Goal: Task Accomplishment & Management: Use online tool/utility

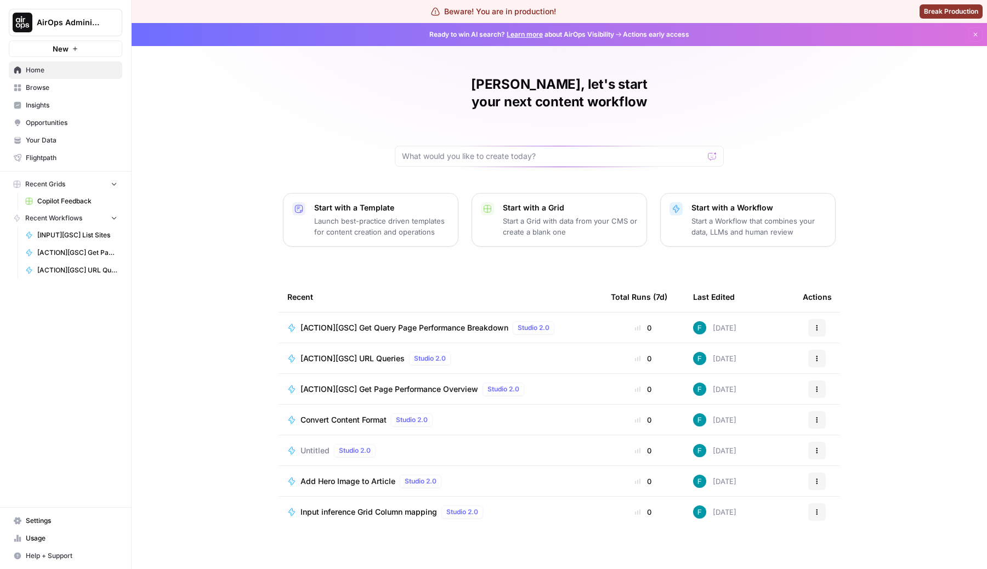
click at [375, 353] on span "[ACTION][GSC] URL Queries" at bounding box center [353, 358] width 104 height 11
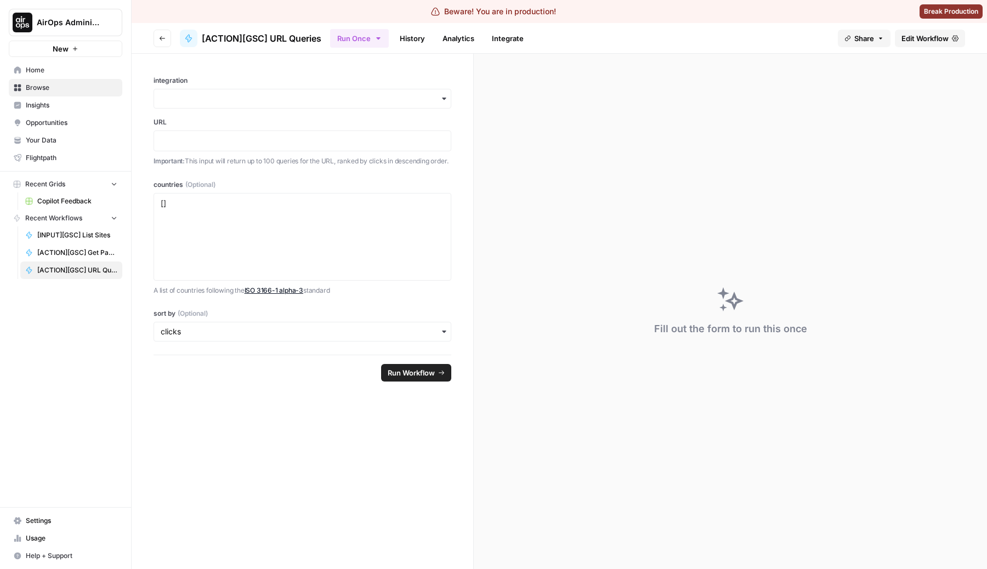
click at [927, 35] on span "Edit Workflow" at bounding box center [925, 38] width 47 height 11
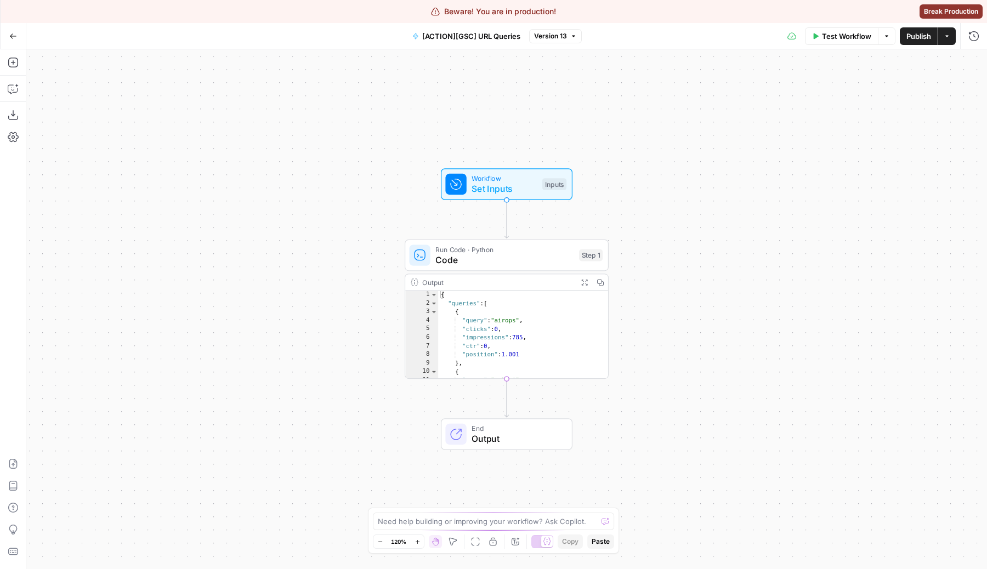
click at [503, 266] on span "Code" at bounding box center [505, 259] width 138 height 13
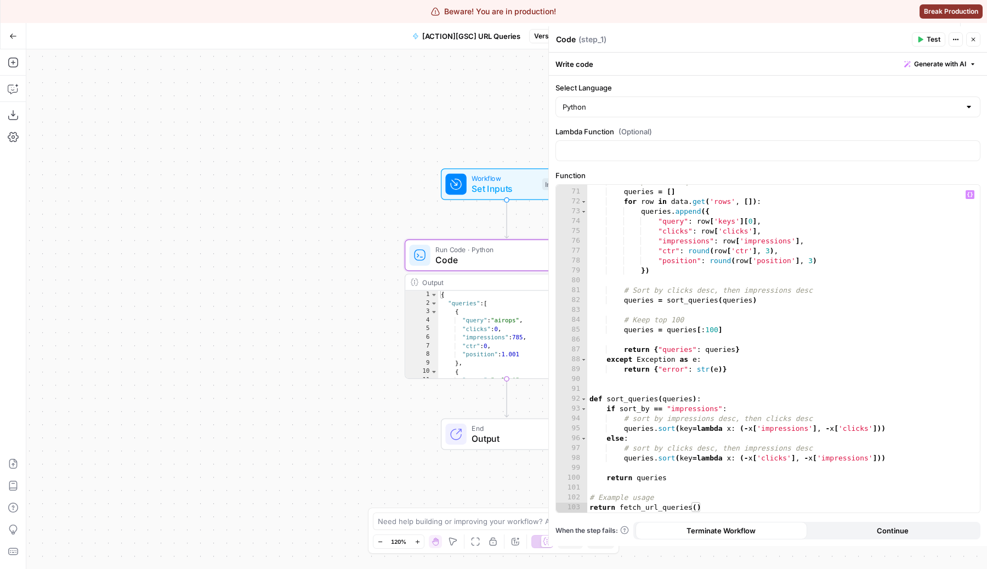
scroll to position [728, 0]
click at [627, 297] on div "# Map data to queries queries = [ ] for row in data . get ( 'rows' , [ ]) : que…" at bounding box center [783, 351] width 393 height 348
drag, startPoint x: 465, startPoint y: 108, endPoint x: 329, endPoint y: 108, distance: 135.5
click at [329, 108] on div "Workflow Set Inputs Inputs Run Code · Python Code Step 1 Output Expand Output C…" at bounding box center [506, 309] width 961 height 520
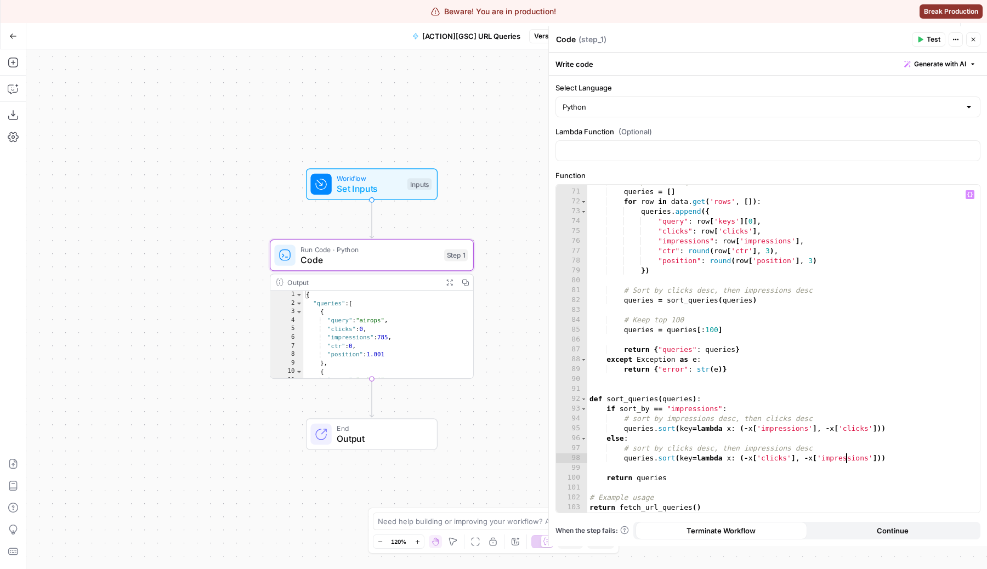
click at [847, 462] on div "# Map data to queries queries = [ ] for row in data . get ( 'rows' , [ ]) : que…" at bounding box center [783, 351] width 393 height 348
type textarea "**********"
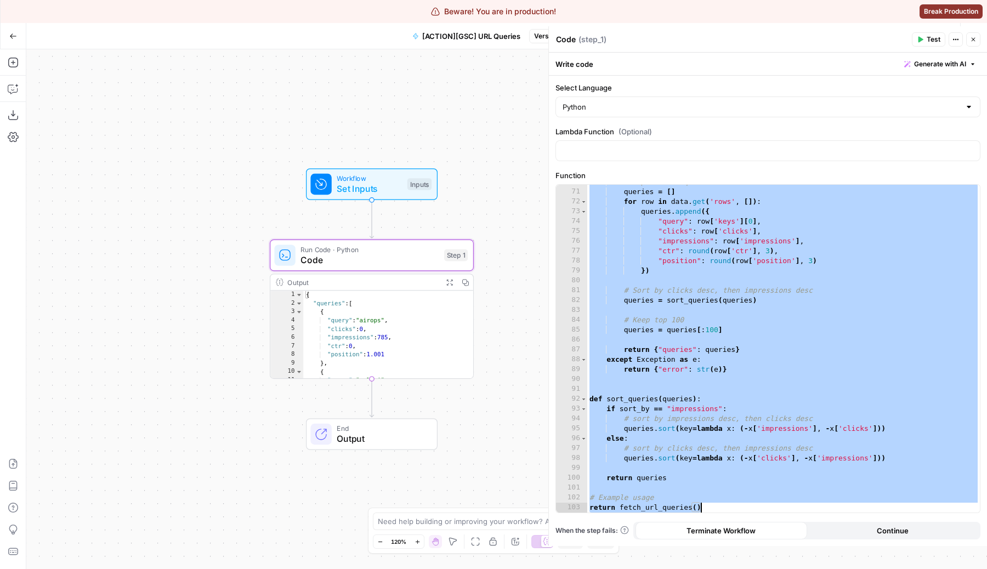
click at [980, 37] on button "Close" at bounding box center [973, 39] width 14 height 14
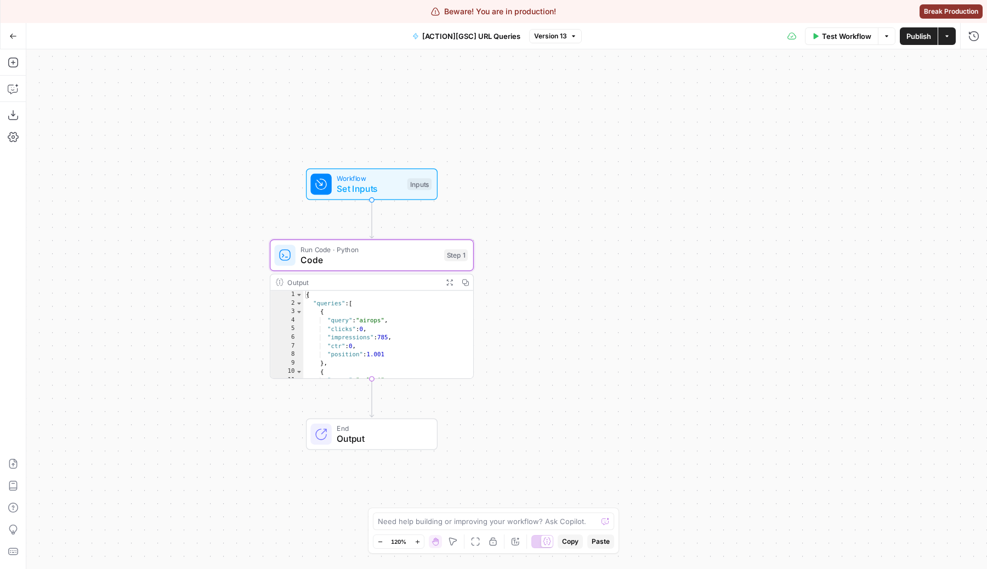
click at [378, 178] on span "Workflow" at bounding box center [369, 178] width 65 height 10
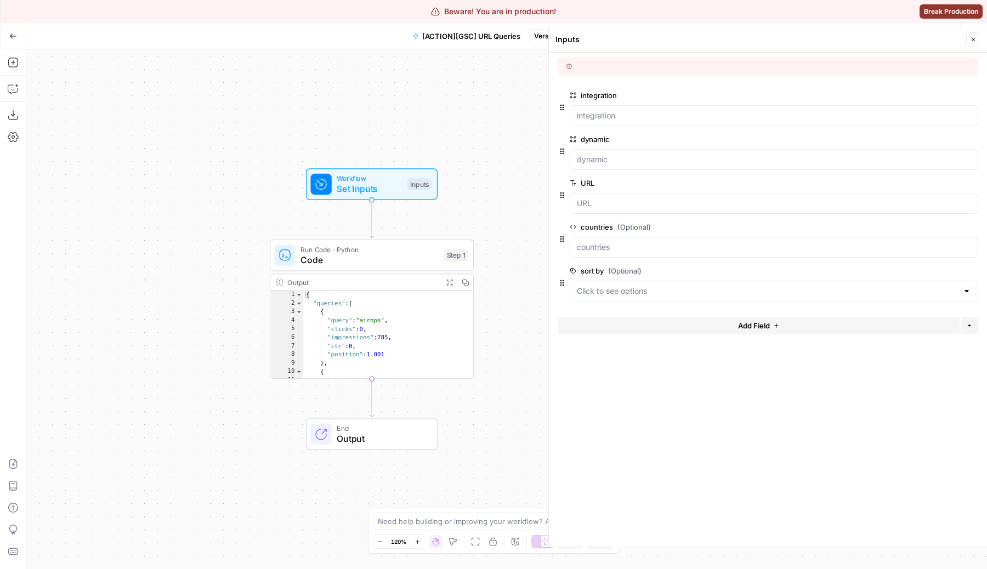
click at [717, 322] on button "Add Field" at bounding box center [759, 326] width 402 height 18
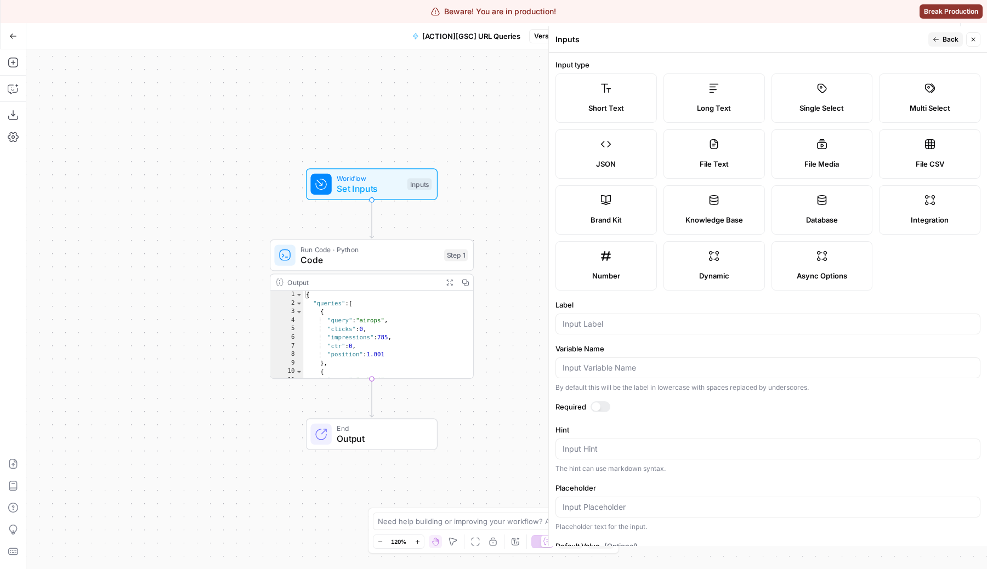
click at [616, 257] on label "Number" at bounding box center [606, 265] width 101 height 49
click at [594, 335] on form "Input type Short Text Long Text Single Select Multi Select JSON File Text File …" at bounding box center [768, 300] width 438 height 494
click at [614, 326] on input "Label" at bounding box center [768, 324] width 411 height 11
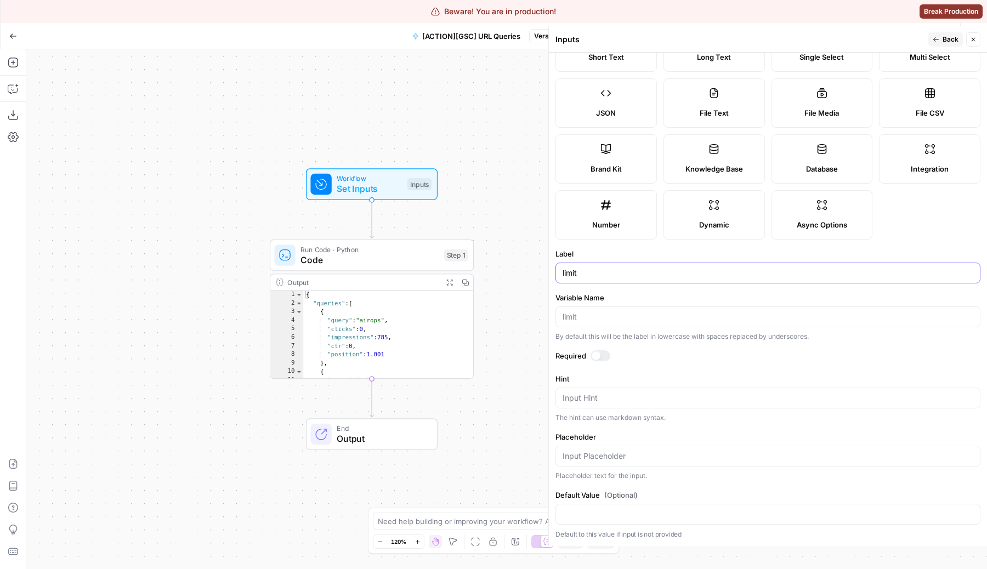
type input "limit"
click at [598, 393] on textarea "Hint" at bounding box center [768, 398] width 411 height 11
type textarea "amount of results to be returned"
click at [572, 442] on label "Placeholder" at bounding box center [768, 437] width 425 height 11
click at [572, 451] on input "Placeholder" at bounding box center [768, 456] width 411 height 11
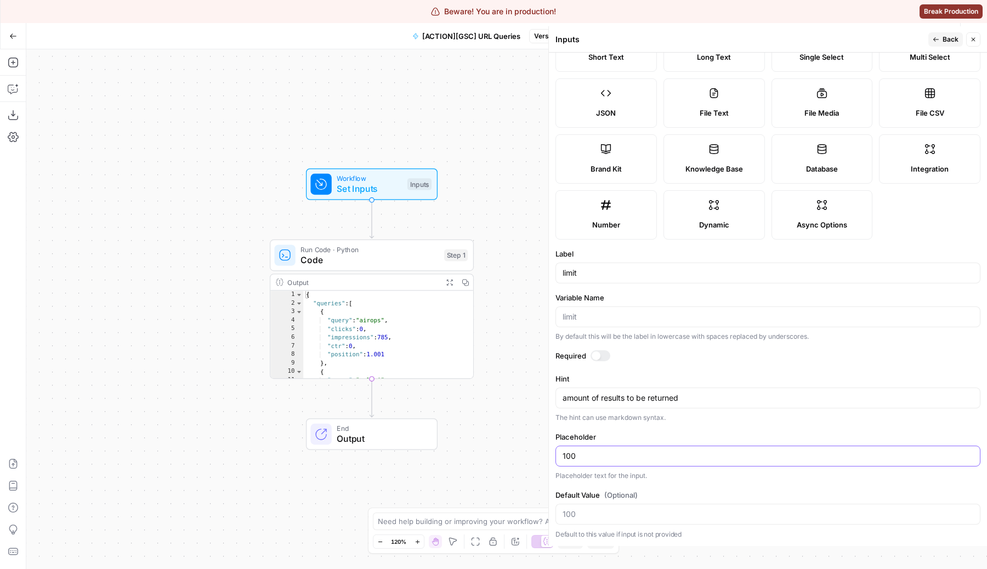
type input "100"
click at [630, 511] on input "Default Value (Optional)" at bounding box center [768, 514] width 411 height 11
click at [947, 41] on span "Back" at bounding box center [951, 40] width 16 height 10
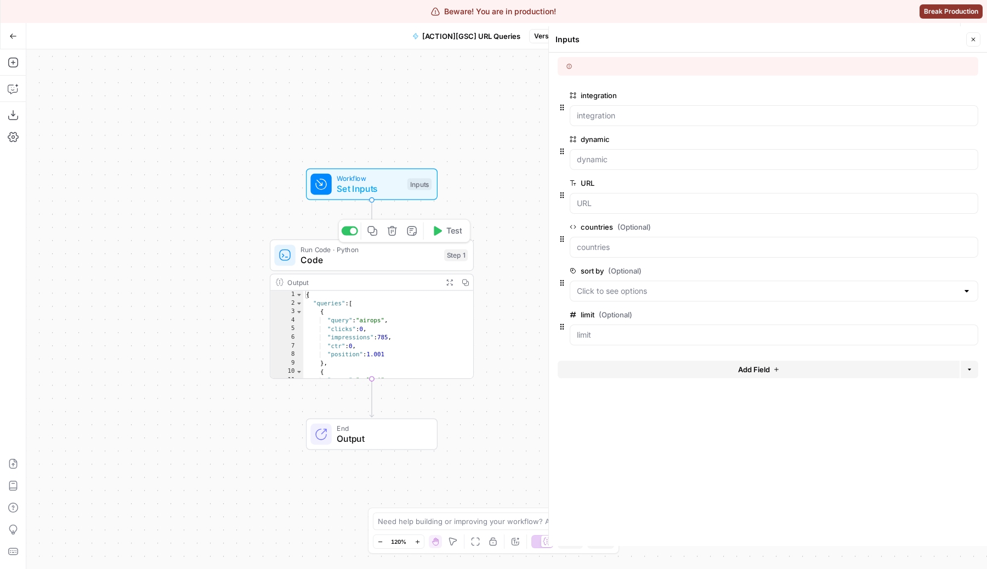
click at [355, 252] on span "Run Code · Python" at bounding box center [370, 249] width 138 height 10
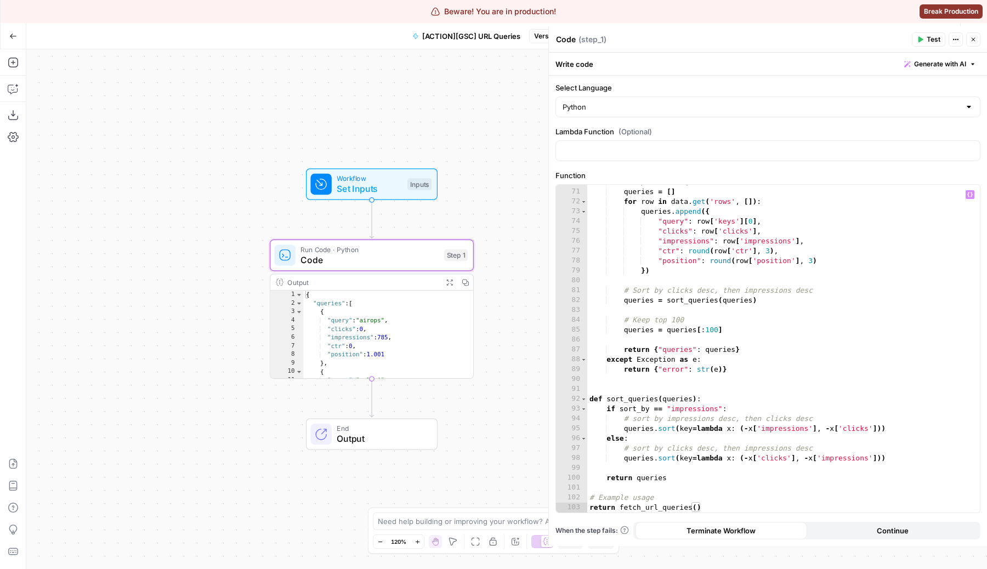
scroll to position [728, 0]
click at [708, 326] on div "# Map data to queries queries = [ ] for row in data . get ( 'rows' , [ ]) : que…" at bounding box center [783, 351] width 393 height 348
type textarea "**********"
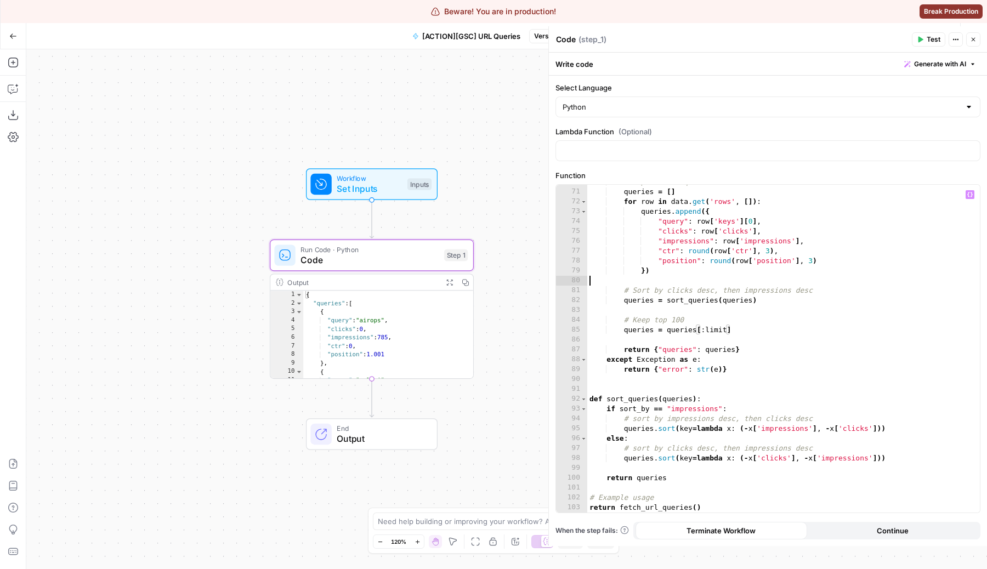
click at [819, 278] on div "# Map data to queries queries = [ ] for row in data . get ( 'rows' , [ ]) : que…" at bounding box center [783, 351] width 393 height 348
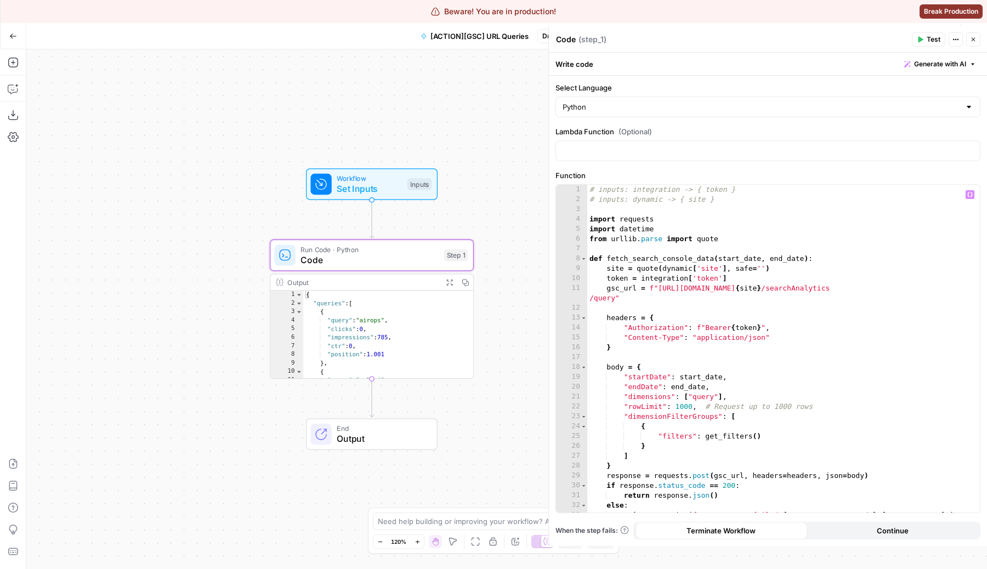
scroll to position [1, 0]
click at [977, 41] on button "Close" at bounding box center [973, 39] width 14 height 14
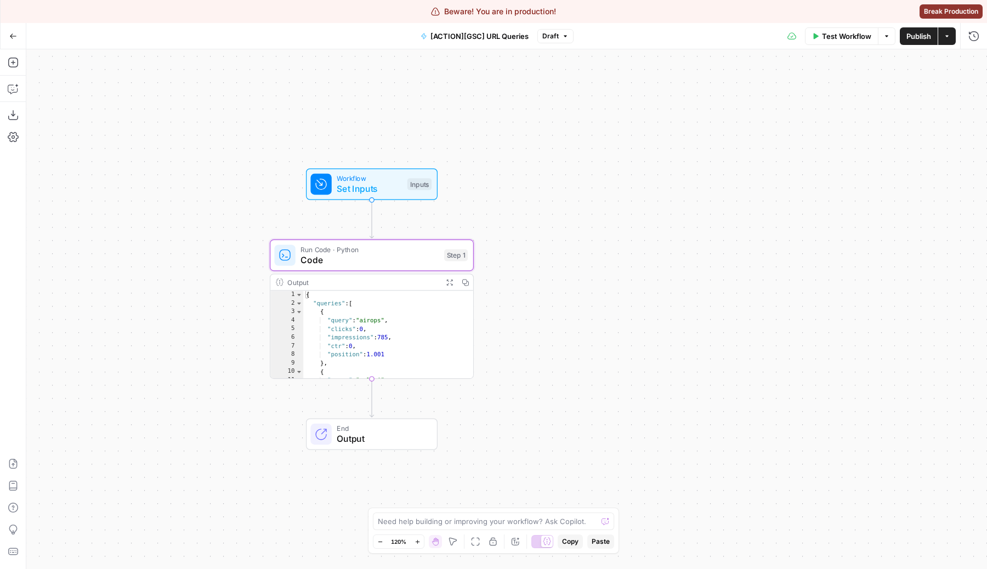
click at [840, 30] on button "Test Workflow" at bounding box center [841, 36] width 73 height 18
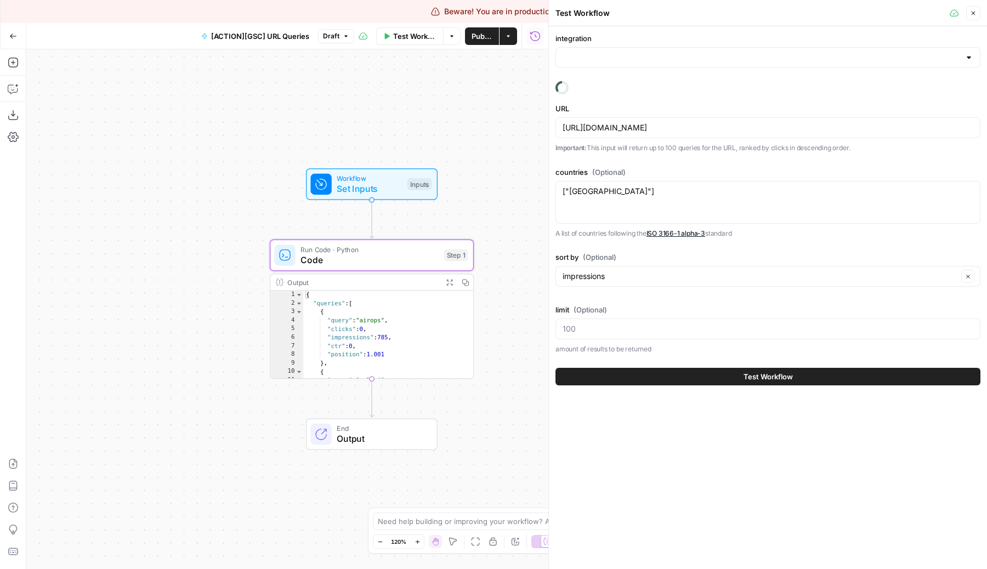
type input "Google Search Console"
click at [715, 324] on input "limit (Optional)" at bounding box center [768, 329] width 411 height 11
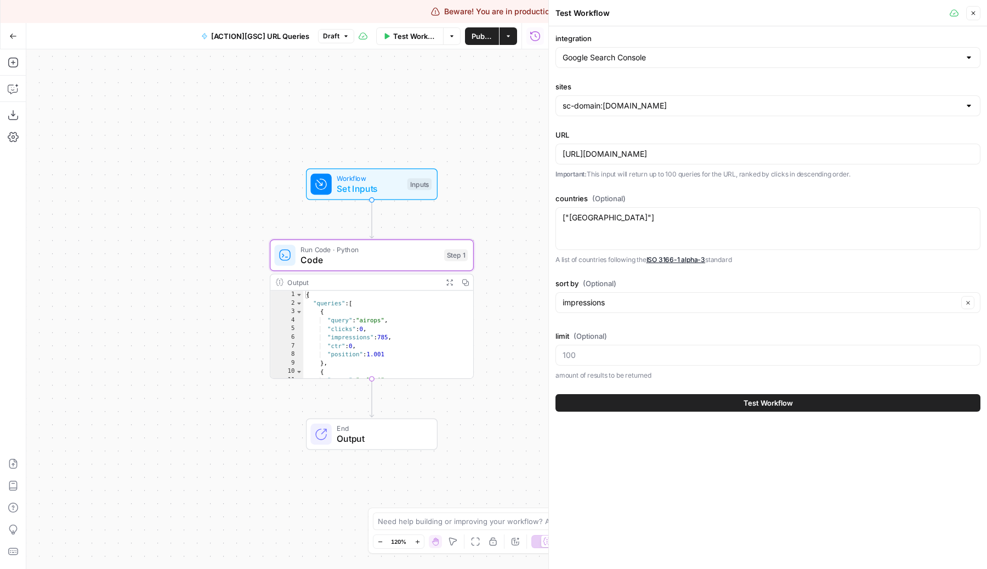
click at [658, 160] on div "https://www.airops.com/blog" at bounding box center [768, 154] width 425 height 21
click at [655, 145] on div "https://www.airops.com/blog" at bounding box center [768, 154] width 425 height 21
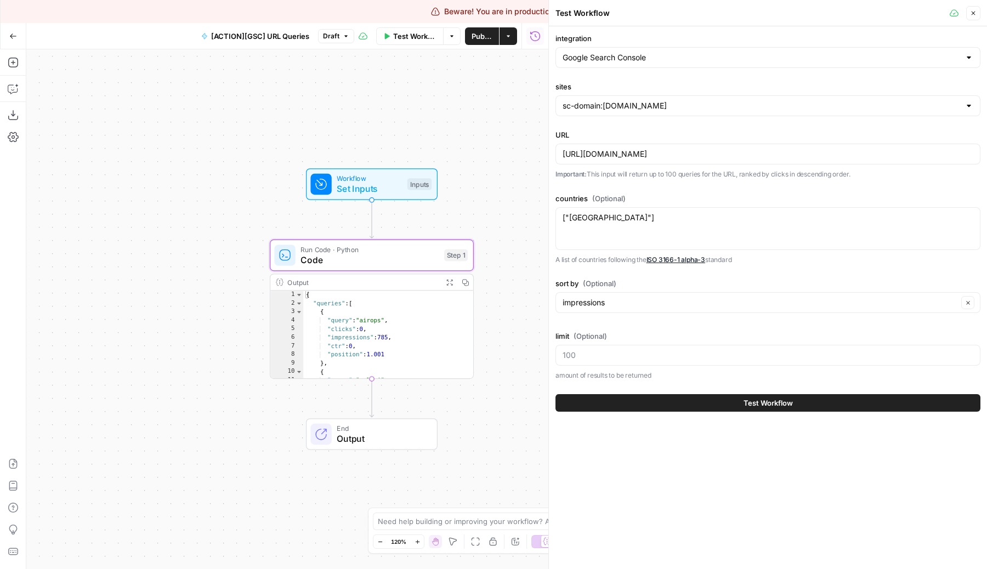
click at [655, 145] on div "https://www.airops.com/blog" at bounding box center [768, 154] width 425 height 21
click at [646, 156] on input "https://www.airops.com/blog" at bounding box center [768, 154] width 411 height 11
click at [682, 146] on div "https://www.airops.com/blog" at bounding box center [768, 154] width 425 height 21
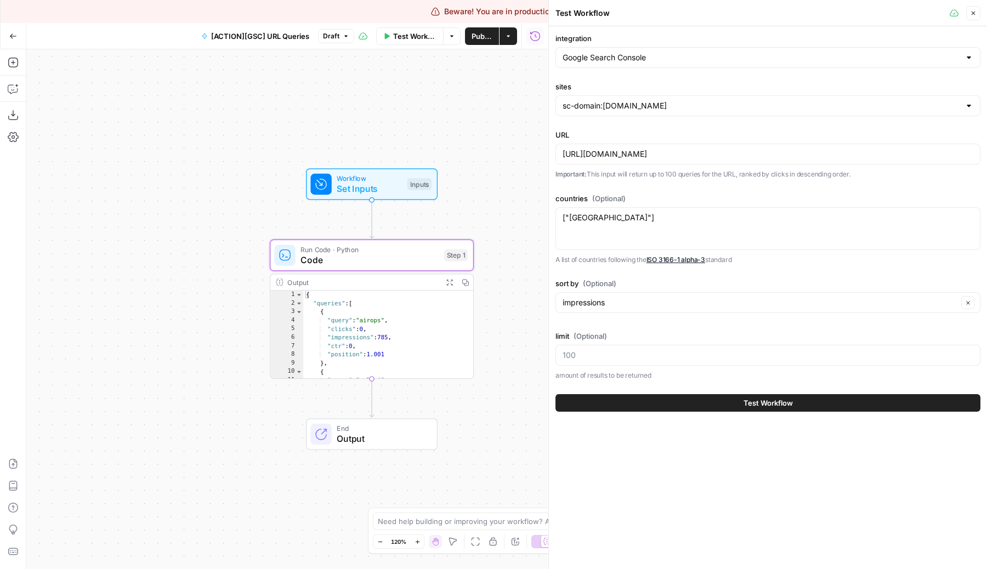
click at [682, 146] on div "https://www.airops.com/blog" at bounding box center [768, 154] width 425 height 21
paste input "/new-content-era-cmo-series"
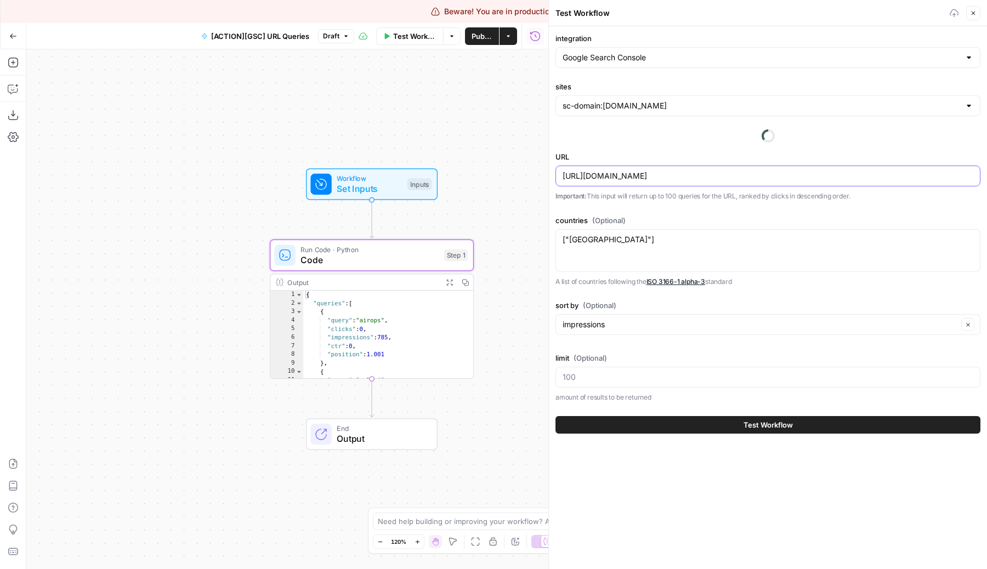
type input "https://www.airops.com/blog/new-content-era-cmo-series"
click at [765, 426] on span "Test Workflow" at bounding box center [768, 425] width 49 height 11
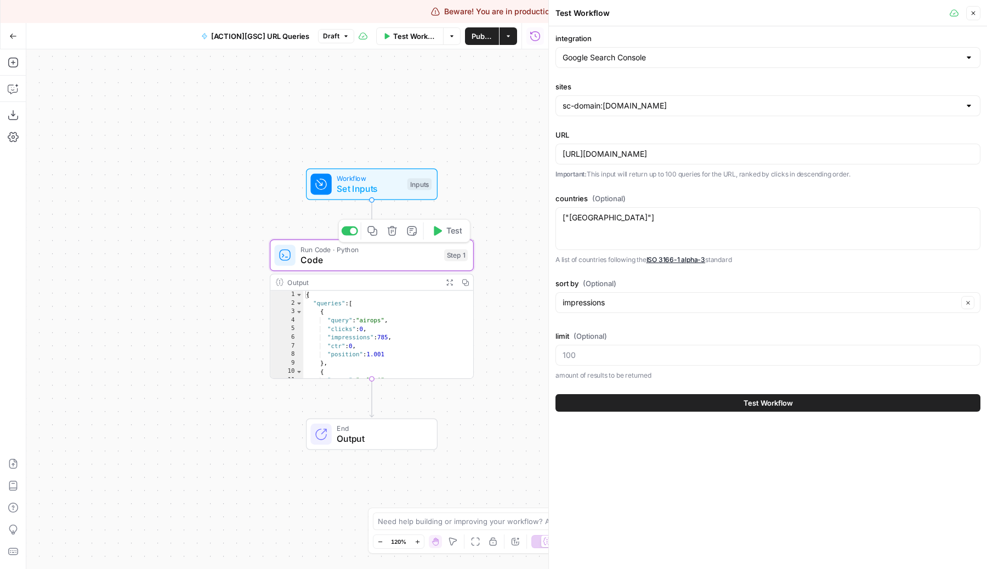
click at [453, 237] on button "Test" at bounding box center [447, 231] width 41 height 17
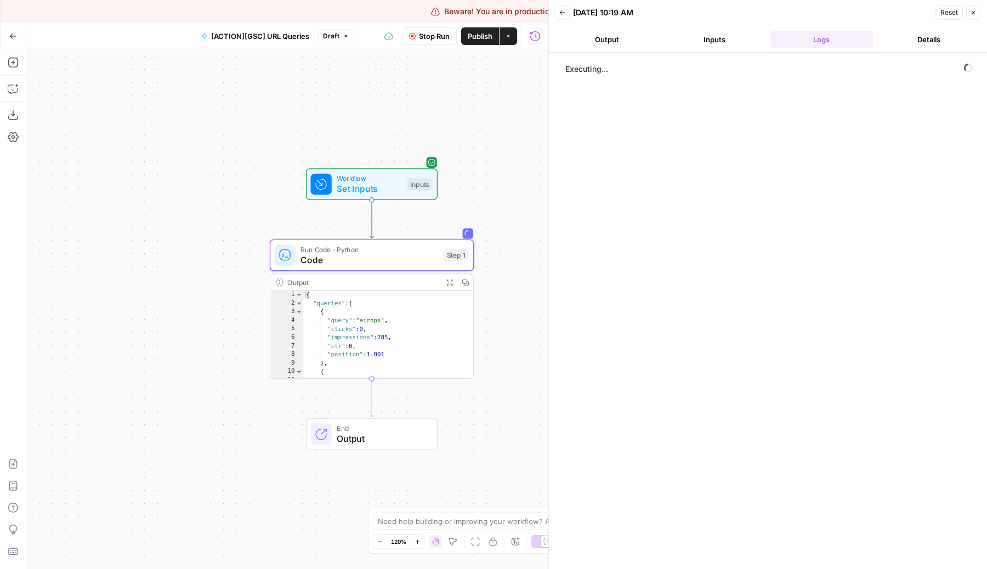
click at [714, 31] on button "Inputs" at bounding box center [714, 40] width 103 height 18
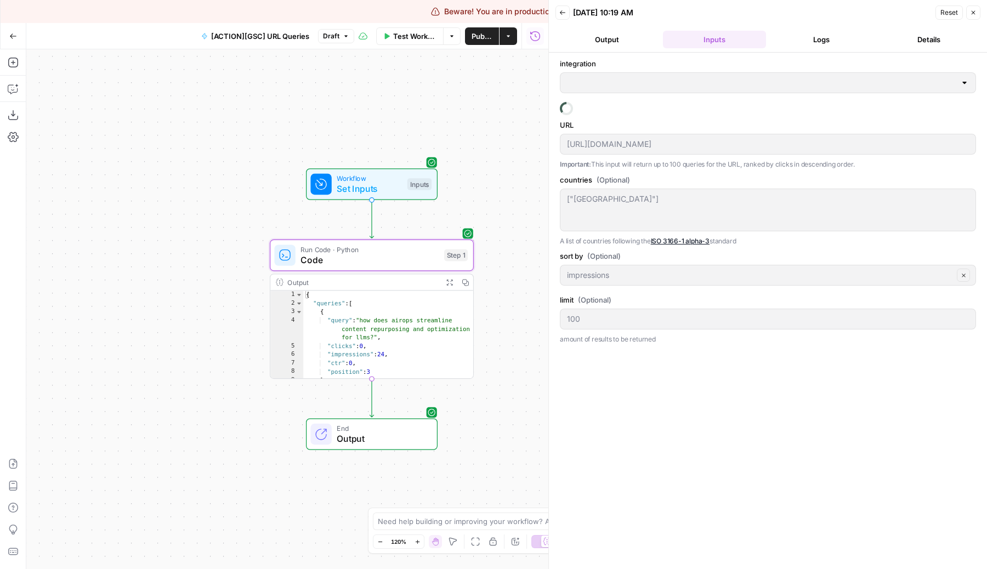
click at [816, 44] on button "Logs" at bounding box center [822, 40] width 103 height 18
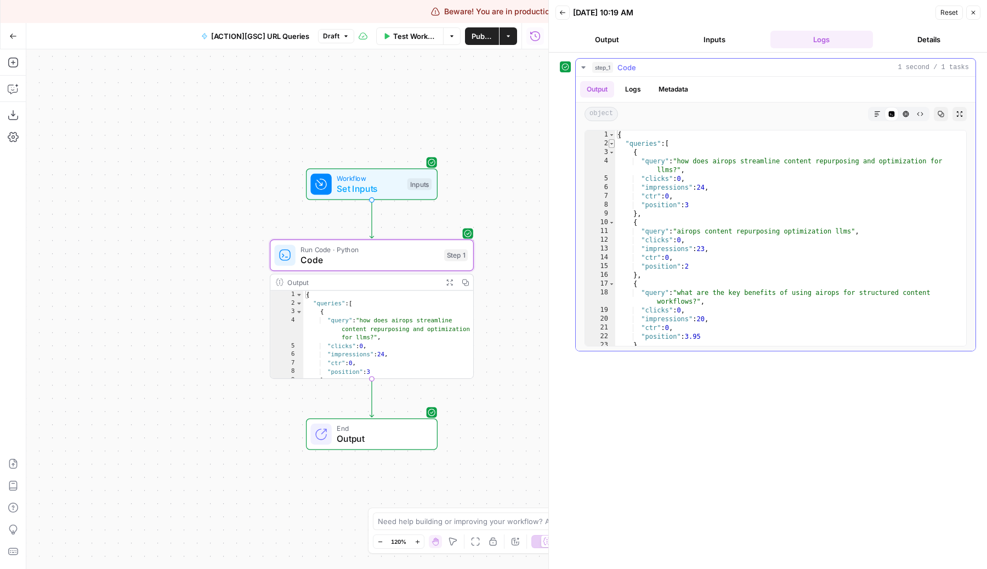
type textarea "*"
click at [610, 141] on span "Toggle code folding, rows 2 through 108" at bounding box center [612, 143] width 6 height 9
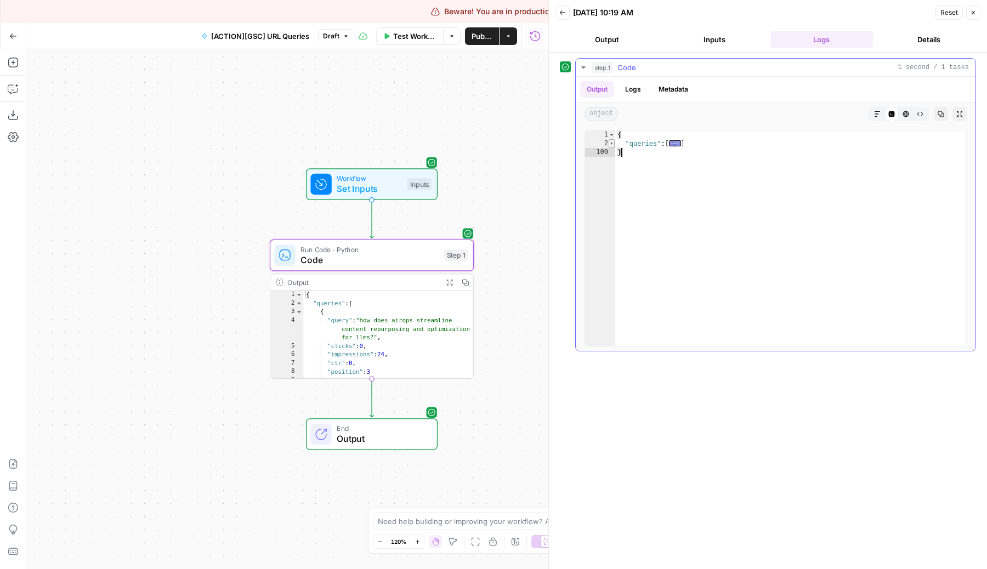
click at [610, 140] on span "Toggle code folding, rows 2 through 108" at bounding box center [612, 143] width 6 height 9
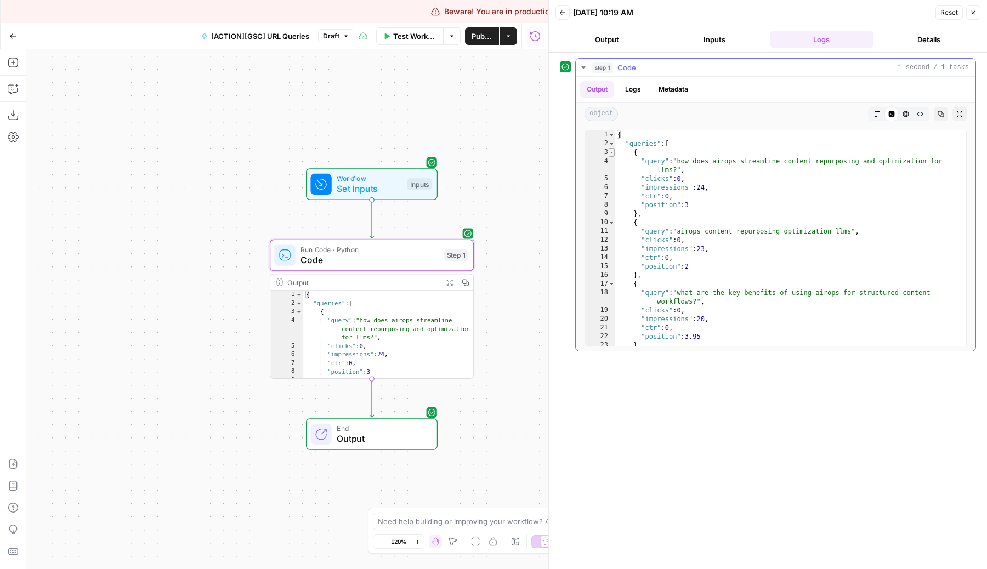
click at [611, 155] on span "Toggle code folding, rows 3 through 9" at bounding box center [612, 152] width 6 height 9
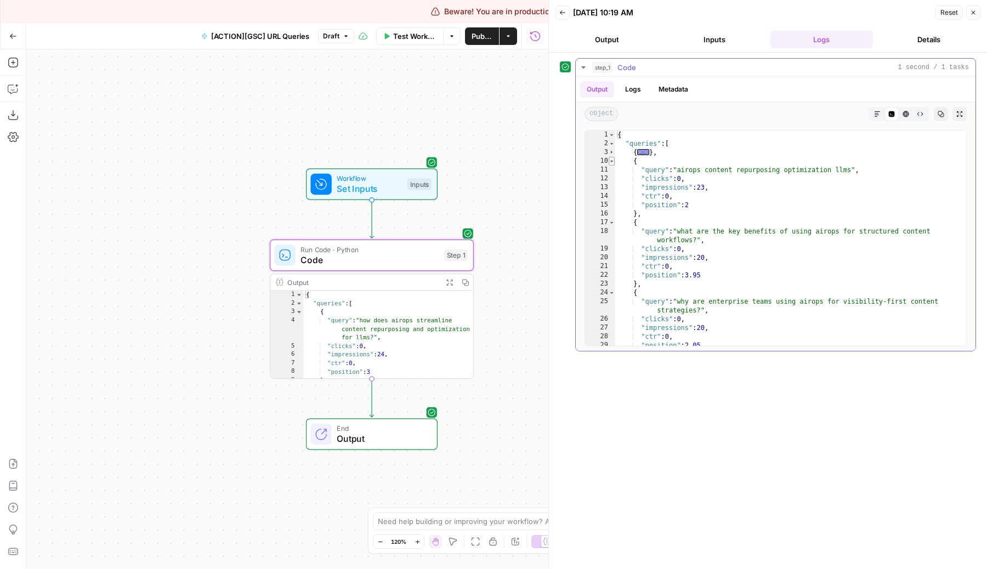
click at [610, 159] on span "Toggle code folding, rows 10 through 16" at bounding box center [612, 161] width 6 height 9
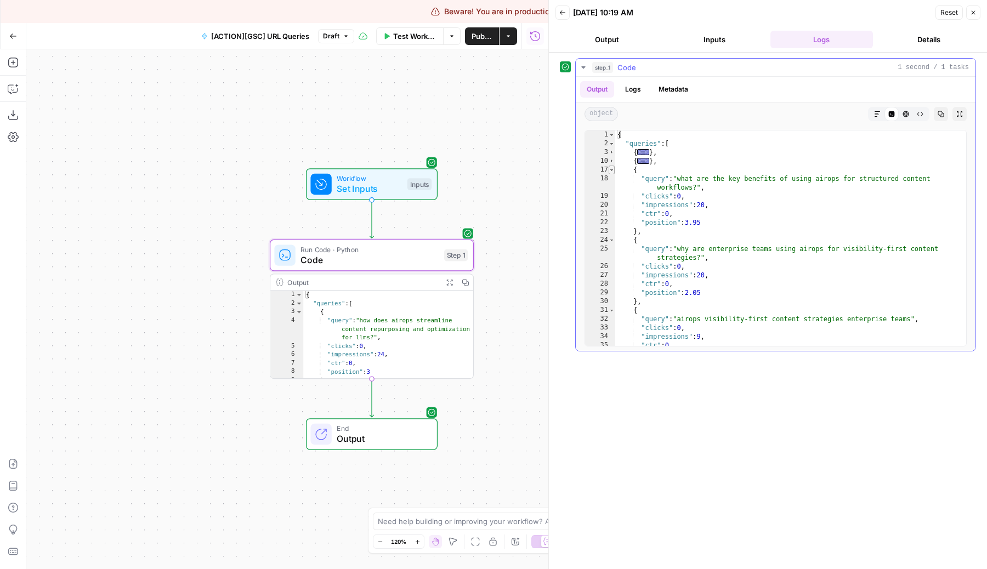
click at [612, 172] on span "Toggle code folding, rows 17 through 23" at bounding box center [612, 170] width 6 height 9
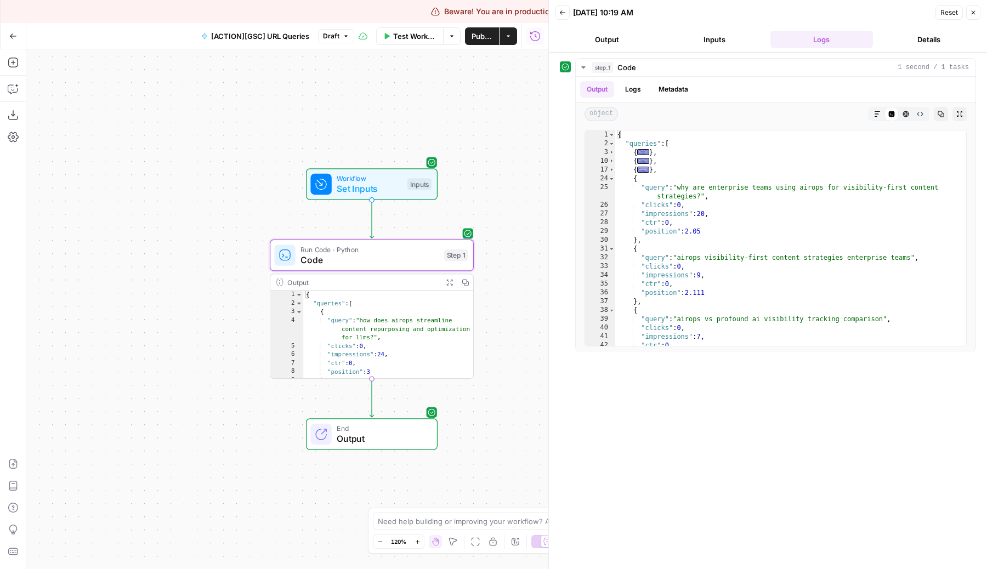
click at [405, 183] on div "Workflow Set Inputs Inputs Test Step" at bounding box center [370, 184] width 121 height 22
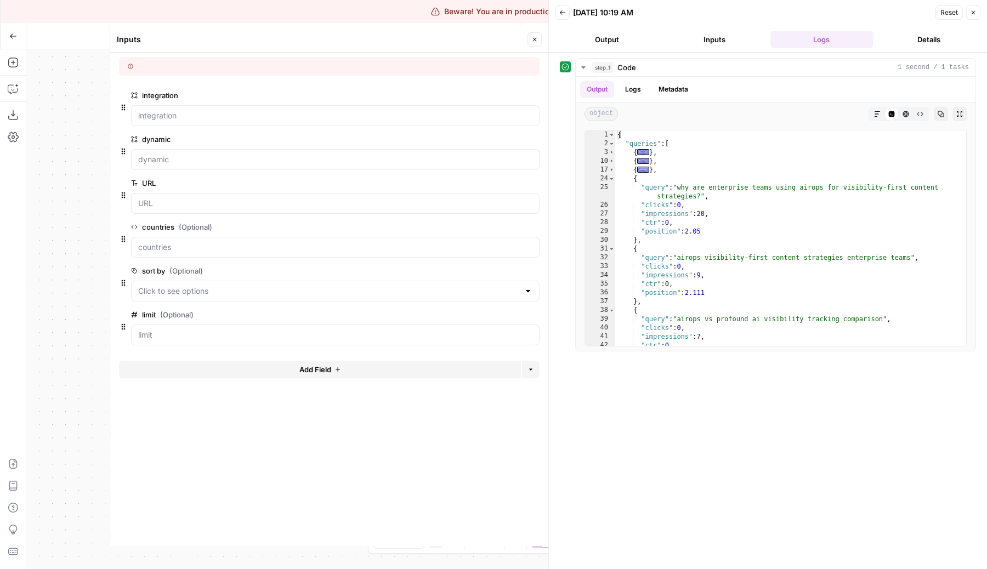
click at [530, 37] on button "Close" at bounding box center [535, 39] width 14 height 14
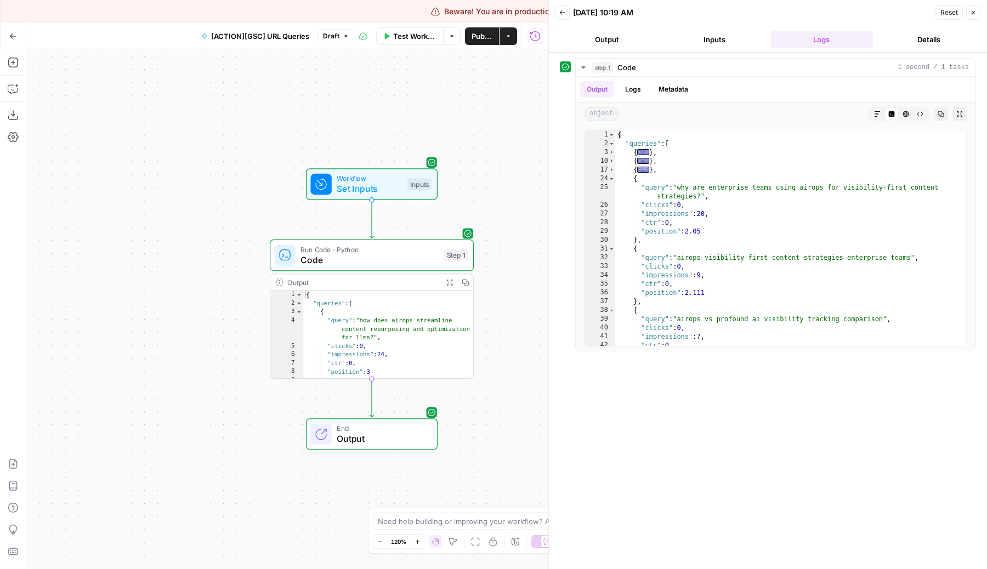
click at [400, 33] on span "Test Workflow" at bounding box center [414, 36] width 43 height 11
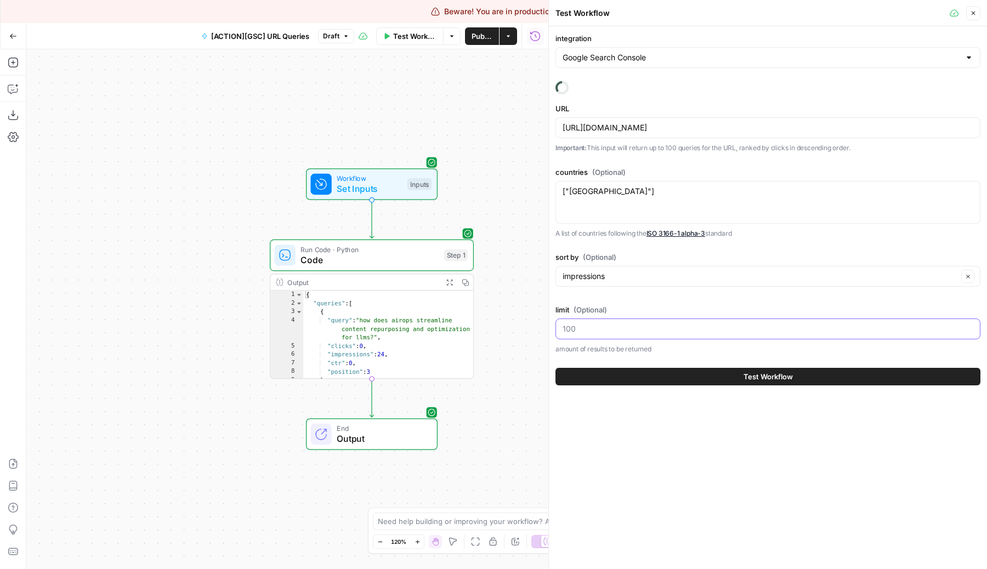
click at [681, 324] on input "limit (Optional)" at bounding box center [768, 329] width 411 height 11
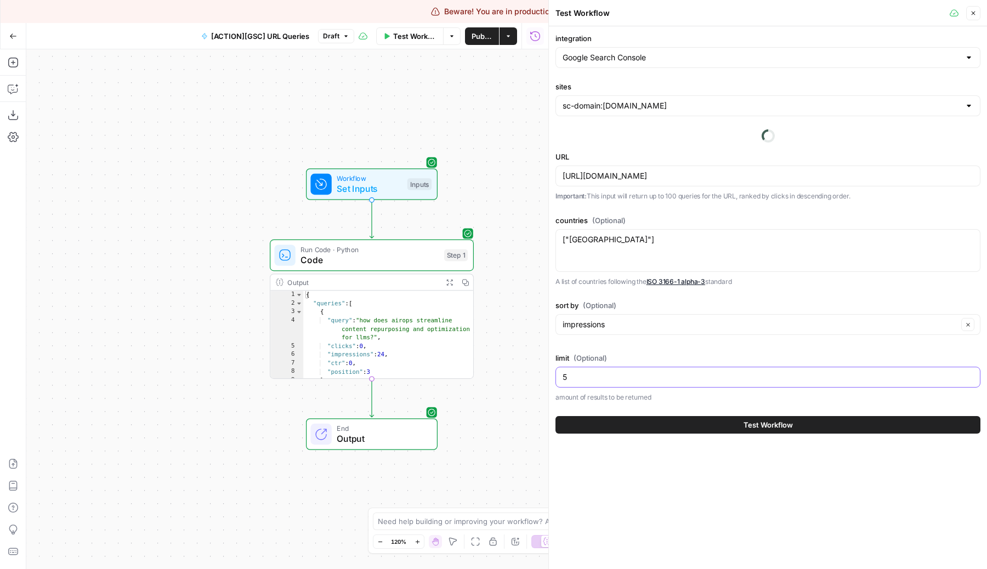
type input "5"
click at [718, 420] on button "Test Workflow" at bounding box center [768, 425] width 425 height 18
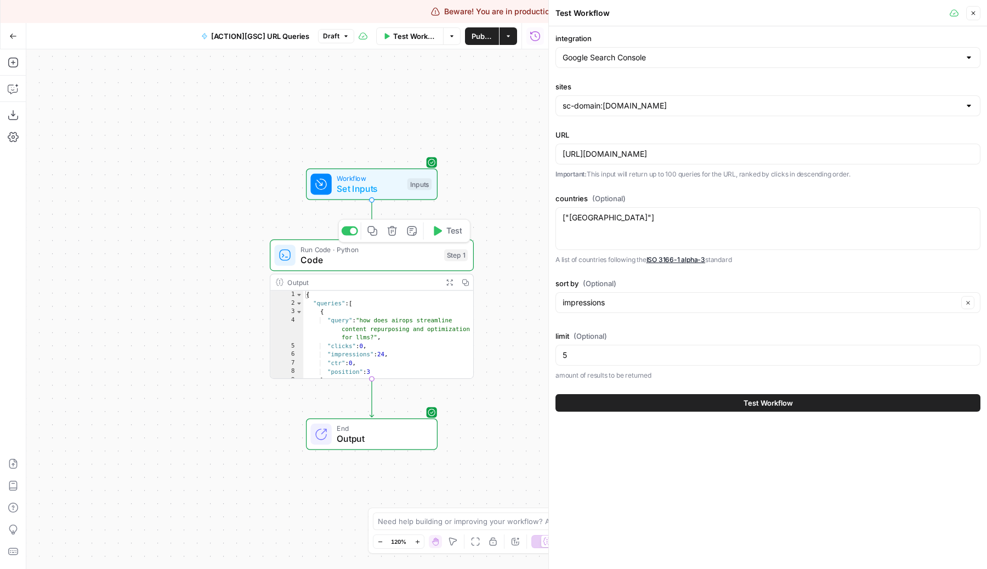
click at [464, 234] on button "Test" at bounding box center [447, 231] width 41 height 17
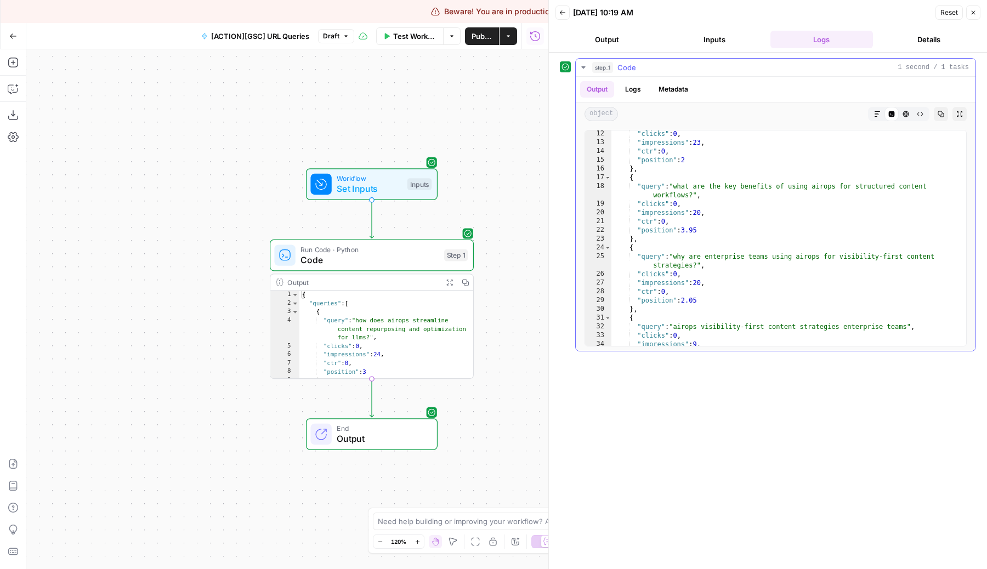
scroll to position [153, 0]
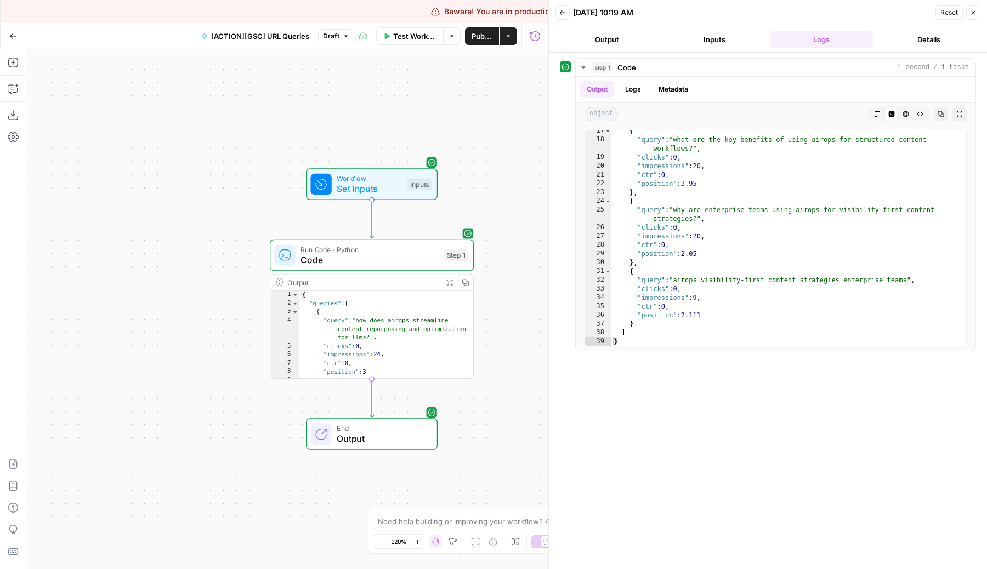
click at [421, 476] on div "Workflow Set Inputs Inputs Run Code · Python Code Step 1 Output Expand Output C…" at bounding box center [287, 309] width 522 height 520
click at [395, 35] on span "Test Workflow" at bounding box center [414, 36] width 43 height 11
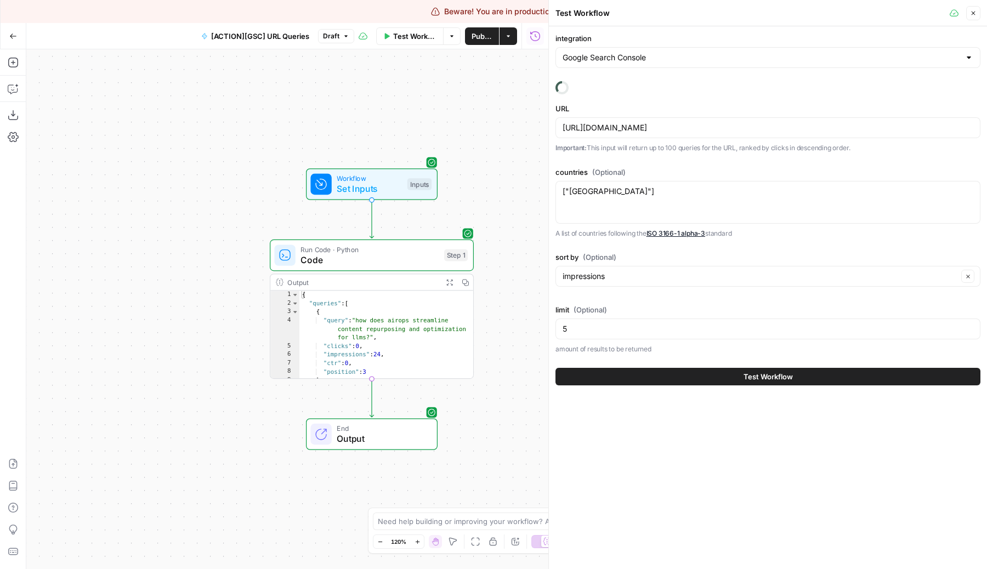
click at [578, 317] on div "limit (Optional) 5 amount of results to be returned" at bounding box center [768, 329] width 425 height 50
click at [585, 324] on input "5" at bounding box center [768, 329] width 411 height 11
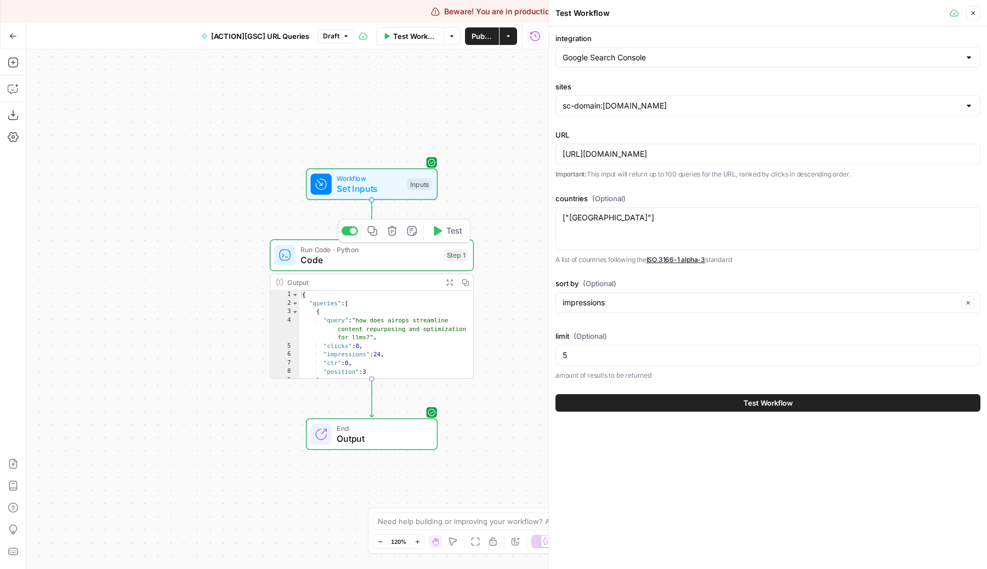
click at [353, 186] on span "Set Inputs" at bounding box center [369, 188] width 65 height 13
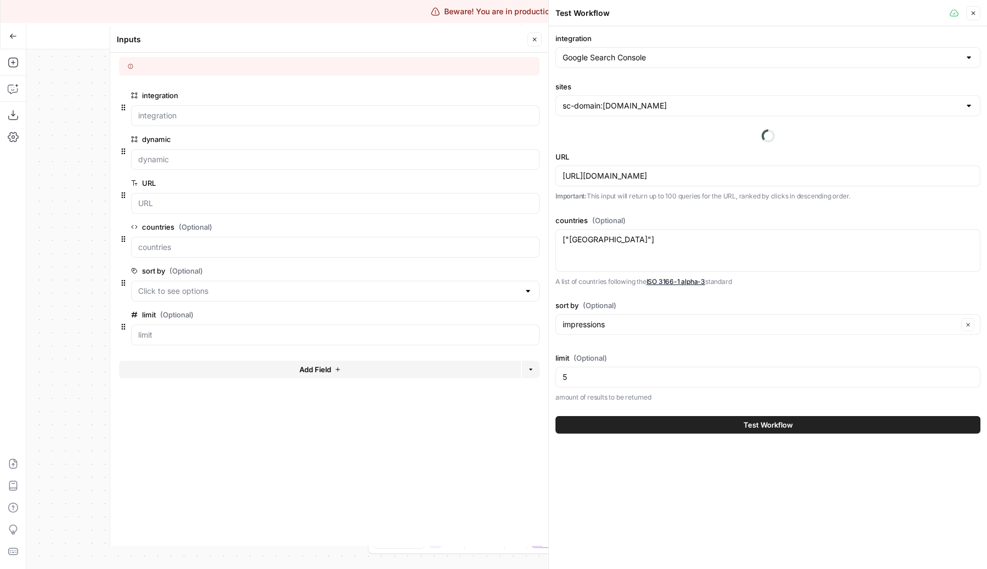
click at [504, 314] on span "edit field" at bounding box center [499, 314] width 24 height 9
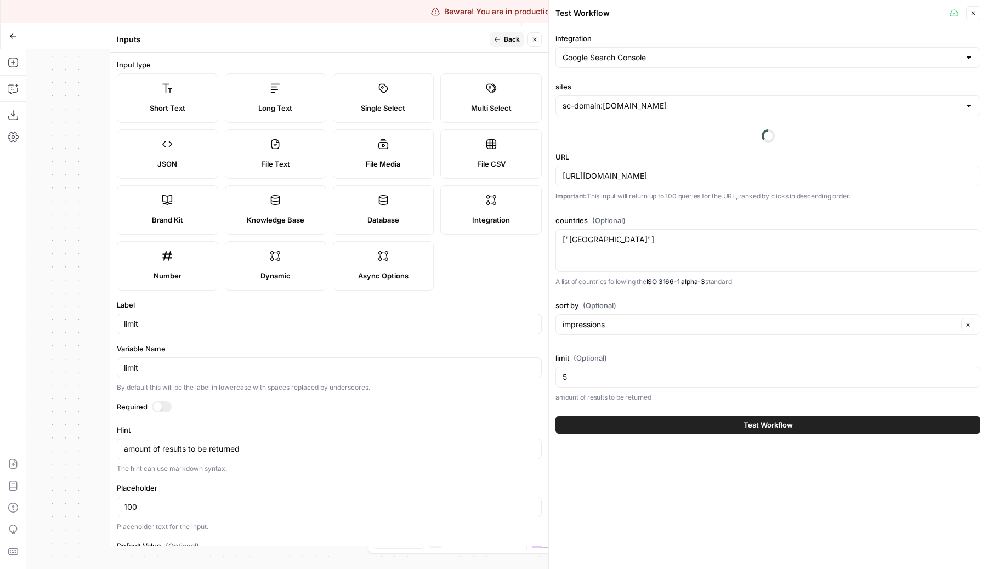
scroll to position [51, 0]
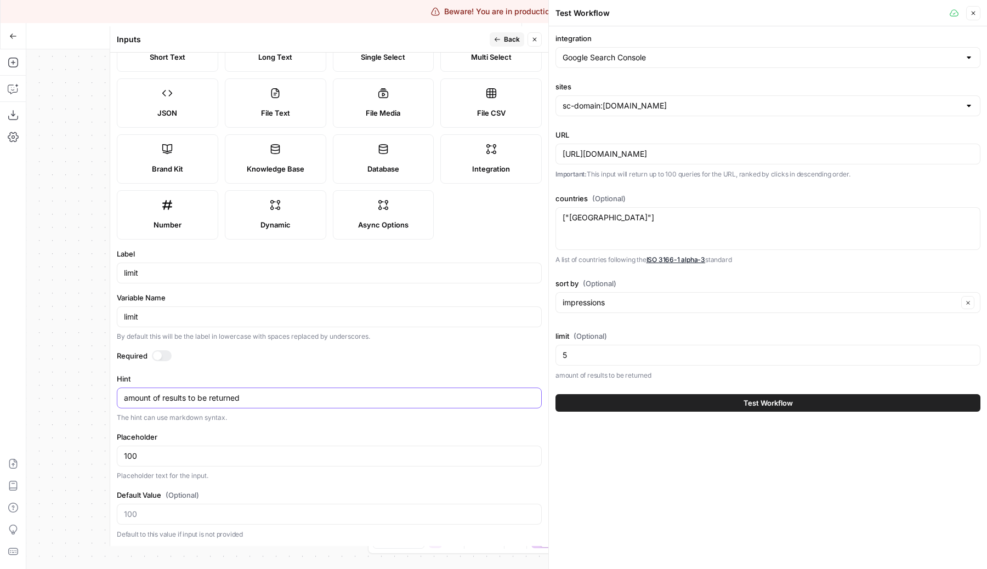
click at [130, 400] on textarea "amount of results to be returned" at bounding box center [329, 398] width 411 height 11
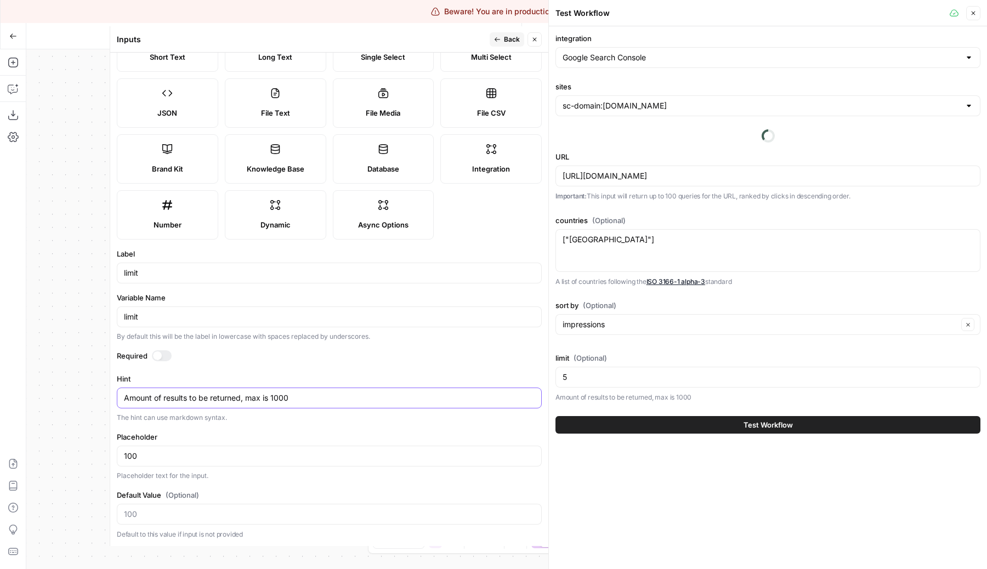
click at [258, 398] on textarea "Amount of results to be returned, max is 1000" at bounding box center [329, 398] width 411 height 11
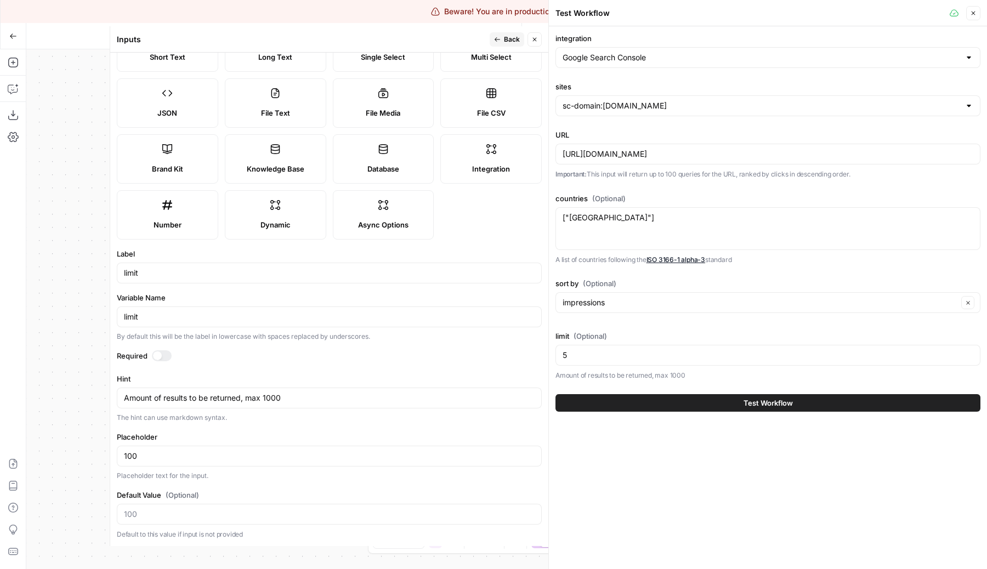
drag, startPoint x: 720, startPoint y: 377, endPoint x: 561, endPoint y: 336, distance: 164.2
click at [561, 336] on div "limit (Optional) 5 Amount of results to be returned, max 1000" at bounding box center [768, 356] width 425 height 50
click at [628, 322] on div "integration Google Search Console sites sc-domain:airops.com URL https://www.ai…" at bounding box center [768, 207] width 425 height 348
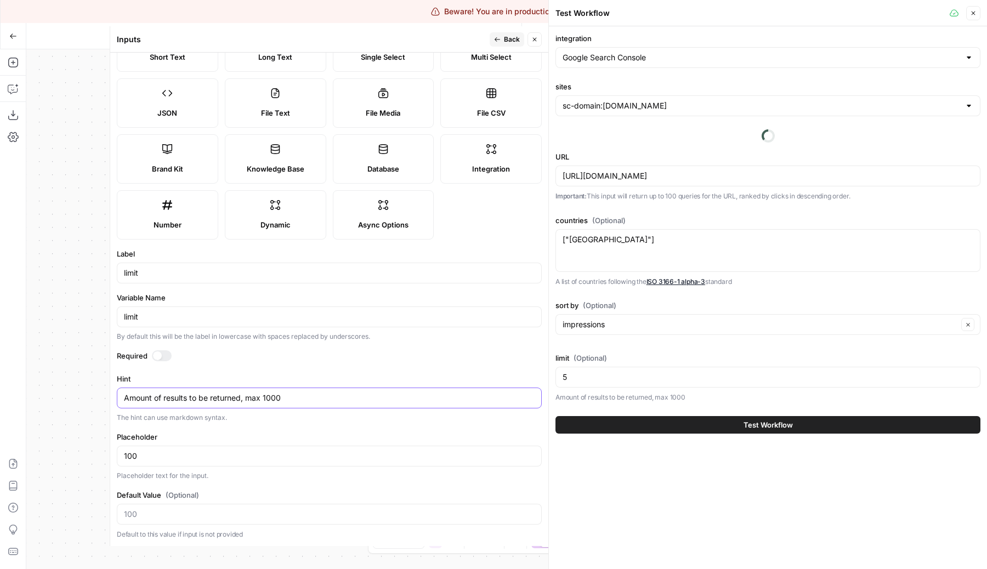
click at [208, 396] on textarea "Amount of results to be returned, max 1000" at bounding box center [329, 398] width 411 height 11
type textarea "Amount of results to return (max 1000)"
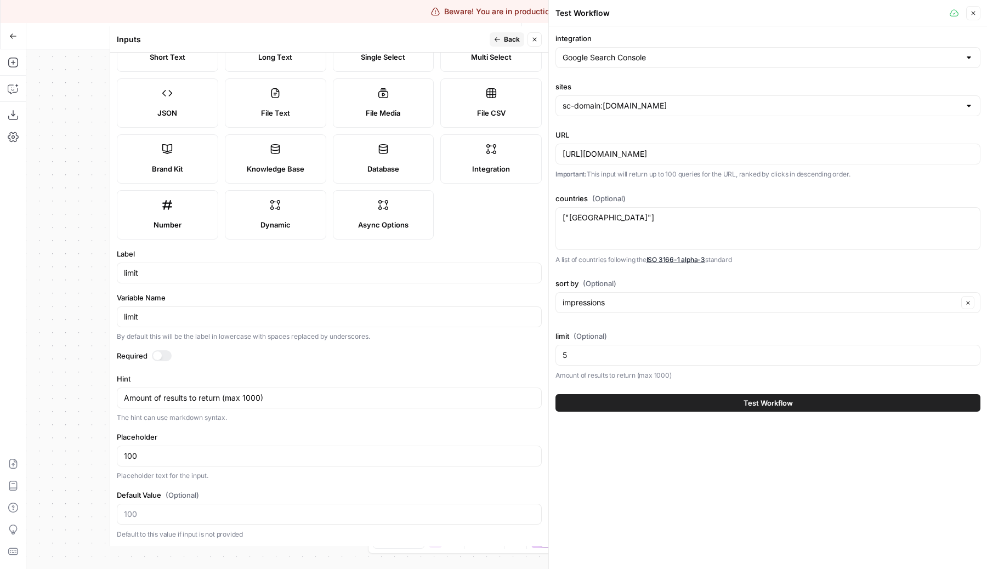
click at [505, 36] on span "Back" at bounding box center [512, 40] width 16 height 10
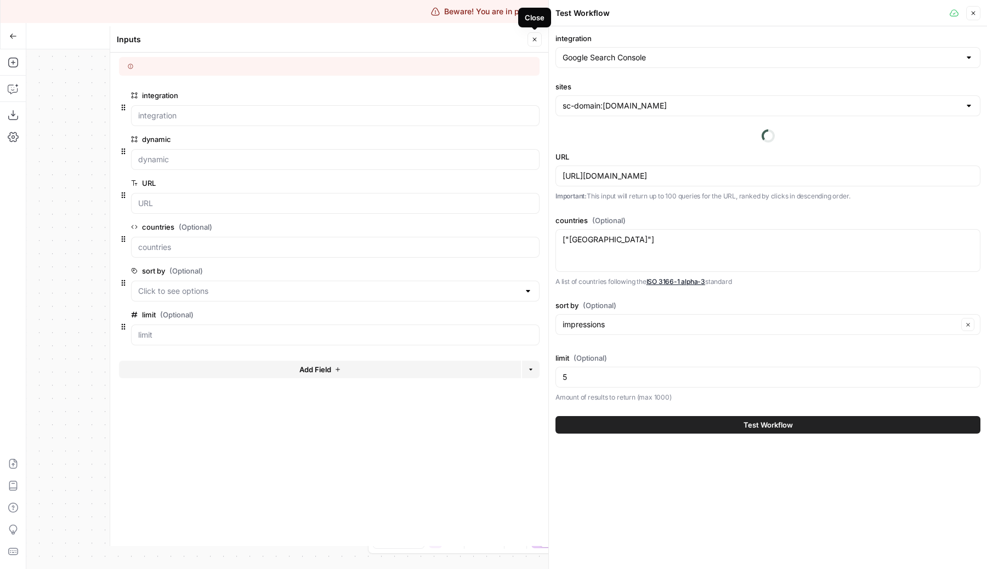
click at [536, 40] on icon "button" at bounding box center [535, 40] width 4 height 4
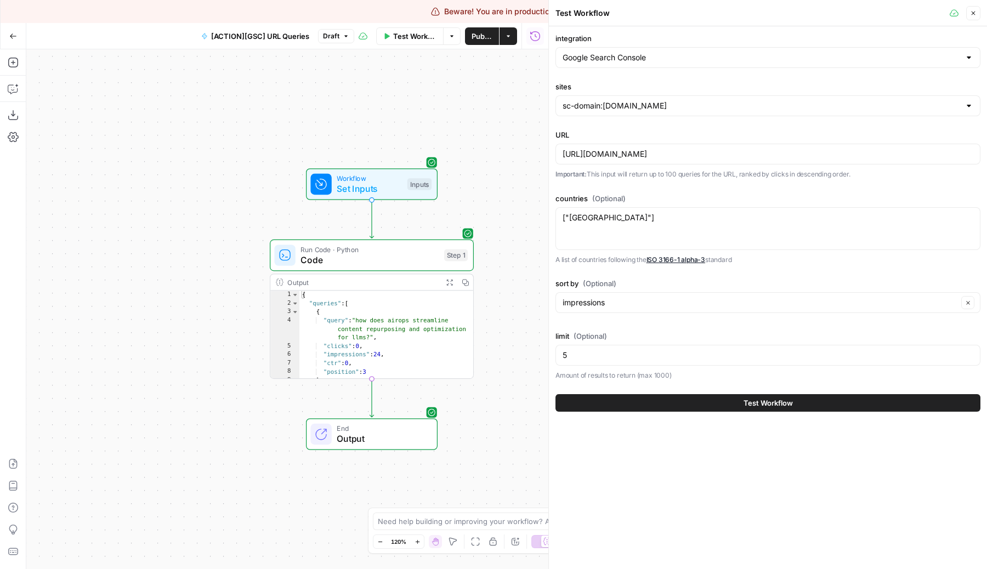
click at [468, 149] on div "Workflow Set Inputs Inputs Run Code · Python Code Step 1 Output Expand Output C…" at bounding box center [287, 309] width 522 height 520
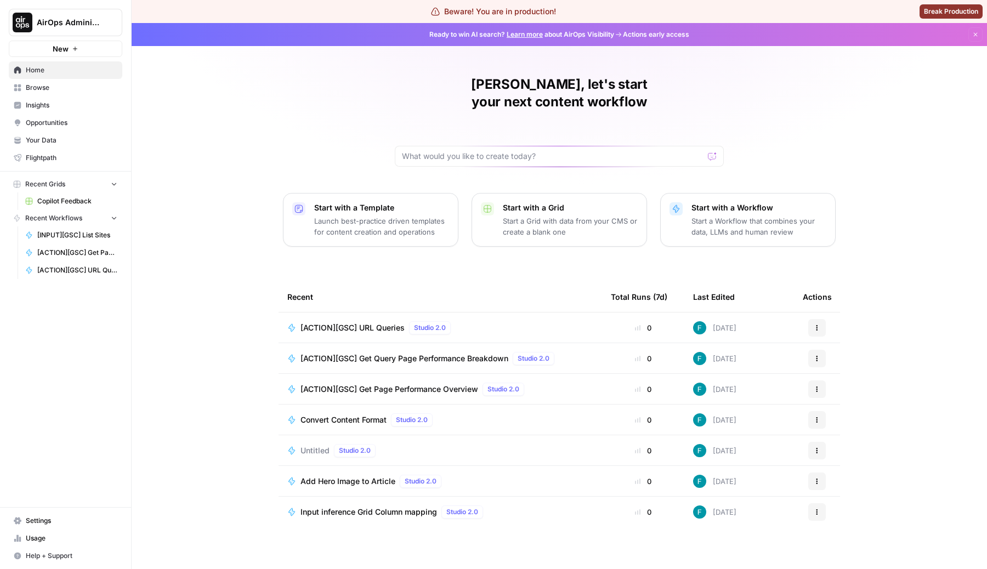
click at [73, 24] on span "AirOps Administrative" at bounding box center [70, 22] width 66 height 11
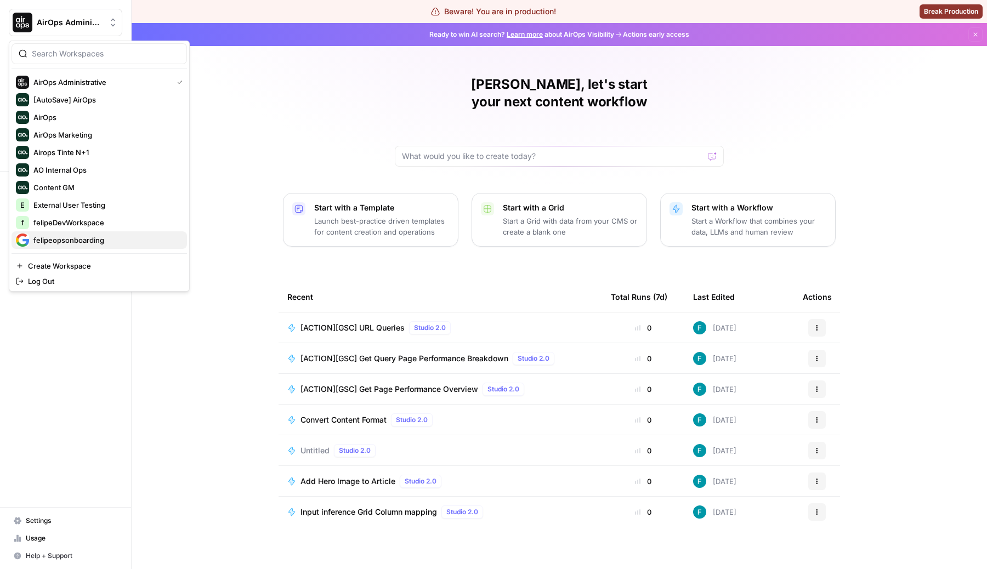
click at [105, 236] on span "felipeopsonboarding" at bounding box center [105, 240] width 145 height 11
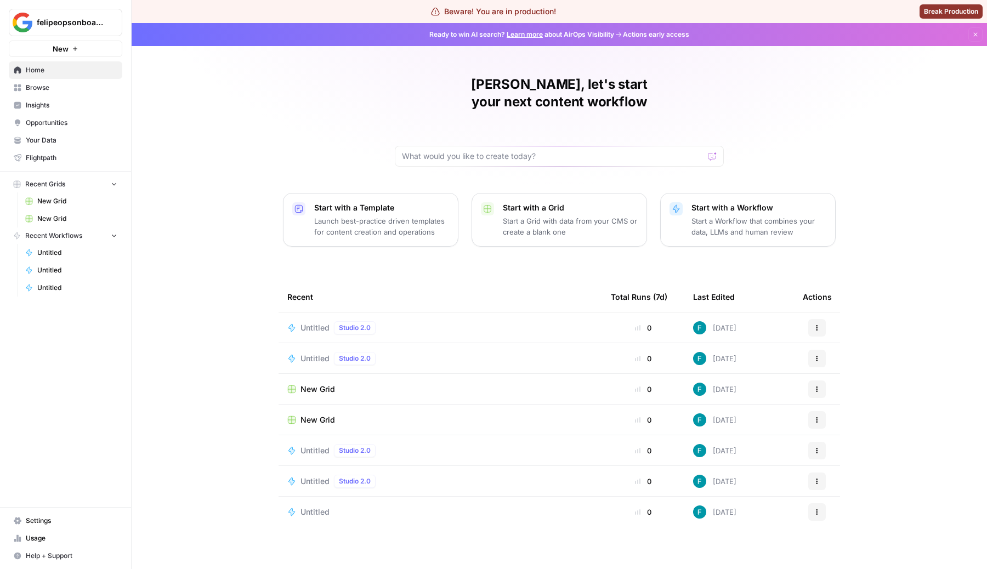
click at [317, 313] on td "Untitled Studio 2.0" at bounding box center [441, 328] width 324 height 30
click at [320, 323] on span "Untitled" at bounding box center [315, 328] width 29 height 11
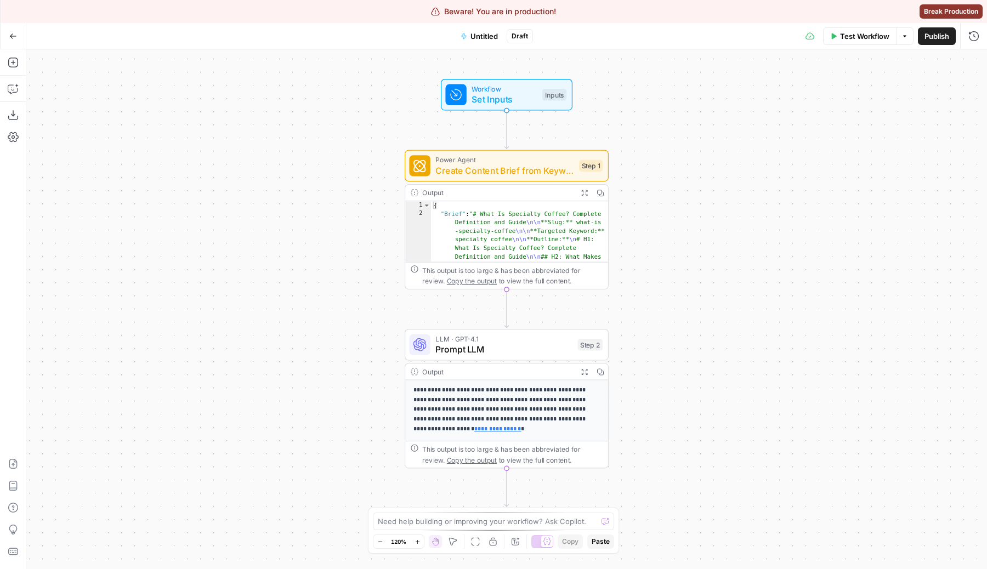
click at [466, 339] on span "LLM · GPT-4.1" at bounding box center [504, 338] width 137 height 10
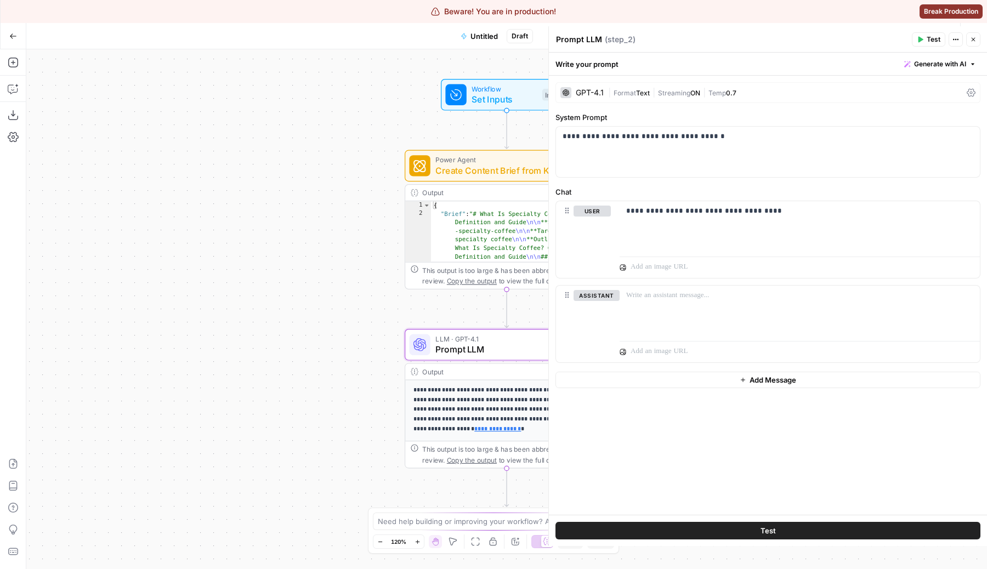
click at [700, 79] on div "**********" at bounding box center [768, 295] width 438 height 439
click at [694, 89] on span "ON" at bounding box center [696, 93] width 10 height 8
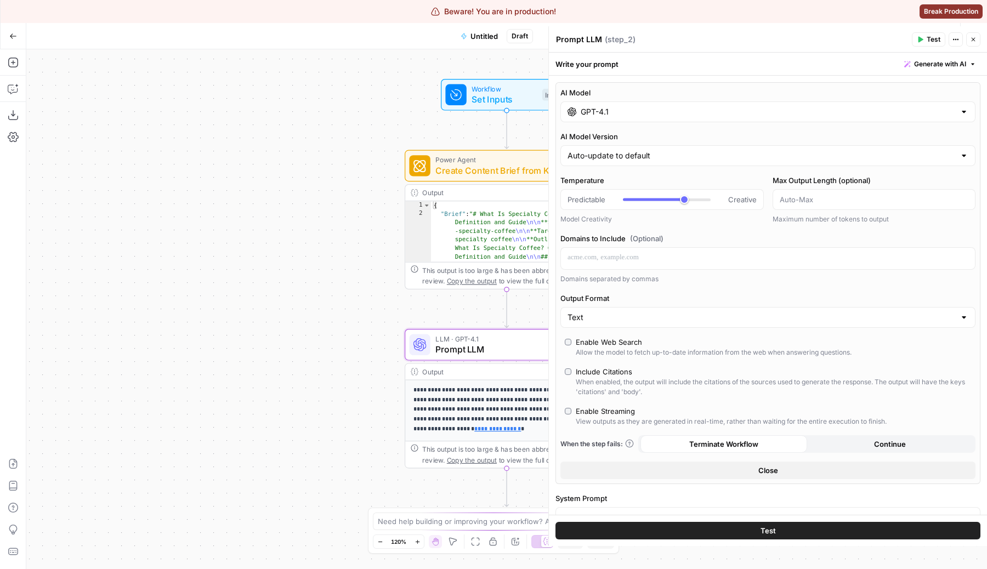
click at [661, 116] on input "GPT-4.1" at bounding box center [768, 111] width 375 height 11
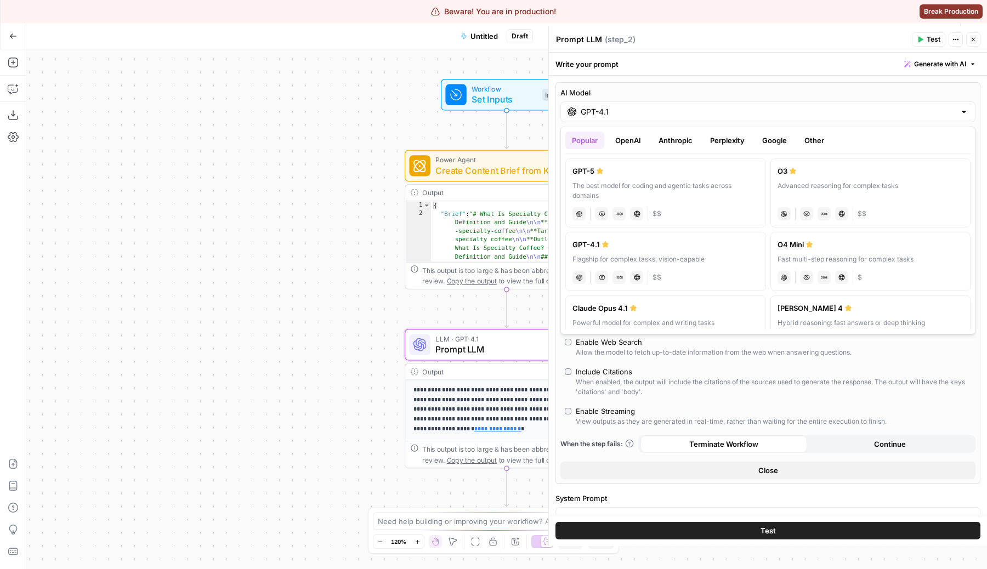
click at [722, 134] on button "Perplexity" at bounding box center [728, 141] width 48 height 18
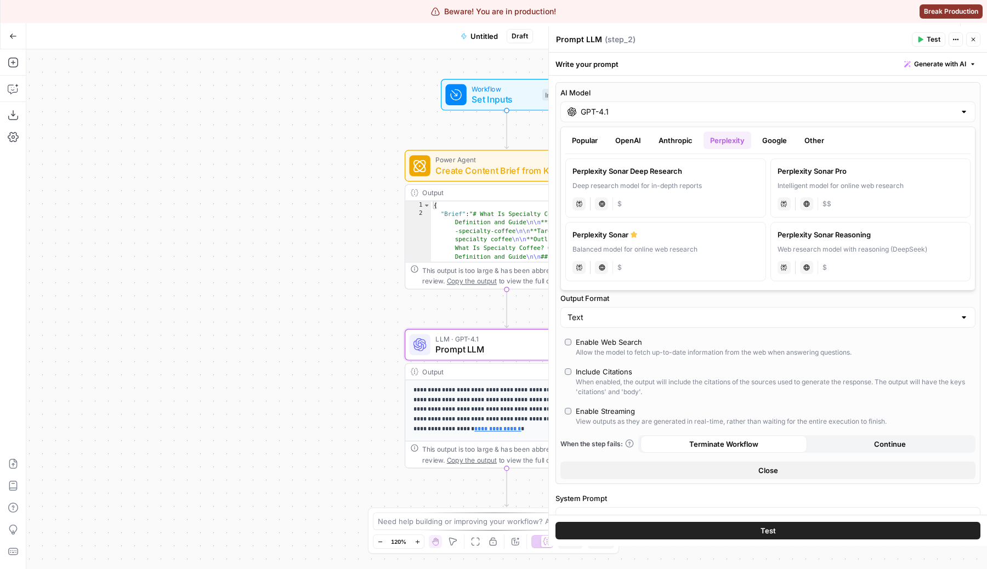
click at [619, 143] on button "OpenAI" at bounding box center [628, 141] width 39 height 18
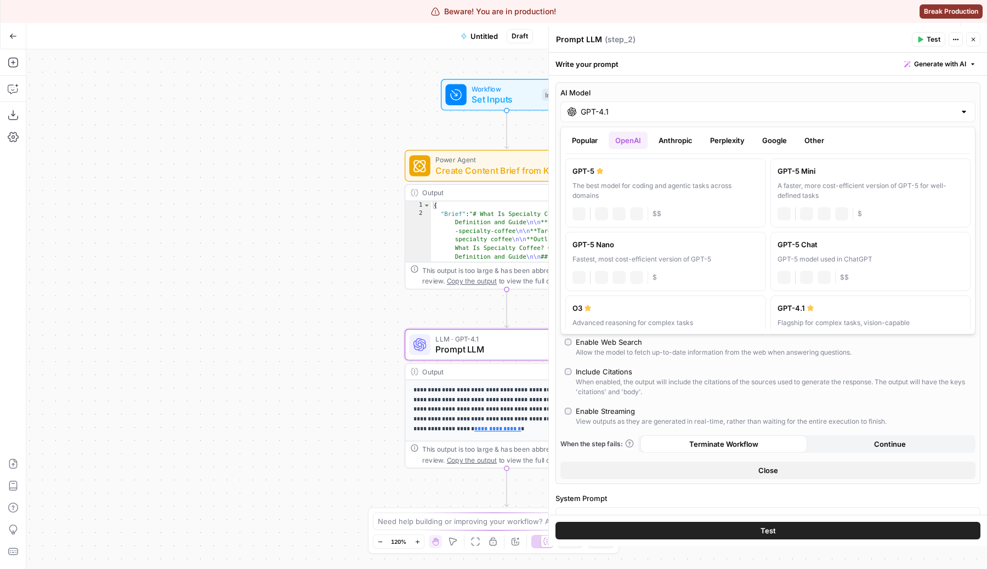
click at [671, 146] on button "Anthropic" at bounding box center [675, 141] width 47 height 18
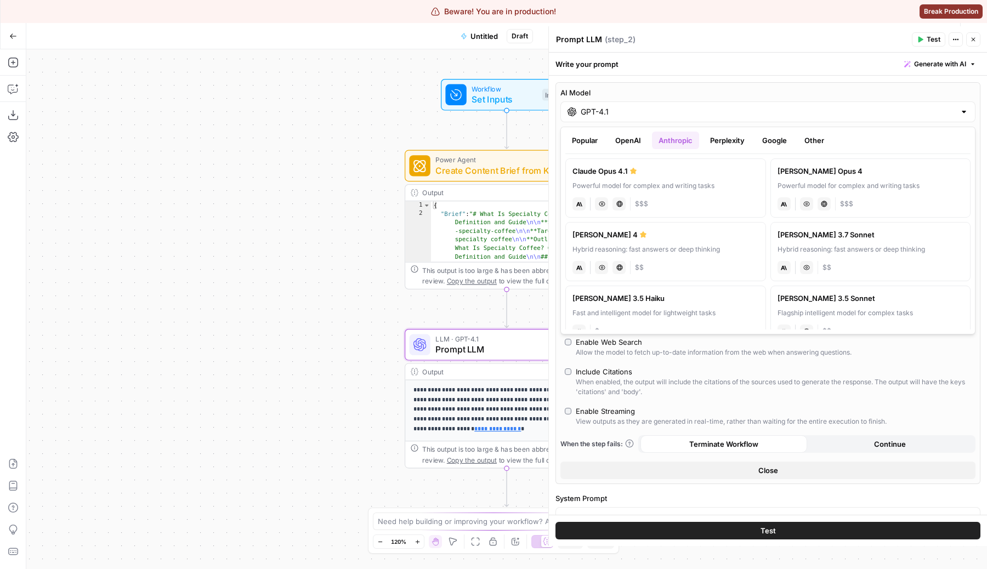
click at [691, 183] on div "Powerful model for complex and writing tasks" at bounding box center [666, 186] width 186 height 10
type input "Claude Opus 4.1"
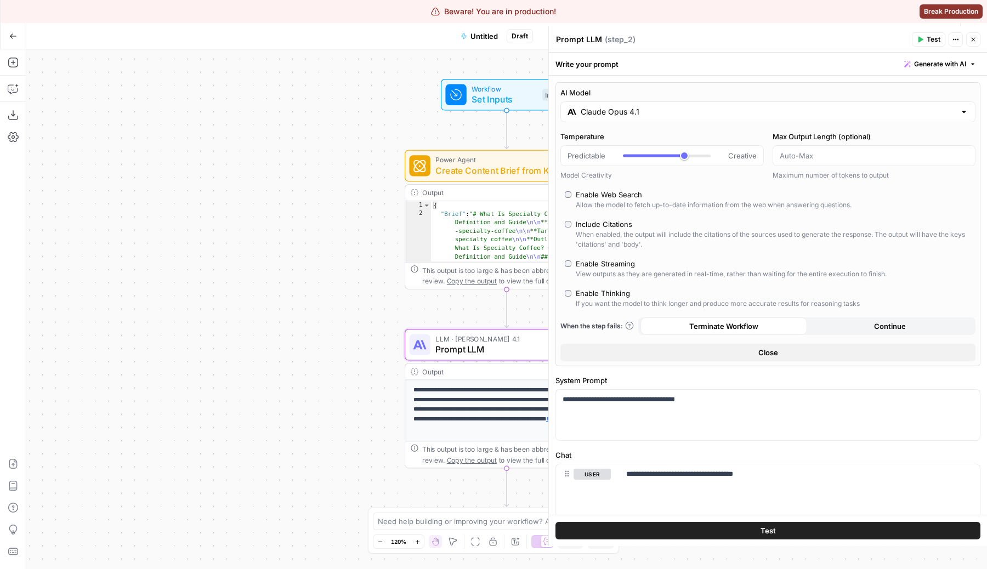
click at [340, 306] on div "Workflow Set Inputs Inputs Power Agent Create Content Brief from Keyword Step 1…" at bounding box center [506, 309] width 961 height 520
click at [606, 224] on div "Include Citations" at bounding box center [604, 224] width 56 height 11
click at [715, 103] on div "Claude Opus 4.1" at bounding box center [768, 111] width 415 height 21
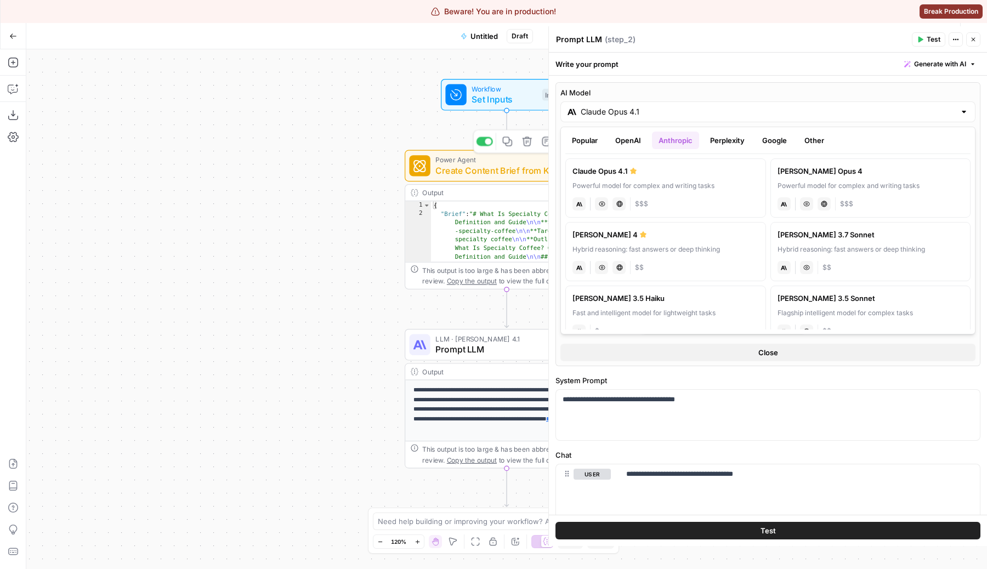
click at [474, 173] on span "Create Content Brief from Keyword" at bounding box center [505, 170] width 138 height 13
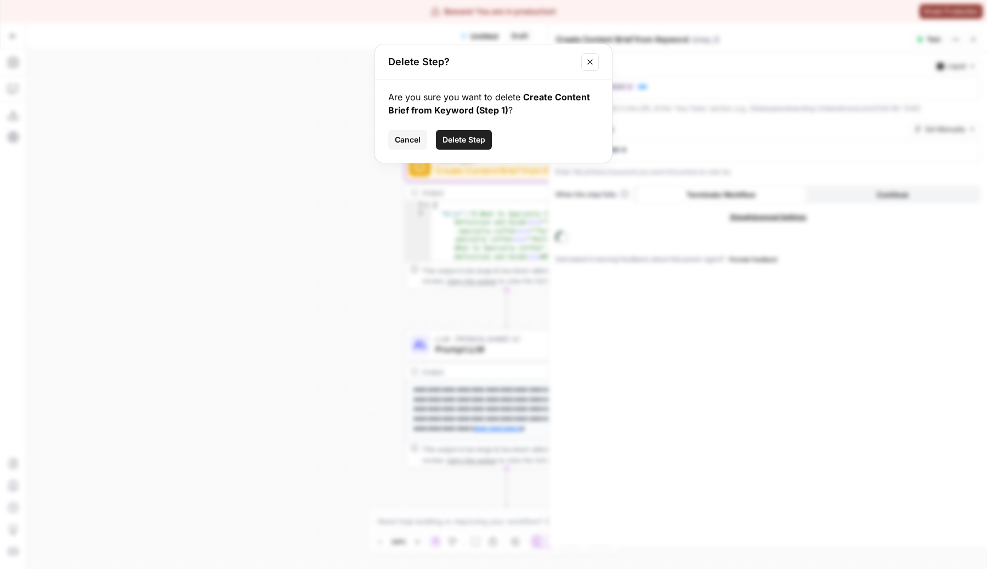
click button "Delete Step" at bounding box center [464, 140] width 56 height 20
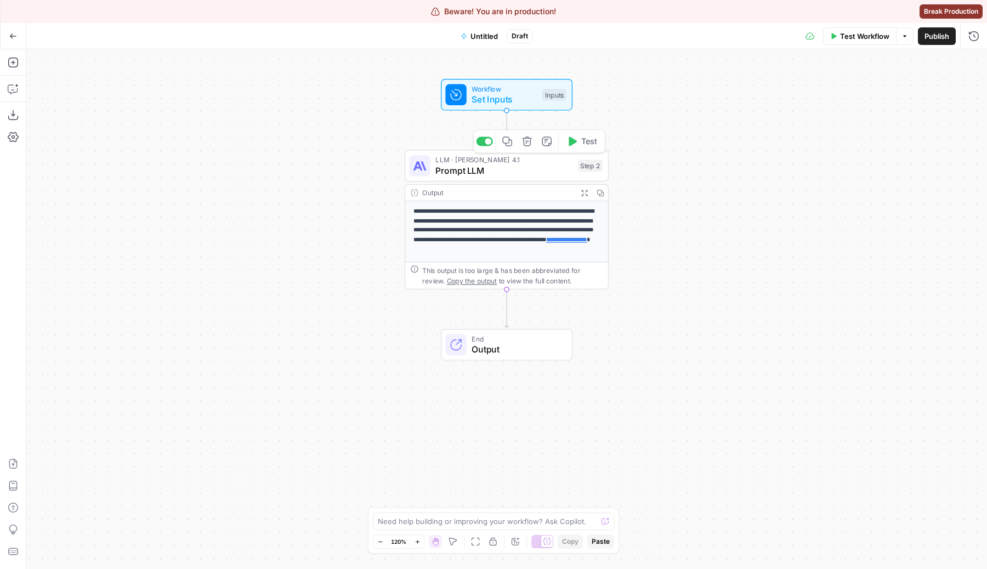
click at [497, 171] on span "Prompt LLM" at bounding box center [504, 170] width 137 height 13
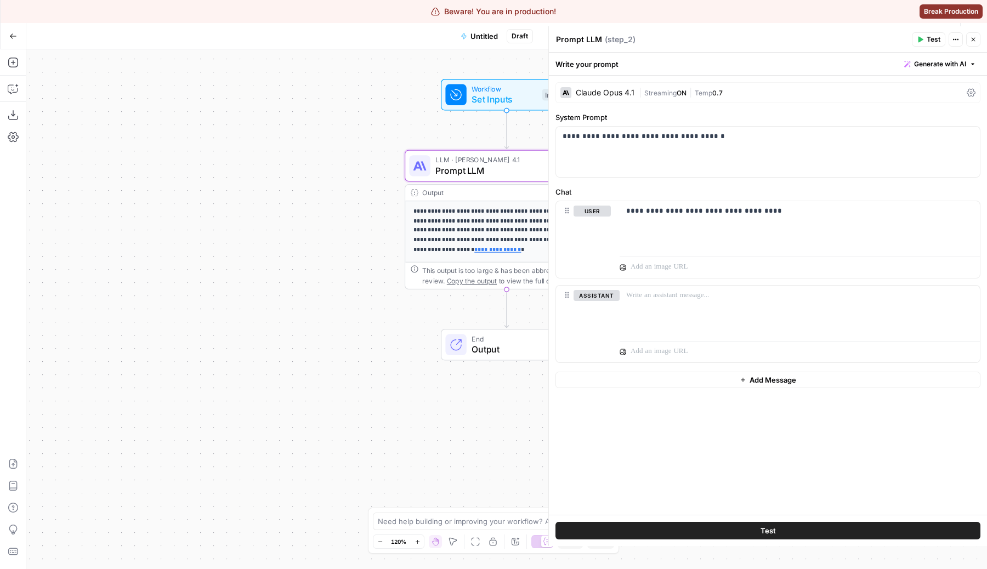
click at [612, 101] on div "Claude Opus 4.1 | Streaming ON | Temp 0.7" at bounding box center [768, 92] width 425 height 21
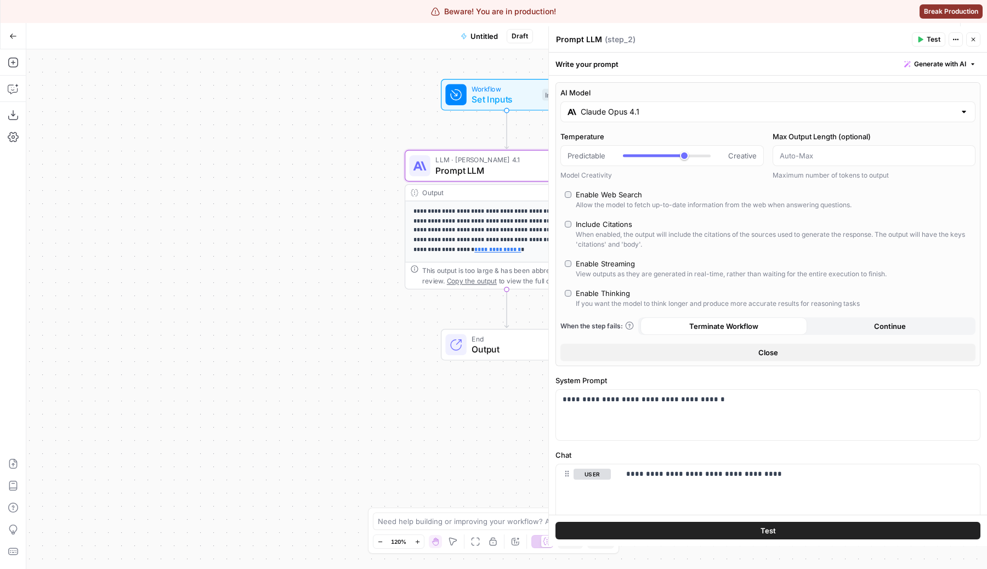
click at [661, 113] on input "Claude Opus 4.1" at bounding box center [768, 111] width 375 height 11
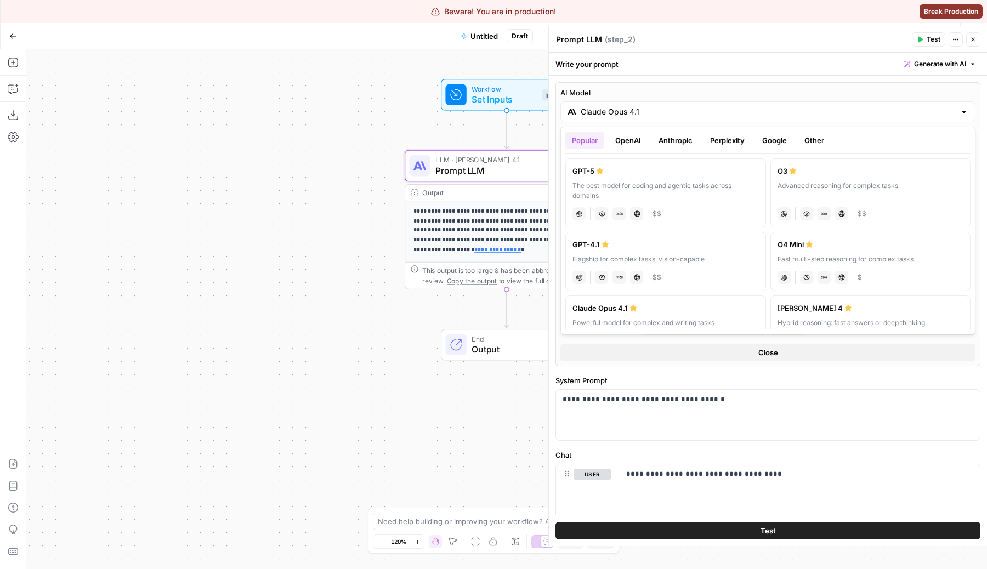
click at [675, 143] on button "Anthropic" at bounding box center [675, 141] width 47 height 18
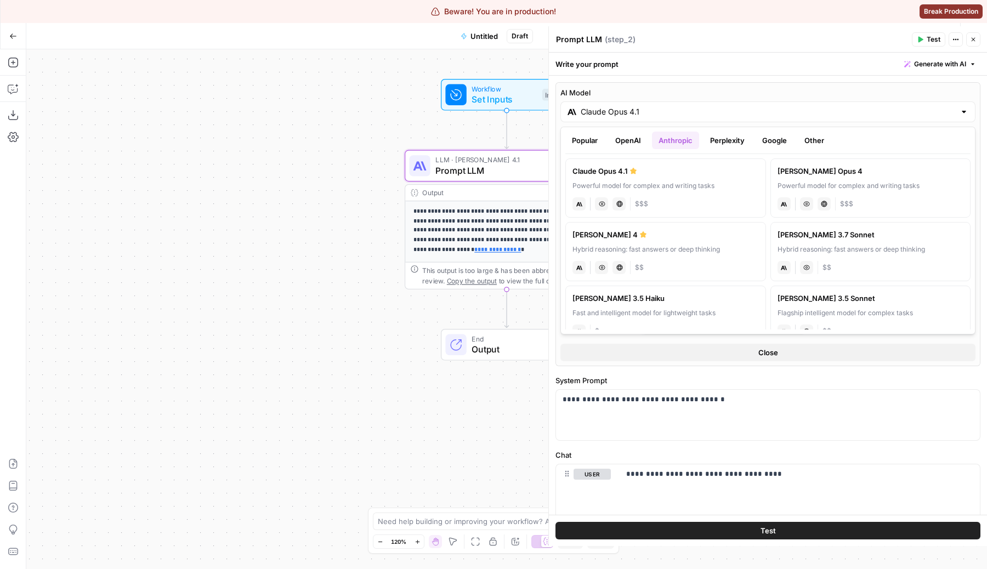
click at [705, 235] on div "Claude Sonnet 4" at bounding box center [666, 234] width 186 height 11
type input "Claude Sonnet 4"
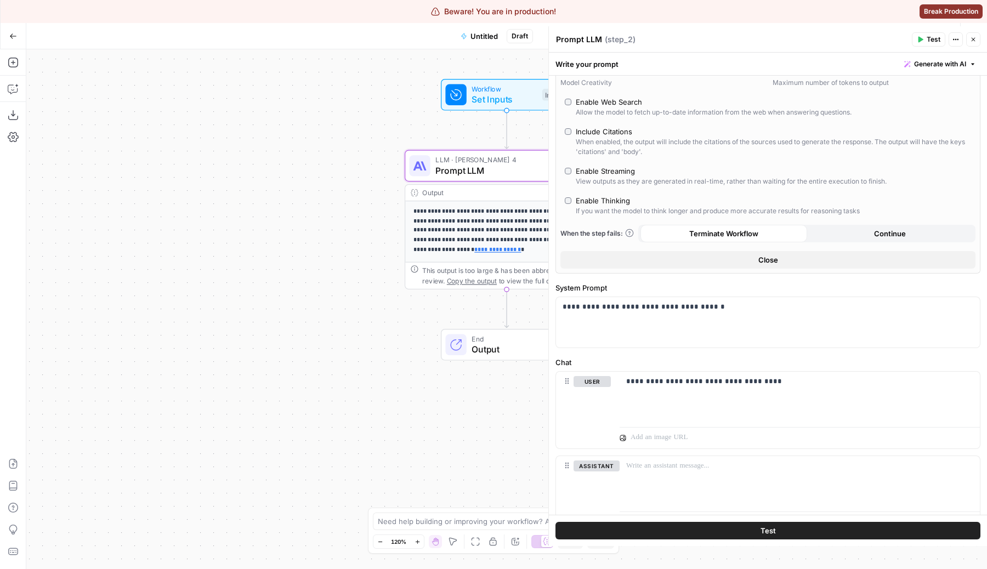
scroll to position [93, 0]
click at [687, 321] on div "**********" at bounding box center [768, 322] width 424 height 50
click at [777, 395] on div "**********" at bounding box center [800, 396] width 360 height 50
click at [772, 528] on span "Test" at bounding box center [768, 530] width 15 height 11
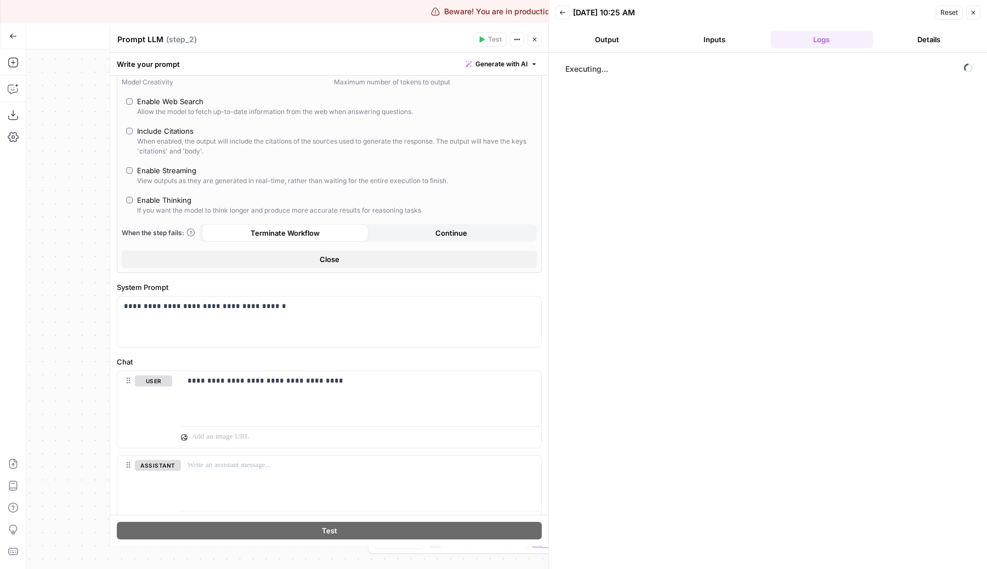
click at [597, 42] on button "Output" at bounding box center [607, 40] width 103 height 18
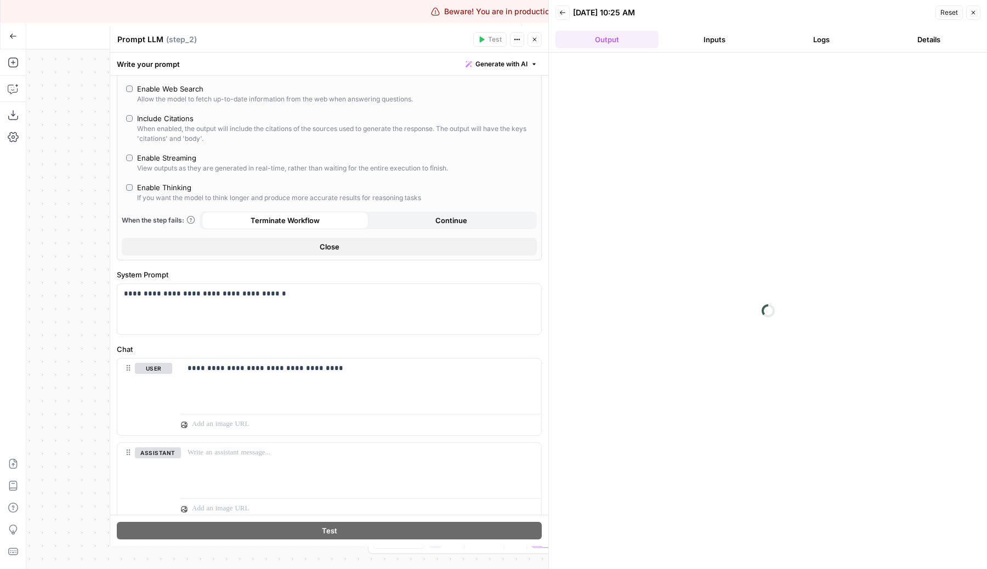
scroll to position [143, 0]
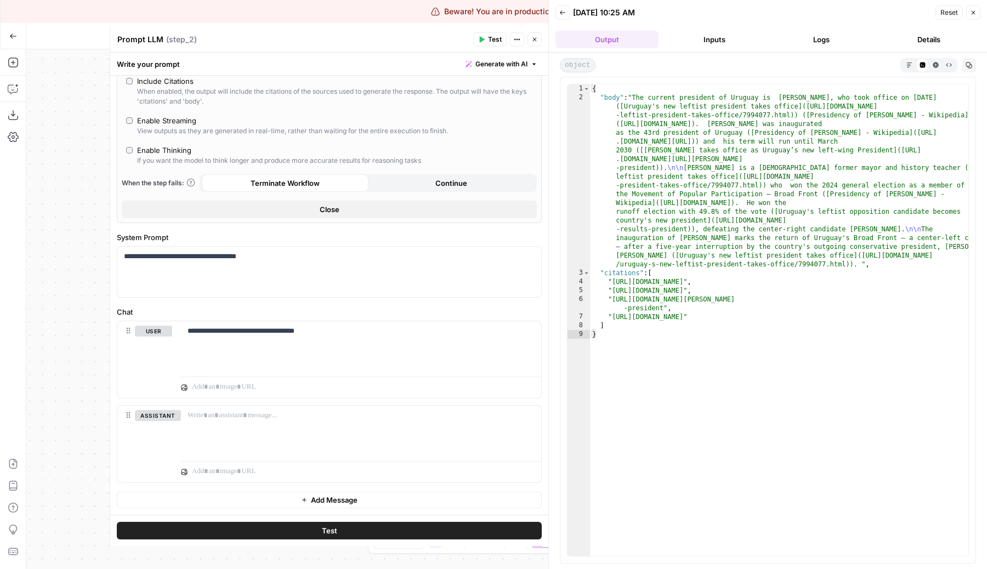
click at [977, 8] on button "Close" at bounding box center [973, 12] width 14 height 14
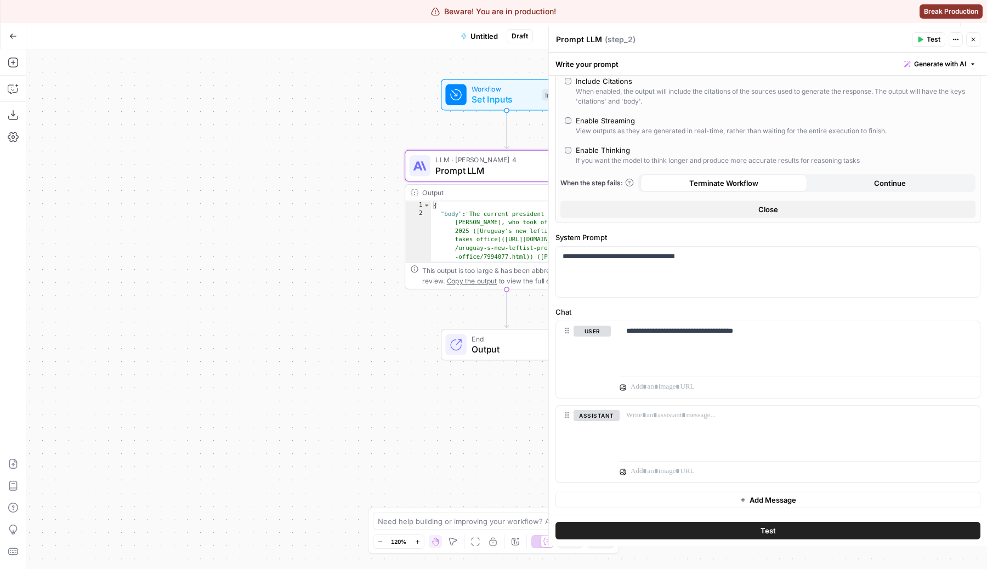
click at [312, 251] on div "Workflow Set Inputs Inputs LLM · Claude Sonnet 4 Prompt LLM Step 2 Output Expan…" at bounding box center [506, 309] width 961 height 520
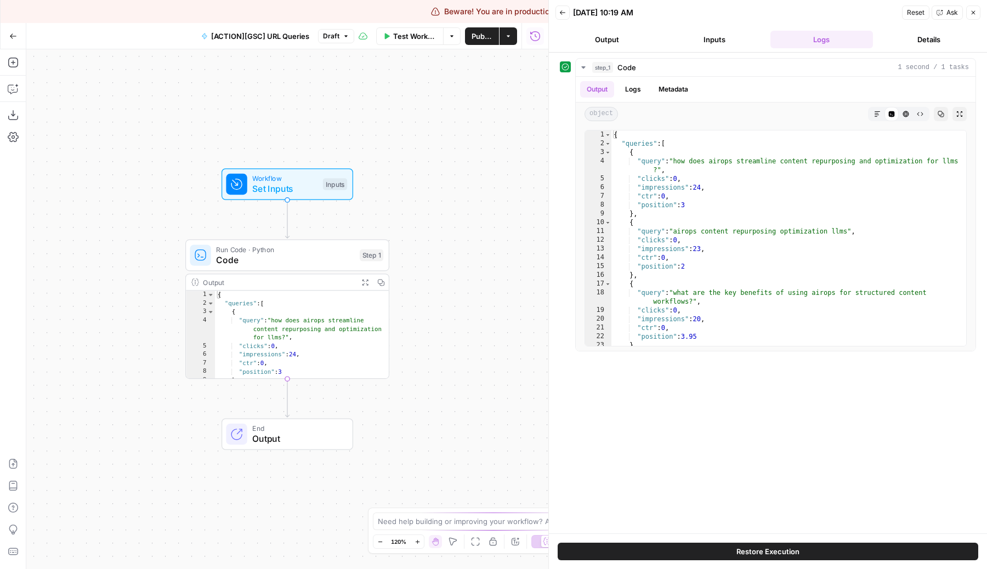
click at [329, 194] on div "Workflow Set Inputs Inputs Test Step" at bounding box center [286, 184] width 121 height 22
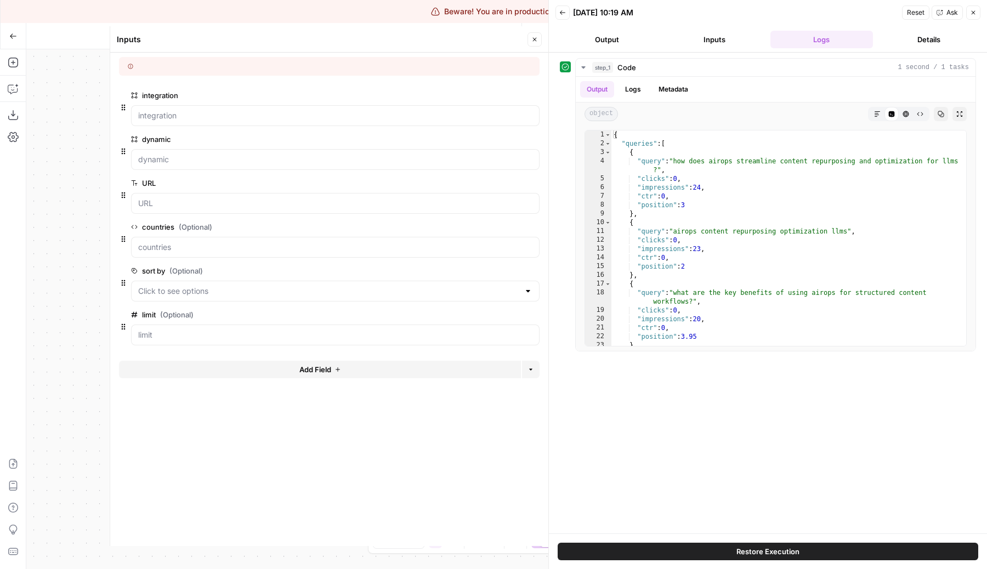
click at [534, 35] on button "Close" at bounding box center [535, 39] width 14 height 14
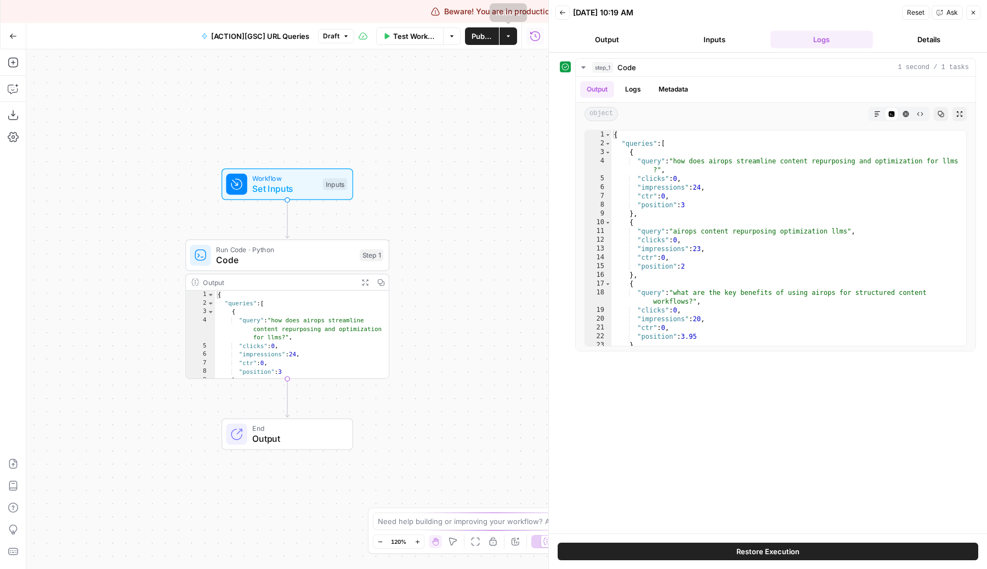
click at [488, 36] on span "Publish" at bounding box center [482, 36] width 21 height 11
click at [431, 141] on div "Workflow Set Inputs Inputs Run Code · Python Code Step 1 Output Expand Output C…" at bounding box center [287, 309] width 522 height 520
click at [972, 11] on icon "button" at bounding box center [974, 13] width 4 height 4
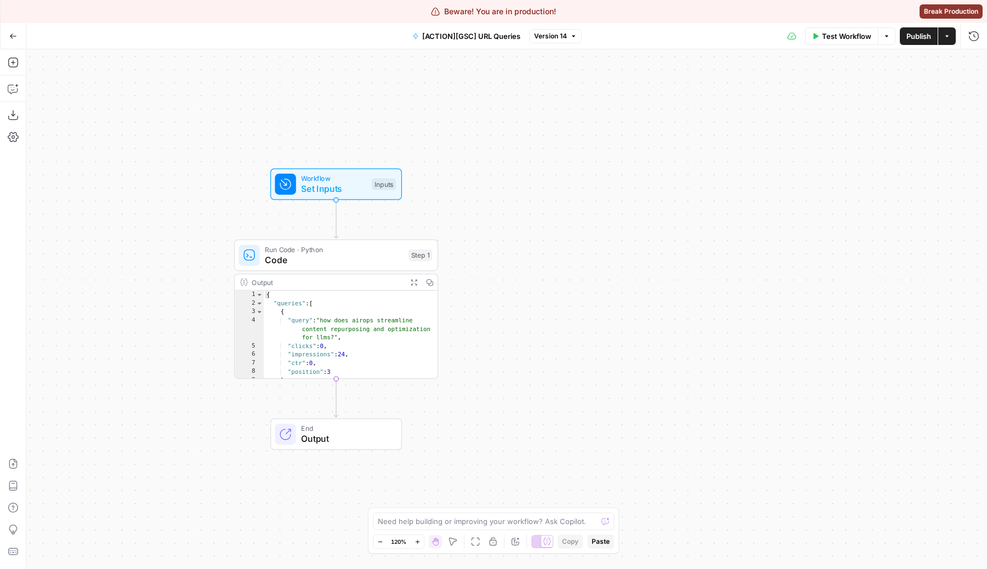
drag, startPoint x: 408, startPoint y: 199, endPoint x: 597, endPoint y: 199, distance: 188.7
click at [597, 199] on div "Workflow Set Inputs Inputs Run Code · Python Code Step 1 Output Expand Output C…" at bounding box center [506, 309] width 961 height 520
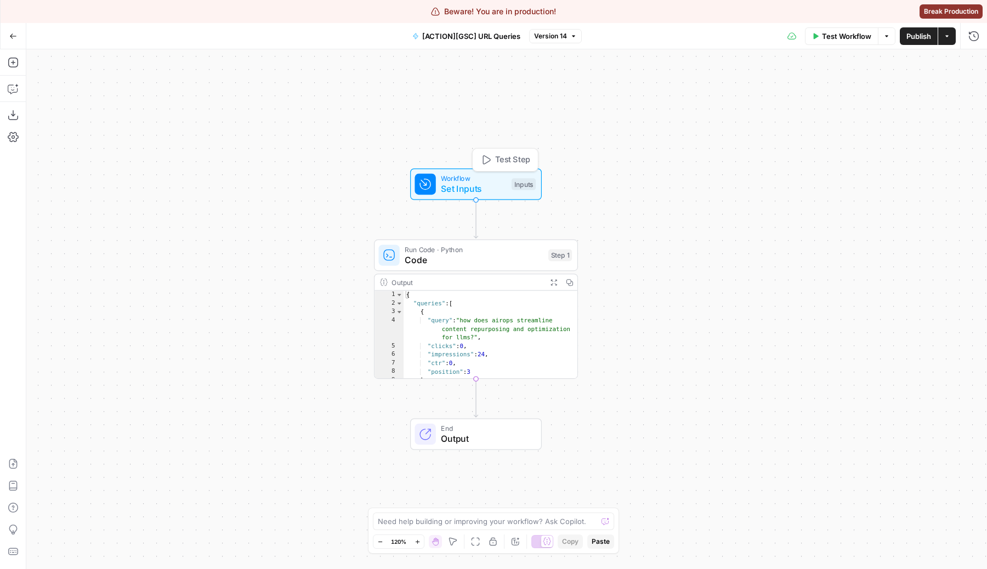
click at [468, 179] on span "Workflow" at bounding box center [473, 178] width 65 height 10
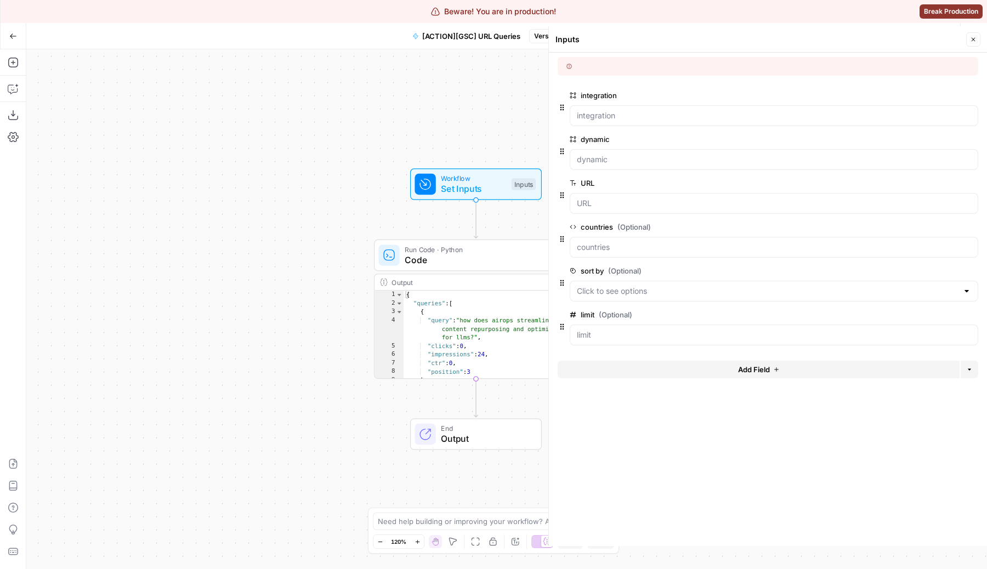
drag, startPoint x: 326, startPoint y: 258, endPoint x: 319, endPoint y: 258, distance: 7.1
click at [326, 258] on div "Workflow Set Inputs Inputs Run Code · Python Code Step 1 Output Expand Output C…" at bounding box center [506, 309] width 961 height 520
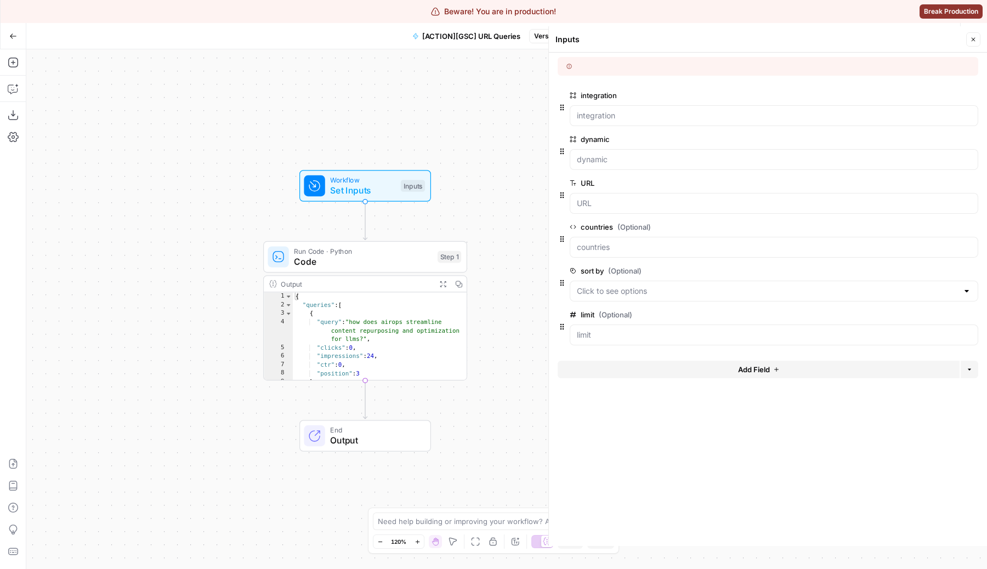
drag, startPoint x: 395, startPoint y: 140, endPoint x: 255, endPoint y: 142, distance: 139.9
click at [255, 142] on div "Workflow Set Inputs Inputs Run Code · Python Code Step 1 Output Expand Output C…" at bounding box center [506, 309] width 961 height 520
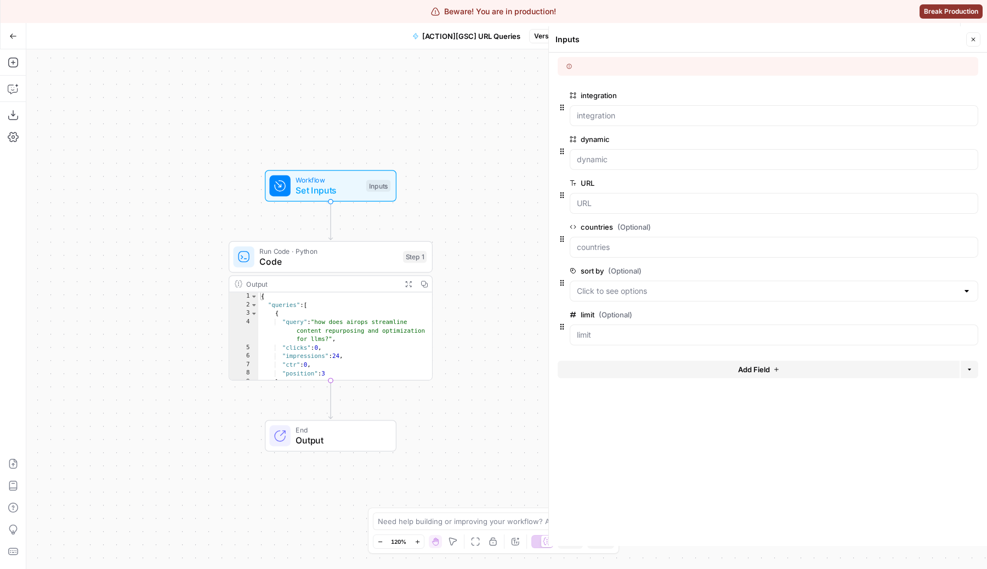
click at [12, 32] on icon "button" at bounding box center [13, 36] width 8 height 8
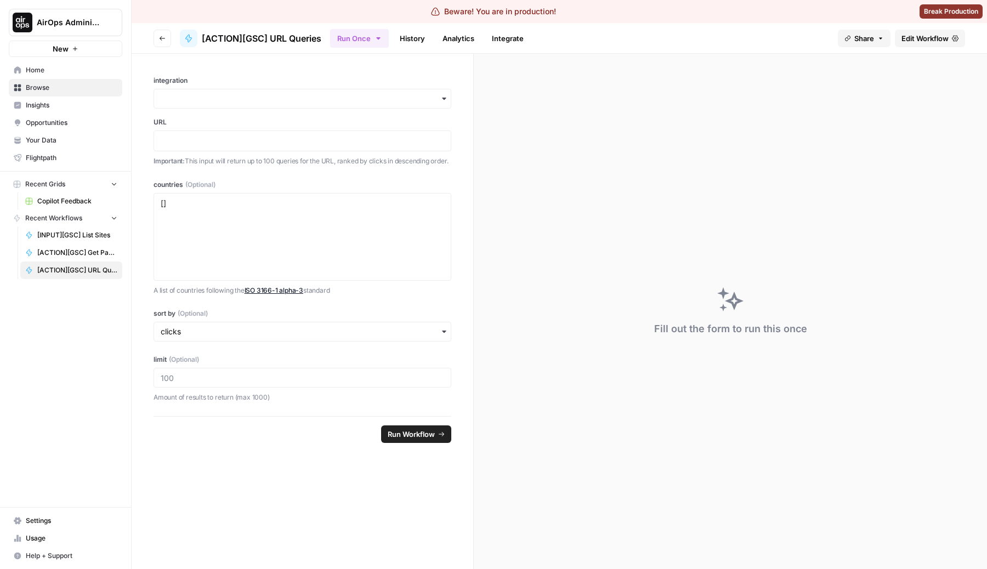
click at [167, 36] on button "Go back" at bounding box center [163, 39] width 18 height 18
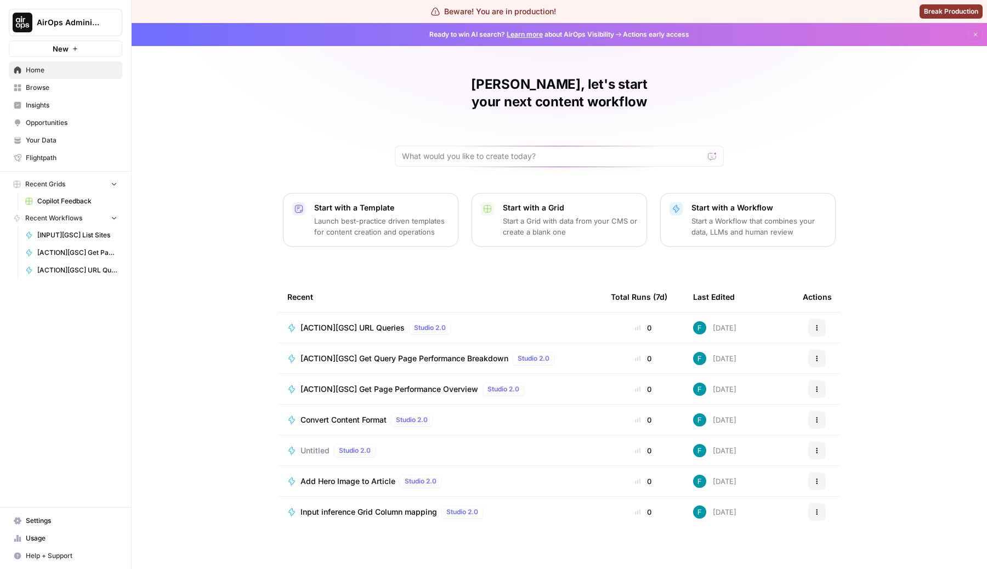
click at [235, 225] on div "[PERSON_NAME], let's start your next content workflow Start with a Template Lau…" at bounding box center [560, 296] width 856 height 546
click at [60, 83] on span "Browse" at bounding box center [72, 88] width 92 height 10
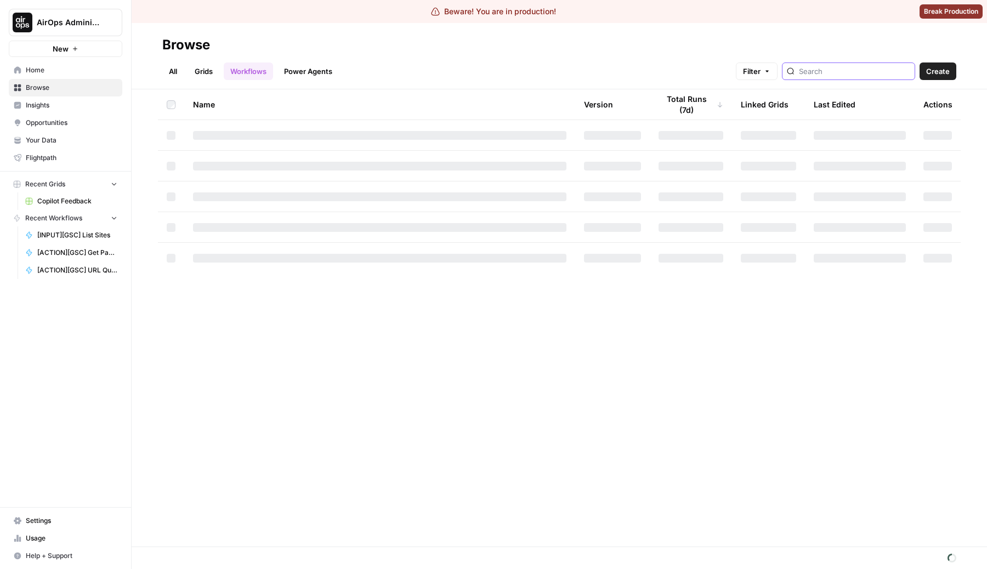
click at [863, 72] on input "search" at bounding box center [854, 71] width 111 height 11
type input "[GSC]"
click at [880, 59] on div "All Grids Workflows Power Agents Filter [GSC] Create" at bounding box center [559, 67] width 794 height 26
click at [880, 69] on input "[GSC]" at bounding box center [854, 71] width 111 height 11
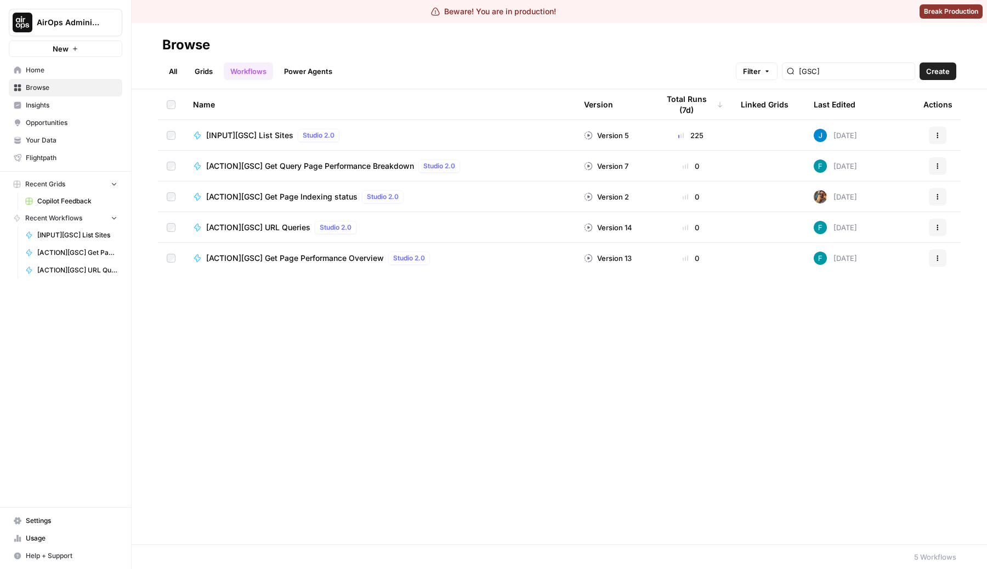
click at [943, 74] on span "Create" at bounding box center [938, 71] width 24 height 11
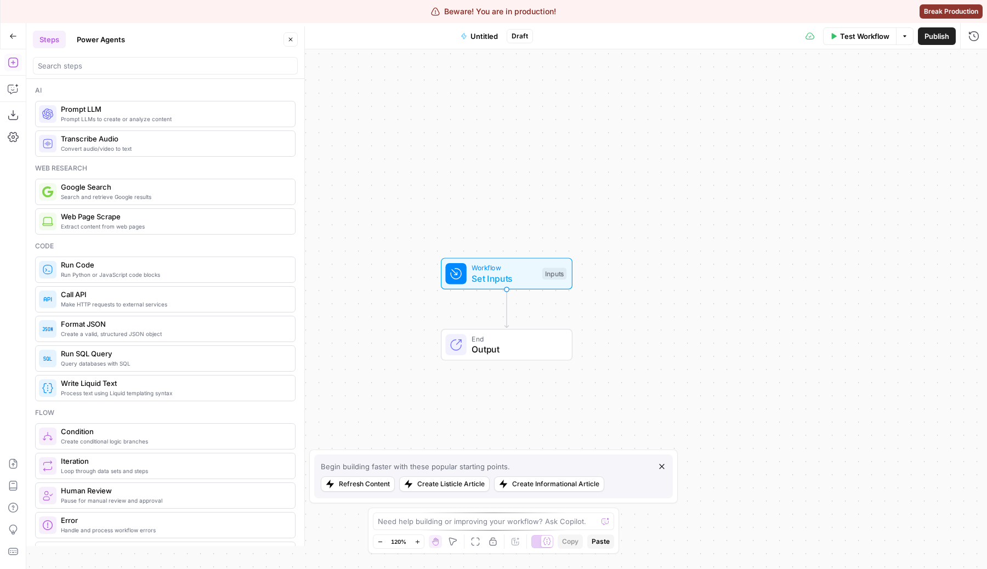
click at [485, 31] on span "Untitled" at bounding box center [484, 36] width 27 height 11
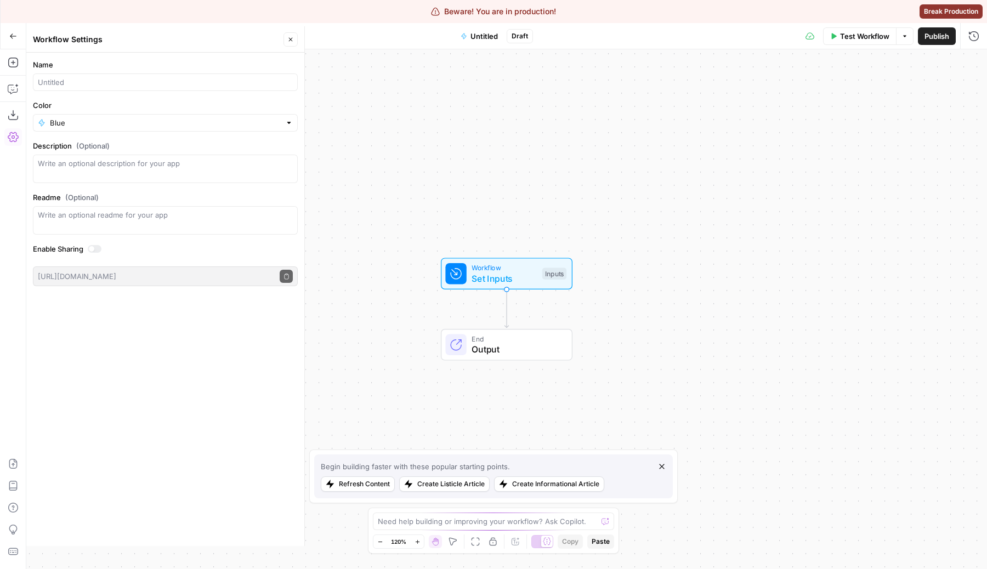
click at [148, 71] on div "Name" at bounding box center [165, 75] width 265 height 32
click at [122, 80] on input "Name" at bounding box center [165, 82] width 255 height 11
click at [388, 101] on div "Workflow Set Inputs Inputs End Output" at bounding box center [506, 309] width 961 height 520
click at [149, 77] on input "[ACTION][GSC]" at bounding box center [165, 82] width 255 height 11
type input "[ACTION][GSC] Get Page Query Performance Breakdown"
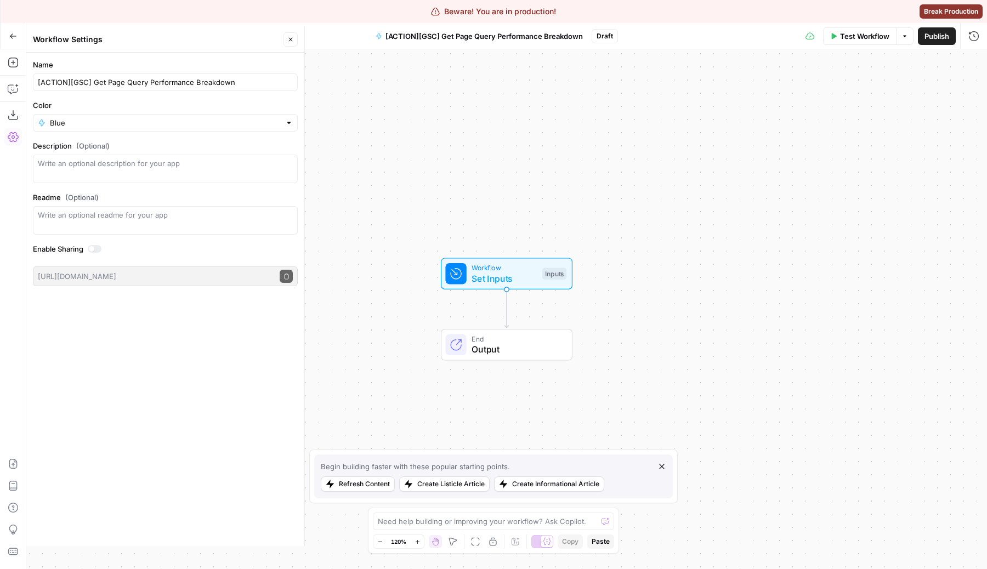
click at [414, 152] on div "Workflow Set Inputs Inputs End Output" at bounding box center [506, 309] width 961 height 520
click at [296, 41] on button "Close" at bounding box center [291, 39] width 14 height 14
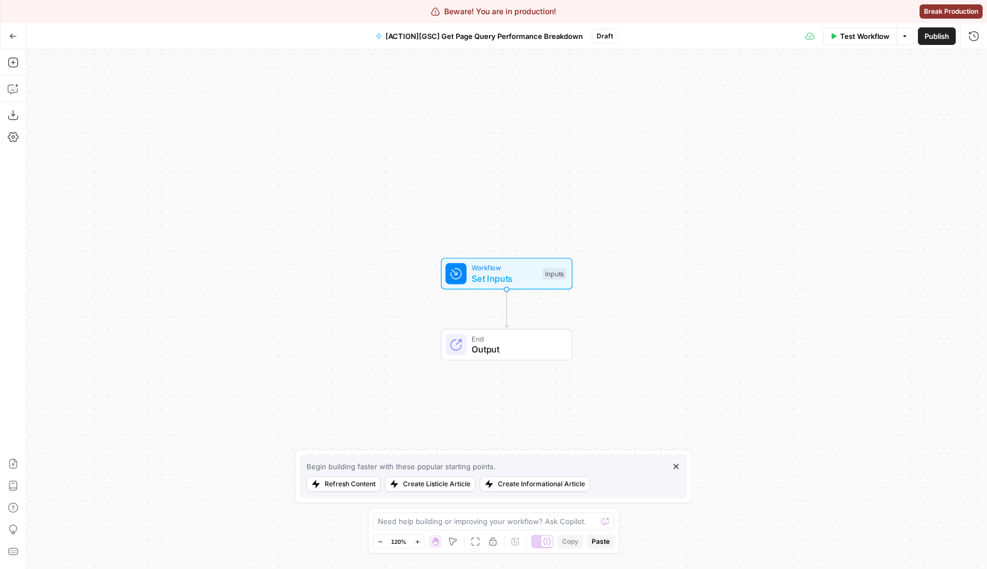
click at [21, 38] on button "Go Back" at bounding box center [13, 36] width 20 height 20
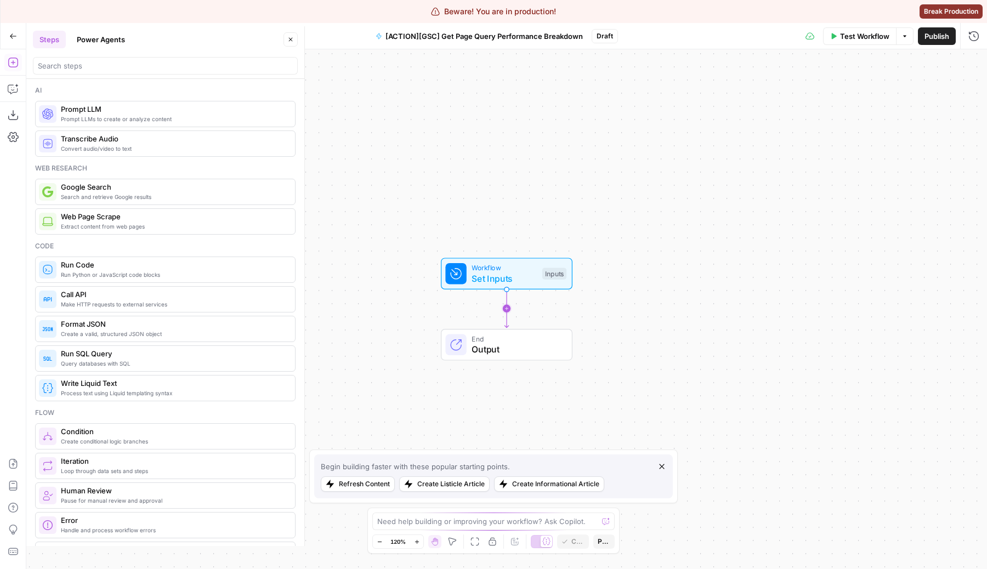
click at [506, 306] on icon "Edge from start to end" at bounding box center [507, 309] width 4 height 38
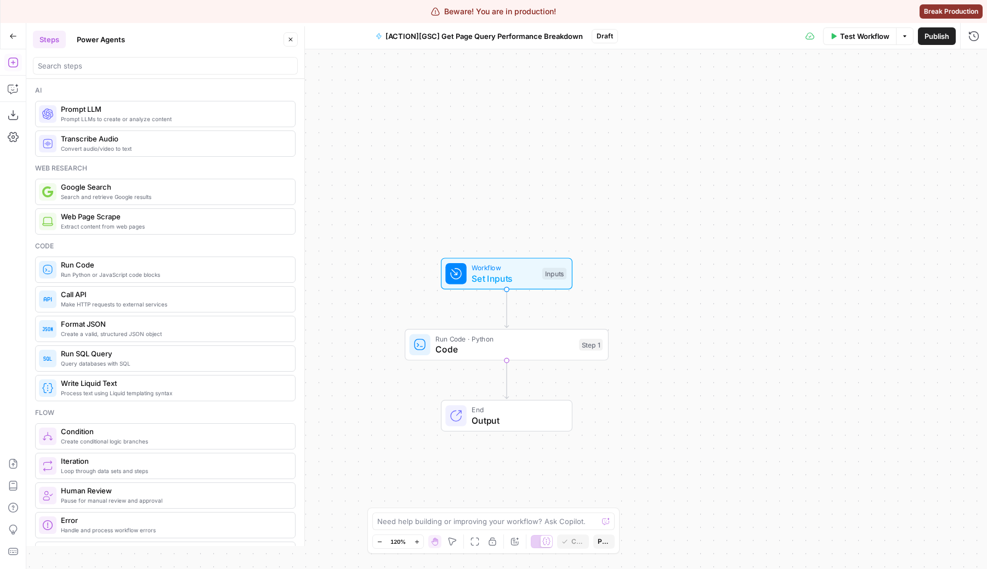
click at [502, 344] on span "Code" at bounding box center [505, 349] width 138 height 13
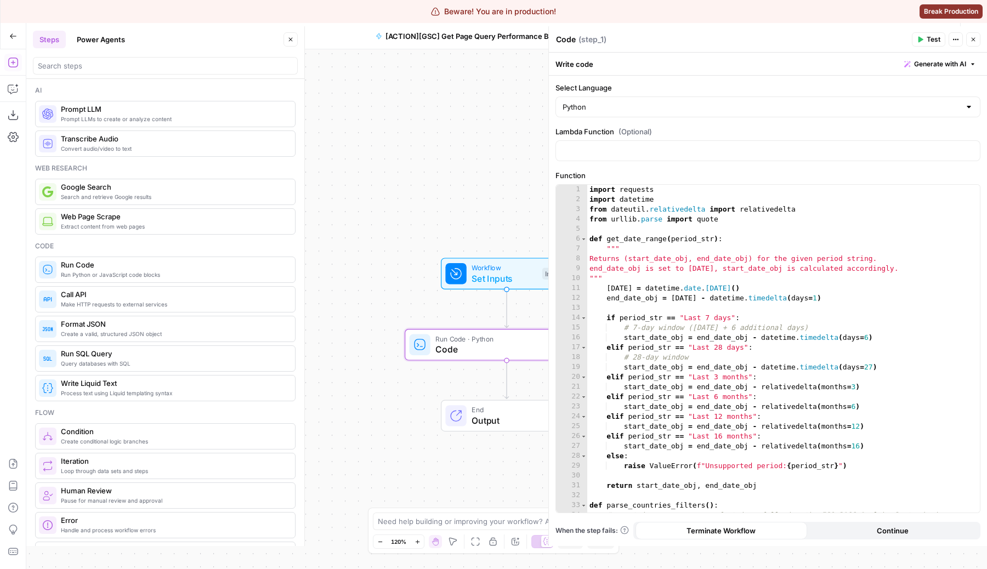
click at [975, 42] on icon "button" at bounding box center [973, 39] width 7 height 7
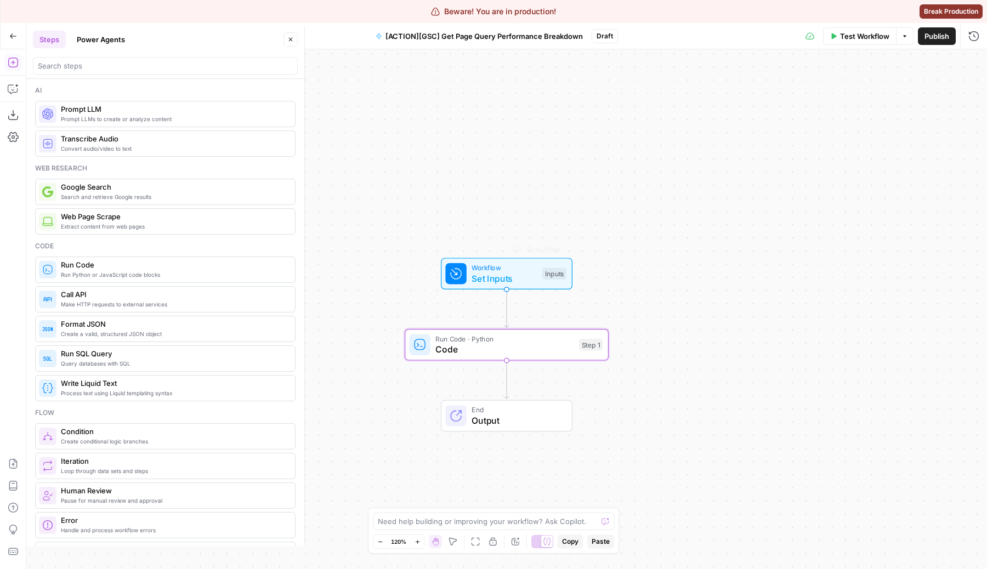
click at [508, 270] on span "Workflow" at bounding box center [504, 268] width 65 height 10
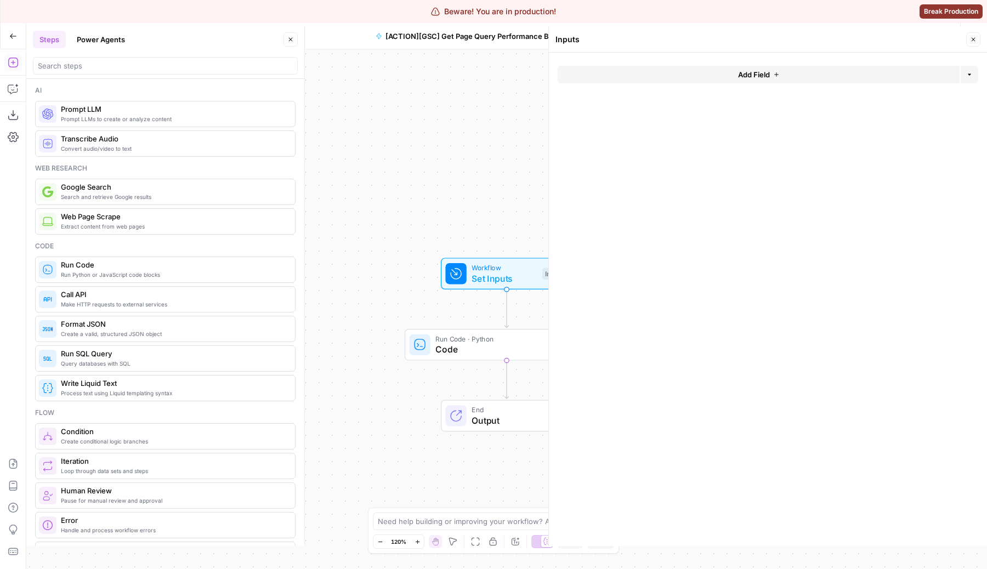
click at [759, 69] on button "Add Field" at bounding box center [759, 75] width 402 height 18
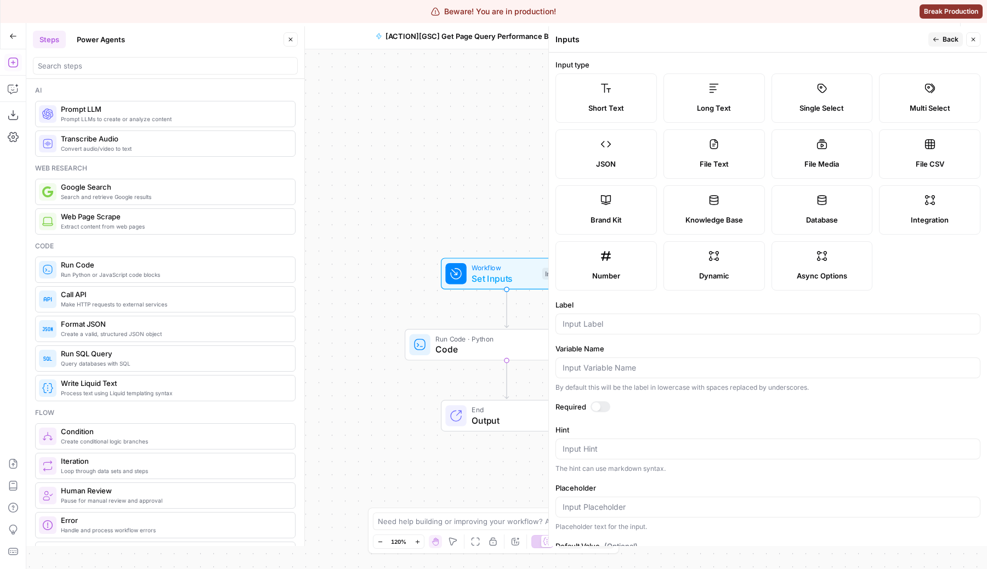
click at [942, 205] on label "Integration" at bounding box center [929, 209] width 101 height 49
click at [709, 310] on div "Label" at bounding box center [768, 316] width 425 height 35
click at [707, 321] on input "Label" at bounding box center [768, 324] width 411 height 11
type input "integration"
click at [948, 42] on span "Back" at bounding box center [951, 40] width 16 height 10
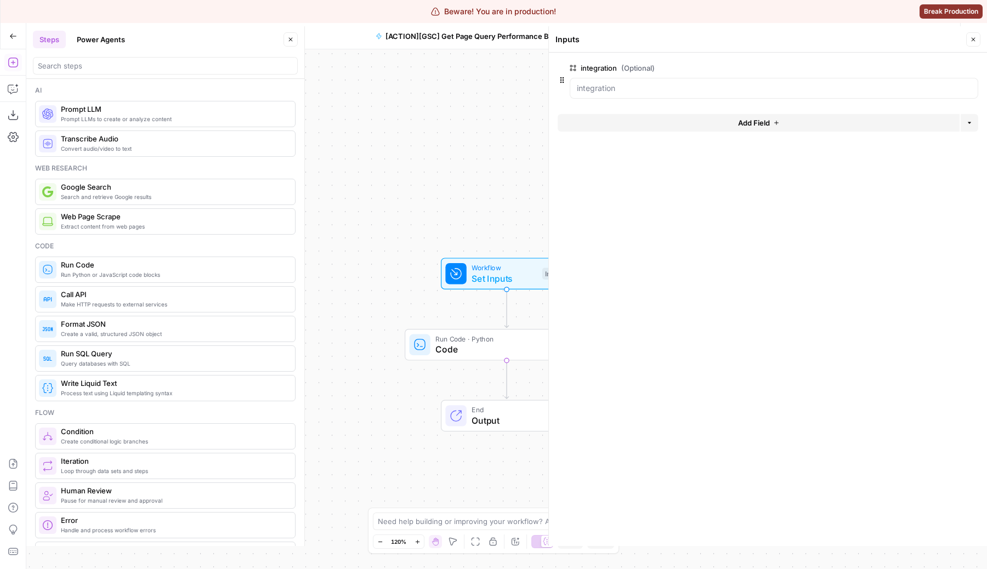
click at [815, 125] on button "Add Field" at bounding box center [759, 123] width 402 height 18
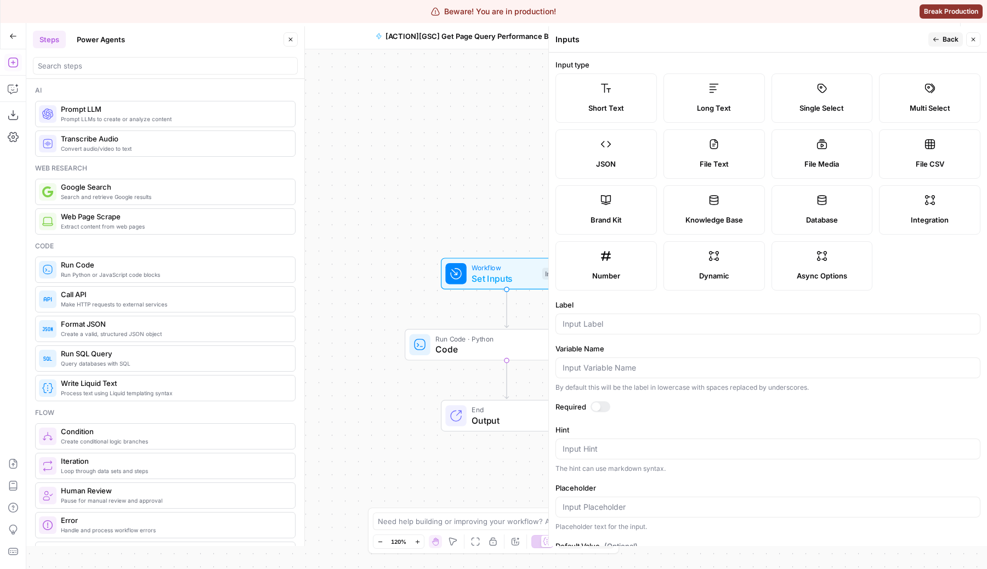
click at [720, 265] on label "Dynamic" at bounding box center [714, 265] width 101 height 49
click at [631, 326] on input "Label" at bounding box center [768, 324] width 411 height 11
click at [662, 439] on div at bounding box center [768, 449] width 425 height 21
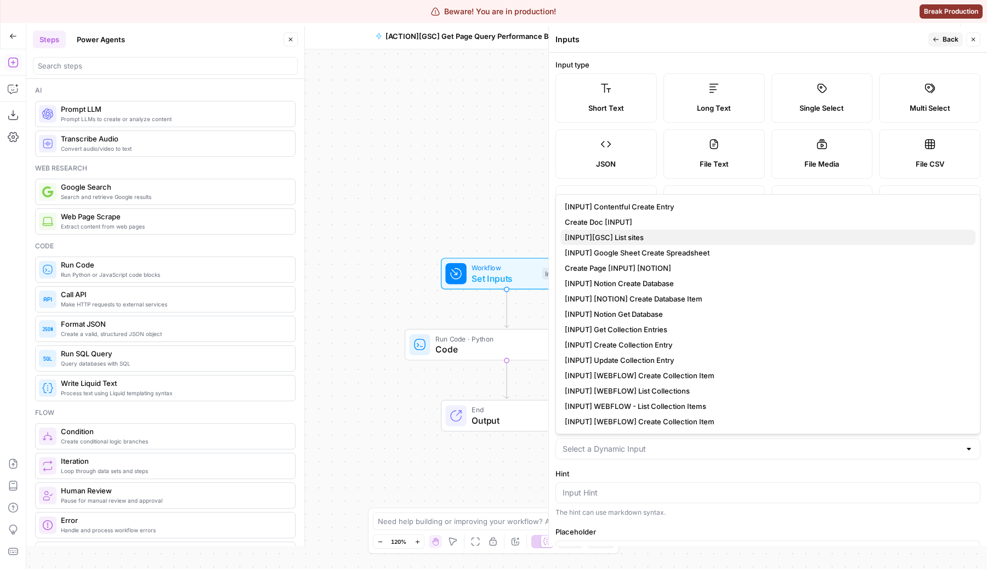
click at [633, 234] on span "[INPUT][GSC] List sites" at bounding box center [766, 237] width 402 height 11
type input "[INPUT][GSC] List sites"
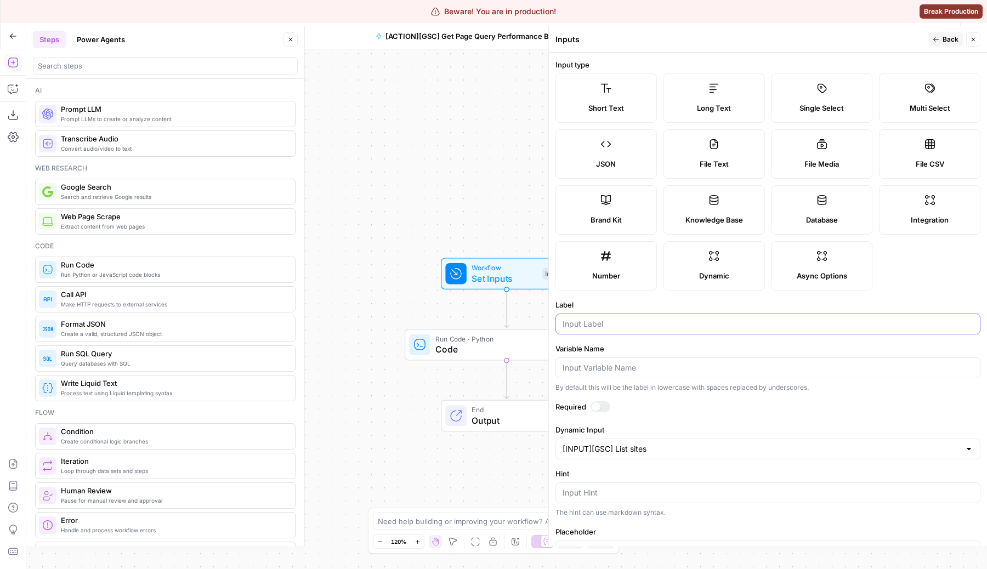
click at [620, 319] on input "Label" at bounding box center [768, 324] width 411 height 11
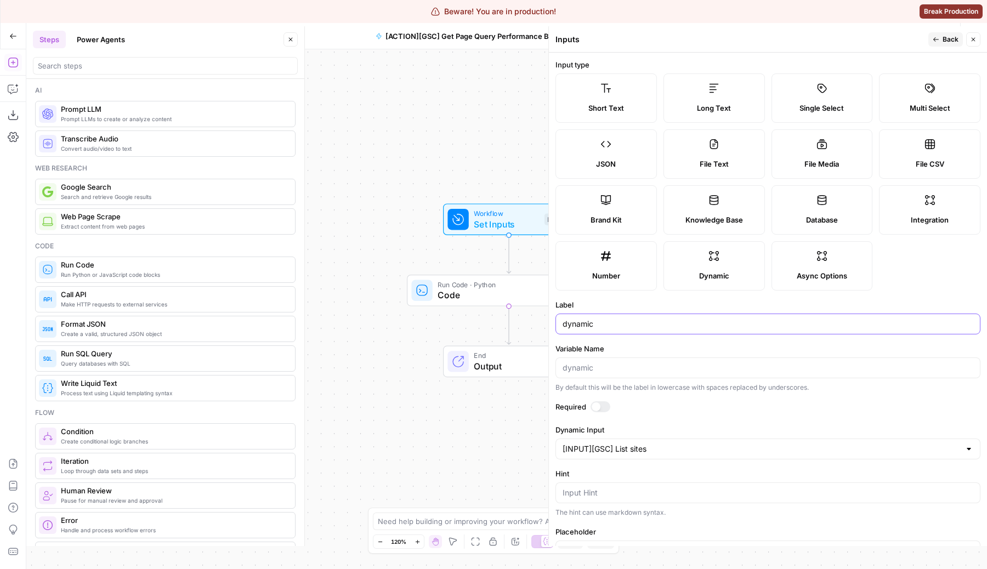
scroll to position [45, 0]
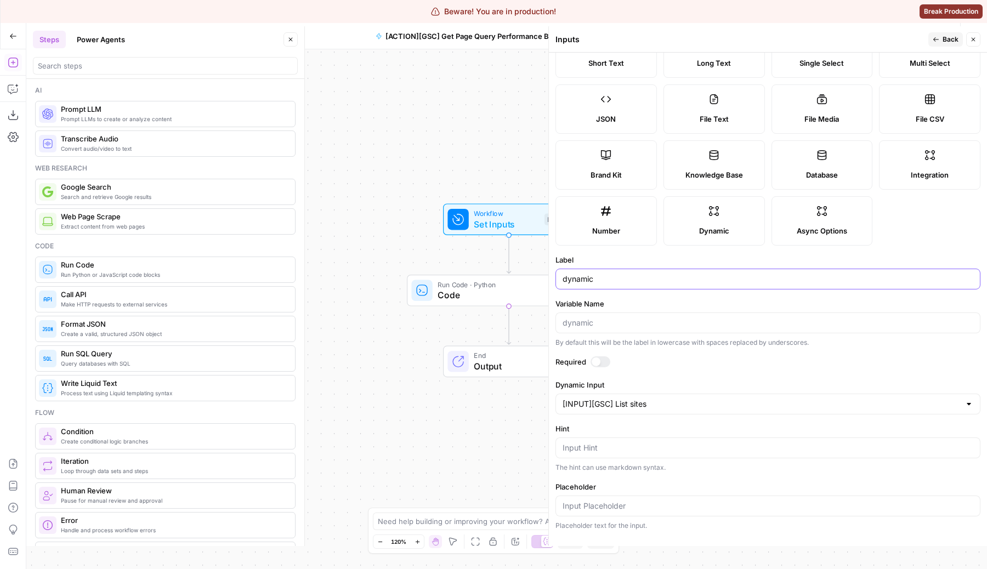
type input "dynamic"
click at [601, 357] on div at bounding box center [601, 362] width 20 height 11
click at [942, 45] on button "Back" at bounding box center [946, 39] width 35 height 14
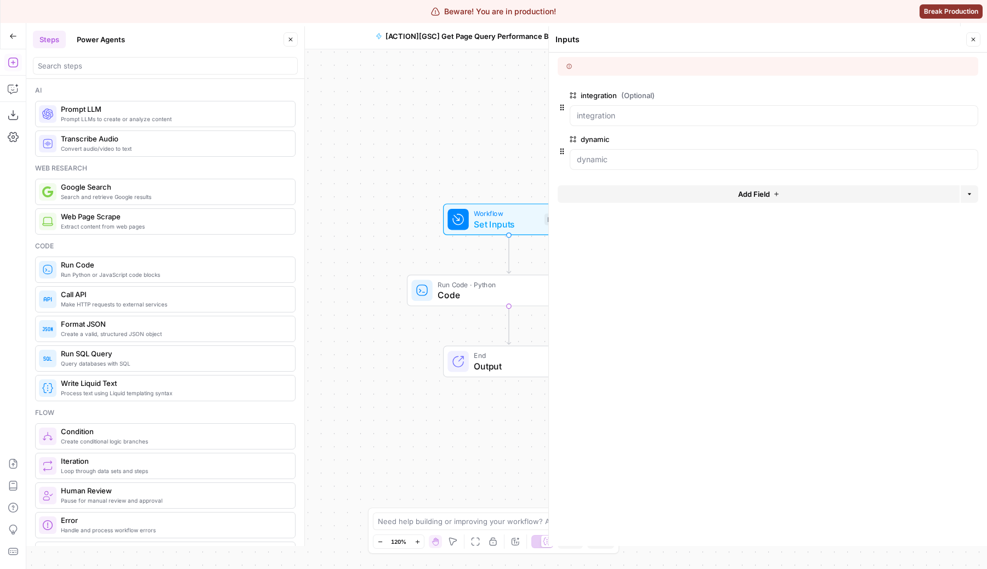
click at [935, 97] on span "edit field" at bounding box center [937, 95] width 24 height 9
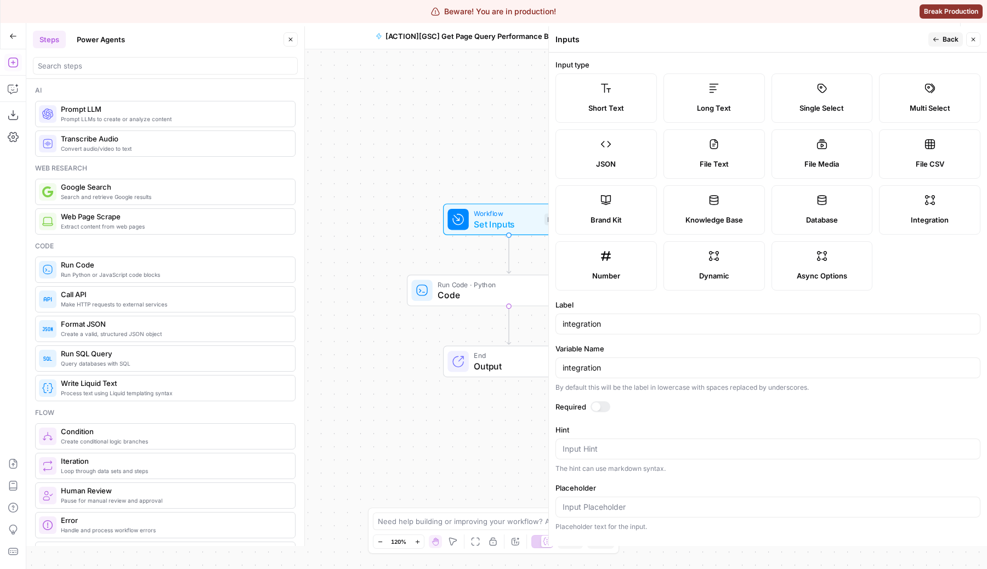
click at [598, 411] on div at bounding box center [601, 406] width 20 height 11
click at [946, 39] on span "Back" at bounding box center [951, 40] width 16 height 10
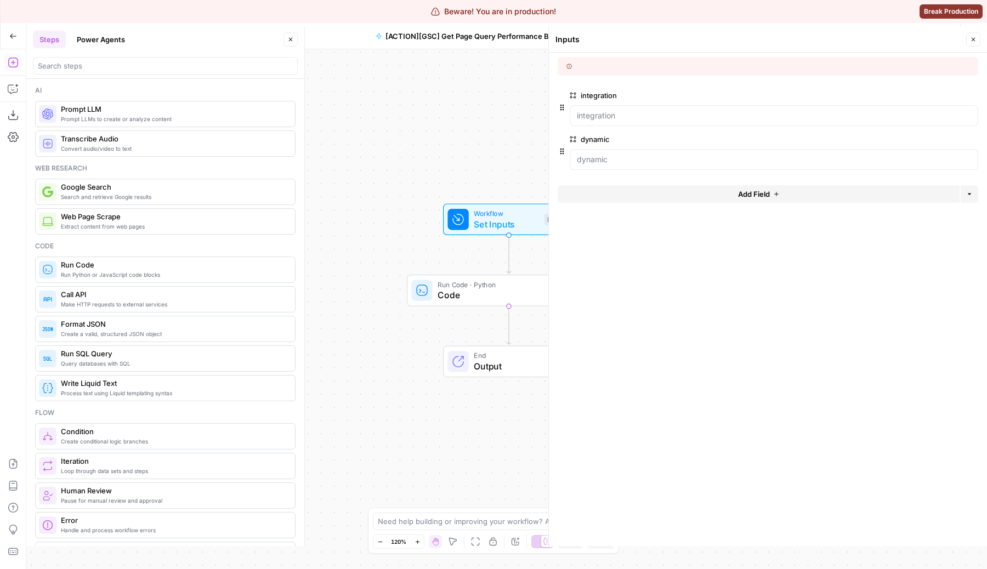
click at [665, 195] on button "Add Field" at bounding box center [759, 194] width 402 height 18
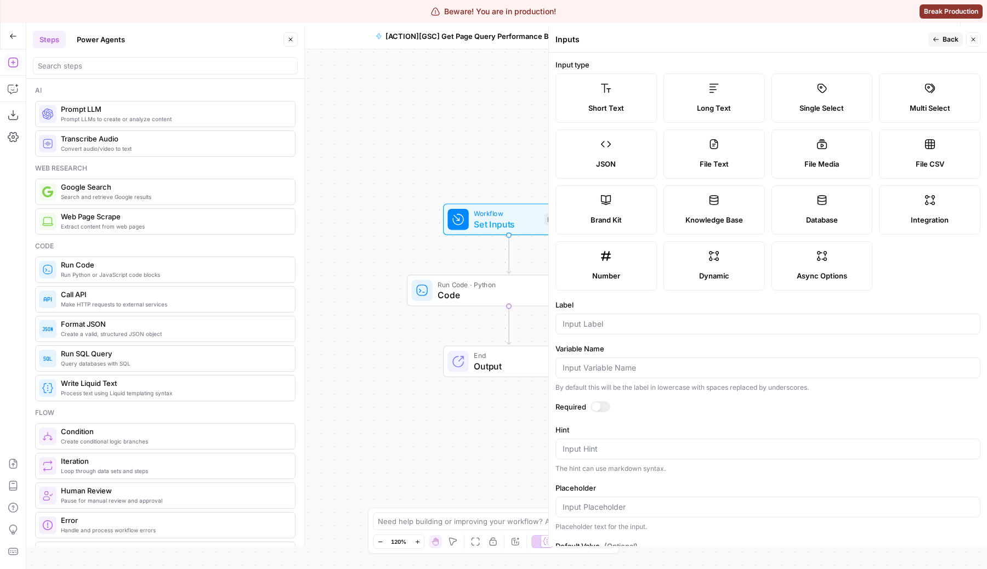
click at [838, 93] on label "Single Select" at bounding box center [822, 97] width 101 height 49
click at [610, 326] on input "Label" at bounding box center [768, 324] width 411 height 11
type input "period"
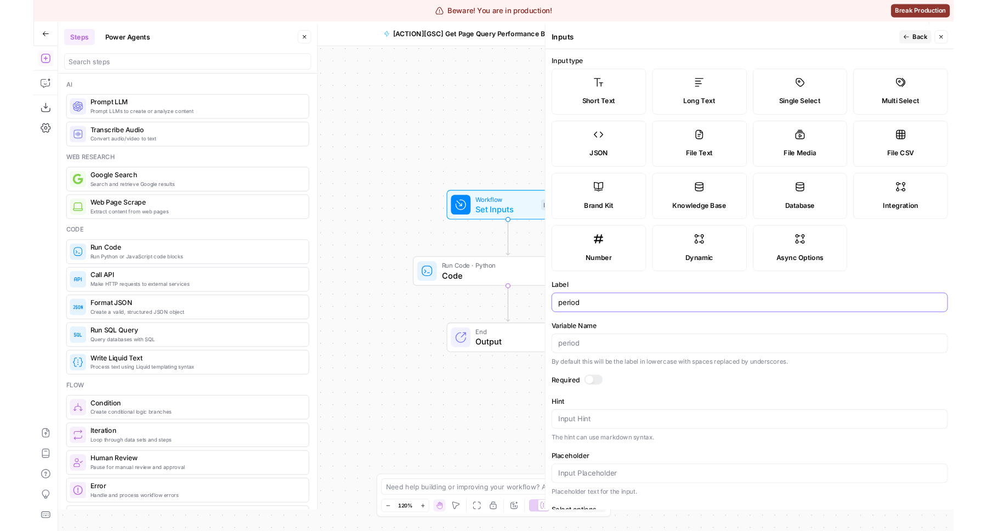
scroll to position [95, 0]
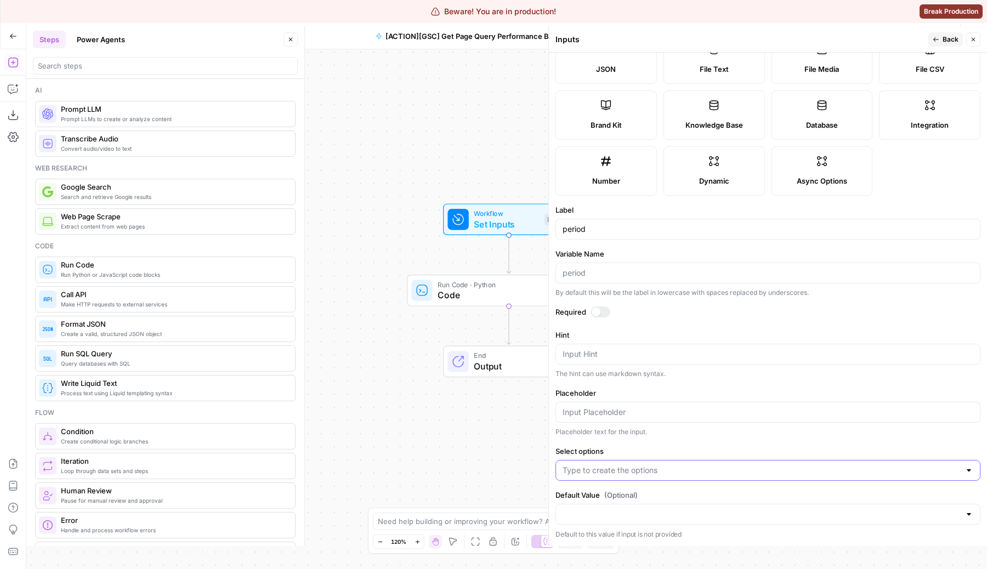
click at [618, 470] on input "Select options" at bounding box center [762, 470] width 398 height 11
type input "Last 7 days"
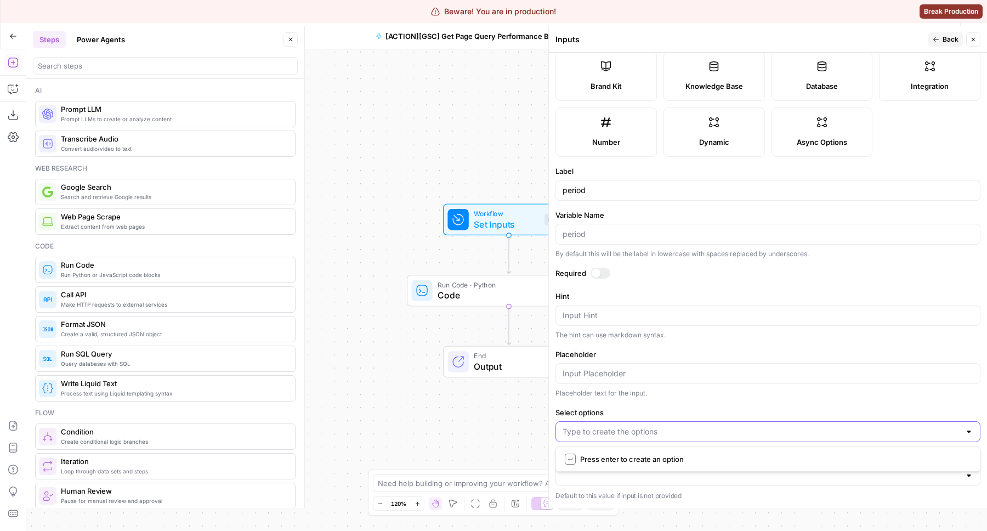
scroll to position [130, 0]
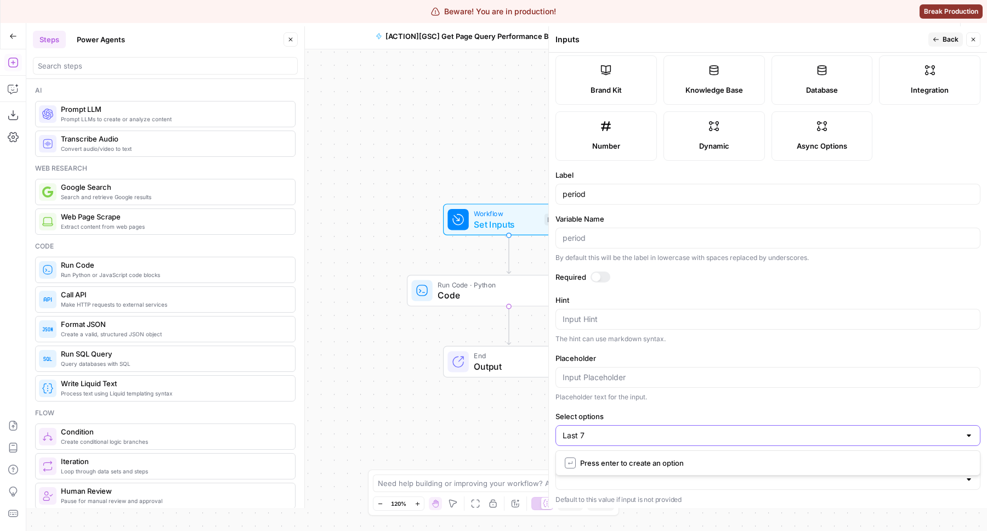
type input "Last 7"
type input "da"
type input "last"
type input "Last 7 days"
type input "Last 28 days"
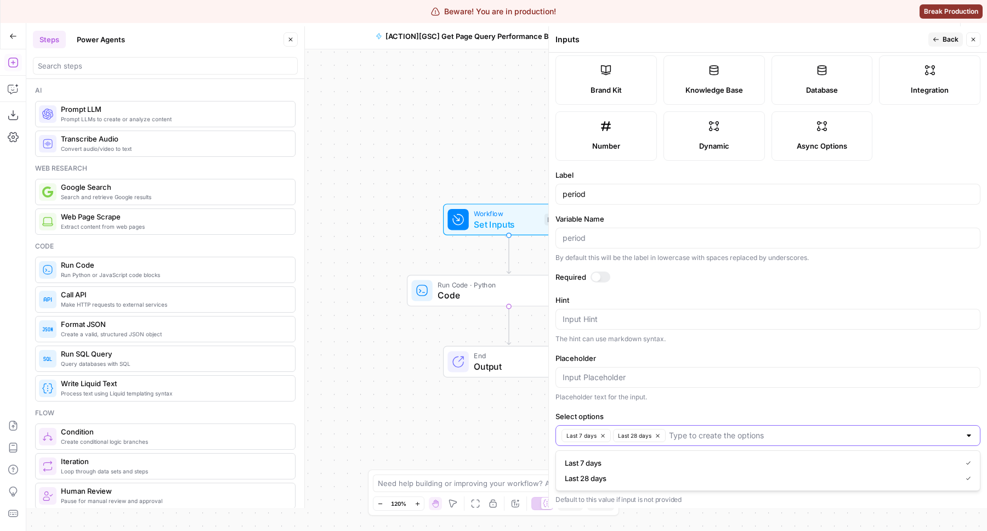
click at [702, 433] on input "Select options" at bounding box center [814, 435] width 291 height 11
type input "Last 3 months"
type input "Last 6 months"
type input "Last 12 months"
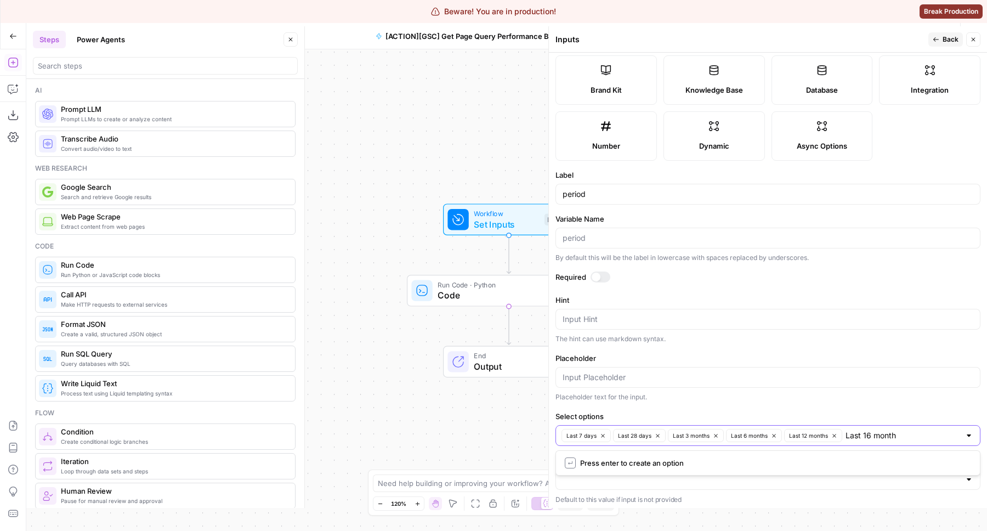
type input "Last 16 months"
drag, startPoint x: 693, startPoint y: 436, endPoint x: 680, endPoint y: 450, distance: 19.8
click at [680, 450] on div "Last 7 days Last 28 days Last 3 months Last 6 months Last 12 months Last 16 mon…" at bounding box center [768, 443] width 425 height 36
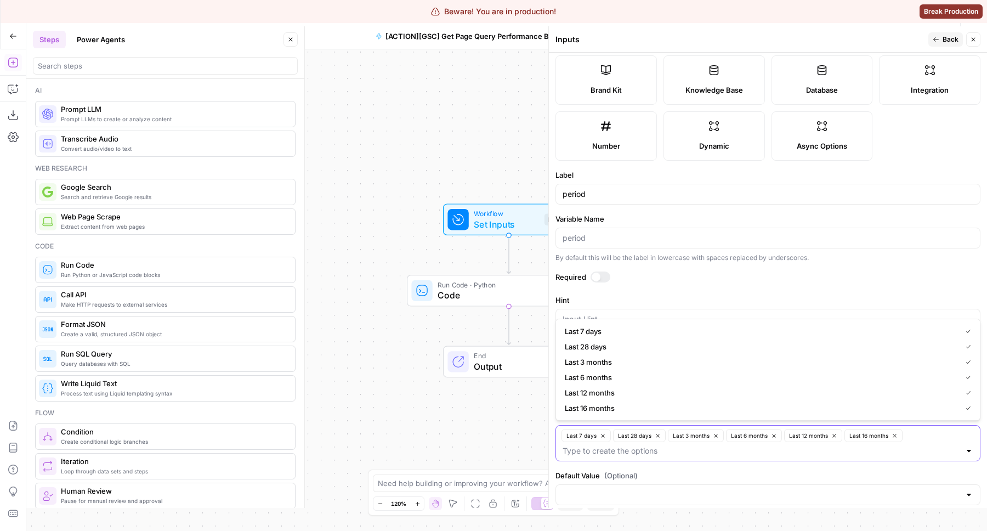
scroll to position [149, 0]
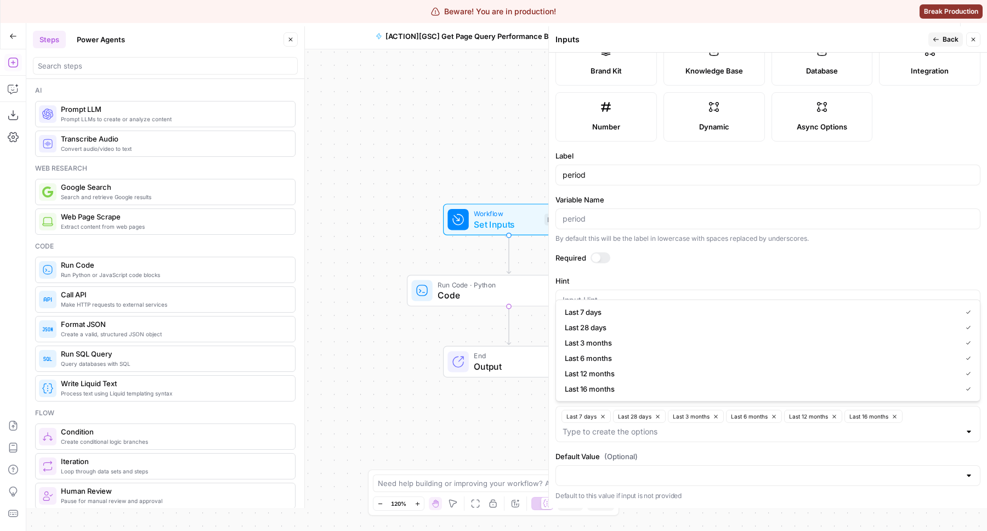
click at [668, 463] on div "Default Value (Optional) Default to this value if input is not provided" at bounding box center [768, 476] width 425 height 50
click at [668, 469] on div at bounding box center [768, 475] width 425 height 21
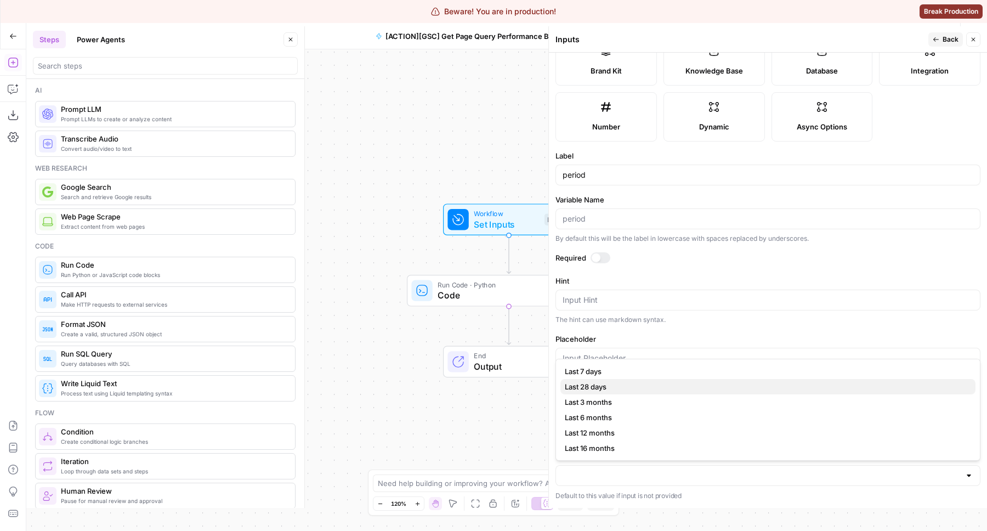
click at [623, 390] on span "Last 28 days" at bounding box center [766, 386] width 402 height 11
type input "Last 28 days"
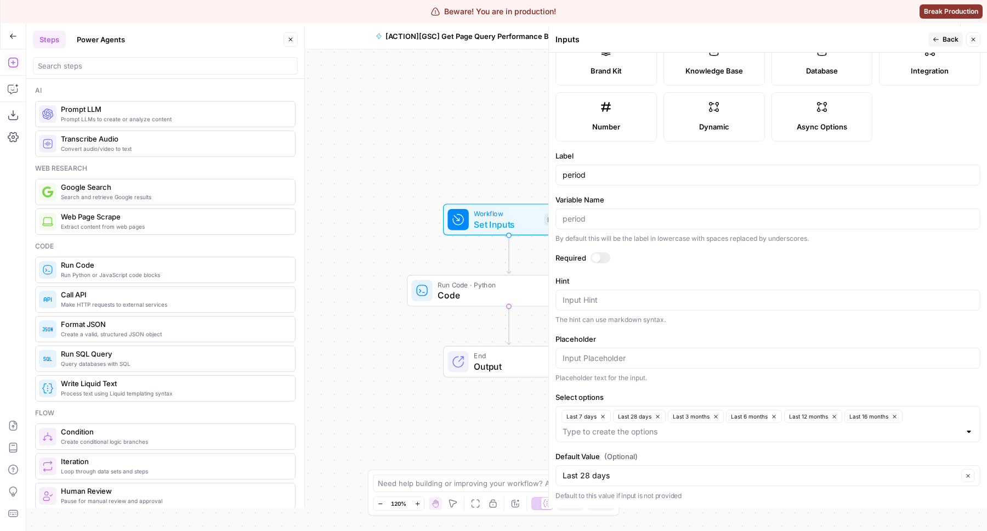
click at [597, 255] on div at bounding box center [596, 257] width 9 height 9
click at [950, 35] on span "Back" at bounding box center [951, 40] width 16 height 10
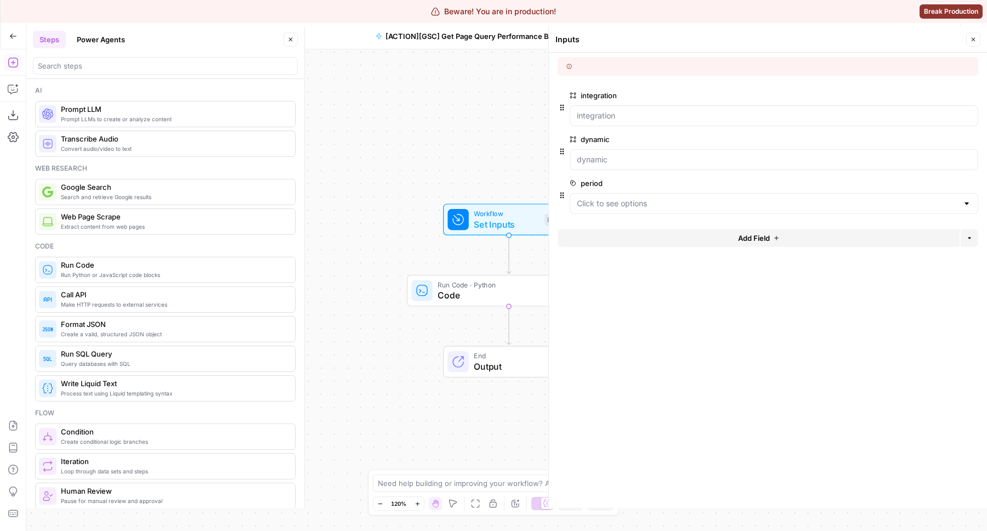
click at [644, 246] on button "Add Field" at bounding box center [759, 238] width 402 height 18
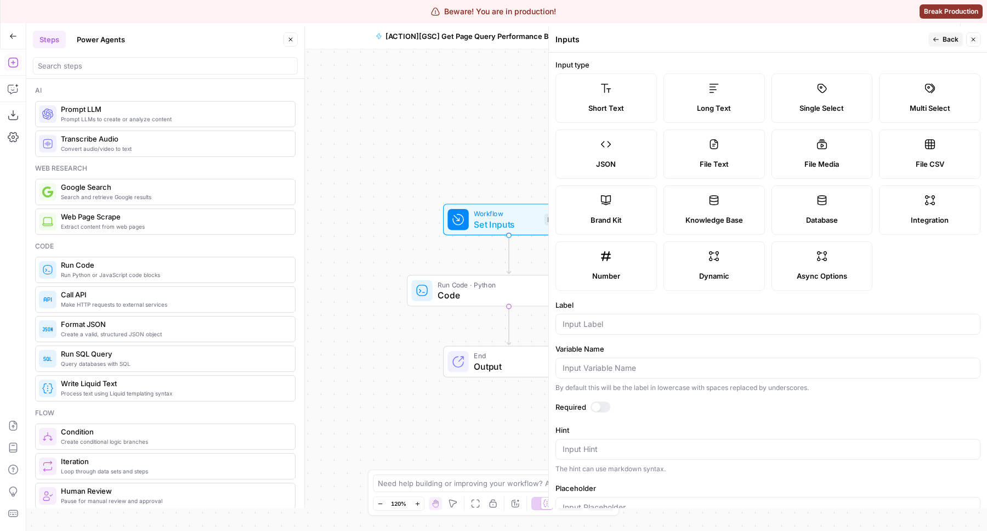
click at [640, 163] on div "JSON" at bounding box center [606, 164] width 83 height 11
click at [608, 333] on div at bounding box center [768, 324] width 425 height 21
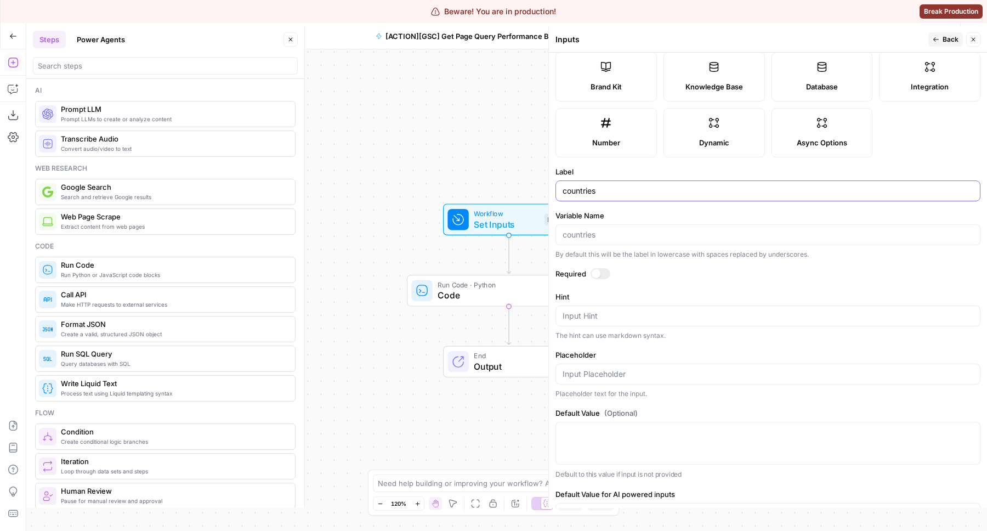
scroll to position [140, 0]
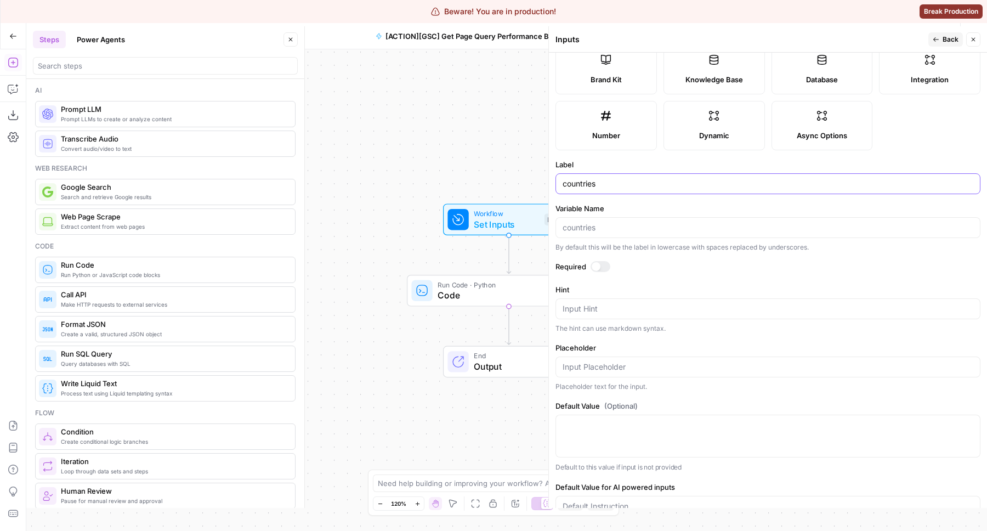
type input "countries"
click at [618, 311] on textarea "Hint" at bounding box center [768, 308] width 411 height 11
paste textarea "A list of countries following the [ISO 3166-1 alpha-3](https://en.wikipedia.org…"
type textarea "A list of countries following the [ISO 3166-1 alpha-3](https://en.wikipedia.org…"
click at [610, 373] on div at bounding box center [768, 367] width 425 height 21
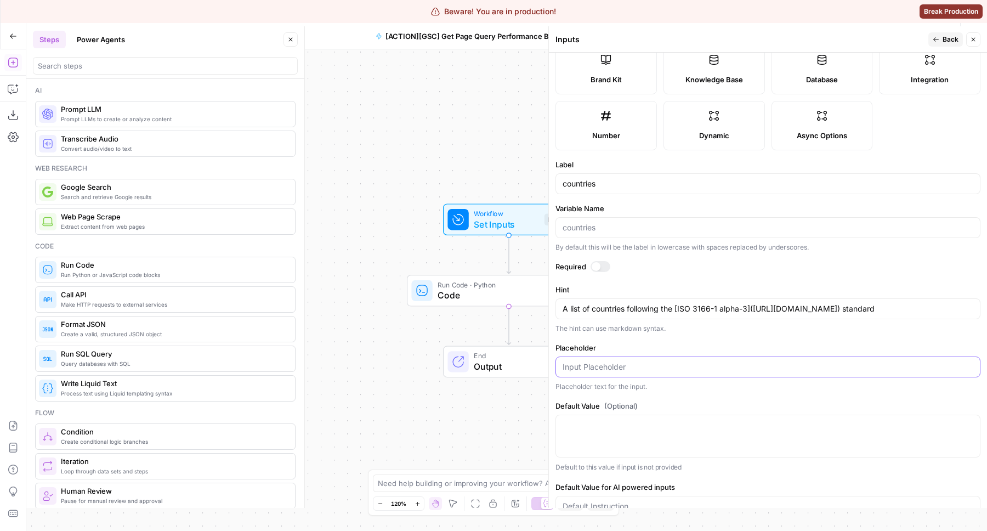
paste input "["USA", "BRA"]"
type input "["USA", "BRA"]"
click at [636, 437] on div "["USA", "BRA"]" at bounding box center [768, 436] width 425 height 43
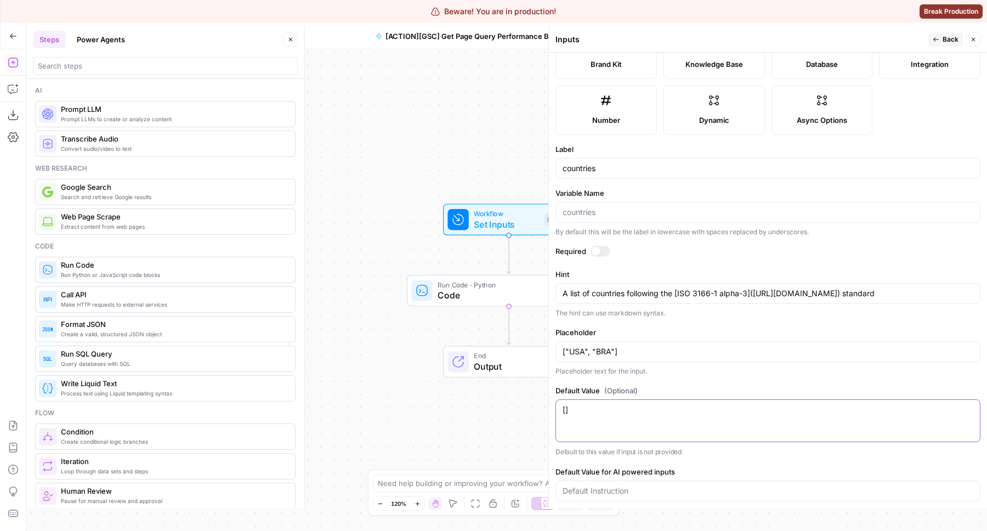
type textarea "[]"
click at [947, 36] on span "Back" at bounding box center [951, 40] width 16 height 10
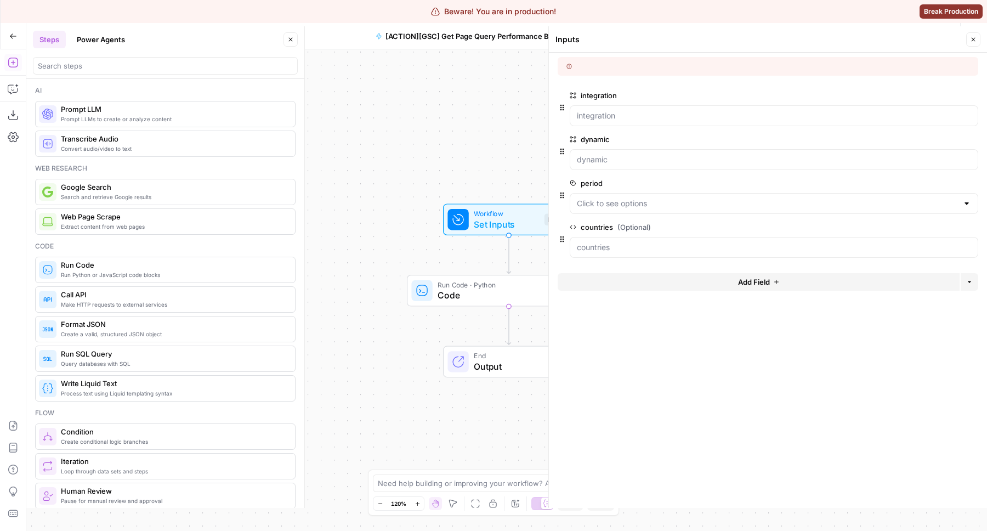
click at [697, 284] on button "Add Field" at bounding box center [759, 282] width 402 height 18
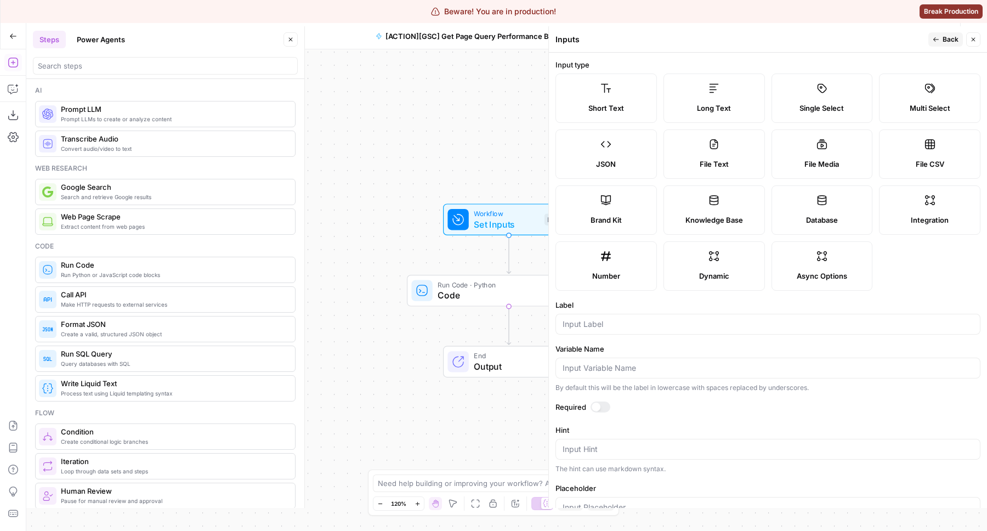
click at [642, 330] on div at bounding box center [768, 324] width 425 height 21
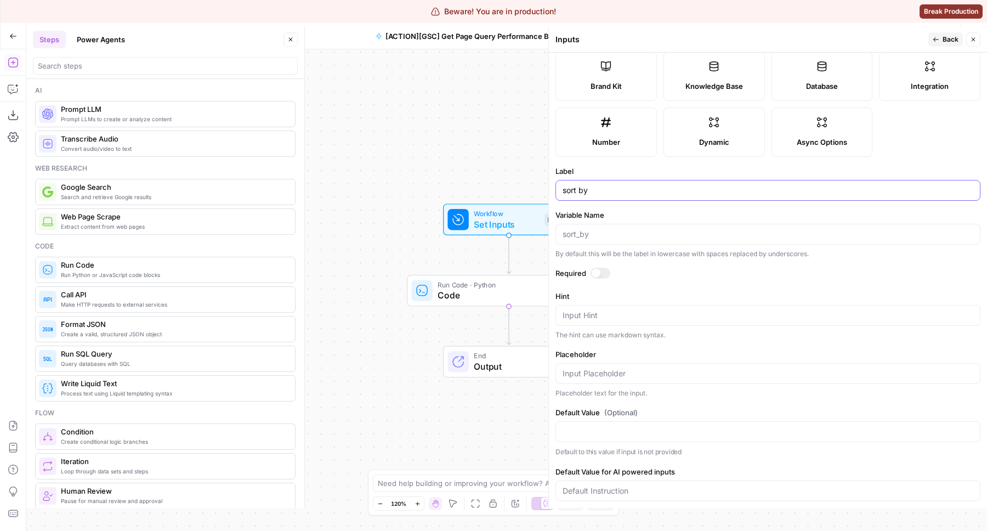
scroll to position [132, 0]
type input "sort by"
click at [659, 315] on textarea "Hint" at bounding box center [768, 317] width 411 height 11
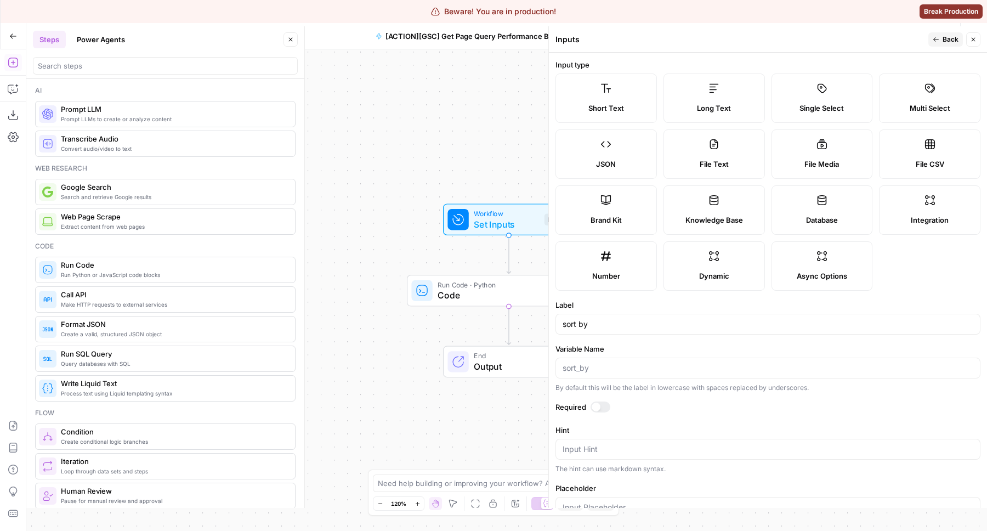
click at [818, 99] on label "Single Select" at bounding box center [822, 97] width 101 height 49
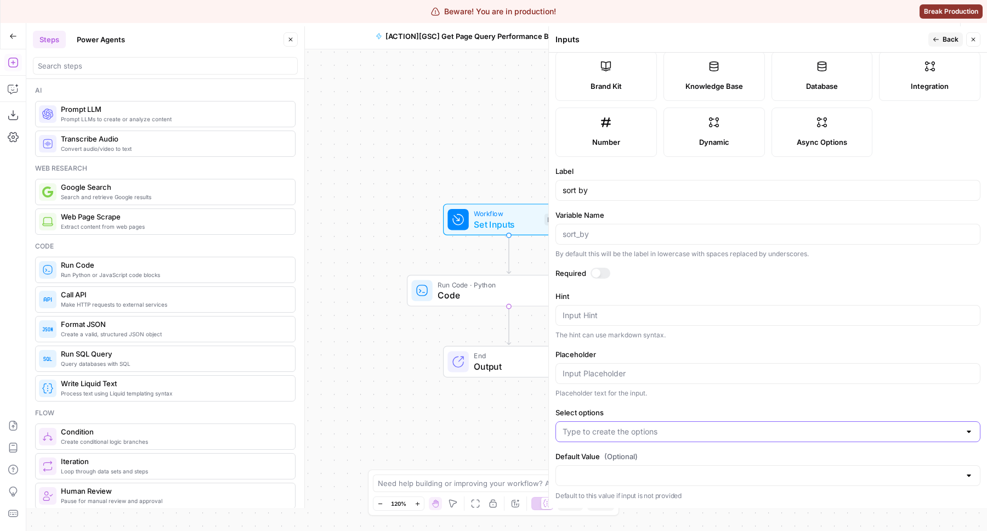
click at [706, 434] on input "Select options" at bounding box center [762, 431] width 398 height 11
click at [689, 432] on input "Select options" at bounding box center [762, 431] width 398 height 11
type input "clicks"
type input "impressions"
click at [641, 472] on input "Default Value (Optional)" at bounding box center [762, 475] width 398 height 11
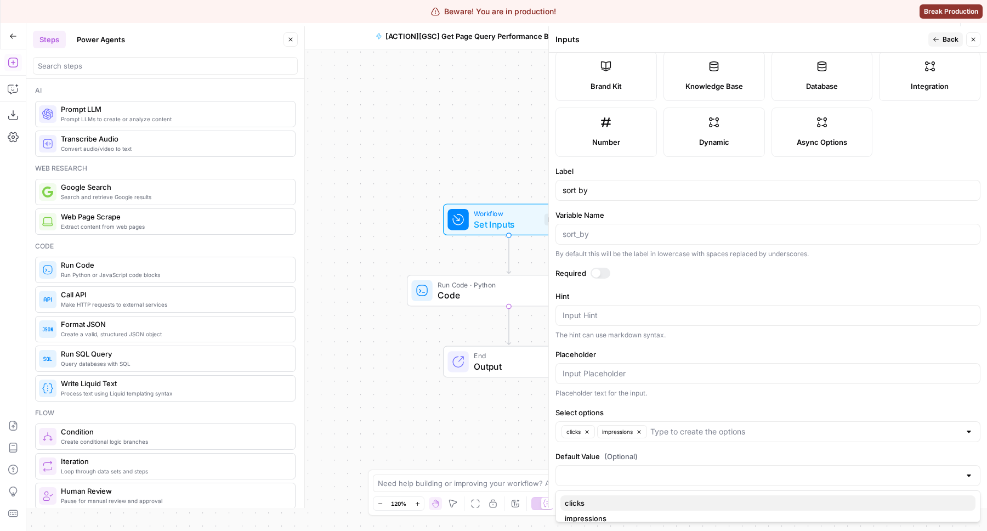
click at [583, 500] on span "clicks" at bounding box center [766, 502] width 402 height 11
type input "clicks"
click at [954, 36] on span "Back" at bounding box center [951, 40] width 16 height 10
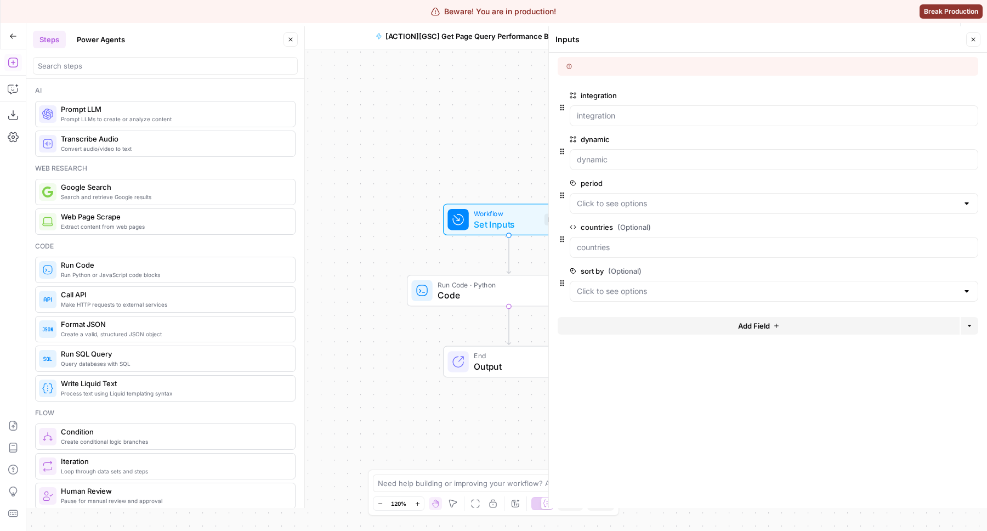
click at [979, 35] on button "Close" at bounding box center [973, 39] width 14 height 14
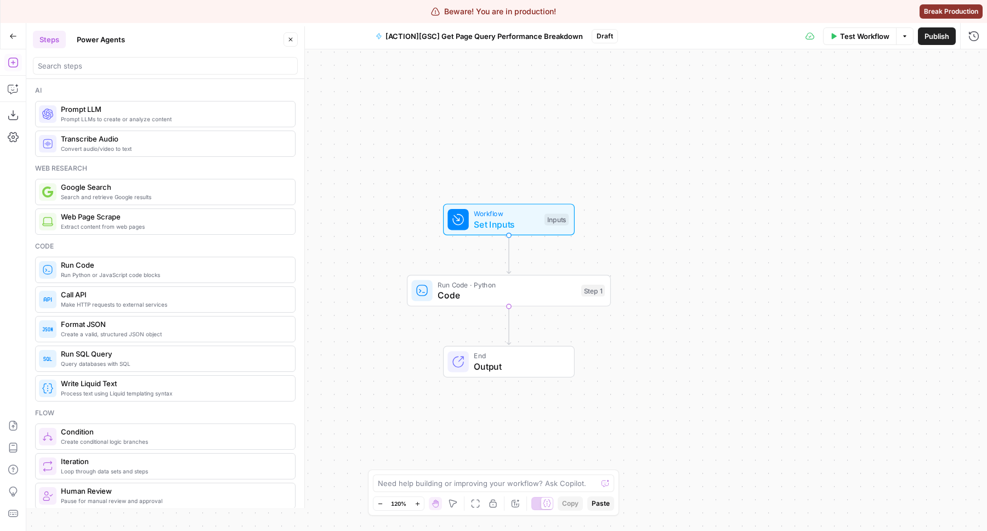
click at [468, 298] on span "Code" at bounding box center [507, 295] width 138 height 13
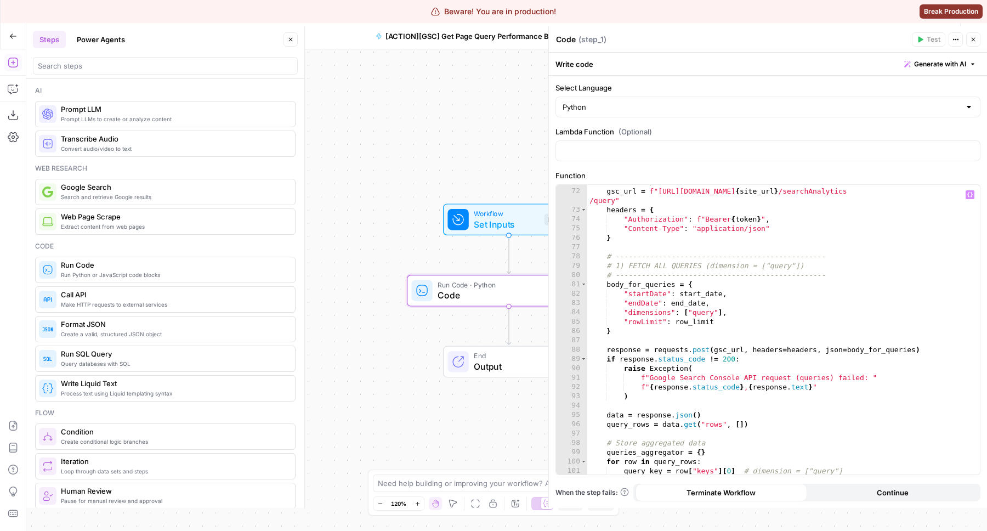
scroll to position [707, 0]
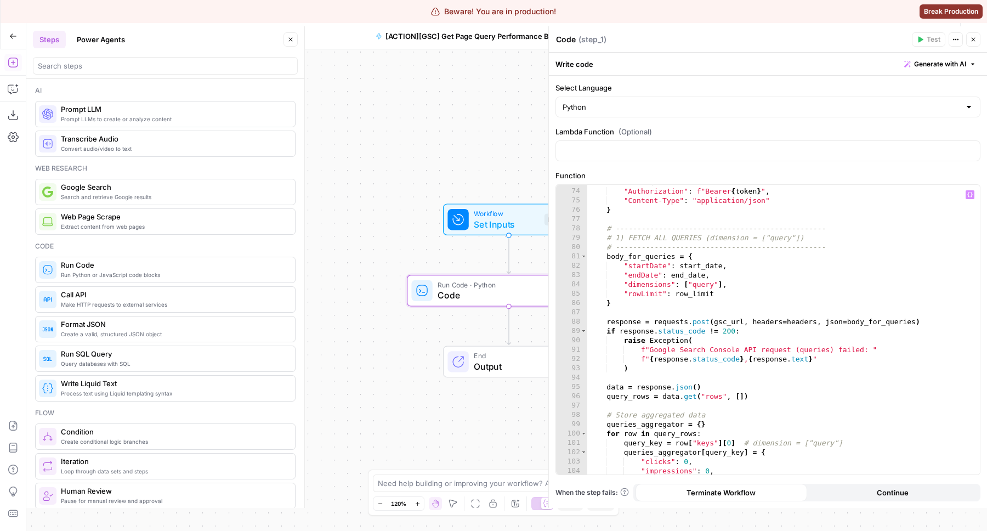
click at [716, 358] on div "headers = { "Authorization" : f"Bearer { token } " , "Content-Type" : "applicat…" at bounding box center [783, 331] width 393 height 308
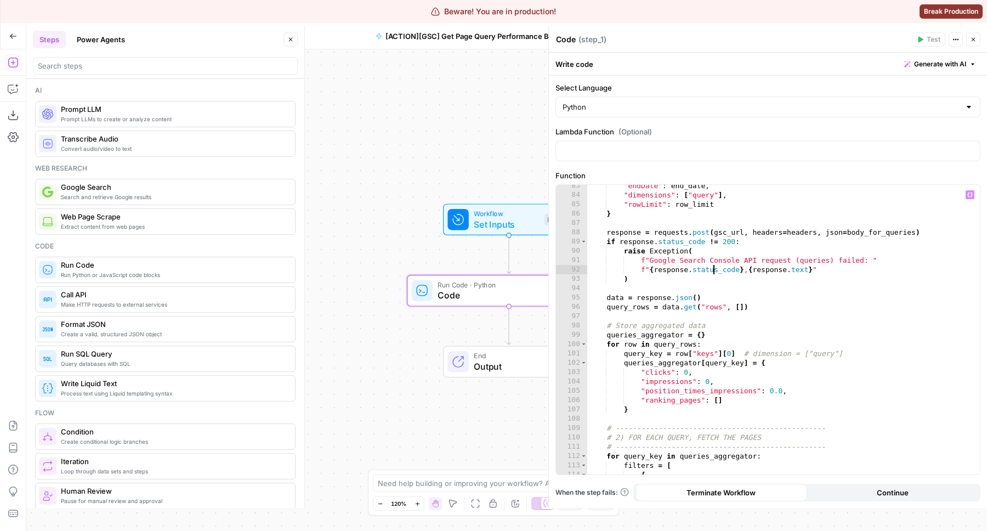
scroll to position [799, 0]
type textarea "**********"
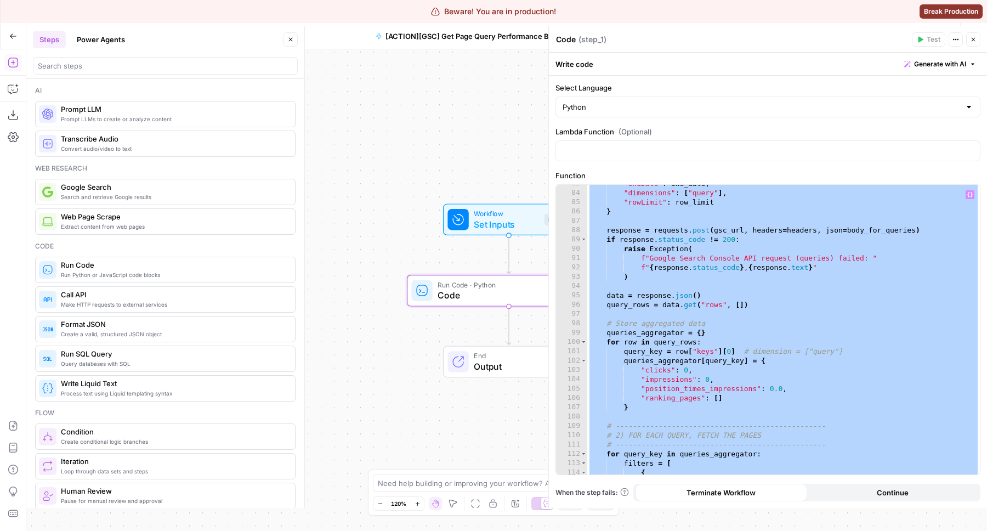
click at [972, 44] on button "Close" at bounding box center [973, 39] width 14 height 14
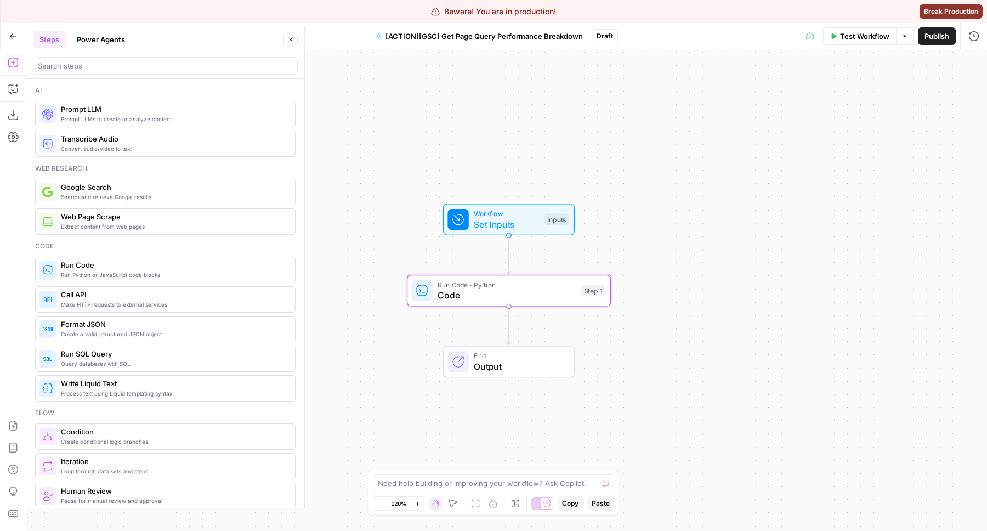
click at [860, 33] on span "Test Workflow" at bounding box center [864, 36] width 49 height 11
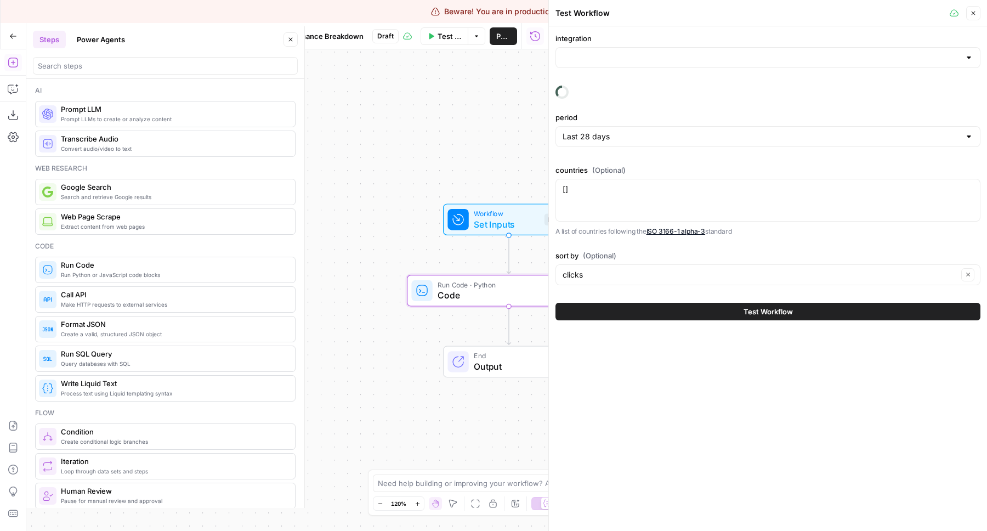
click at [736, 64] on div at bounding box center [768, 57] width 425 height 21
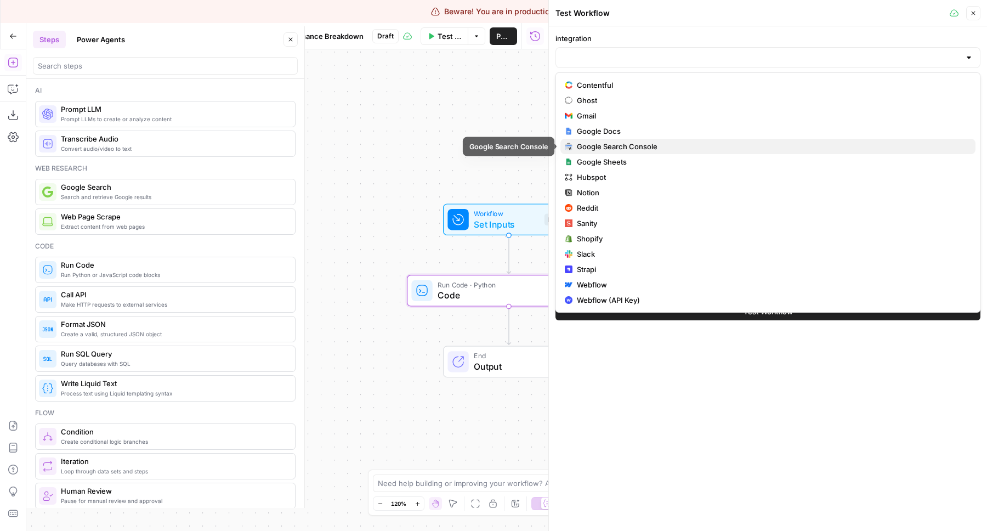
click at [643, 145] on span "Google Search Console" at bounding box center [772, 146] width 390 height 11
type input "Google Search Console"
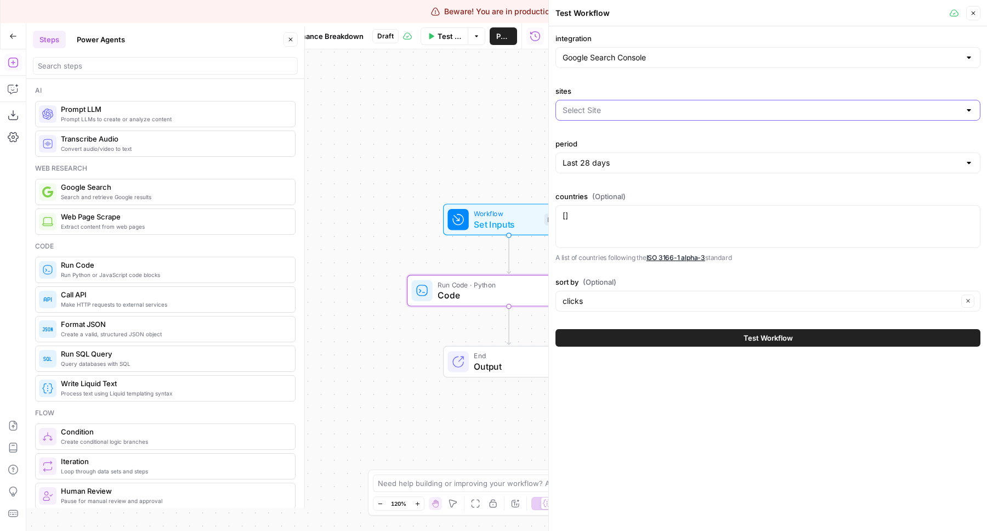
click at [630, 109] on input "sites" at bounding box center [762, 110] width 398 height 11
click at [632, 149] on span "sc-domain:[DOMAIN_NAME]" at bounding box center [766, 153] width 402 height 11
type input "sc-domain:[DOMAIN_NAME]"
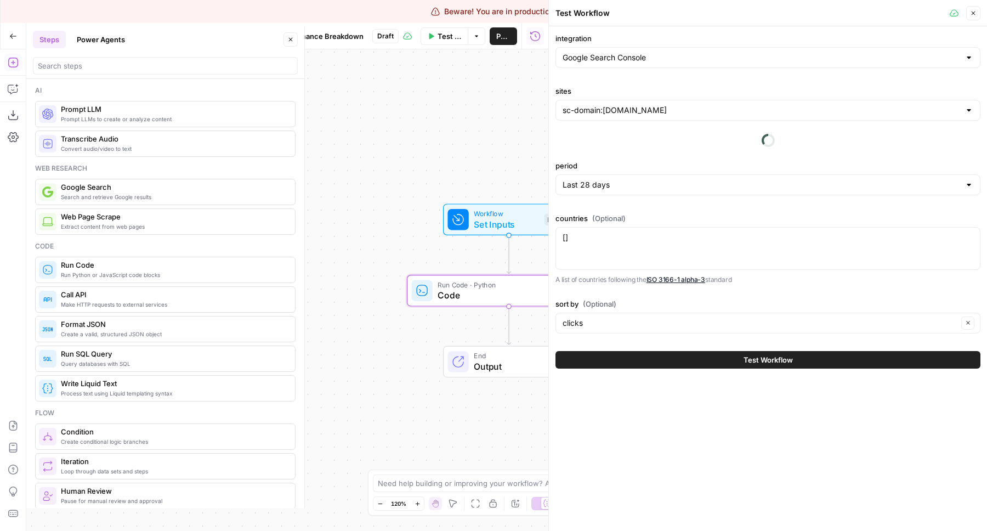
click at [507, 286] on span "Run Code · Python" at bounding box center [507, 284] width 138 height 10
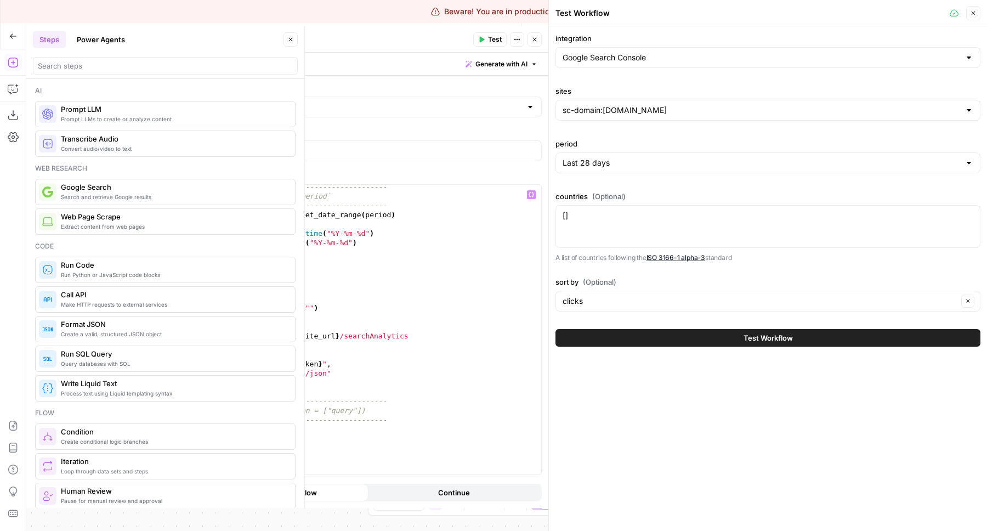
scroll to position [593, 0]
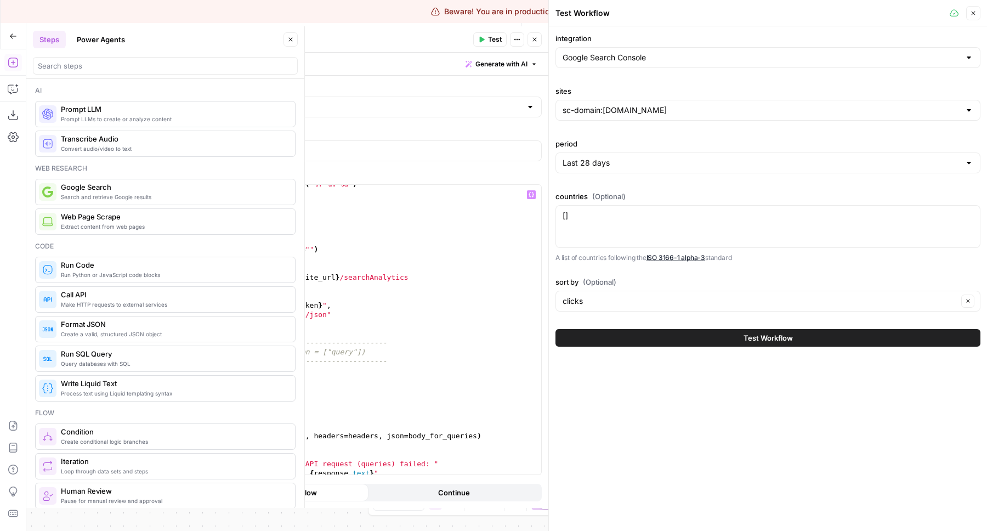
click at [201, 420] on div "end_date = end_date_obj . strftime ( "%Y-%m-%d" ) # Row limits row_limit = 20 p…" at bounding box center [345, 333] width 393 height 308
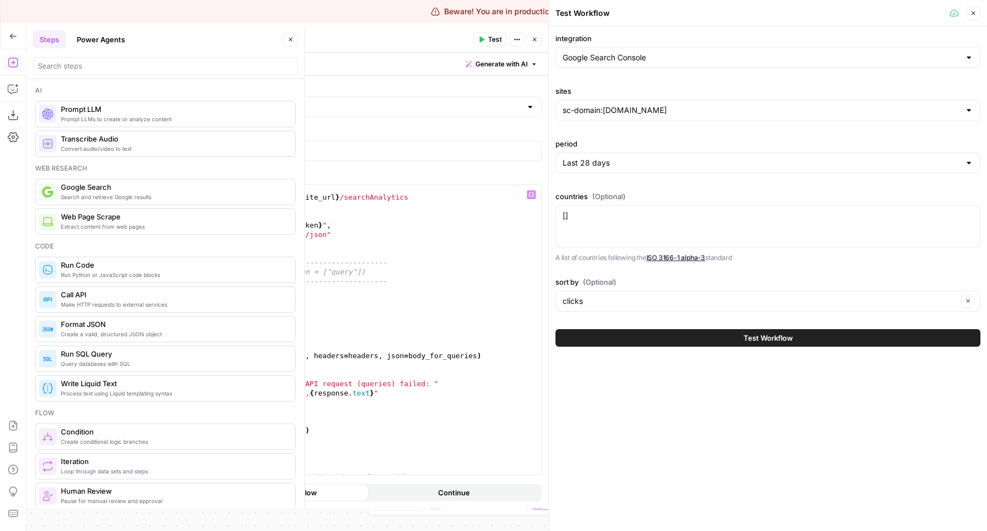
scroll to position [695, 0]
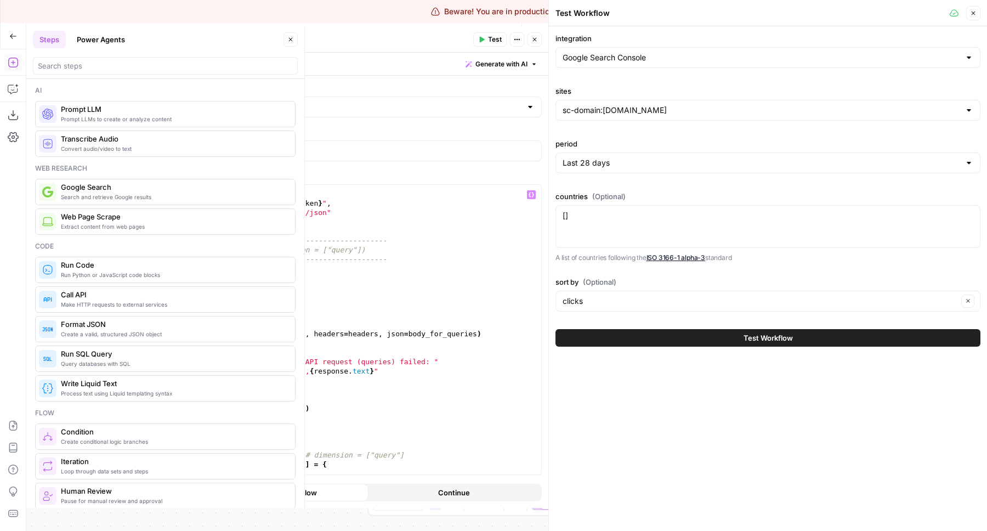
click at [302, 397] on div "gsc_url = f"https://www.googleapis.com/webmasters/v3/sites/ { site_url } /searc…" at bounding box center [345, 330] width 393 height 318
type textarea "**********"
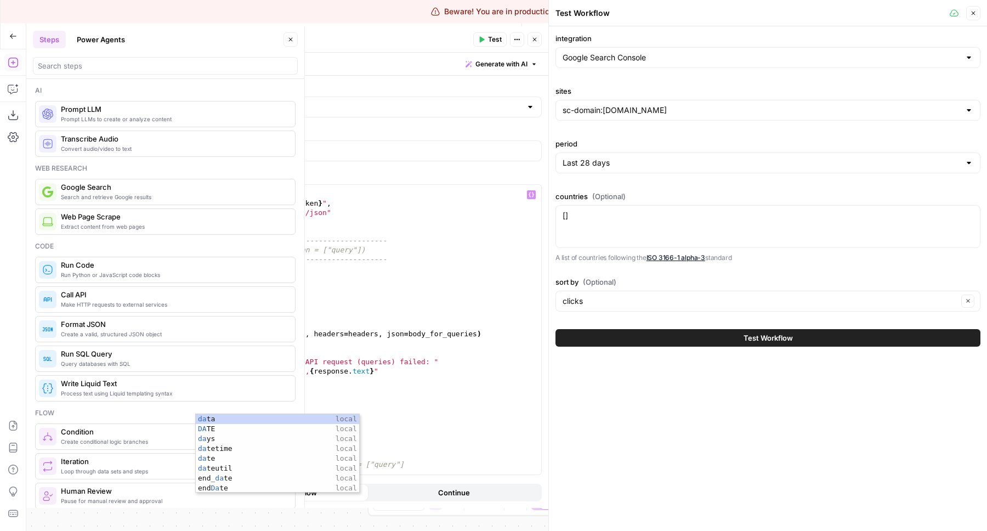
scroll to position [0, 4]
click at [417, 409] on div "gsc_url = f"https://www.googleapis.com/webmasters/v3/sites/ { site_url } /searc…" at bounding box center [345, 330] width 393 height 318
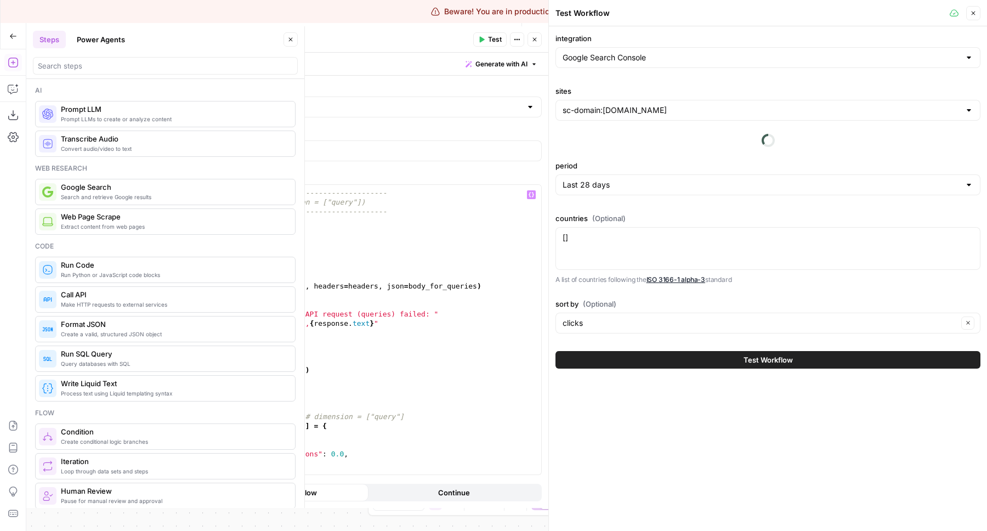
scroll to position [766, 0]
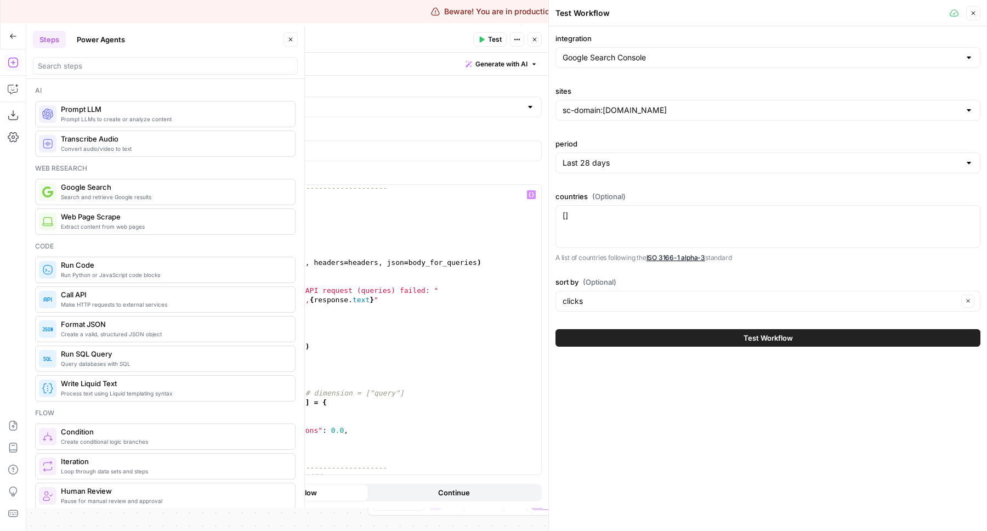
click at [492, 42] on span "Test" at bounding box center [495, 40] width 14 height 10
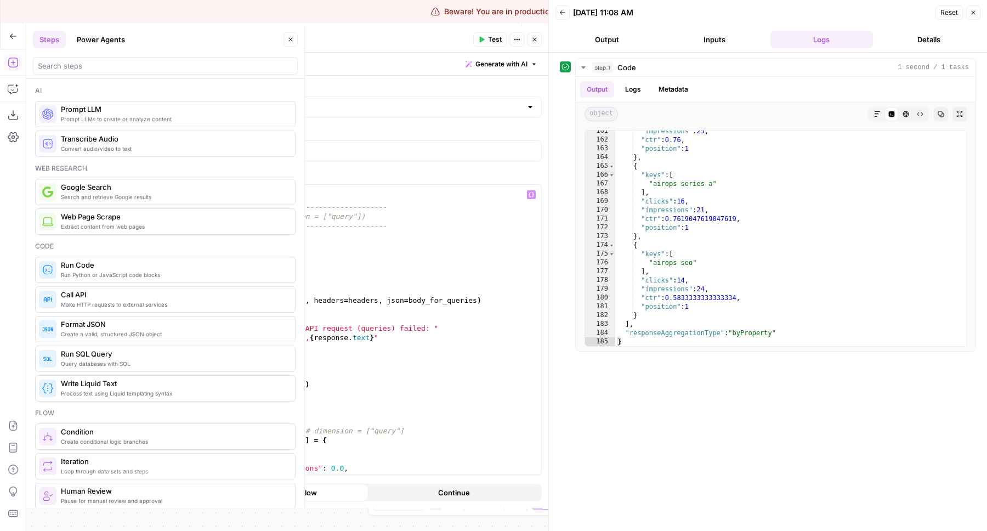
scroll to position [719, 0]
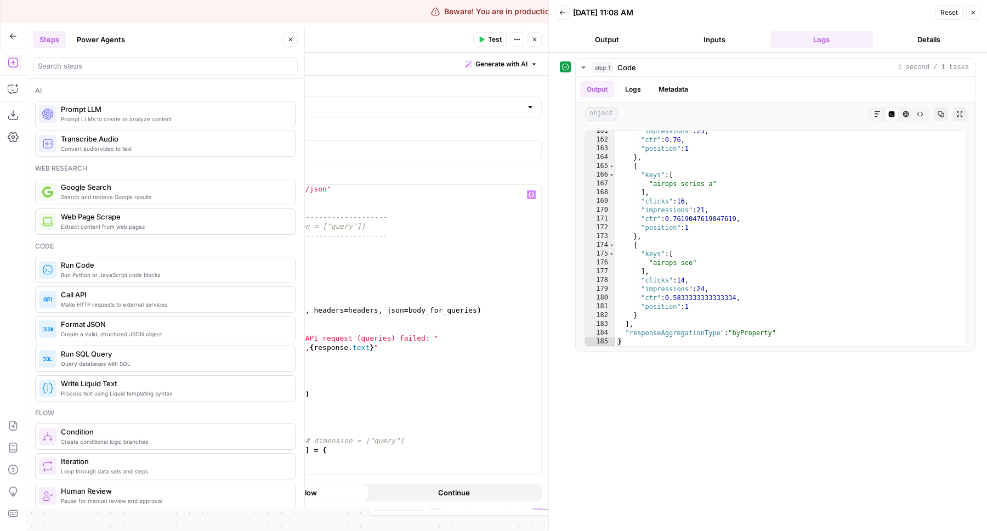
click at [261, 284] on div ""Content-Type" : "application/json" } # ---------------------------------------…" at bounding box center [345, 338] width 393 height 308
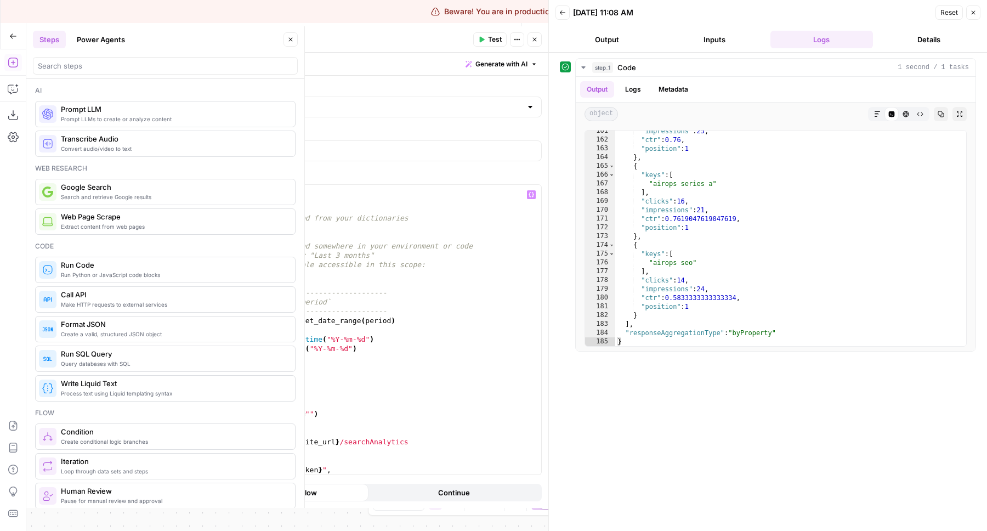
scroll to position [428, 0]
click at [493, 344] on div "} def fetch_search_console_queries ( ) : # Pull in site, token, and period from…" at bounding box center [345, 330] width 393 height 308
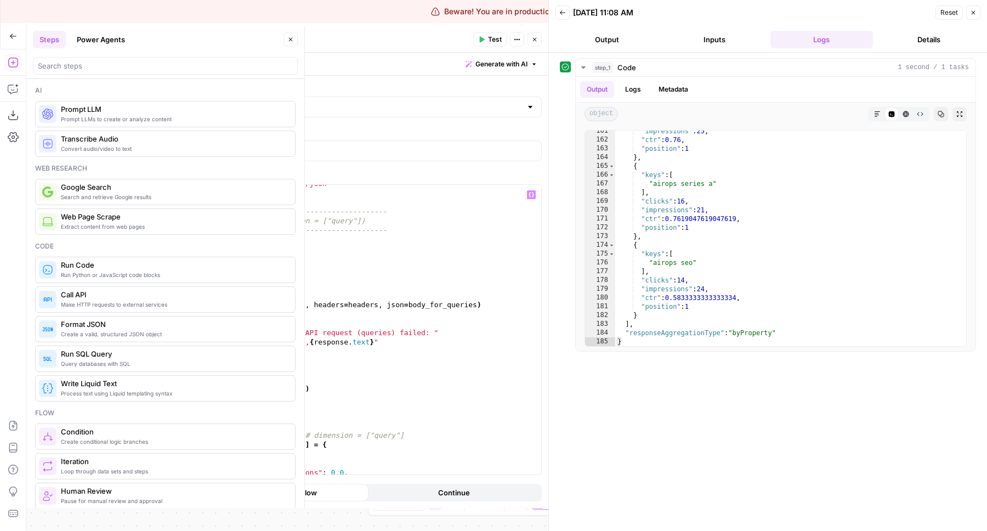
scroll to position [722, 0]
click at [277, 272] on div ""Content-Type" : "application/json" } # ---------------------------------------…" at bounding box center [345, 335] width 393 height 308
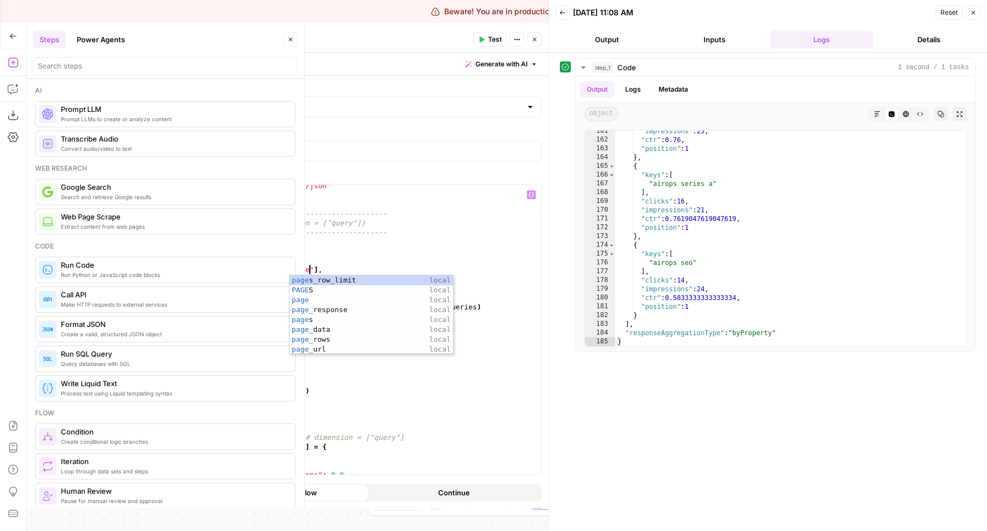
click at [360, 243] on div ""Content-Type" : "application/json" } # ---------------------------------------…" at bounding box center [345, 335] width 393 height 308
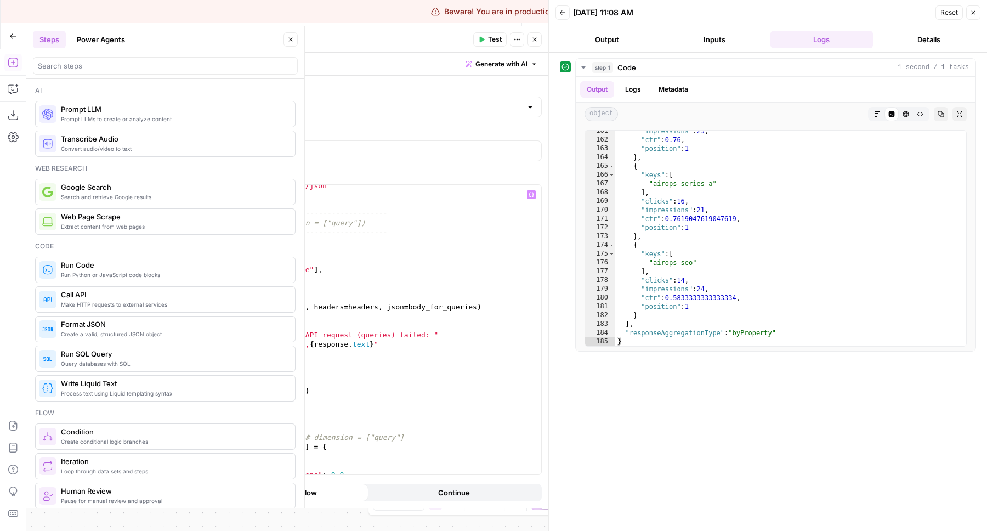
click at [490, 37] on span "Test" at bounding box center [495, 40] width 14 height 10
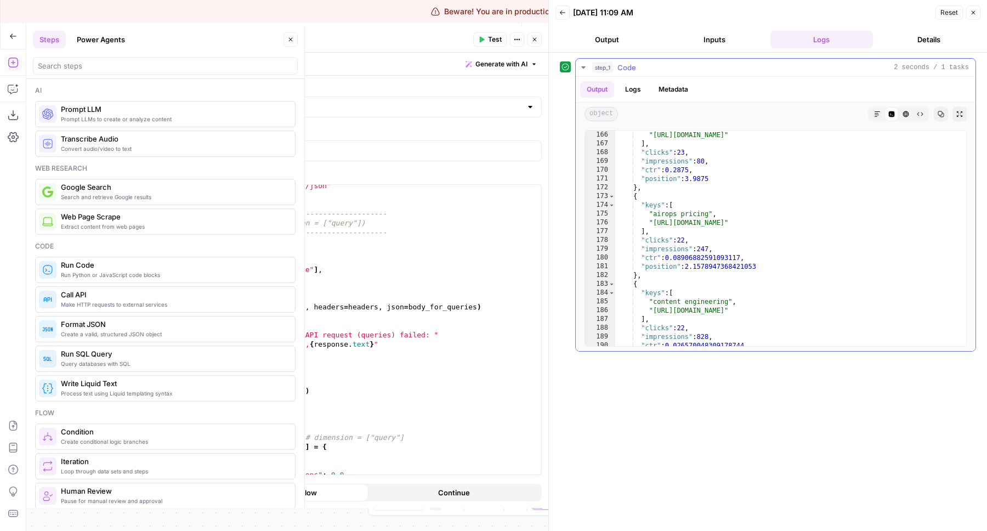
scroll to position [1592, 0]
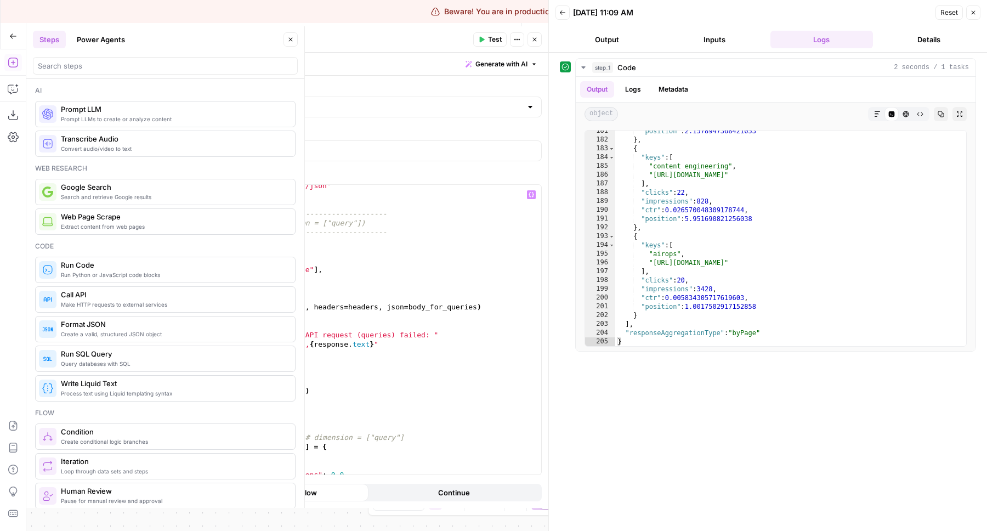
type textarea "**********"
click at [336, 272] on div ""Content-Type" : "application/json" } # ---------------------------------------…" at bounding box center [345, 335] width 393 height 308
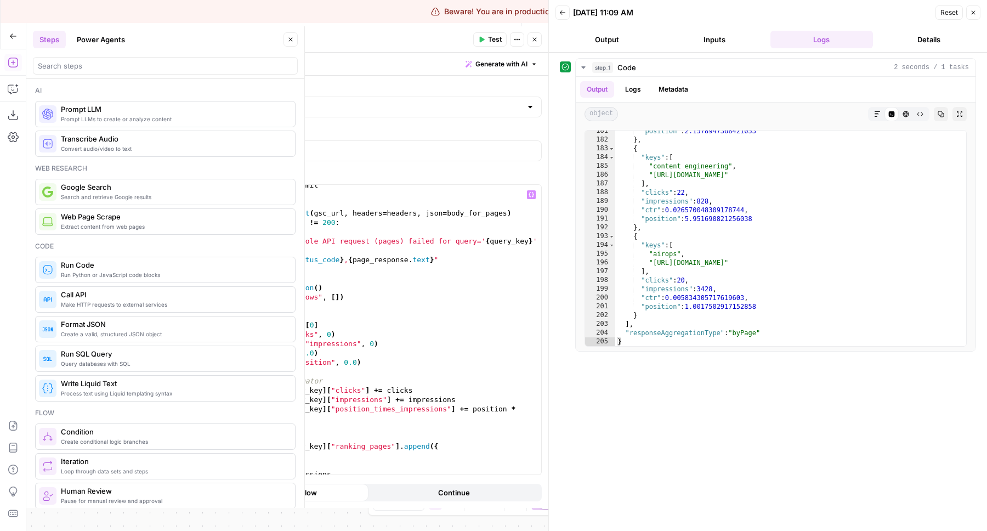
scroll to position [1303, 0]
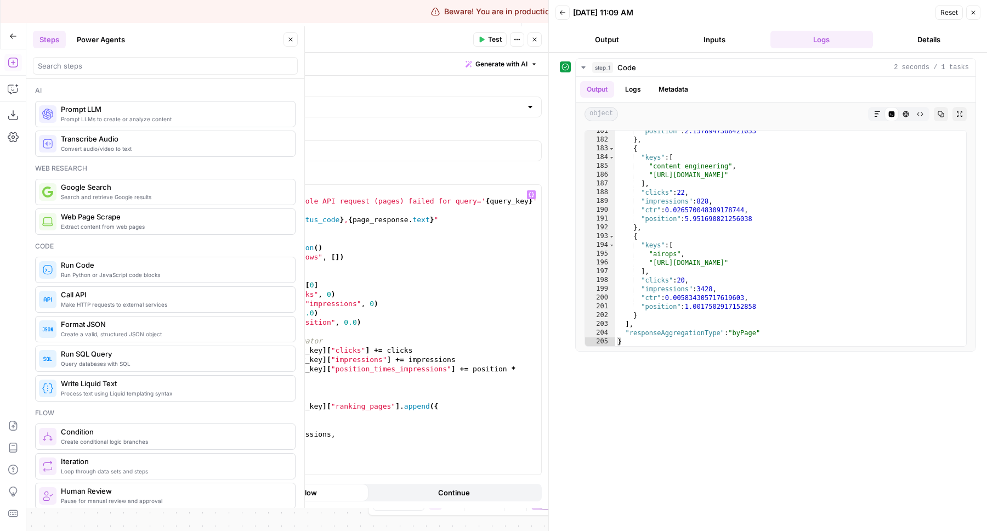
click at [292, 46] on button "Close" at bounding box center [291, 39] width 14 height 14
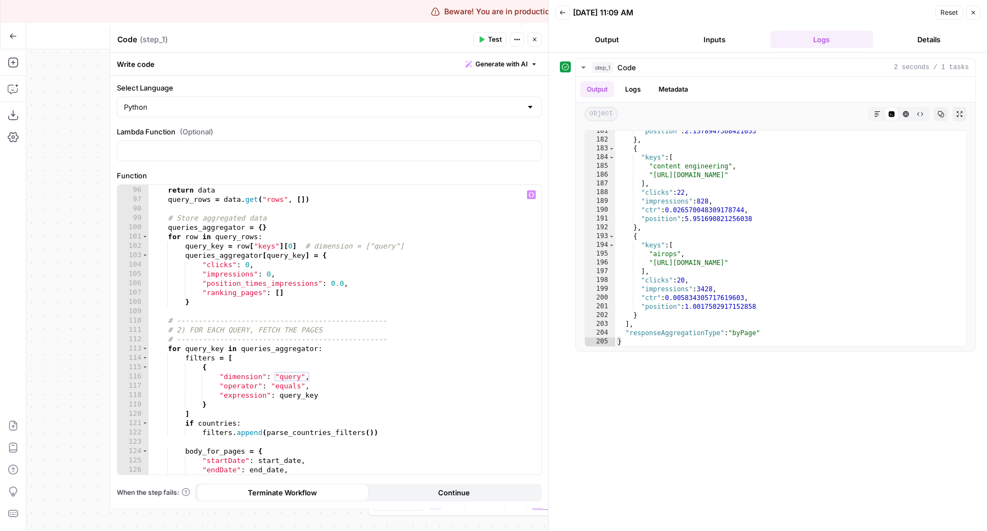
scroll to position [907, 0]
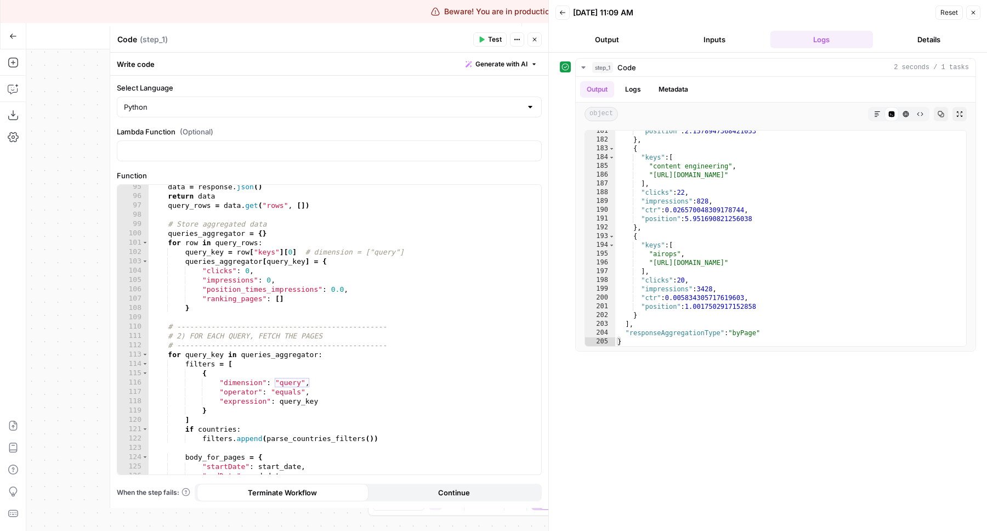
click at [534, 42] on icon "button" at bounding box center [534, 39] width 7 height 7
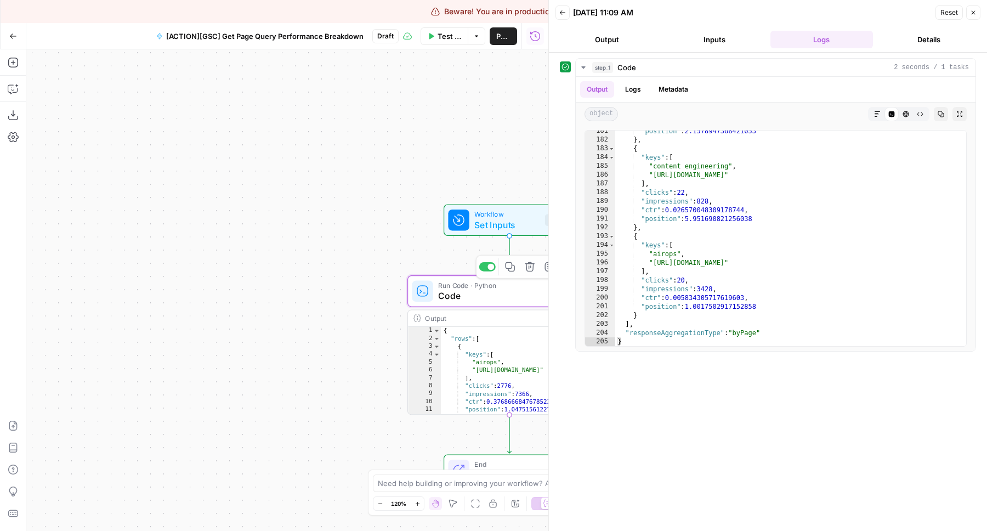
drag, startPoint x: 274, startPoint y: 163, endPoint x: 145, endPoint y: 173, distance: 129.3
click at [145, 173] on div "Workflow Set Inputs Inputs Run Code · Python Code Step 1 Copy step Delete step …" at bounding box center [287, 290] width 522 height 482
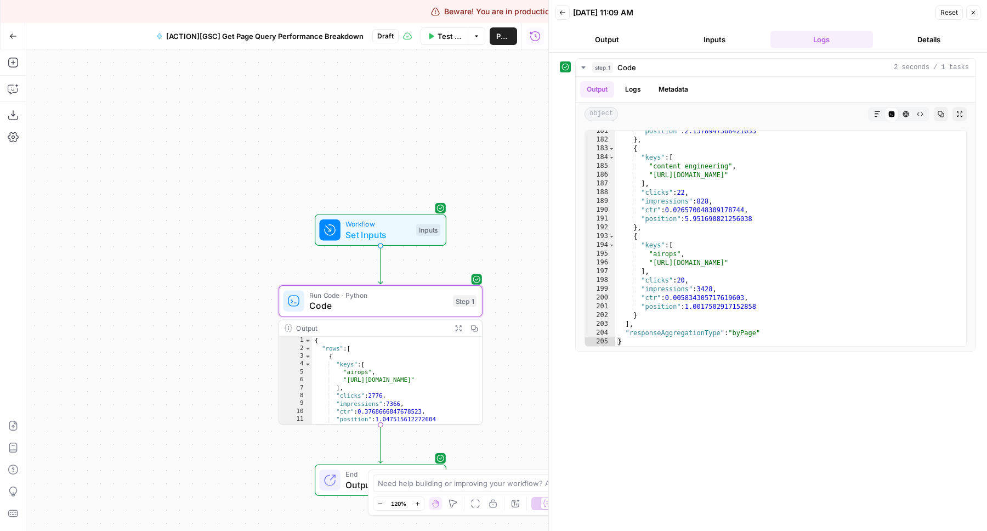
click at [363, 312] on span "Code" at bounding box center [378, 305] width 138 height 13
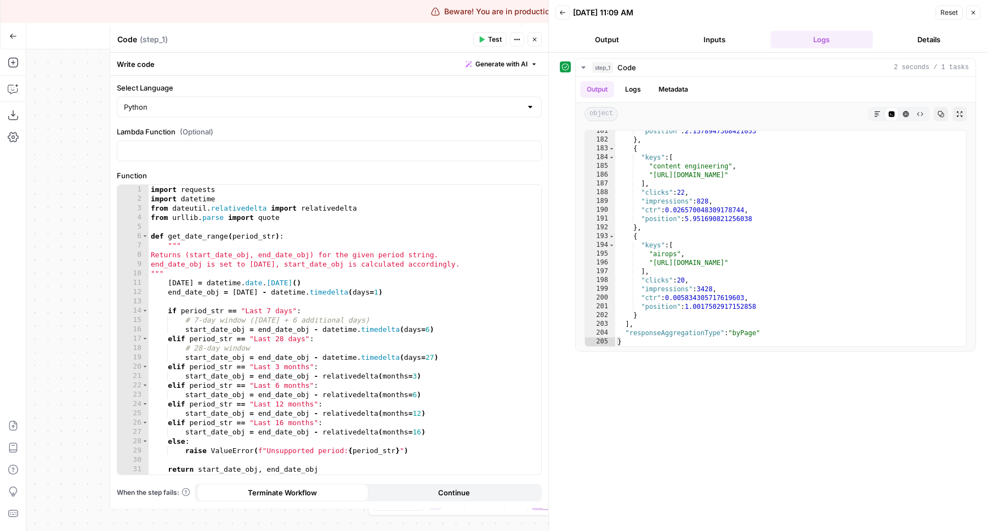
click at [350, 314] on div "import requests import datetime from dateutil . relativedelta import relativede…" at bounding box center [345, 339] width 393 height 308
type textarea "**********"
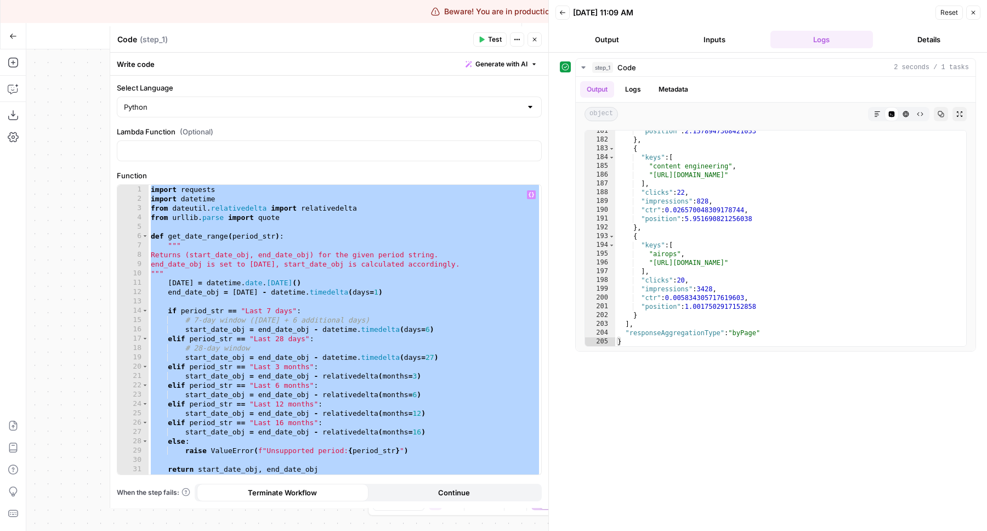
paste textarea
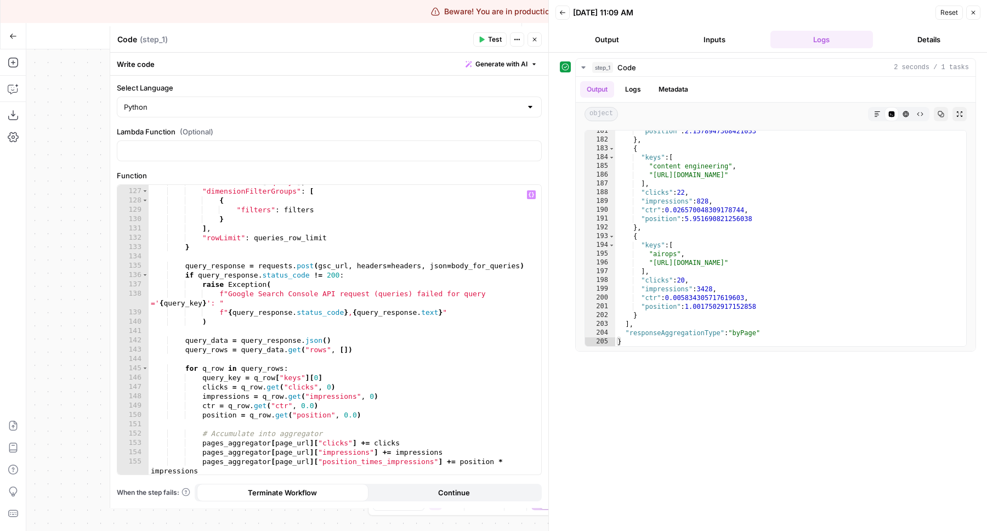
scroll to position [1201, 0]
click at [350, 314] on div ""dimensions" : [ "query" ] , "dimensionFilterGroups" : [ { "filters" : filters …" at bounding box center [345, 331] width 393 height 308
type textarea "**********"
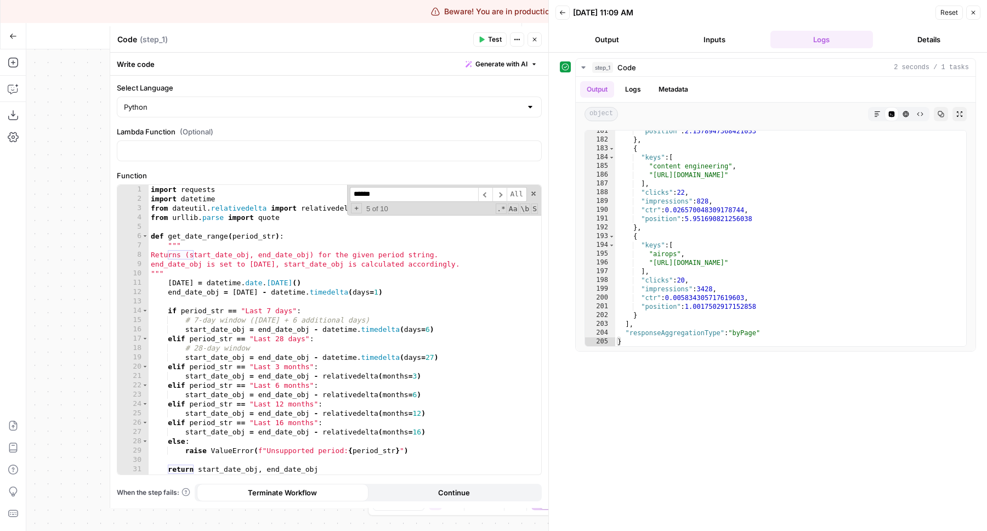
scroll to position [0, 0]
type input "******"
click at [480, 37] on icon "button" at bounding box center [482, 40] width 5 height 6
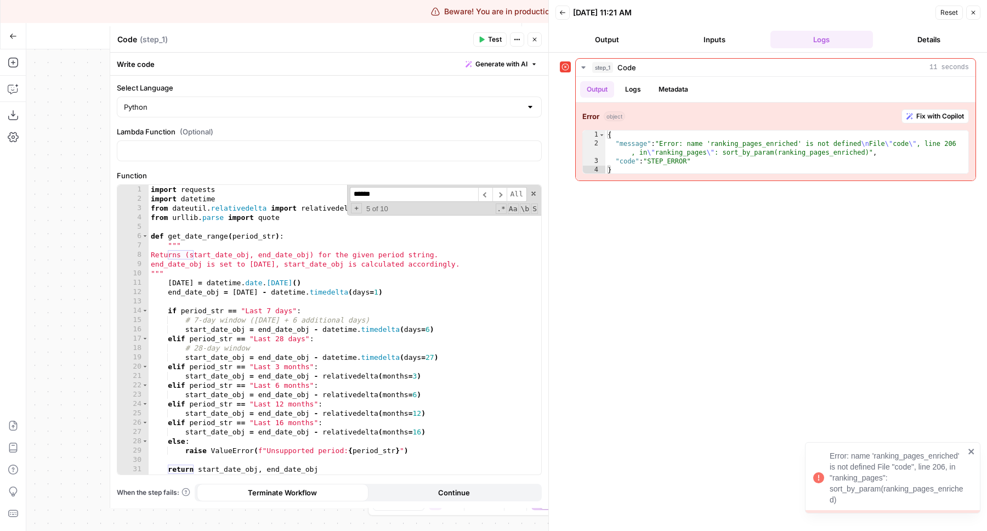
type textarea "**********"
click at [454, 371] on div "import requests import datetime from dateutil . relativedelta import relativede…" at bounding box center [345, 339] width 393 height 308
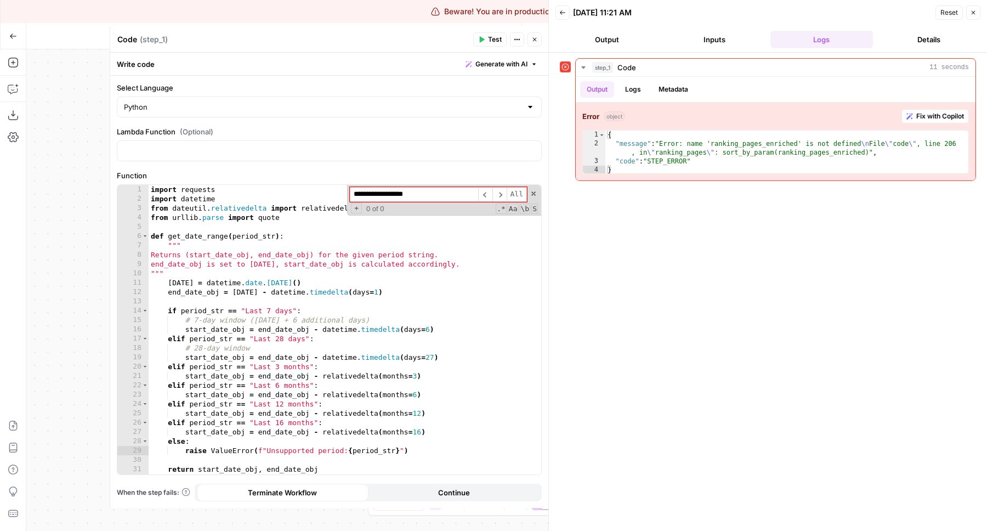
type input "**********"
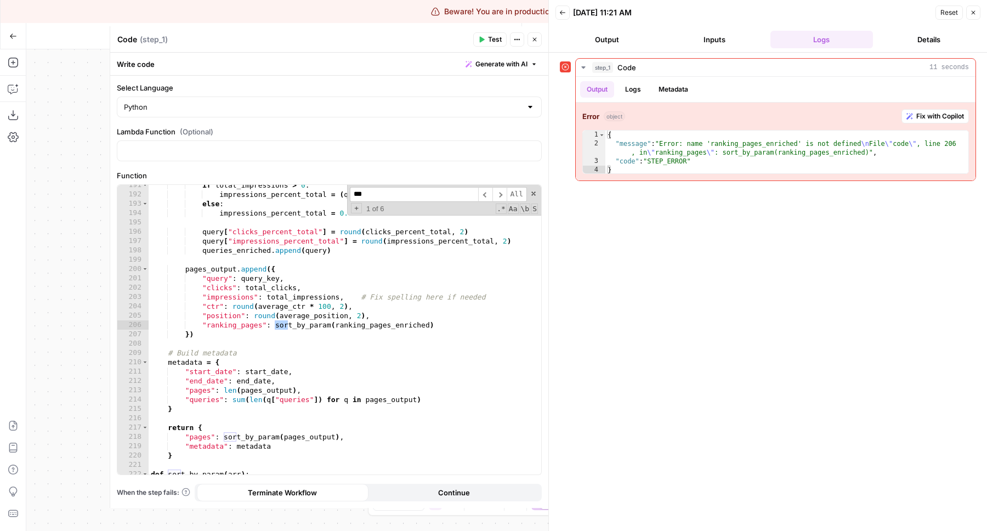
scroll to position [1832, 0]
type input "****"
click at [382, 328] on div "if total_impressions > 0 : impressions_percent_total = ( query_imps / total_imp…" at bounding box center [345, 334] width 393 height 308
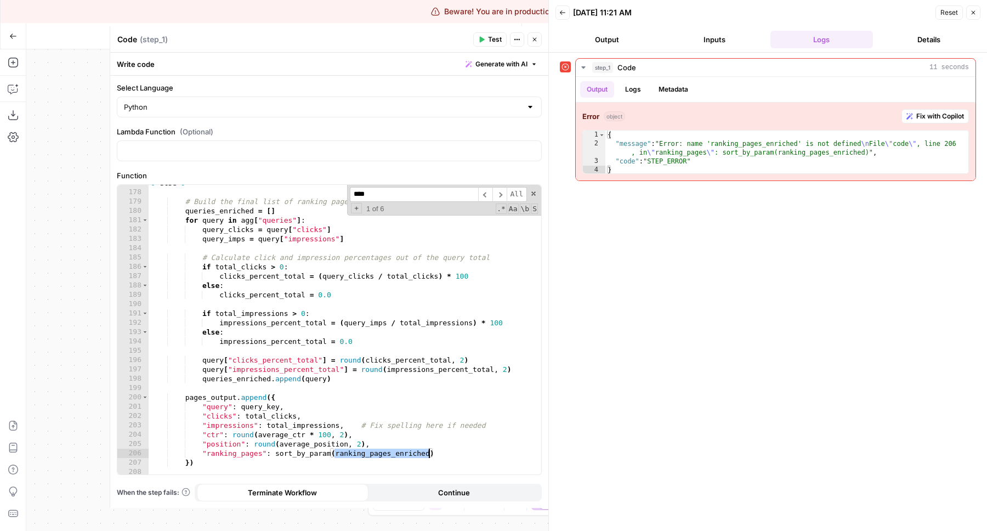
scroll to position [1706, 0]
type textarea "**********"
click at [421, 382] on div "average_position = ( sum_pos_times_impr / total_impressions ) if total_impressi…" at bounding box center [345, 325] width 393 height 318
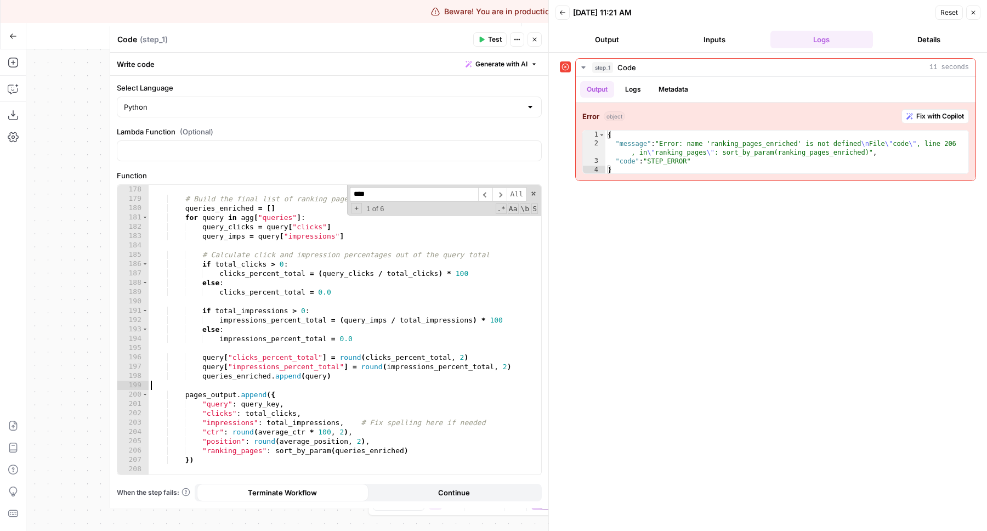
click at [439, 451] on div "average_position = ( sum_pos_times_impr / total_impressions ) if total_impressi…" at bounding box center [345, 325] width 393 height 318
type textarea "**********"
click at [489, 38] on span "Test" at bounding box center [495, 40] width 14 height 10
type textarea "**********"
click at [777, 153] on div "{ "message" : "Error: queries \n File \" code \" , line 214, in \" queries \" :…" at bounding box center [787, 161] width 363 height 61
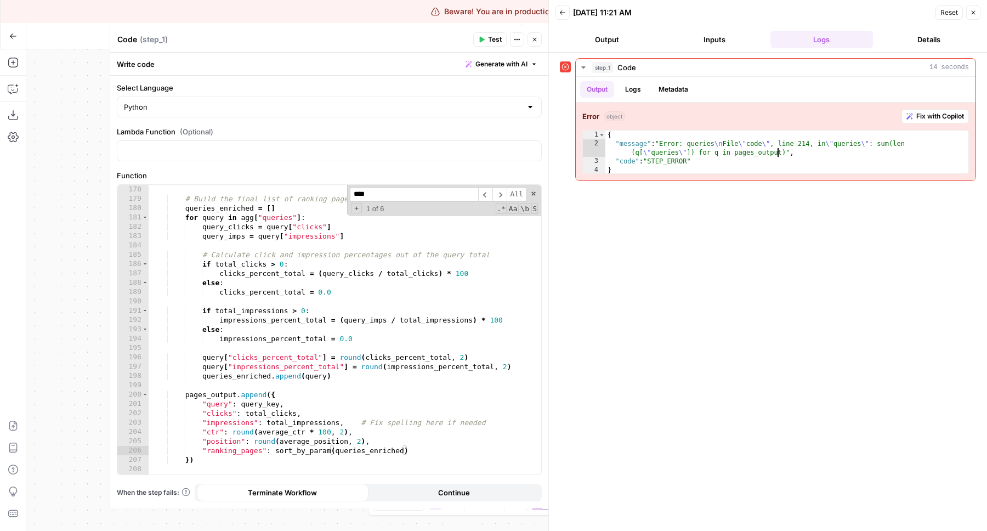
click at [411, 283] on div "average_position = ( sum_pos_times_impr / total_impressions ) if total_impressi…" at bounding box center [345, 325] width 393 height 318
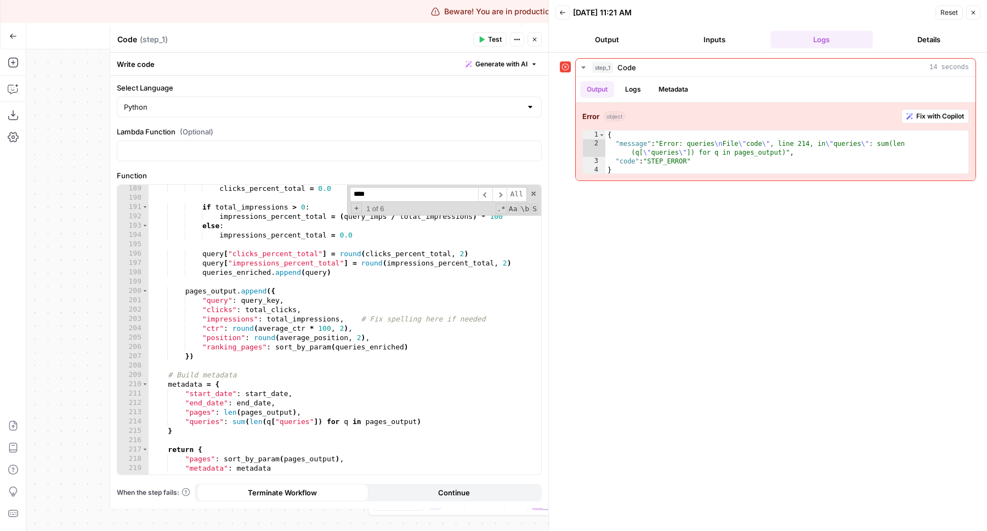
scroll to position [1812, 0]
click at [256, 422] on div "clicks_percent_total = 0.0 if total_impressions > 0 : impressions_percent_total…" at bounding box center [345, 336] width 393 height 308
click at [284, 420] on div "clicks_percent_total = 0.0 if total_impressions > 0 : impressions_percent_total…" at bounding box center [345, 336] width 393 height 308
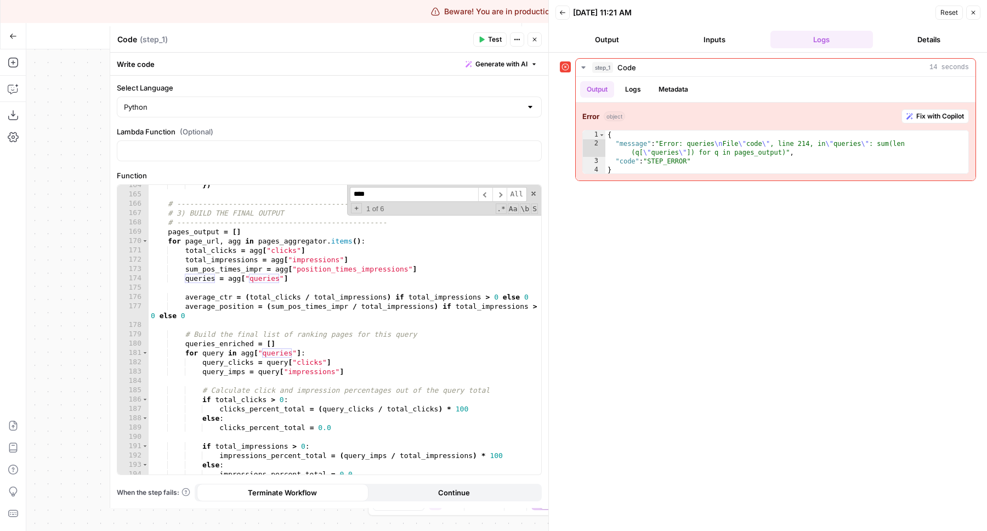
scroll to position [1571, 0]
click at [194, 231] on div "}) # ------------------------------------------------- # 3) BUILD THE FINAL OUT…" at bounding box center [345, 334] width 393 height 308
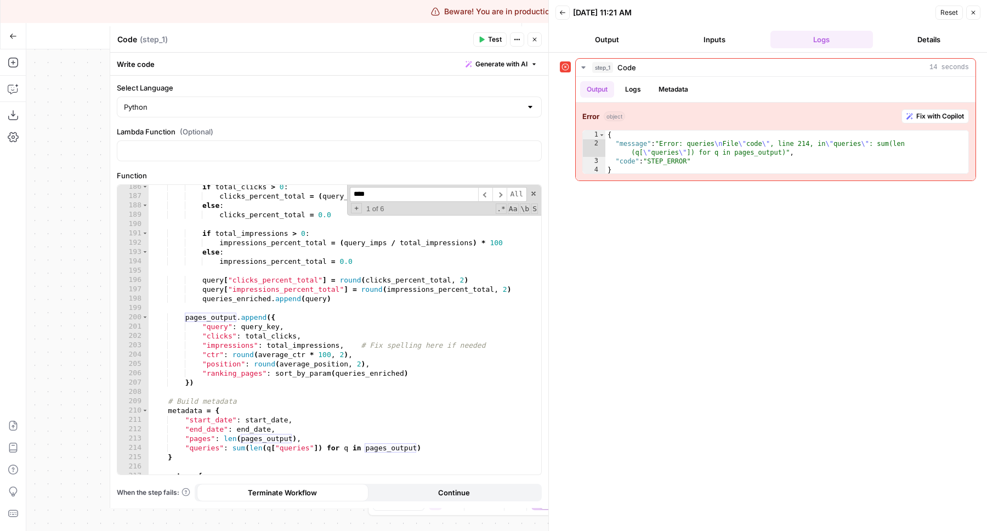
scroll to position [1780, 0]
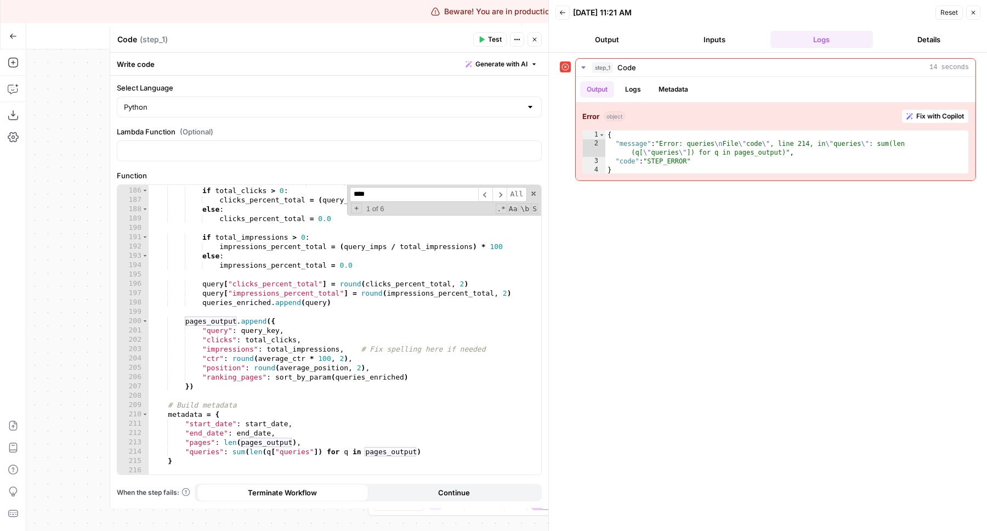
click at [223, 331] on div "# Calculate click and impression percentages out of the query total if total_cl…" at bounding box center [345, 331] width 393 height 308
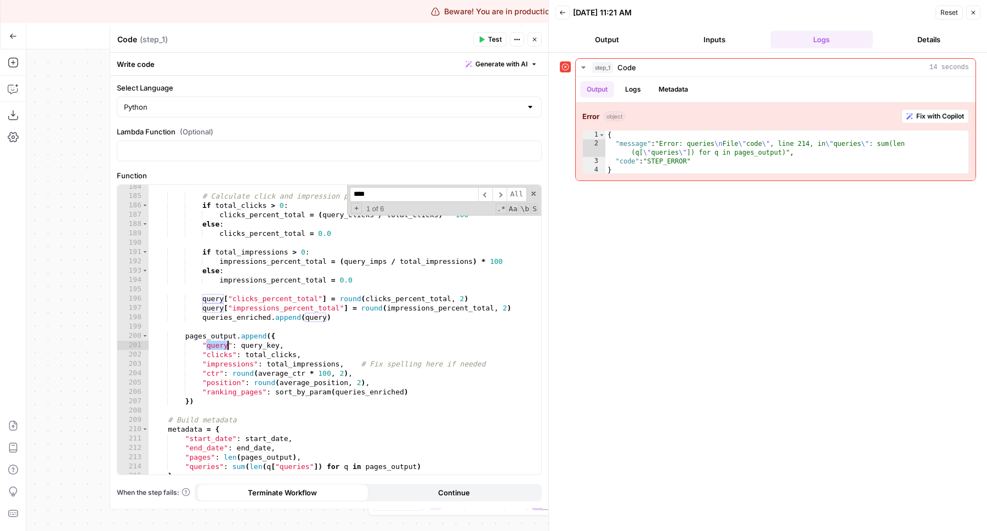
scroll to position [1717, 0]
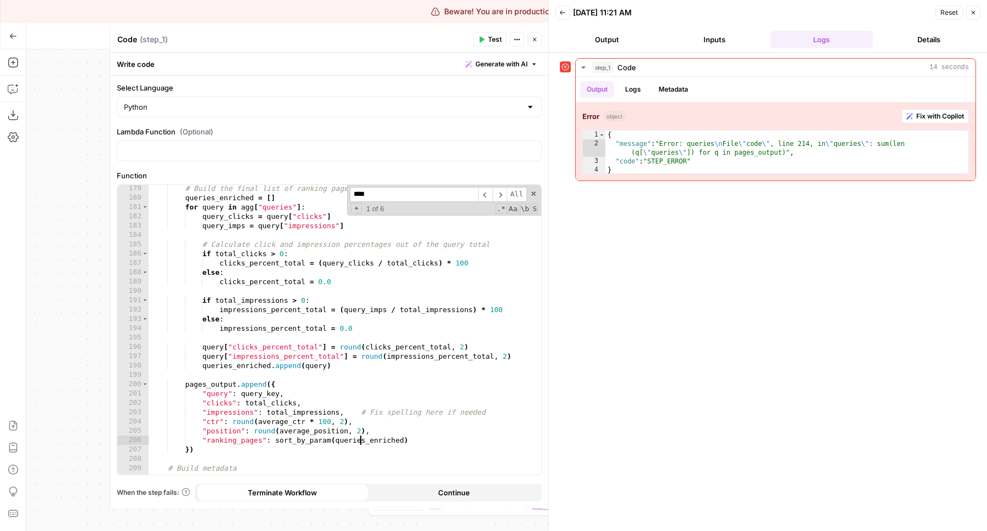
click at [360, 440] on div "# Build the final list of ranking pages for this query queries_enriched = [ ] f…" at bounding box center [345, 338] width 393 height 308
click at [229, 437] on div "# Build the final list of ranking pages for this query queries_enriched = [ ] f…" at bounding box center [345, 338] width 393 height 308
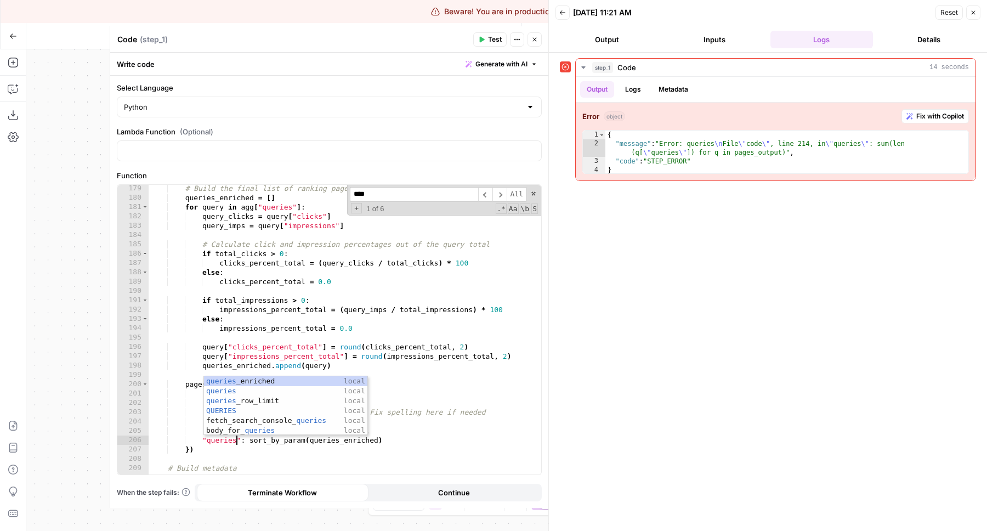
scroll to position [0, 7]
type textarea "**********"
click at [315, 292] on div "# Build the final list of ranking pages for this query queries_enriched = [ ] f…" at bounding box center [345, 338] width 393 height 308
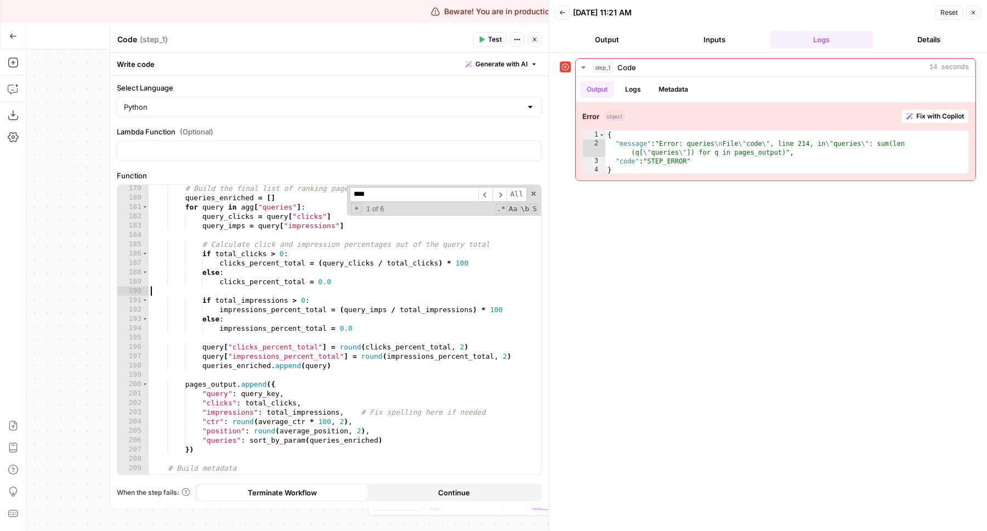
click at [315, 292] on div "# Build the final list of ranking pages for this query queries_enriched = [ ] f…" at bounding box center [345, 338] width 393 height 308
type textarea "**********"
paste textarea
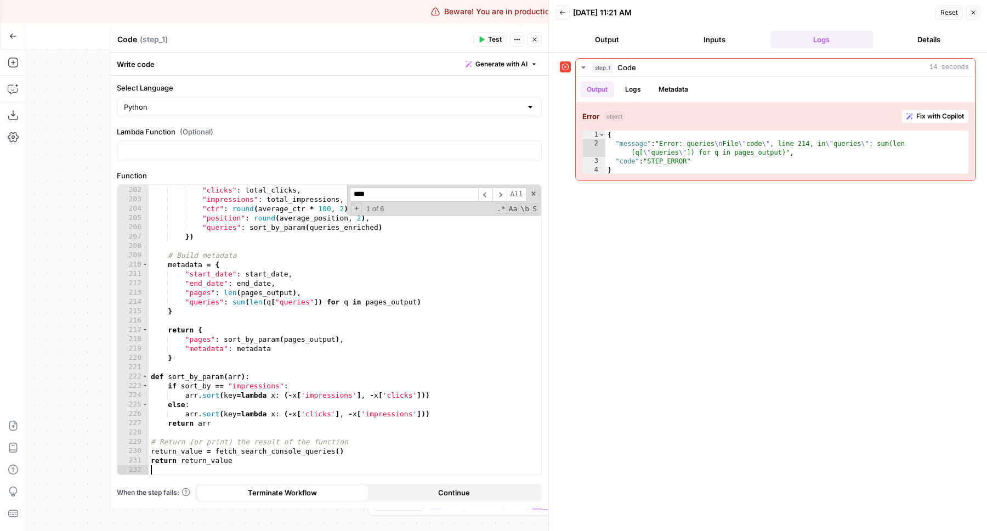
scroll to position [1930, 0]
click at [488, 40] on span "Test" at bounding box center [495, 40] width 14 height 10
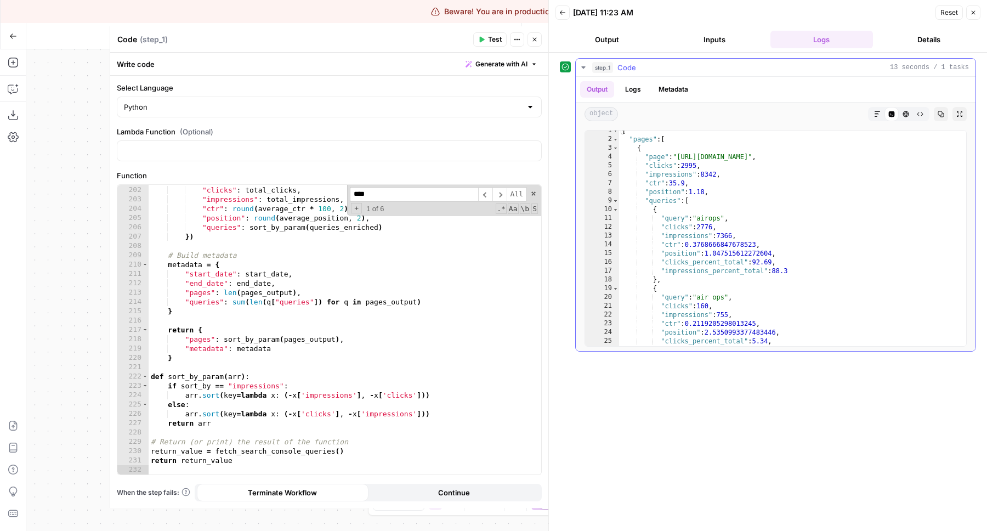
scroll to position [0, 0]
click at [614, 151] on span "Toggle code folding, rows 3 through 56" at bounding box center [616, 152] width 6 height 9
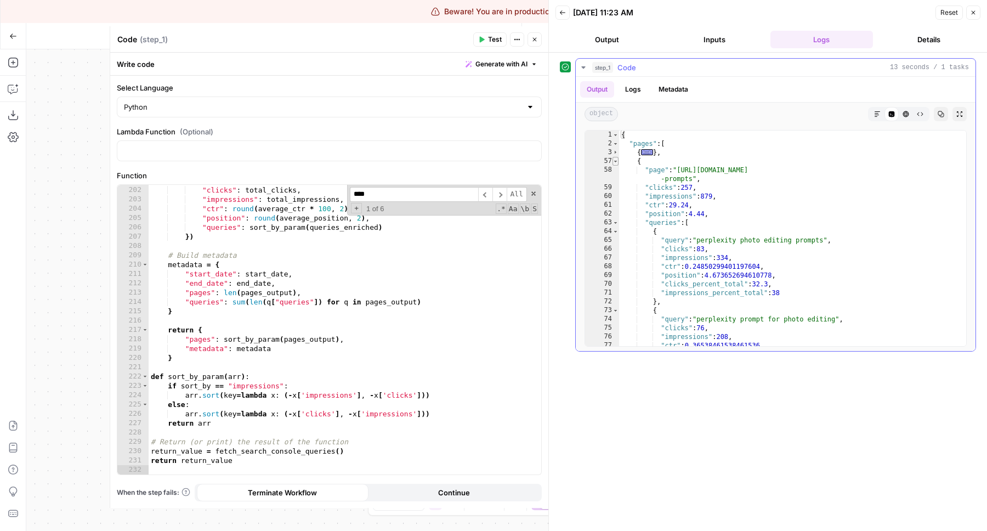
click at [613, 162] on span "Toggle code folding, rows 57 through 110" at bounding box center [616, 161] width 6 height 9
click at [616, 166] on div "58" at bounding box center [602, 175] width 34 height 18
click at [619, 173] on div "{ "pages" : [ { ... } , { ... } , { "page" : "https://www.airops.com/careers" ,…" at bounding box center [792, 247] width 347 height 233
click at [615, 171] on span "Toggle code folding, rows 111 through 164" at bounding box center [616, 170] width 6 height 9
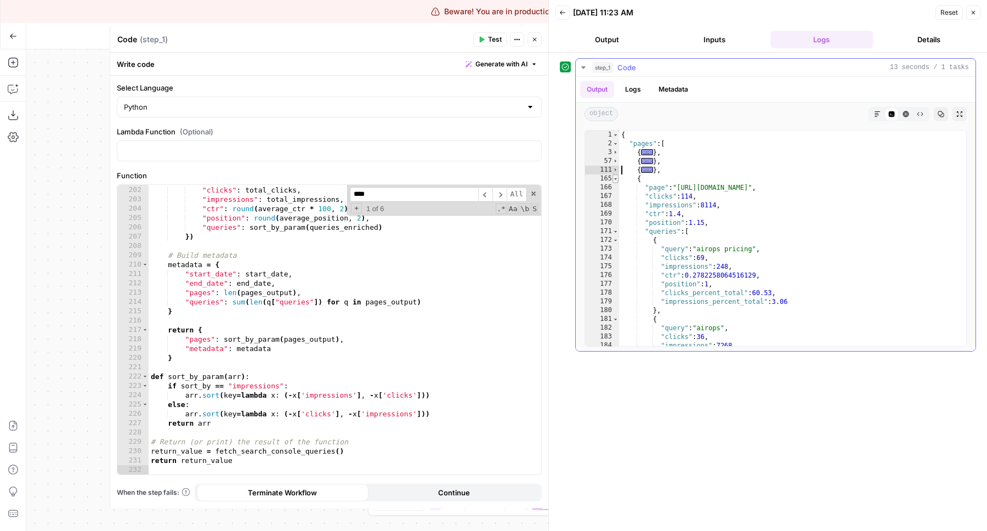
click at [616, 179] on span "Toggle code folding, rows 165 through 218" at bounding box center [616, 178] width 6 height 9
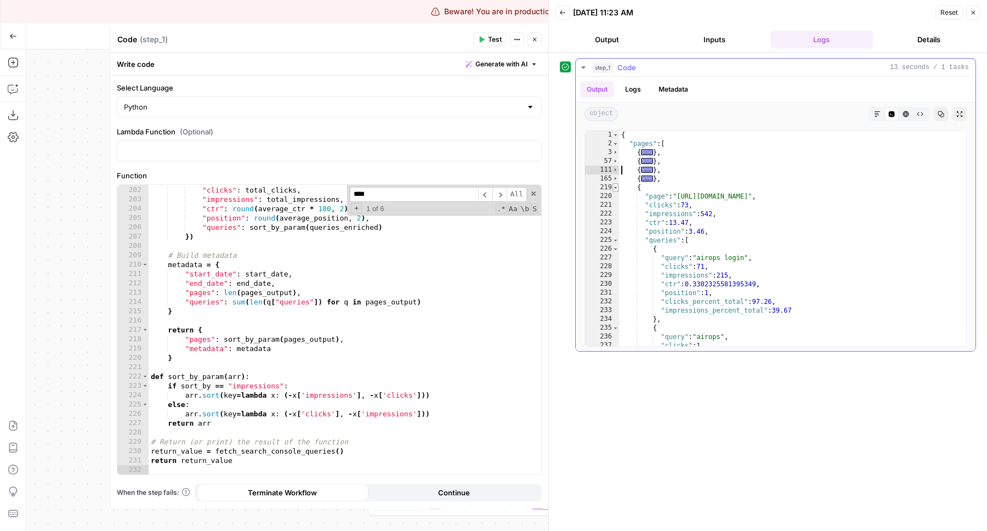
click at [616, 189] on span "Toggle code folding, rows 219 through 272" at bounding box center [616, 187] width 6 height 9
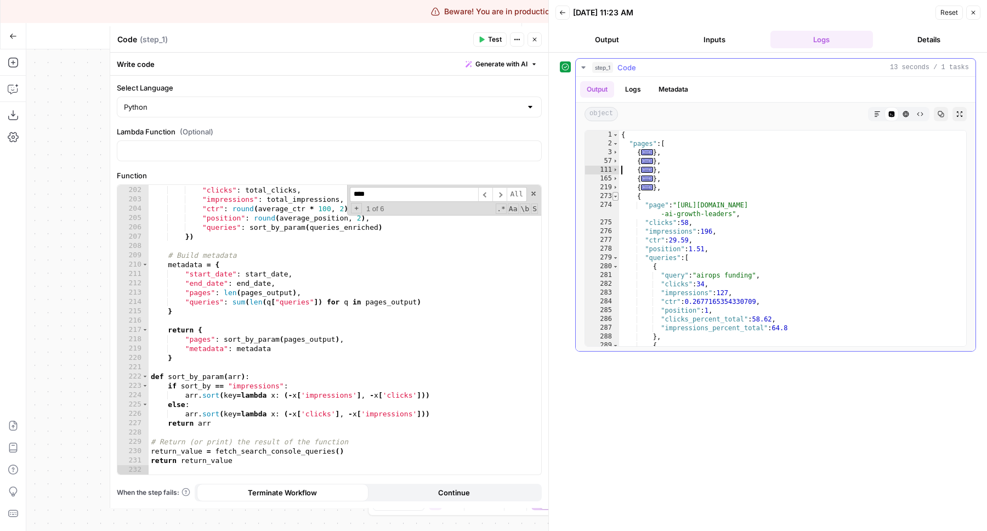
click at [616, 194] on span "Toggle code folding, rows 273 through 326" at bounding box center [616, 196] width 6 height 9
click at [615, 205] on span "Toggle code folding, rows 327 through 380" at bounding box center [616, 205] width 6 height 9
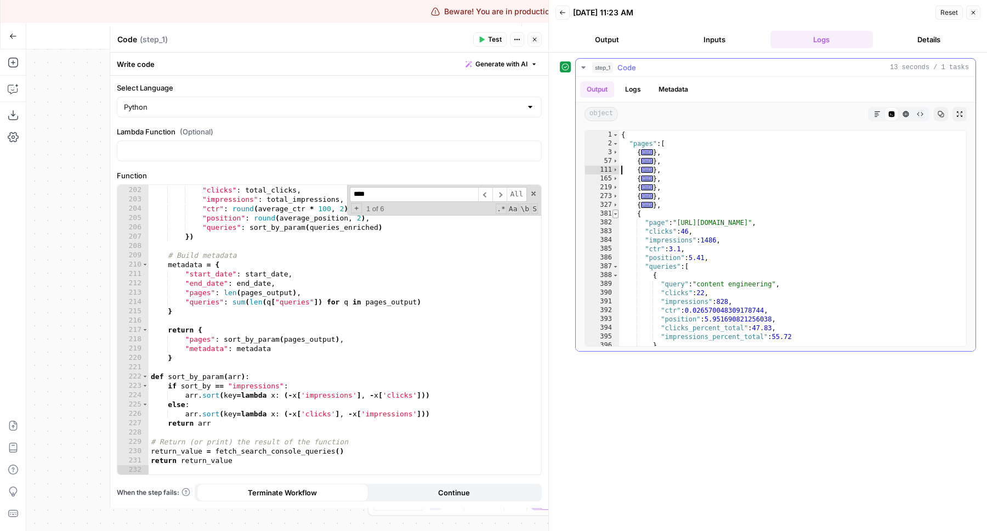
click at [614, 213] on span "Toggle code folding, rows 381 through 434" at bounding box center [616, 214] width 6 height 9
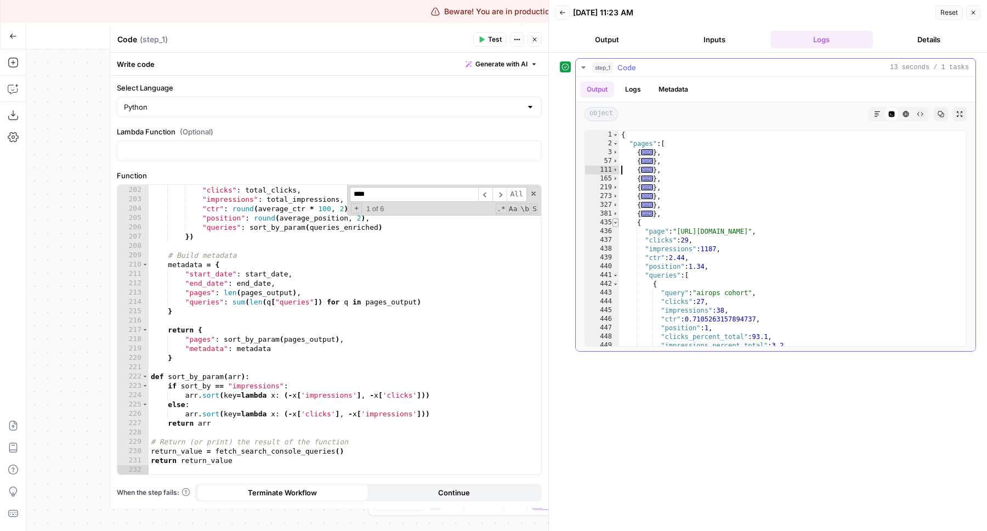
click at [617, 223] on span "Toggle code folding, rows 435 through 488" at bounding box center [616, 222] width 6 height 9
click at [617, 236] on div "490" at bounding box center [602, 240] width 34 height 9
click at [618, 245] on div "544" at bounding box center [602, 249] width 34 height 9
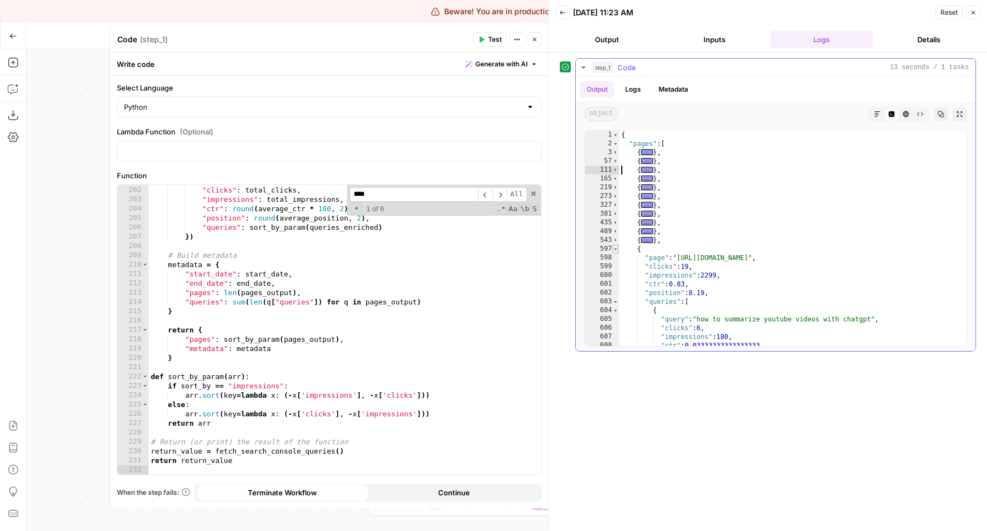
click at [617, 251] on span "Toggle code folding, rows 597 through 650" at bounding box center [616, 249] width 6 height 9
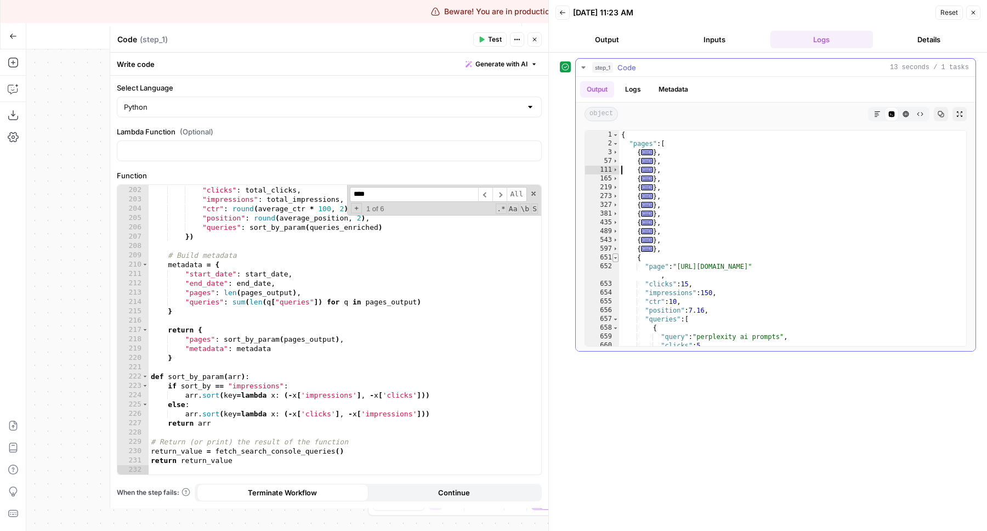
click at [615, 257] on span "Toggle code folding, rows 651 through 704" at bounding box center [616, 257] width 6 height 9
click at [615, 263] on span "Toggle code folding, rows 705 through 758" at bounding box center [616, 266] width 6 height 9
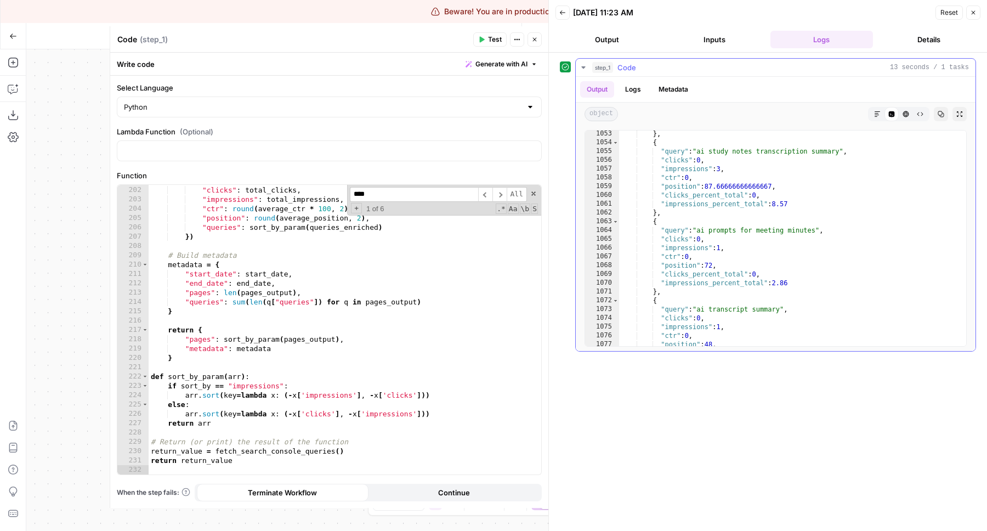
scroll to position [2874, 0]
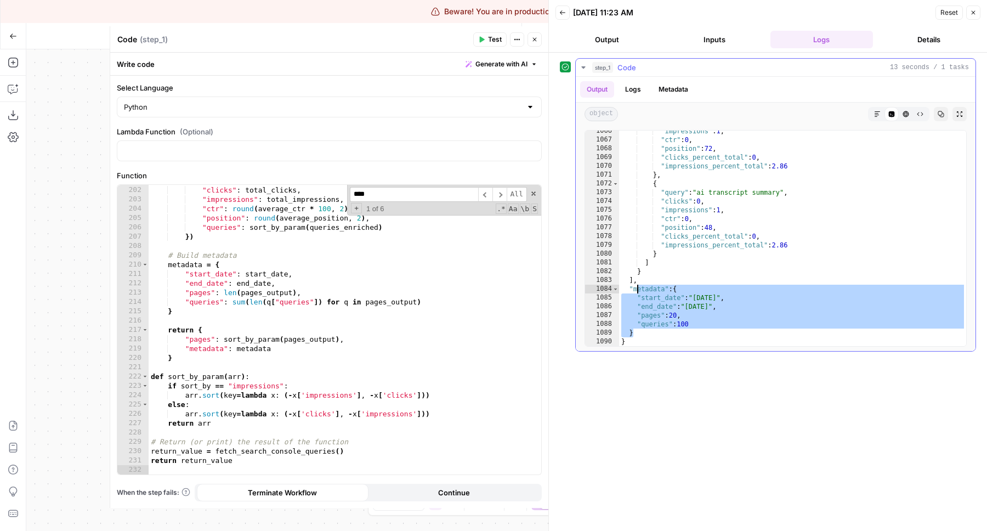
drag, startPoint x: 707, startPoint y: 333, endPoint x: 631, endPoint y: 289, distance: 88.2
click at [631, 289] on div ""impressions" : 1 , "ctr" : 0 , "position" : 72 , "clicks_percent_total" : 0 , …" at bounding box center [792, 243] width 347 height 233
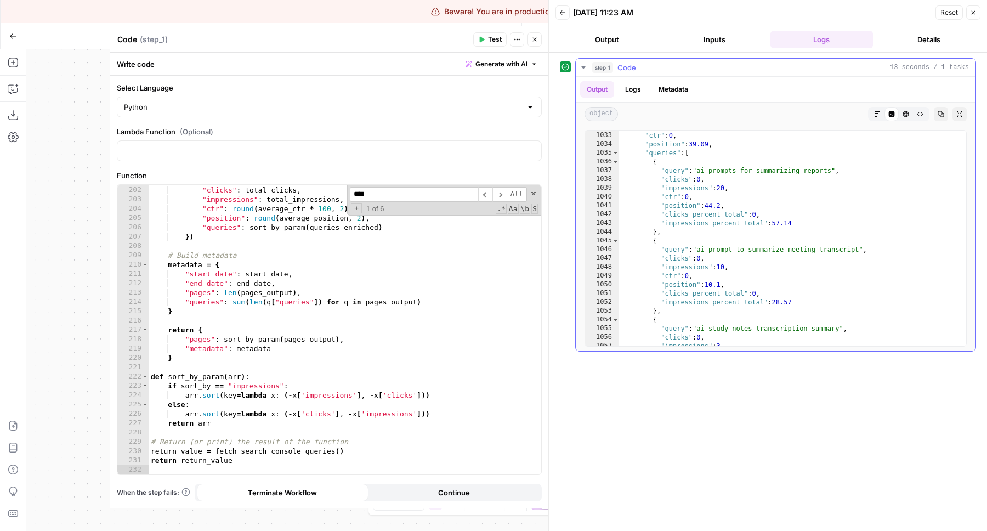
scroll to position [2401, 0]
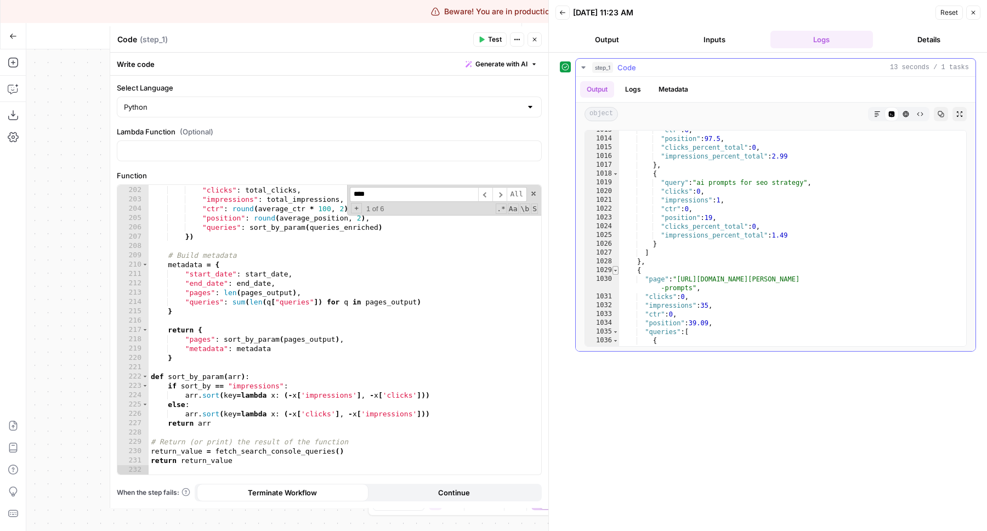
click at [615, 270] on span "Toggle code folding, rows 1029 through 1082" at bounding box center [616, 270] width 6 height 9
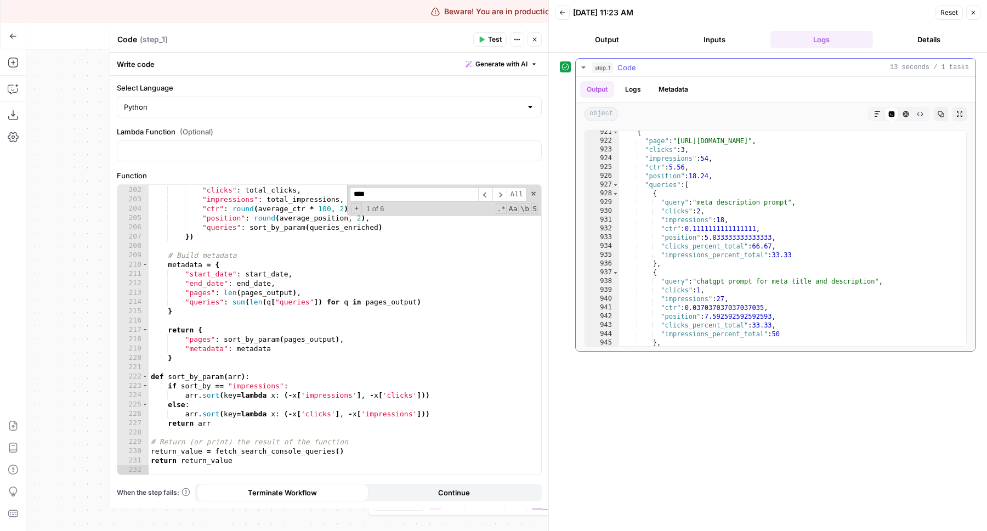
scroll to position [1585, 0]
drag, startPoint x: 793, startPoint y: 202, endPoint x: 701, endPoint y: 200, distance: 92.2
click at [701, 200] on div "{ "page" : "https://www.airops.com/prompts/chatgpt-meta-description-prompts-ai"…" at bounding box center [792, 242] width 347 height 233
type textarea "**********"
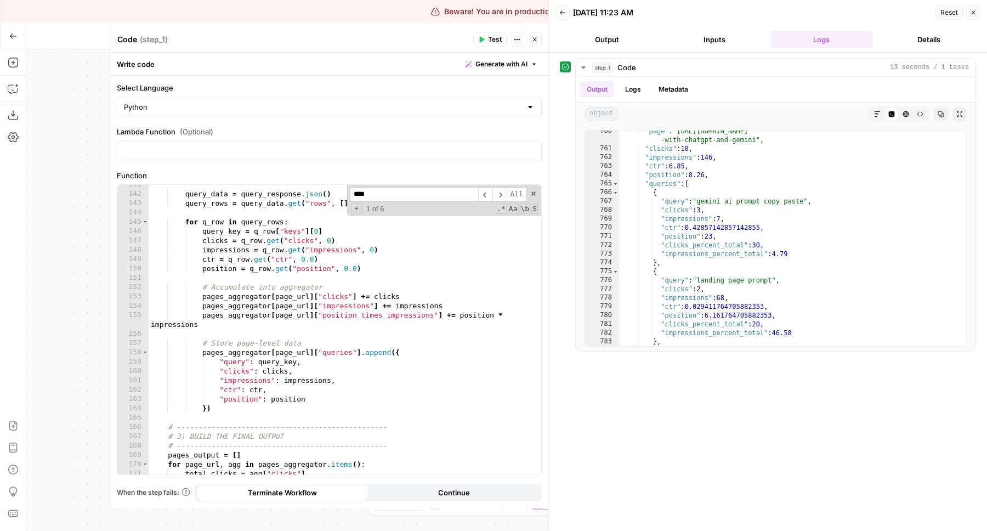
scroll to position [0, 0]
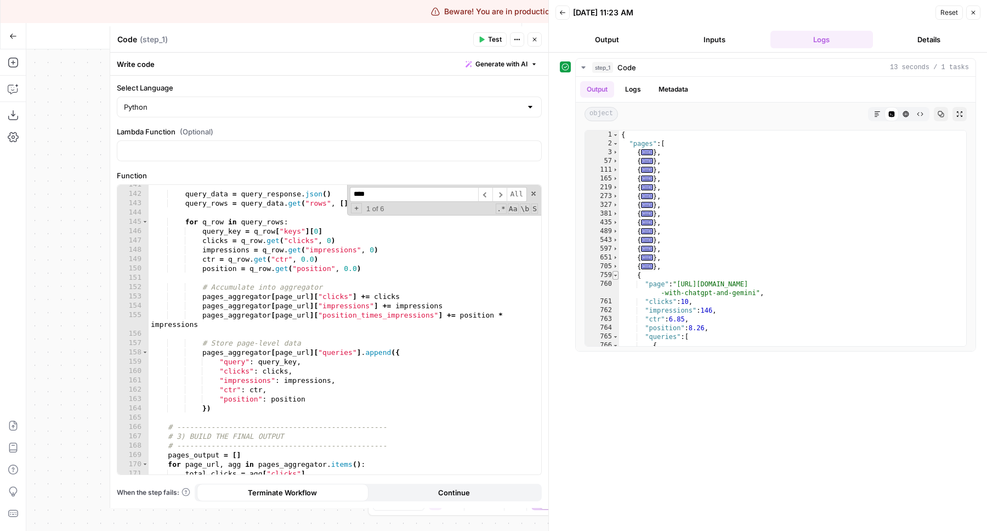
click at [618, 273] on span "Toggle code folding, rows 759 through 812" at bounding box center [616, 275] width 6 height 9
click at [616, 286] on span "Toggle code folding, rows 813 through 866" at bounding box center [616, 284] width 6 height 9
click at [615, 296] on span "Toggle code folding, rows 867 through 920" at bounding box center [616, 293] width 6 height 9
click at [616, 297] on span "Toggle code folding, rows 921 through 974" at bounding box center [616, 301] width 6 height 9
click at [614, 151] on span "Toggle code folding, rows 3 through 56" at bounding box center [616, 152] width 6 height 9
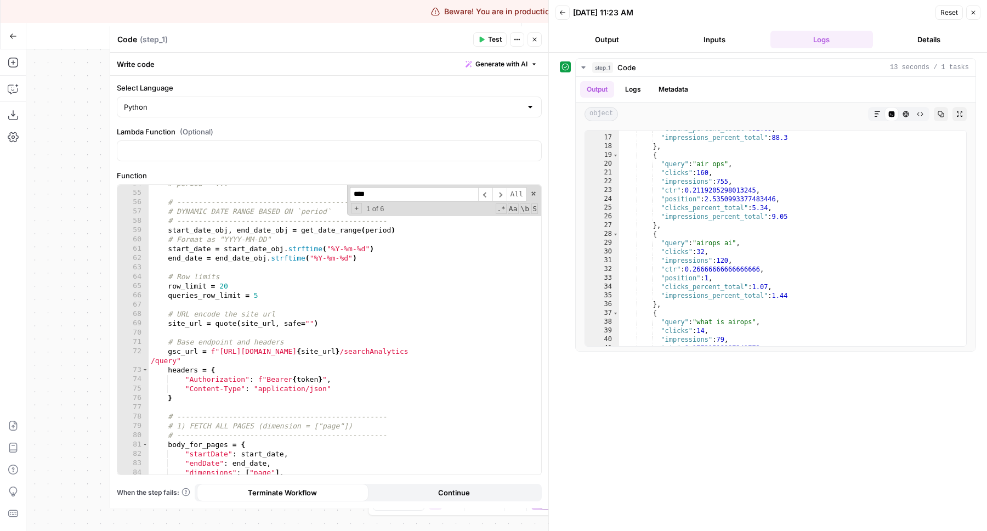
scroll to position [527, 0]
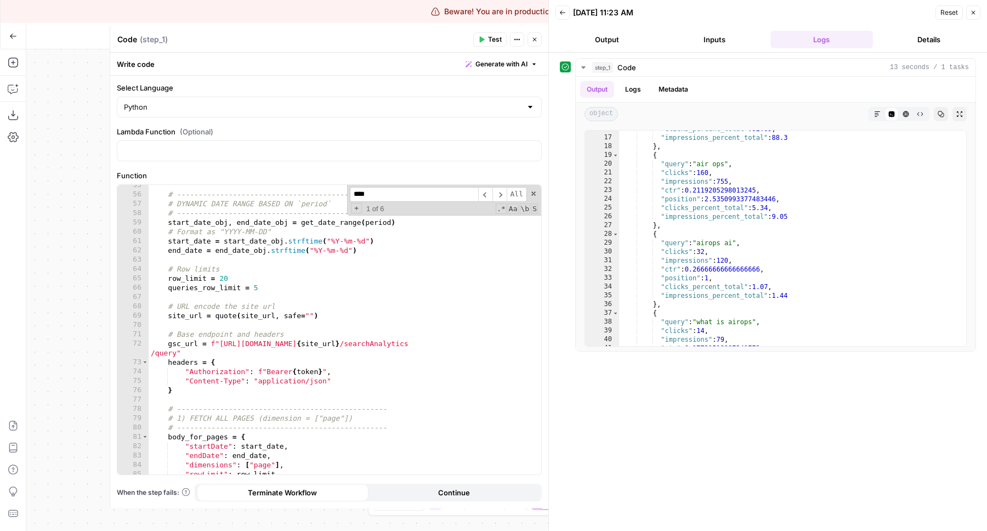
type textarea "**********"
click at [191, 278] on div "# ------------------------------------------------- # DYNAMIC DATE RANGE BASED …" at bounding box center [345, 334] width 393 height 308
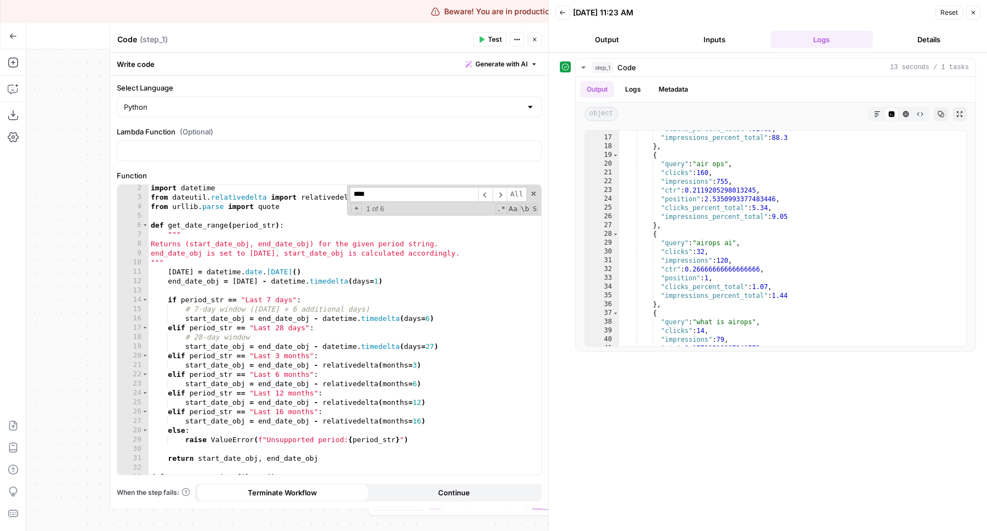
scroll to position [0, 0]
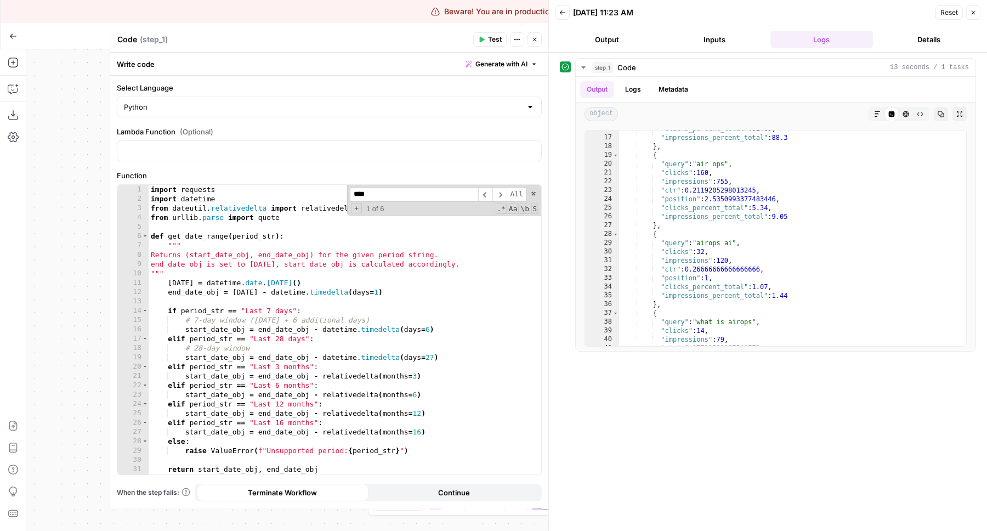
click at [541, 37] on button "Close" at bounding box center [535, 39] width 14 height 14
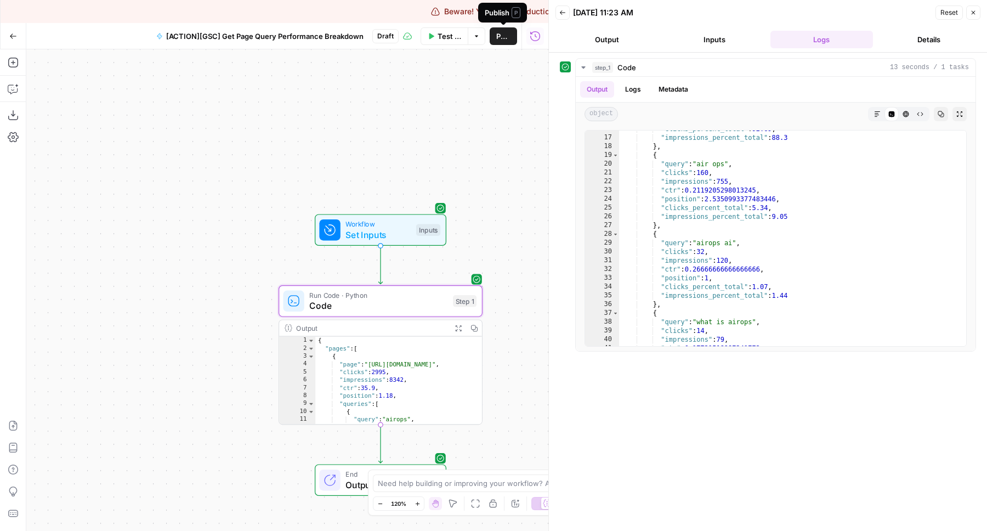
click at [499, 35] on span "Publish" at bounding box center [503, 36] width 14 height 11
click at [511, 37] on icon "button" at bounding box center [508, 36] width 7 height 7
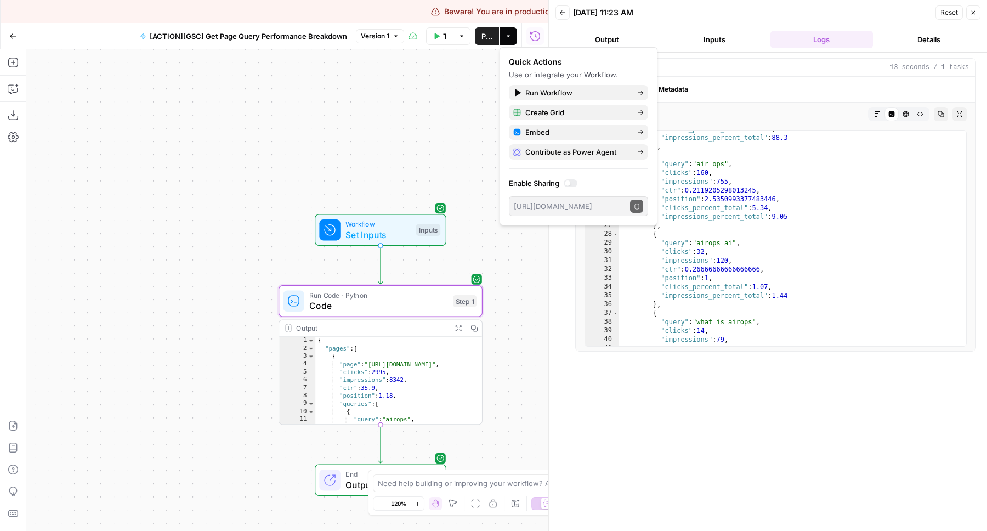
click at [573, 182] on div at bounding box center [571, 183] width 14 height 8
click at [528, 270] on div "Workflow Set Inputs Inputs Run Code · Python Code Step 1 Output Expand Output C…" at bounding box center [287, 290] width 522 height 482
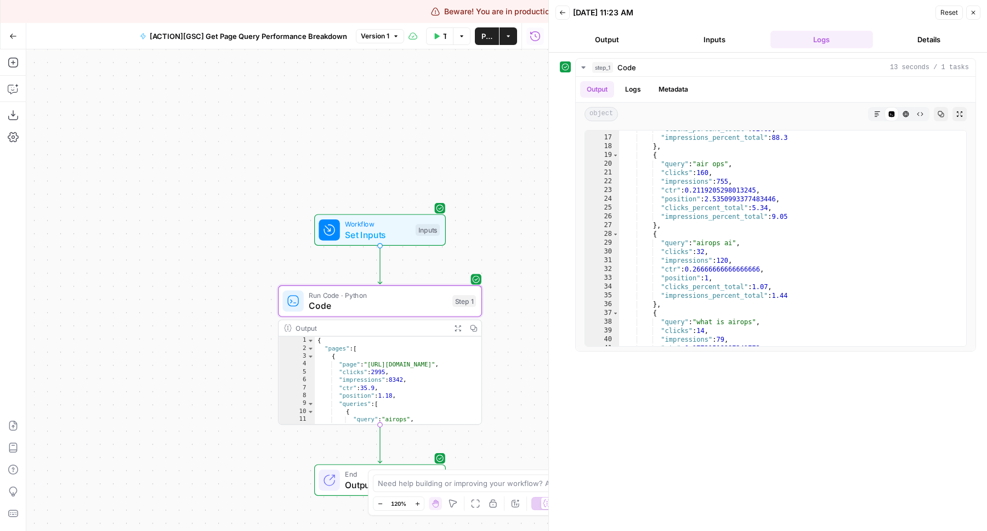
click at [960, 18] on button "Reset" at bounding box center [949, 12] width 27 height 14
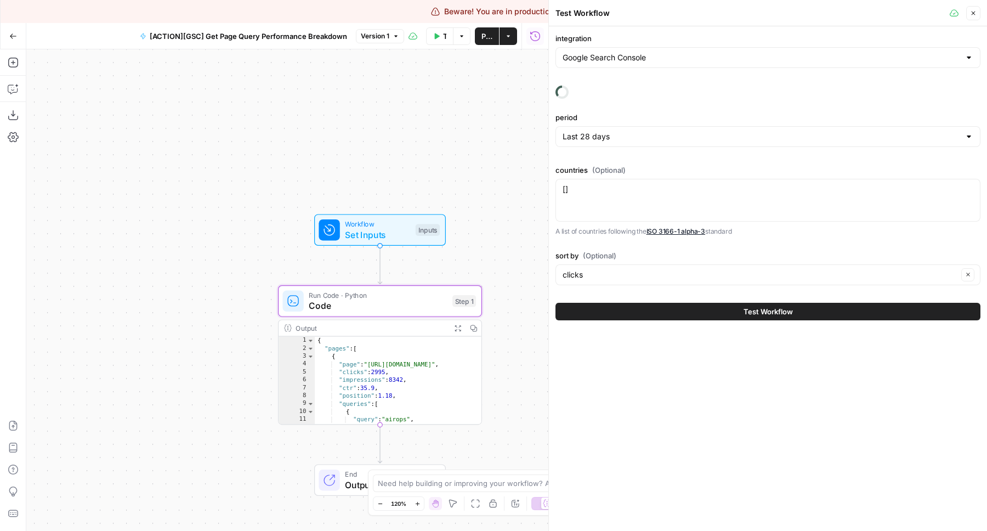
click at [976, 16] on icon "button" at bounding box center [973, 13] width 7 height 7
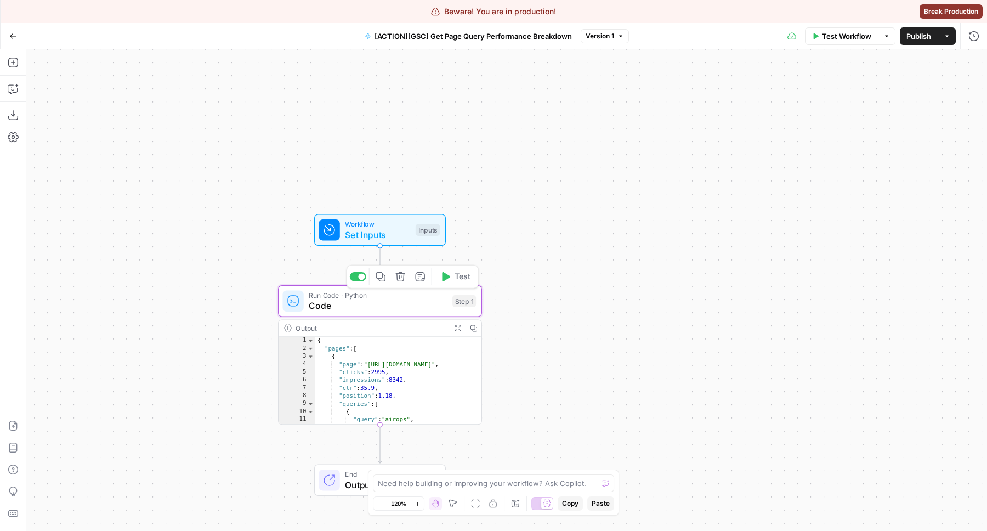
click at [369, 230] on span "Set Inputs" at bounding box center [377, 234] width 65 height 13
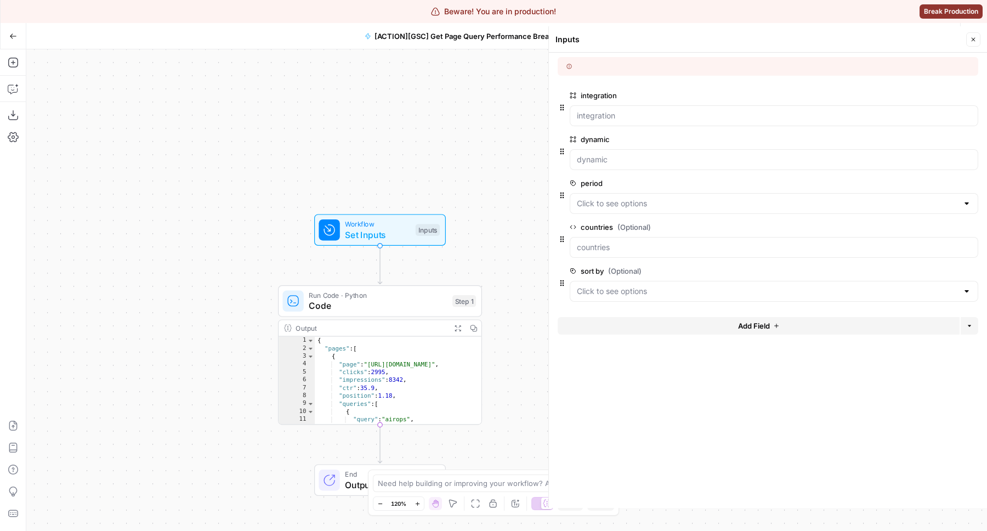
click at [983, 36] on header "Inputs Close" at bounding box center [768, 39] width 438 height 26
click at [972, 39] on icon "button" at bounding box center [974, 40] width 4 height 4
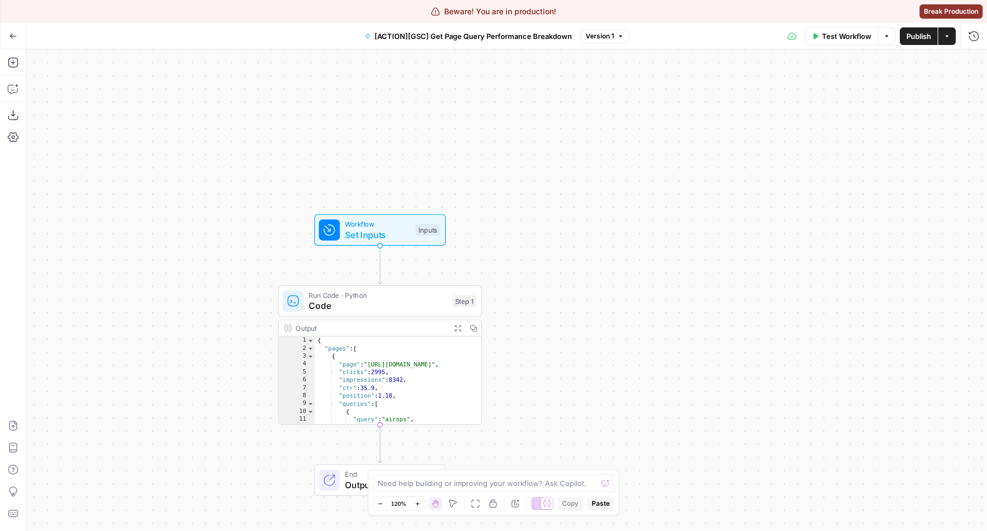
click at [833, 41] on button "Test Workflow" at bounding box center [841, 36] width 73 height 18
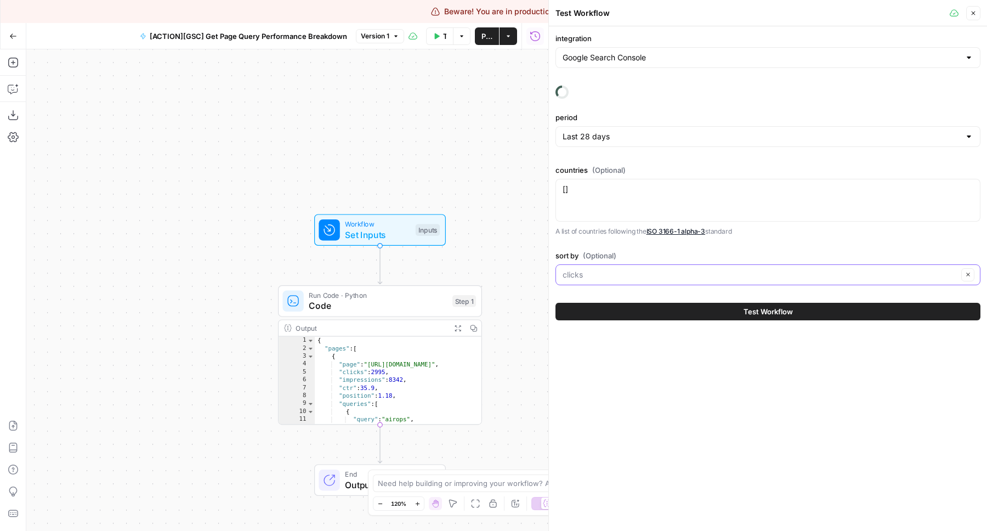
click at [604, 274] on input "sort by (Optional)" at bounding box center [760, 274] width 395 height 11
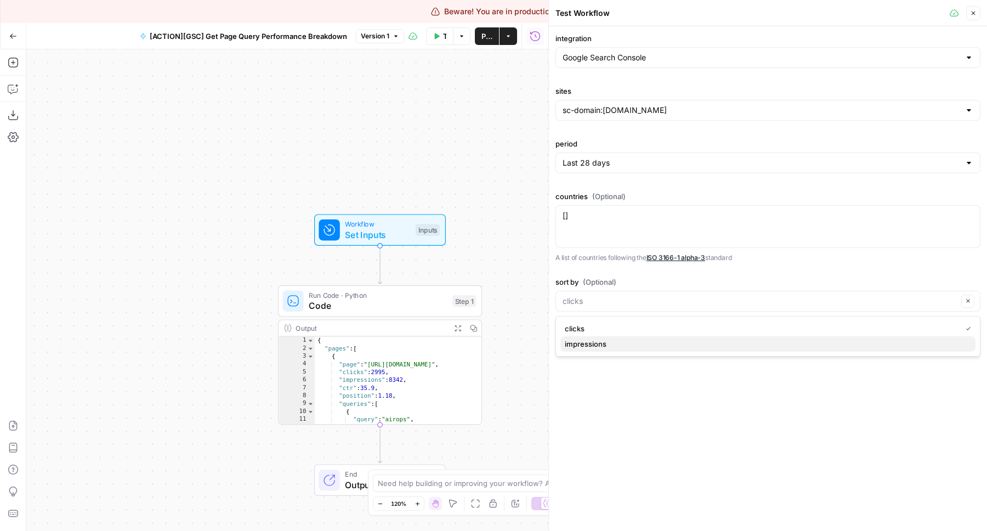
click at [599, 349] on button "impressions" at bounding box center [768, 343] width 415 height 15
type input "impressions"
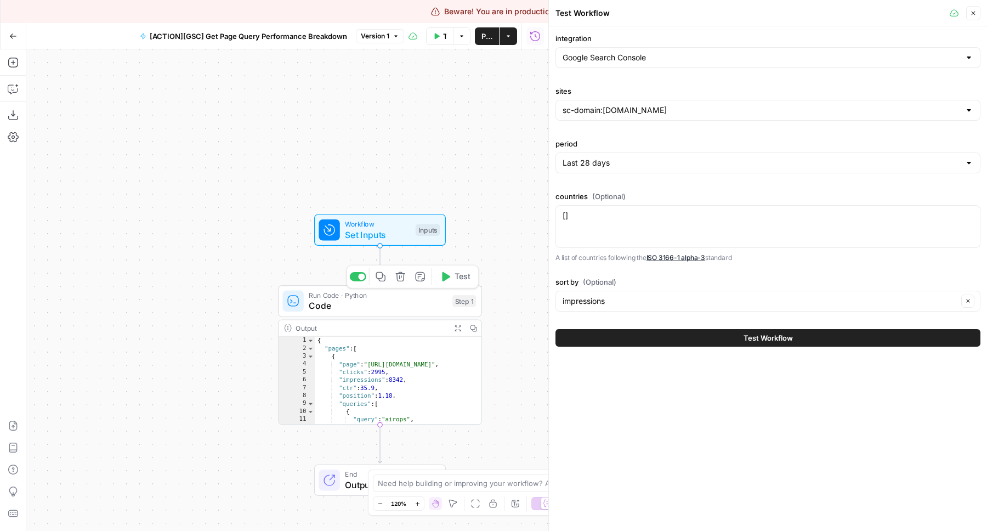
click at [465, 274] on span "Test" at bounding box center [463, 277] width 16 height 12
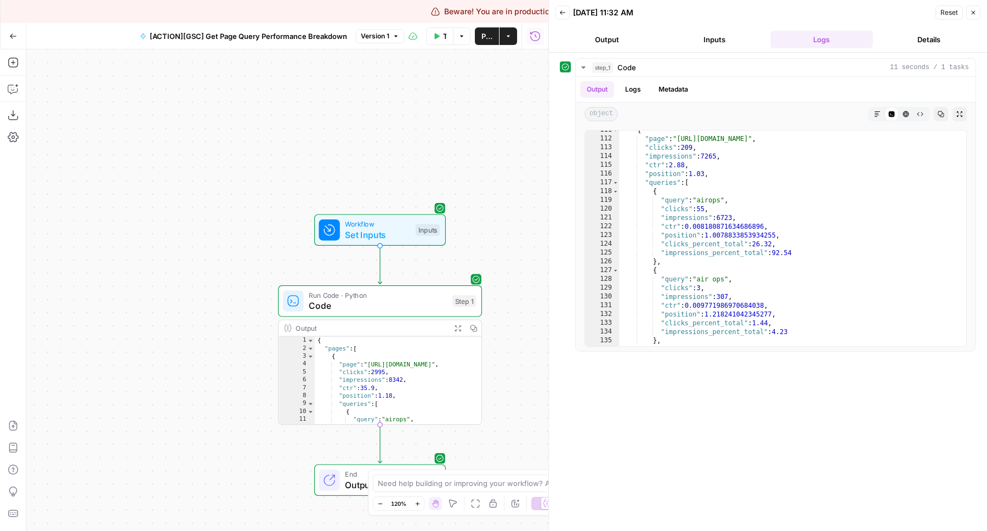
scroll to position [970, 0]
click at [437, 33] on icon "button" at bounding box center [436, 36] width 7 height 7
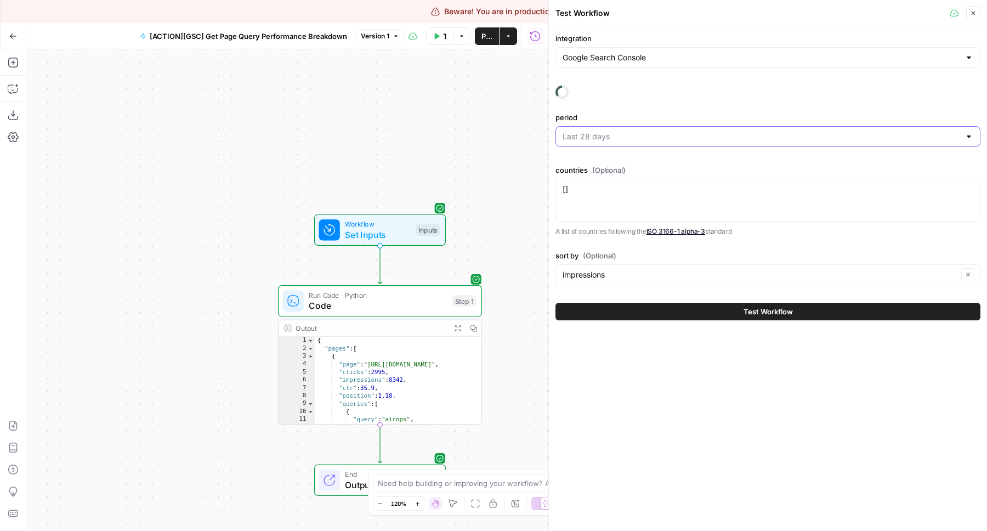
click at [609, 132] on input "period" at bounding box center [762, 136] width 398 height 11
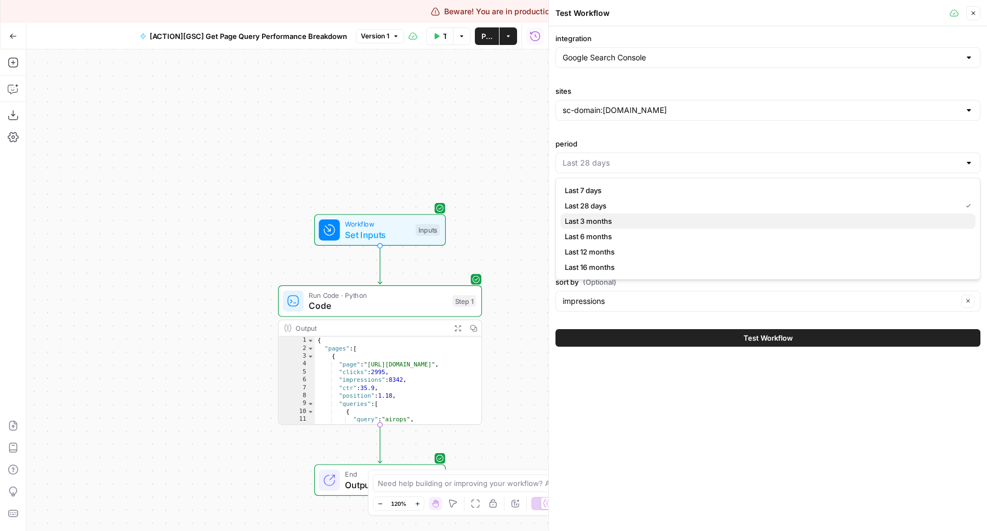
click at [612, 225] on span "Last 3 months" at bounding box center [766, 221] width 402 height 11
type input "Last 3 months"
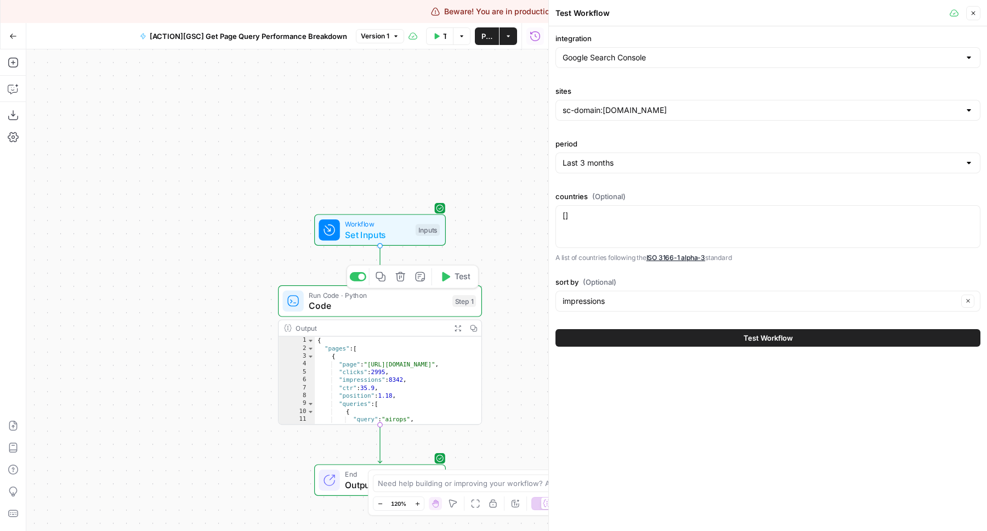
click at [455, 278] on span "Test" at bounding box center [463, 277] width 16 height 12
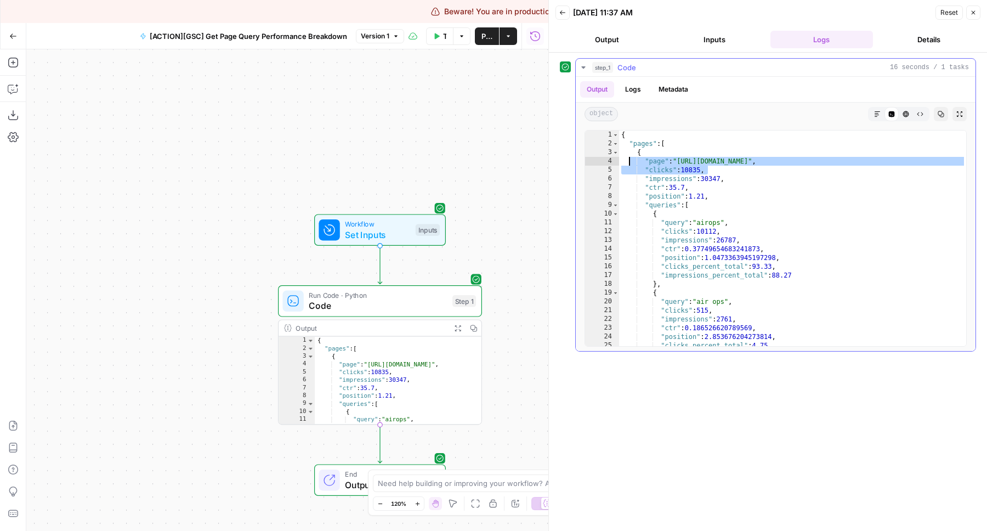
drag, startPoint x: 719, startPoint y: 172, endPoint x: 631, endPoint y: 161, distance: 88.4
click at [631, 161] on div "{ "pages" : [ { "page" : "https://www.airops.com/" , "clicks" : 10835 , "impres…" at bounding box center [792, 247] width 347 height 233
type textarea "**********"
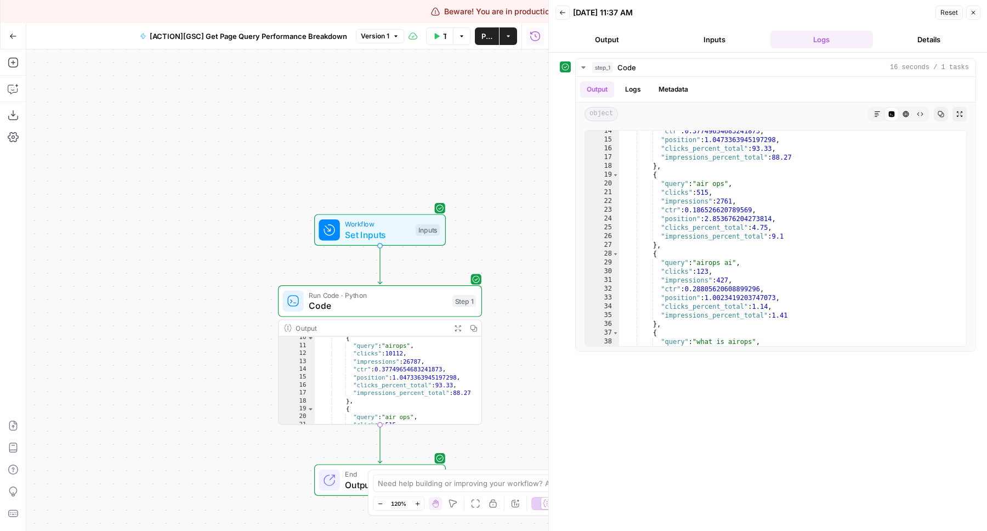
scroll to position [68, 0]
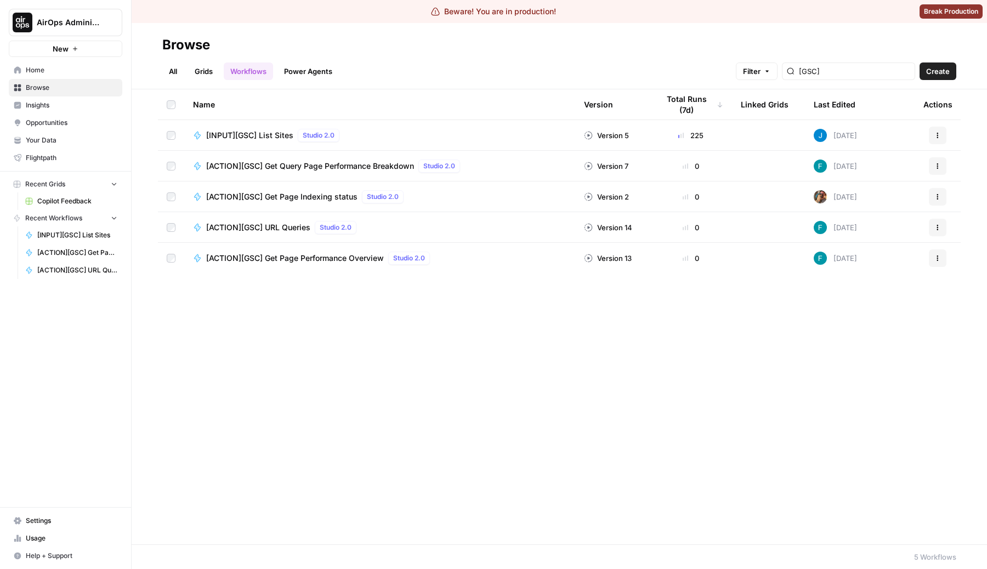
click at [350, 165] on span "[ACTION][GSC] Get Query Page Performance Breakdown" at bounding box center [310, 166] width 208 height 11
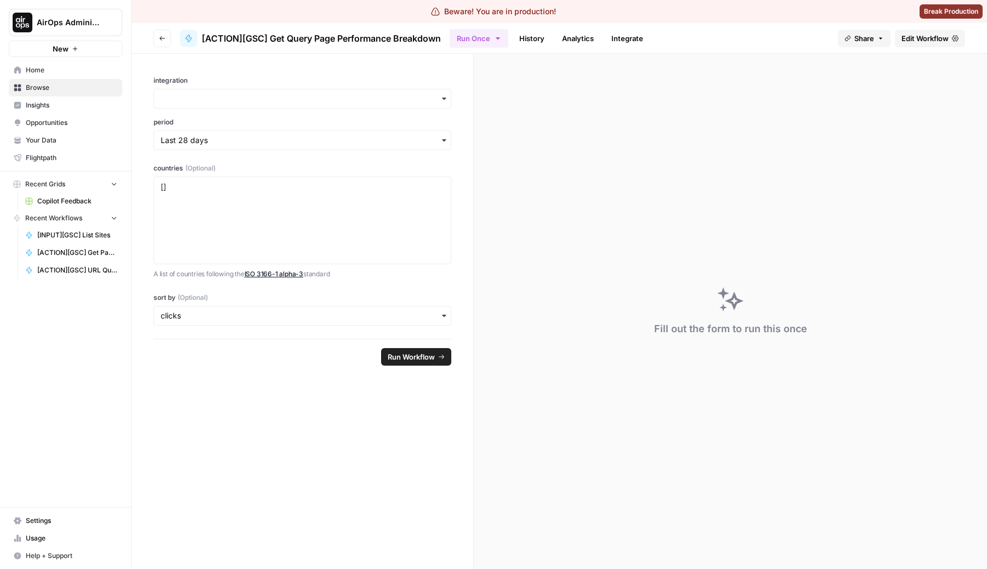
click at [929, 33] on span "Edit Workflow" at bounding box center [925, 38] width 47 height 11
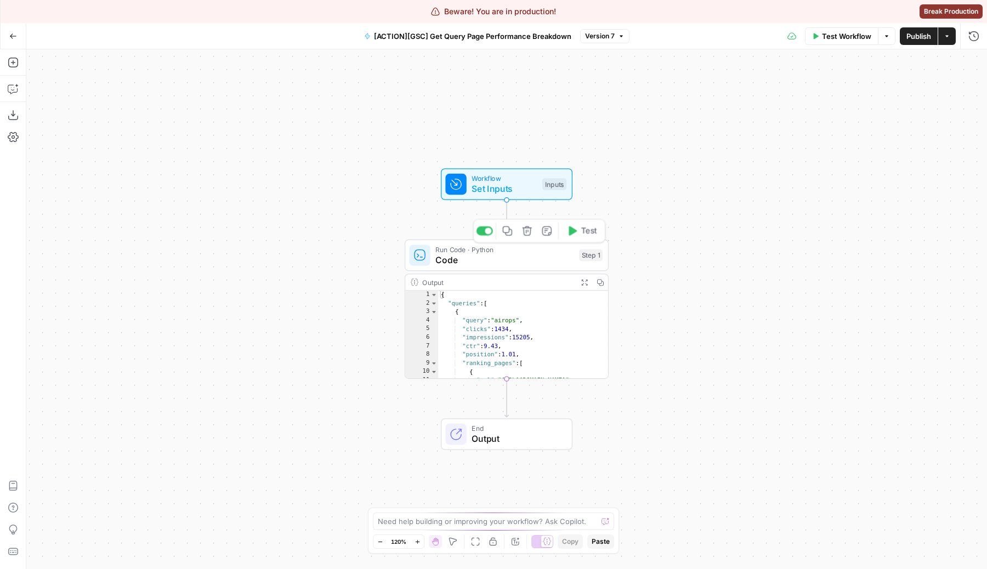
click at [466, 262] on span "Code" at bounding box center [505, 259] width 138 height 13
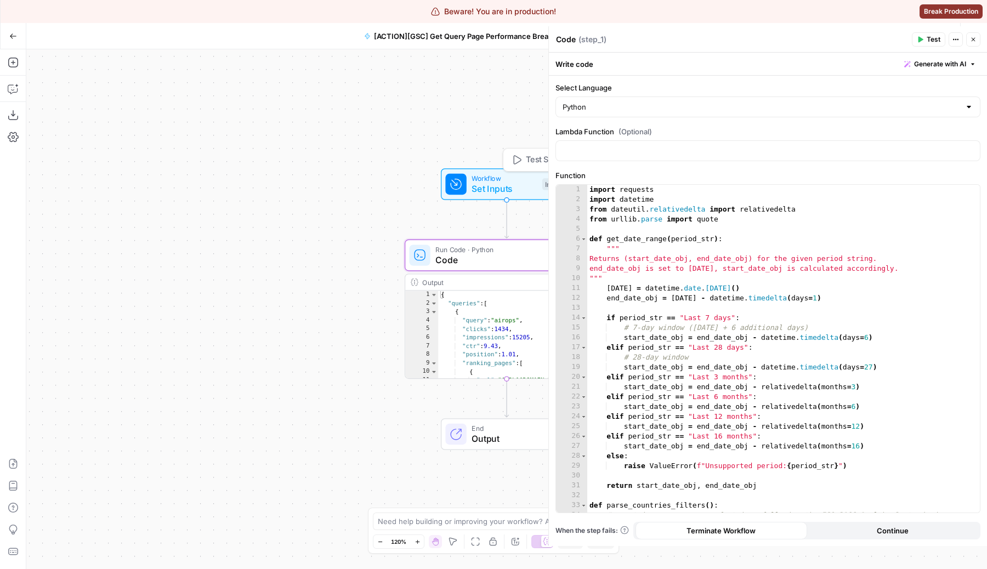
click at [485, 184] on span "Set Inputs" at bounding box center [504, 188] width 65 height 13
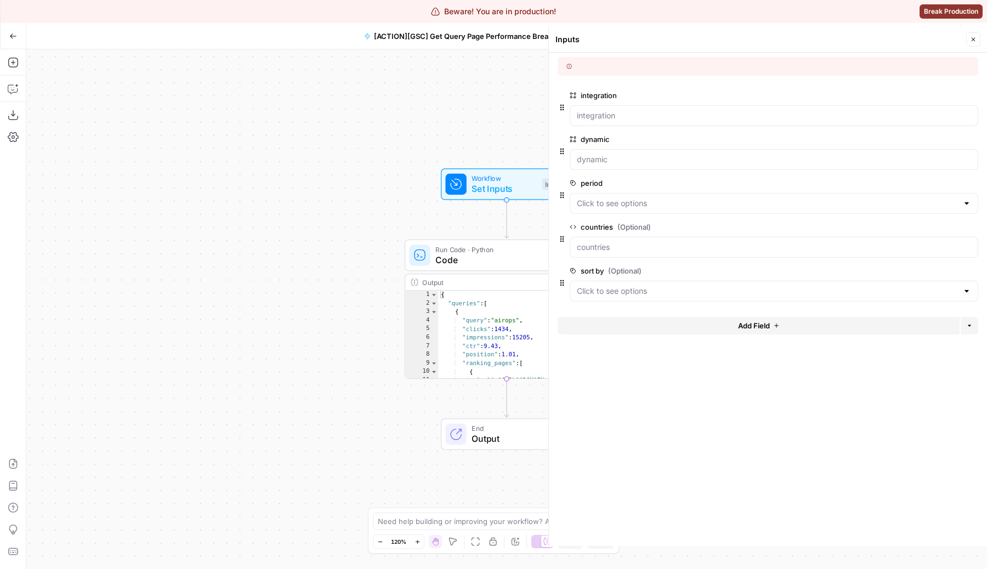
click at [934, 93] on span "edit field" at bounding box center [937, 95] width 24 height 9
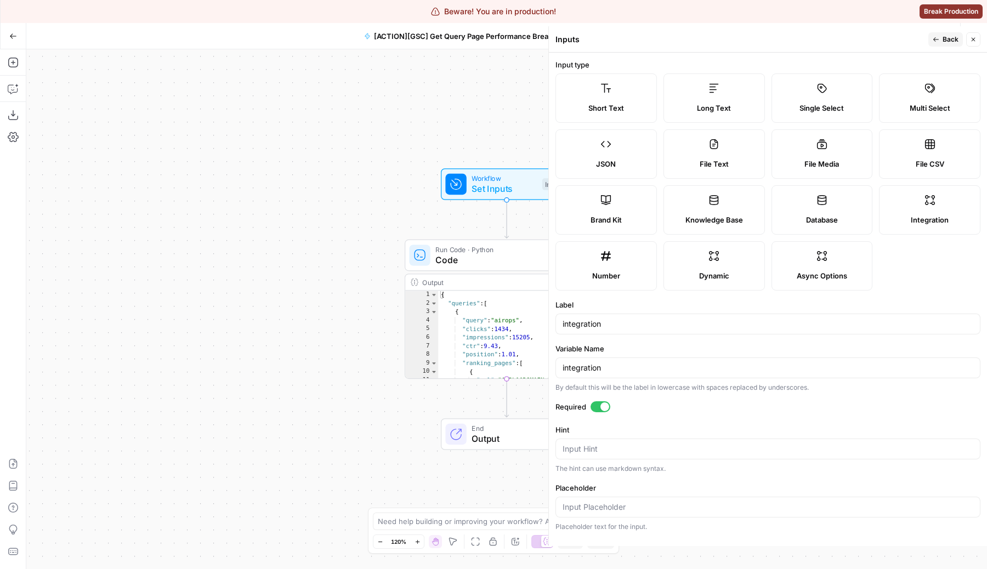
click at [944, 41] on span "Back" at bounding box center [951, 40] width 16 height 10
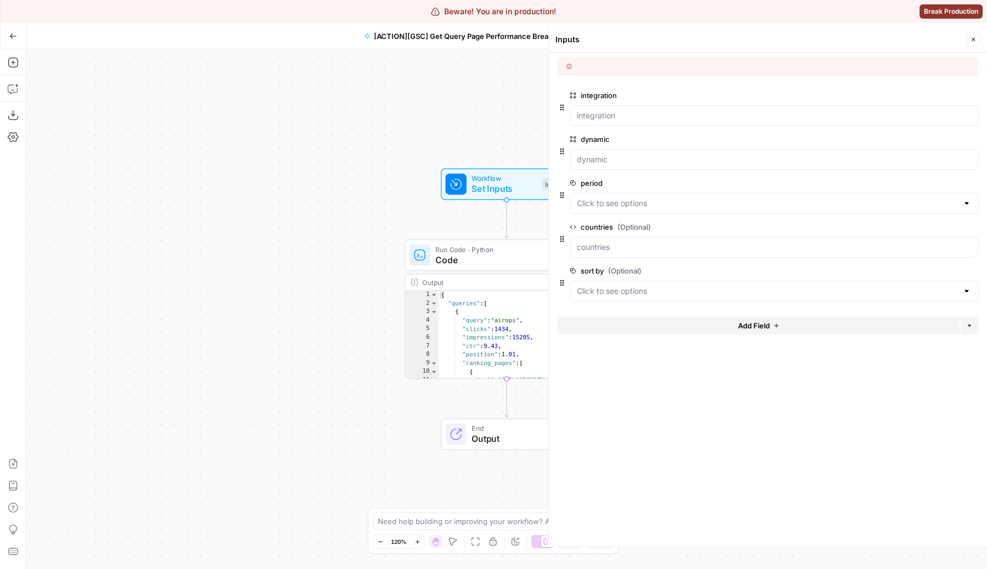
click at [940, 137] on span "edit field" at bounding box center [937, 139] width 24 height 9
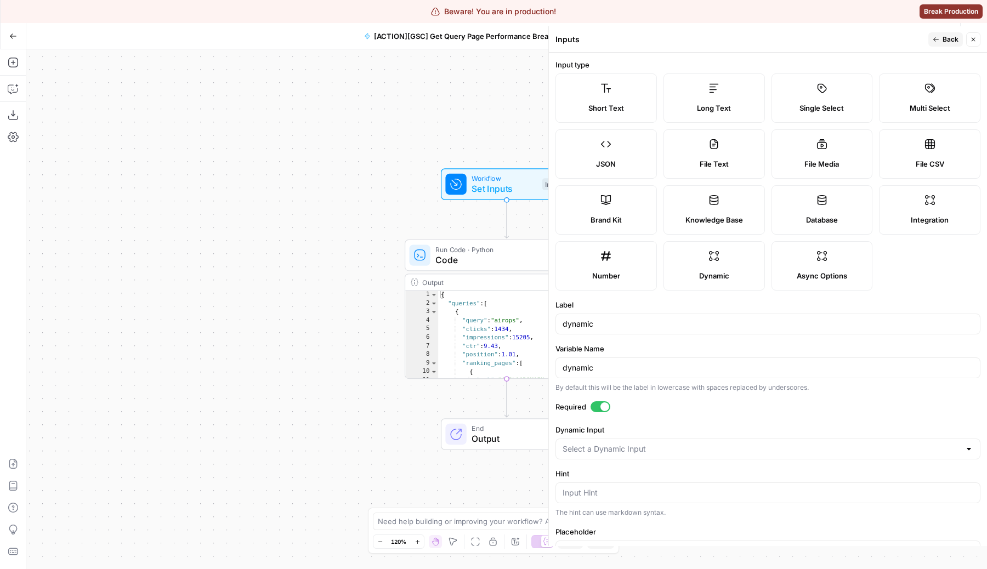
type input "[INPUT][GSC] List sites"
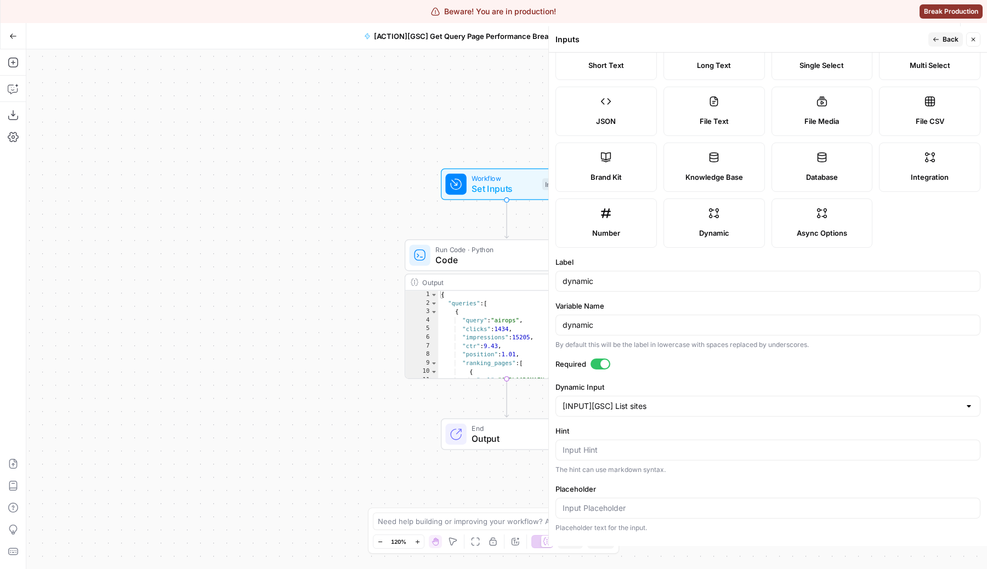
scroll to position [45, 0]
click at [948, 37] on span "Back" at bounding box center [951, 40] width 16 height 10
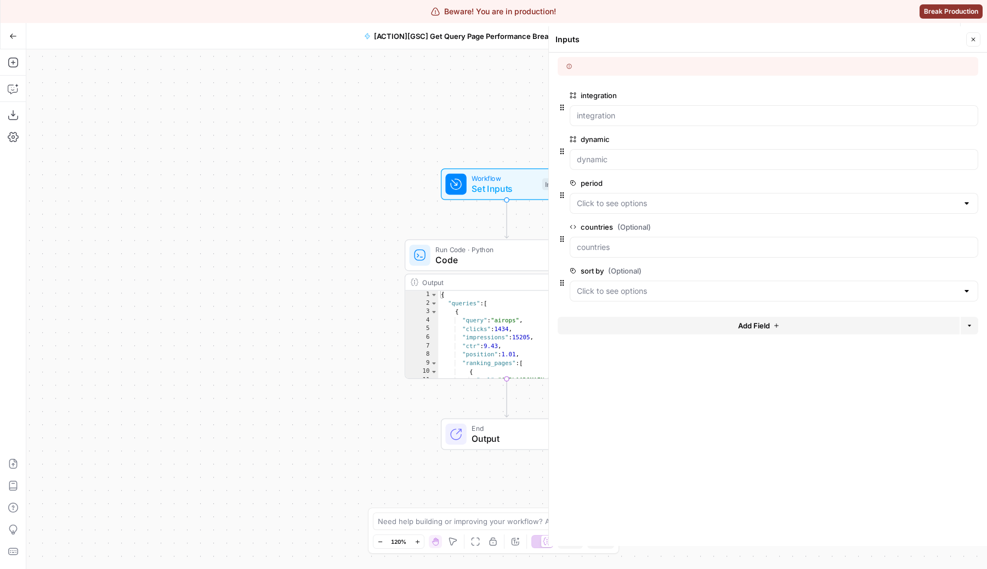
click at [932, 177] on button "edit field" at bounding box center [942, 183] width 42 height 13
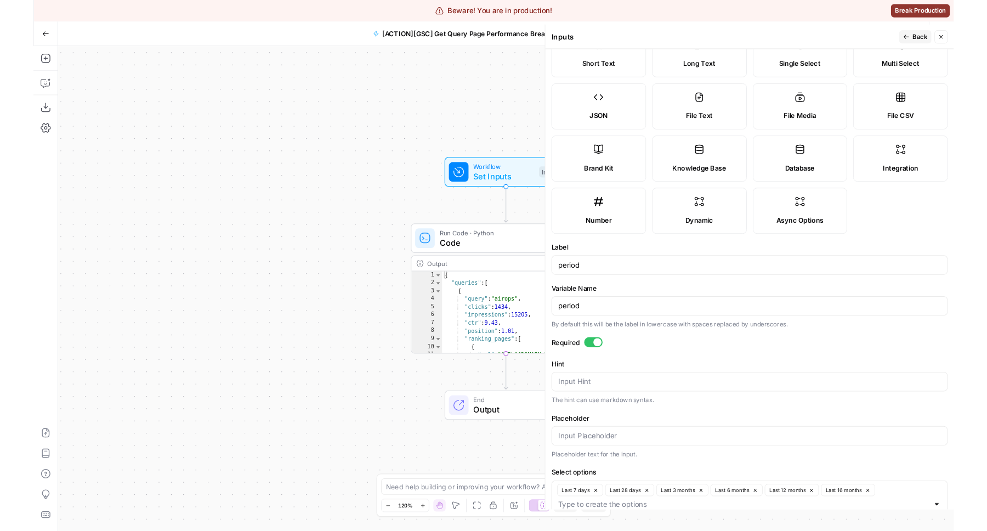
scroll to position [110, 0]
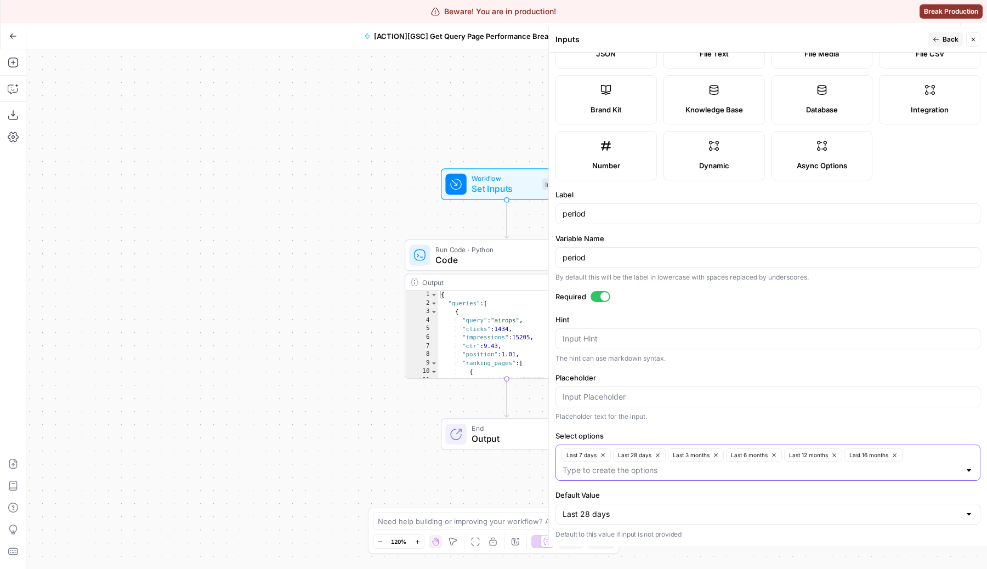
click at [707, 466] on input "Select options" at bounding box center [762, 470] width 398 height 11
drag, startPoint x: 707, startPoint y: 466, endPoint x: 587, endPoint y: 454, distance: 120.7
click at [586, 454] on div "Last 7 days Last 28 days Last 3 months Last 6 months Last 12 months Last 16 mon…" at bounding box center [768, 463] width 425 height 36
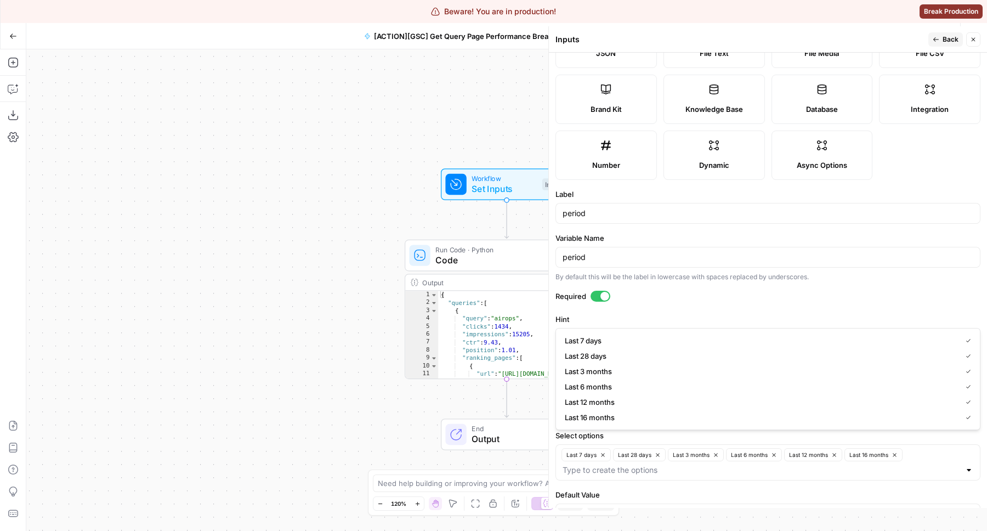
scroll to position [149, 0]
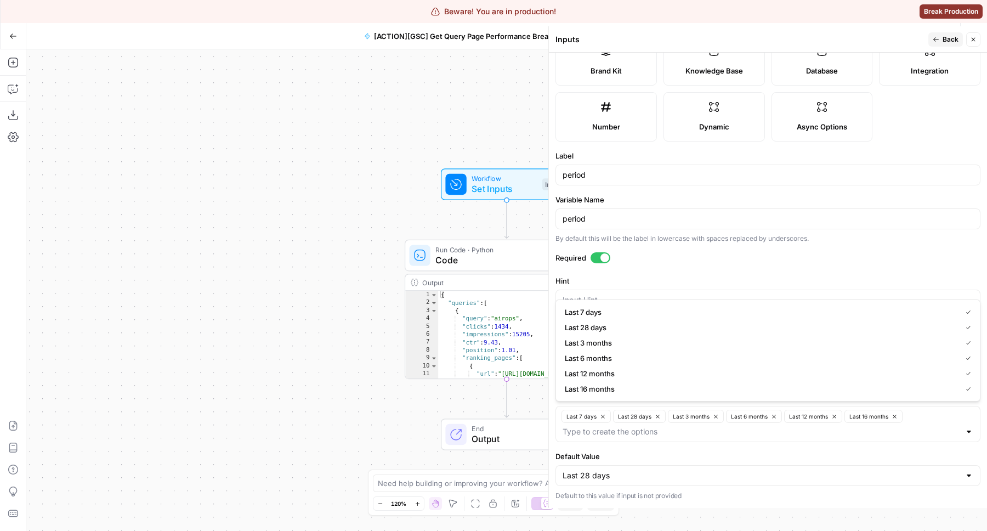
click at [945, 39] on span "Back" at bounding box center [951, 40] width 16 height 10
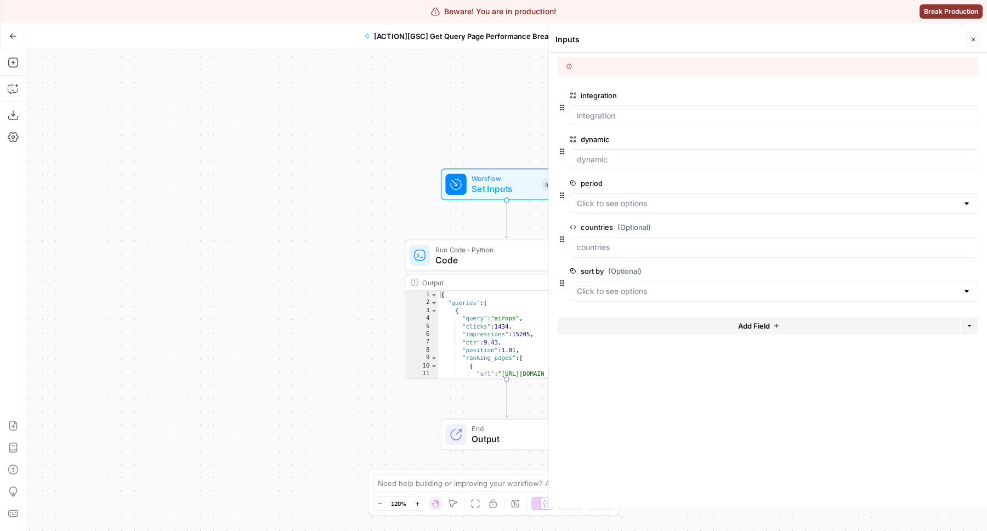
click at [955, 223] on button "edit field" at bounding box center [942, 226] width 42 height 13
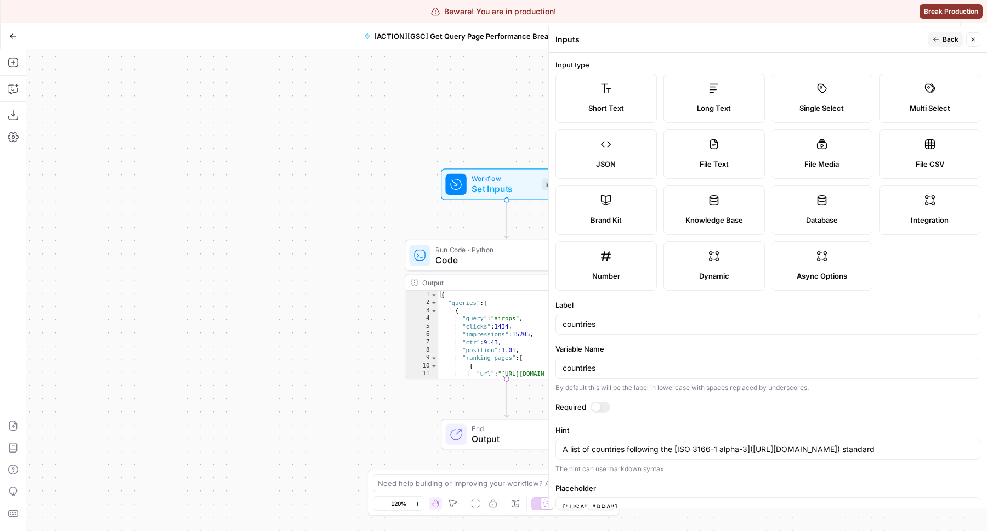
click at [686, 455] on div "A list of countries following the [ISO 3166-1 alpha-3](https://en.wikipedia.org…" at bounding box center [768, 449] width 425 height 21
click at [686, 454] on textarea "A list of countries following the [ISO 3166-1 alpha-3](https://en.wikipedia.org…" at bounding box center [768, 449] width 411 height 11
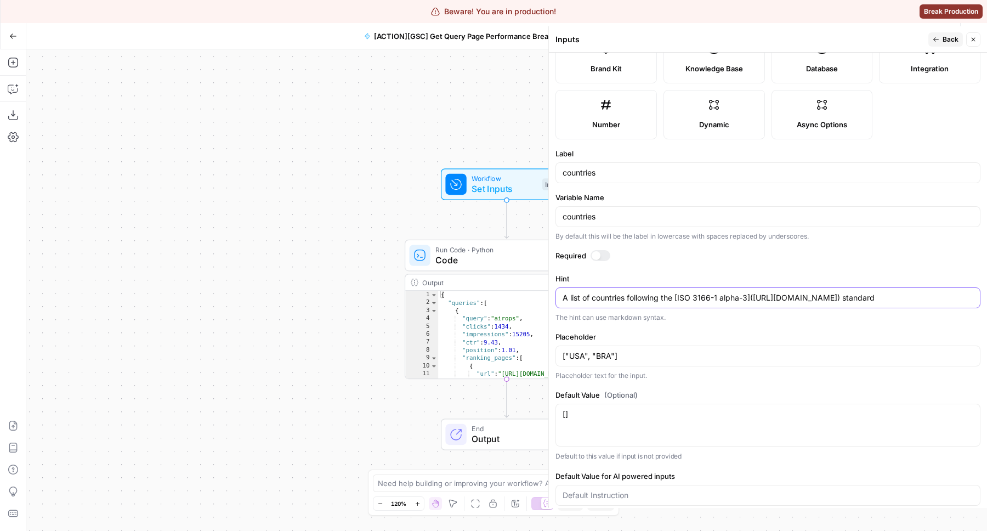
scroll to position [153, 0]
click at [626, 355] on input "["USA", "BRA"]" at bounding box center [768, 354] width 411 height 11
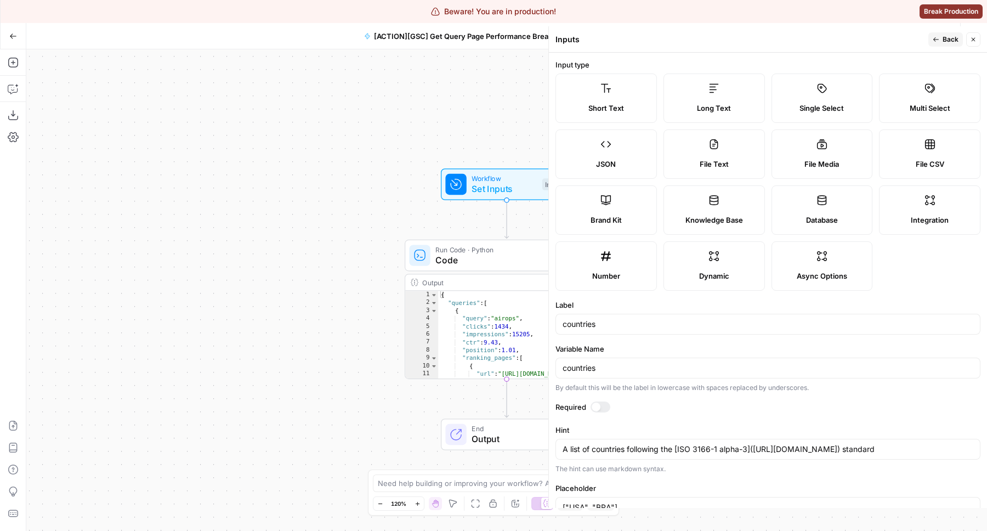
click at [940, 41] on button "Back" at bounding box center [946, 39] width 35 height 14
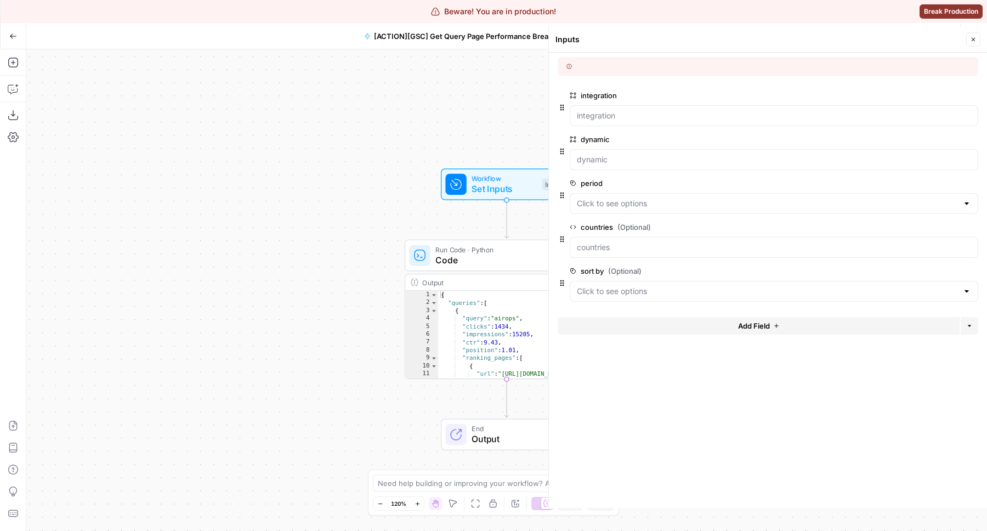
click at [940, 270] on span "edit field" at bounding box center [937, 271] width 24 height 9
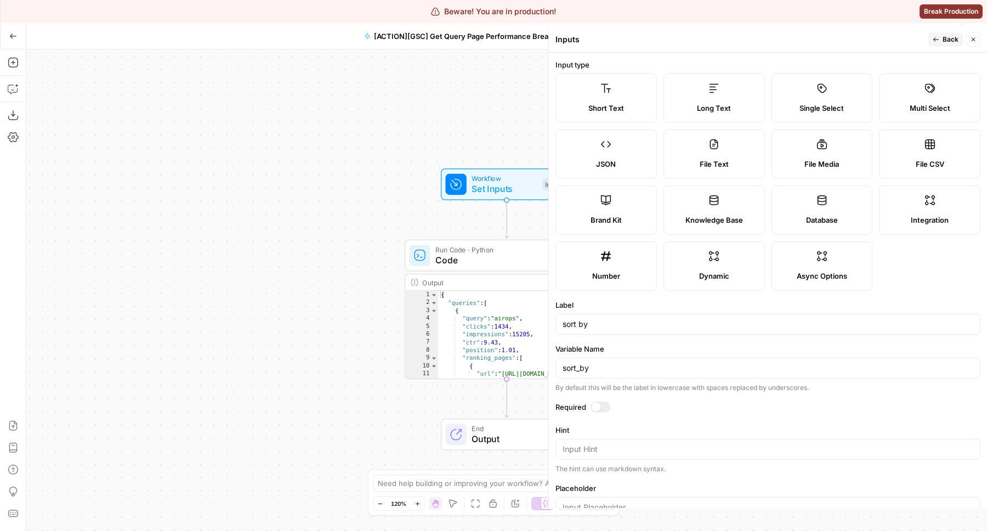
scroll to position [134, 0]
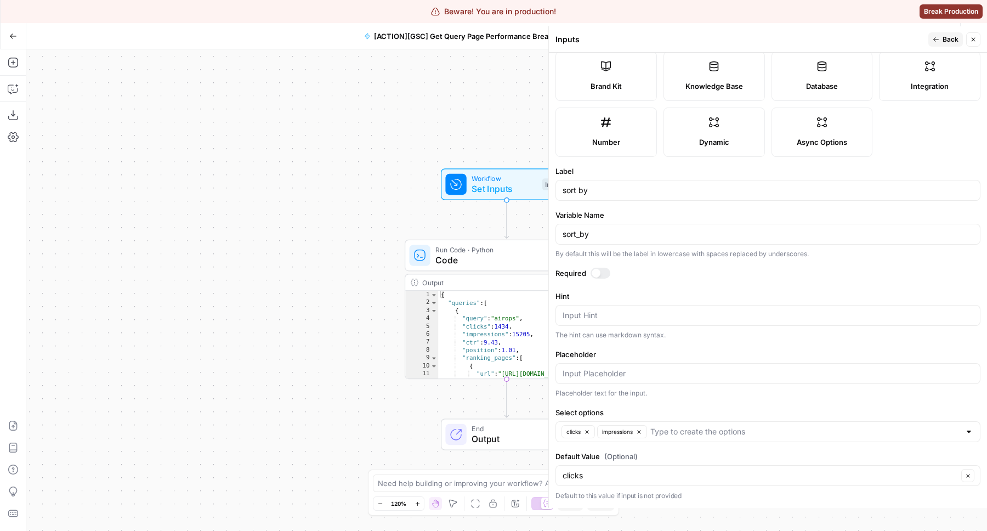
click at [976, 44] on button "Close" at bounding box center [973, 39] width 14 height 14
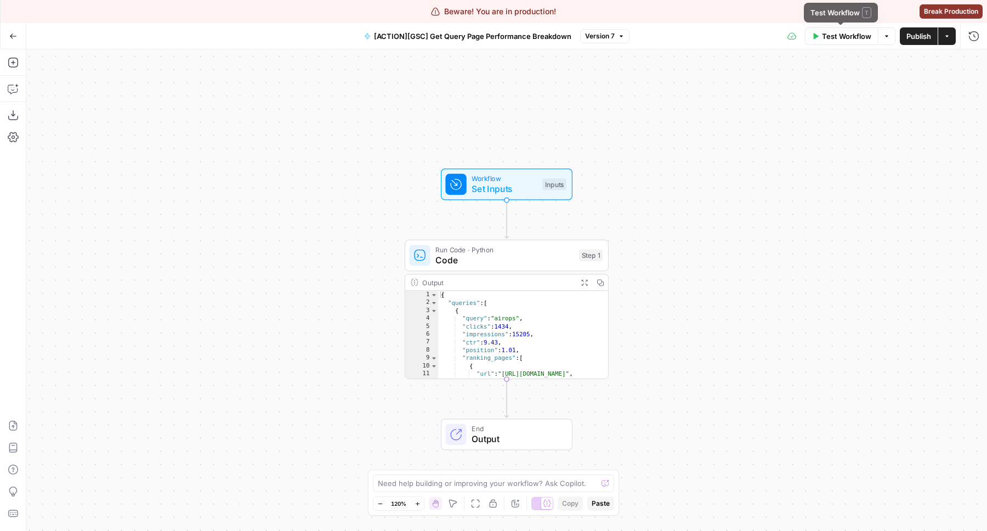
click at [941, 34] on button "Actions" at bounding box center [947, 36] width 18 height 18
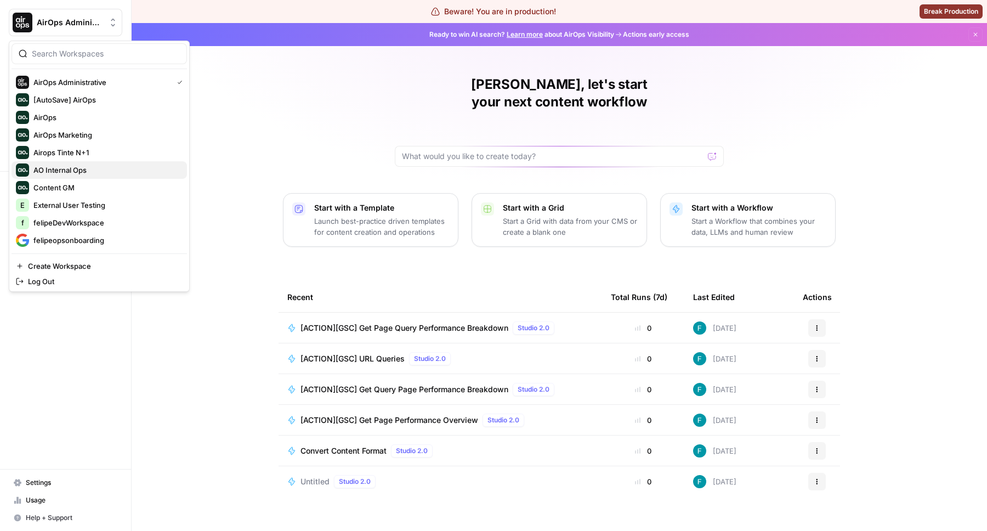
click at [100, 177] on button "AO Internal Ops" at bounding box center [100, 170] width 176 height 18
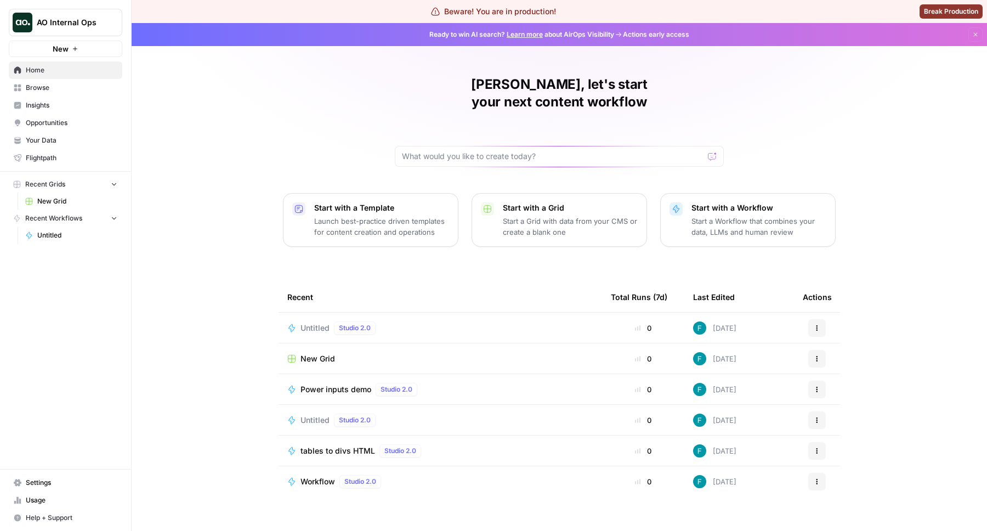
click at [346, 321] on div "Studio 2.0" at bounding box center [355, 327] width 42 height 13
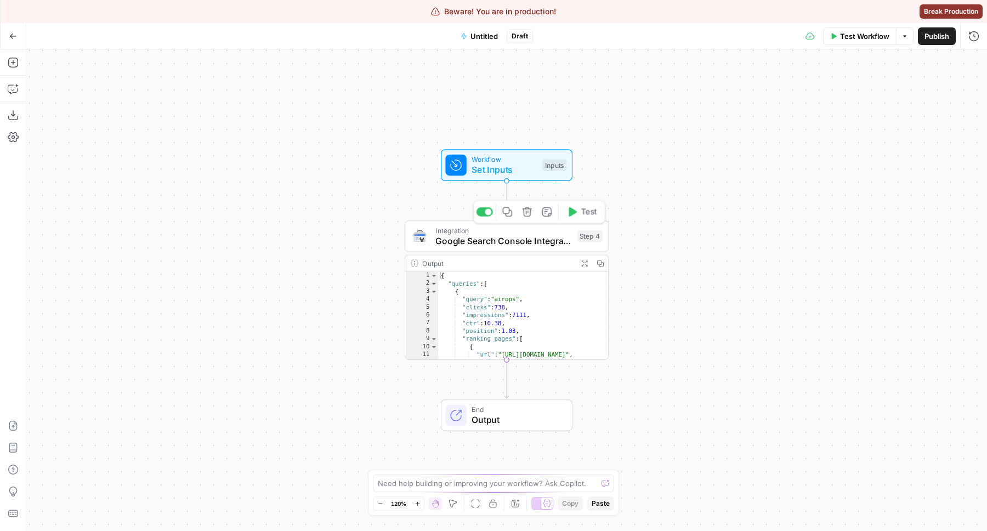
click at [502, 241] on span "Google Search Console Integration" at bounding box center [504, 240] width 136 height 13
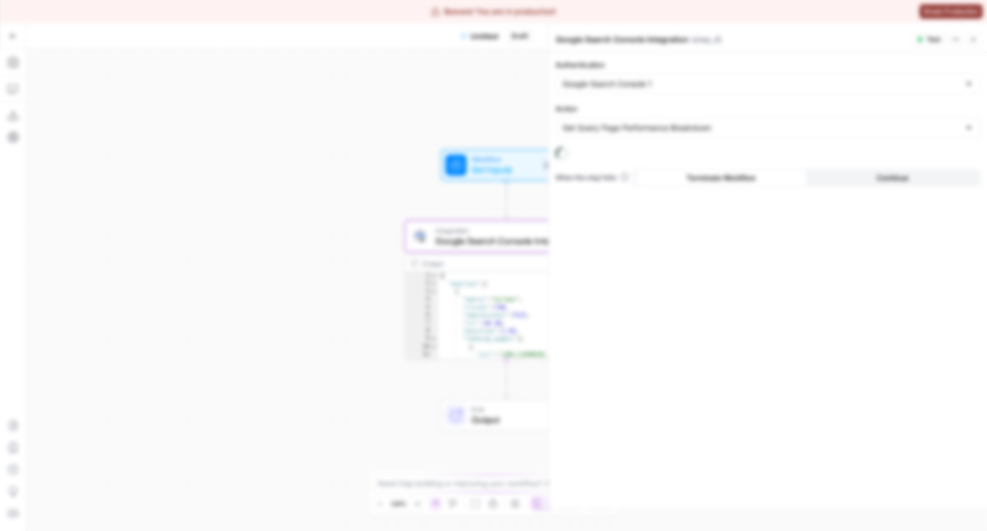
click button "Delete Step" at bounding box center [464, 139] width 55 height 20
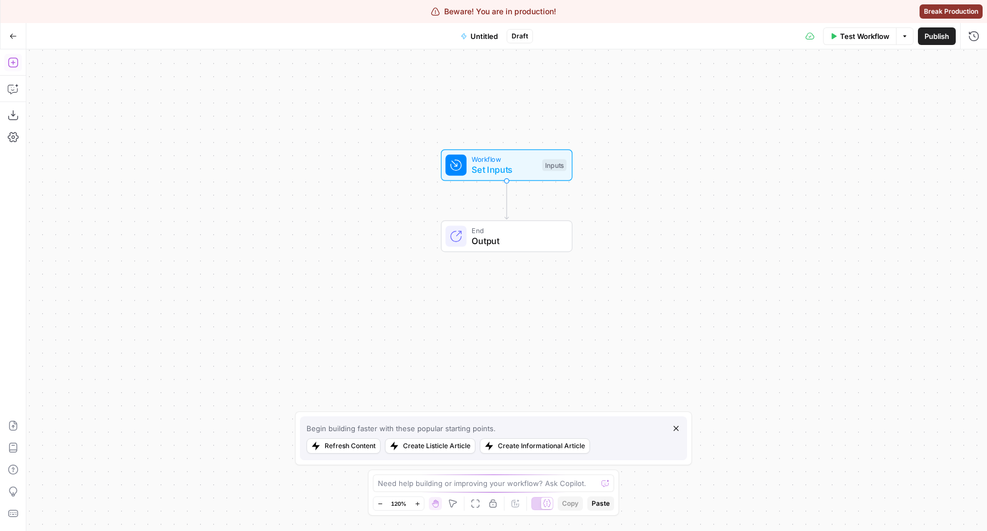
click at [9, 67] on icon "button" at bounding box center [13, 62] width 11 height 11
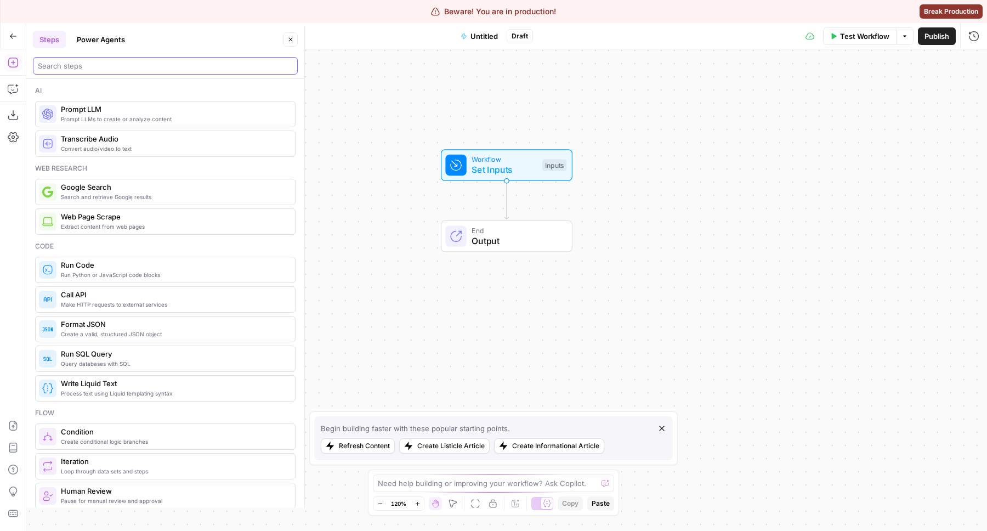
click at [108, 65] on input "search" at bounding box center [165, 65] width 255 height 11
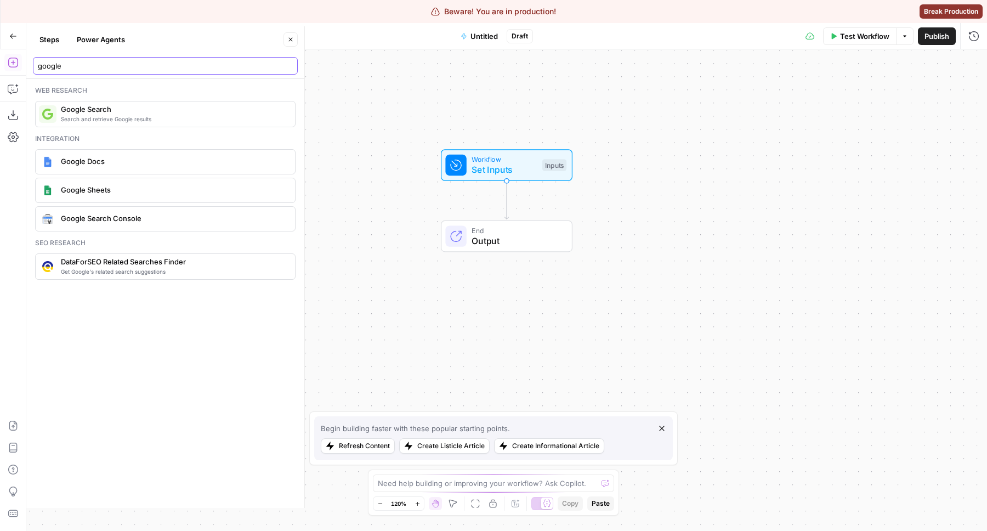
type input "google"
click at [121, 220] on span "Google Search Console" at bounding box center [173, 218] width 225 height 11
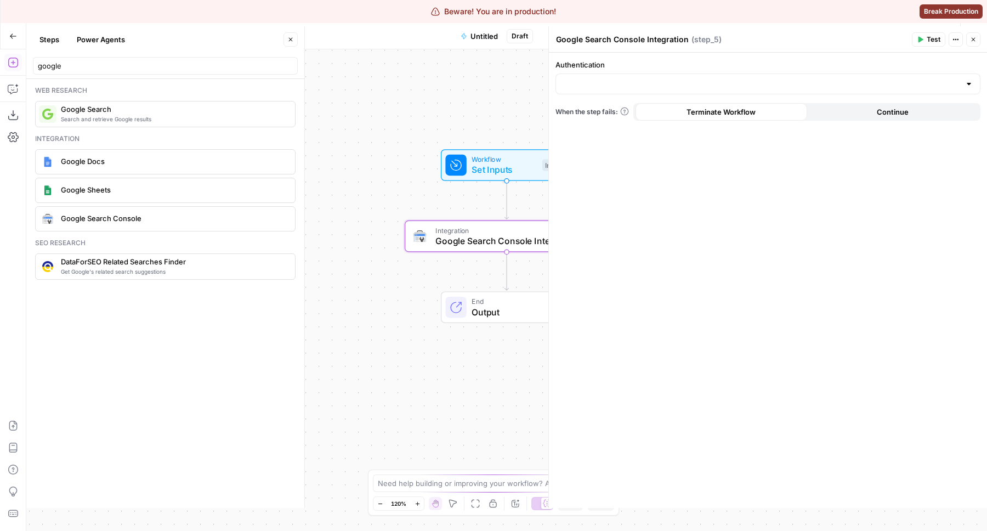
click at [625, 70] on div "Authentication" at bounding box center [768, 76] width 425 height 35
click at [625, 72] on div "Authentication" at bounding box center [768, 76] width 425 height 35
click at [625, 78] on input "Authentication" at bounding box center [762, 83] width 398 height 11
click at [611, 116] on span "Google Search Console 1" at bounding box center [766, 111] width 402 height 11
type input "Google Search Console 1"
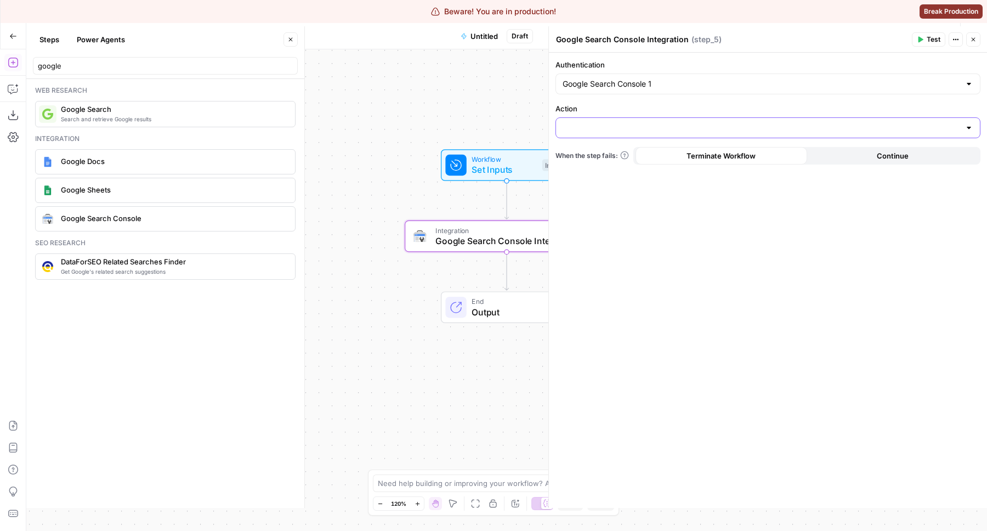
click at [624, 125] on input "Action" at bounding box center [762, 127] width 398 height 11
click at [635, 108] on label "Action" at bounding box center [768, 108] width 425 height 11
click at [635, 122] on input "Action" at bounding box center [762, 127] width 398 height 11
click at [634, 94] on div "Google Search Console 1" at bounding box center [768, 83] width 425 height 21
type input "Google Search Console 1"
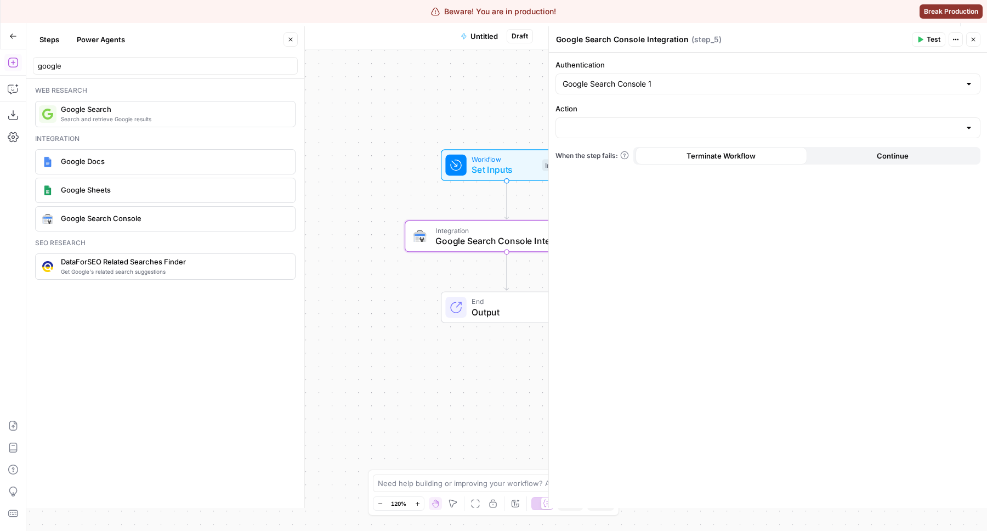
click at [624, 244] on div "Authentication Google Search Console 1 Action When the step fails: Terminate Wo…" at bounding box center [768, 280] width 438 height 455
click at [628, 126] on input "Action" at bounding box center [762, 127] width 398 height 11
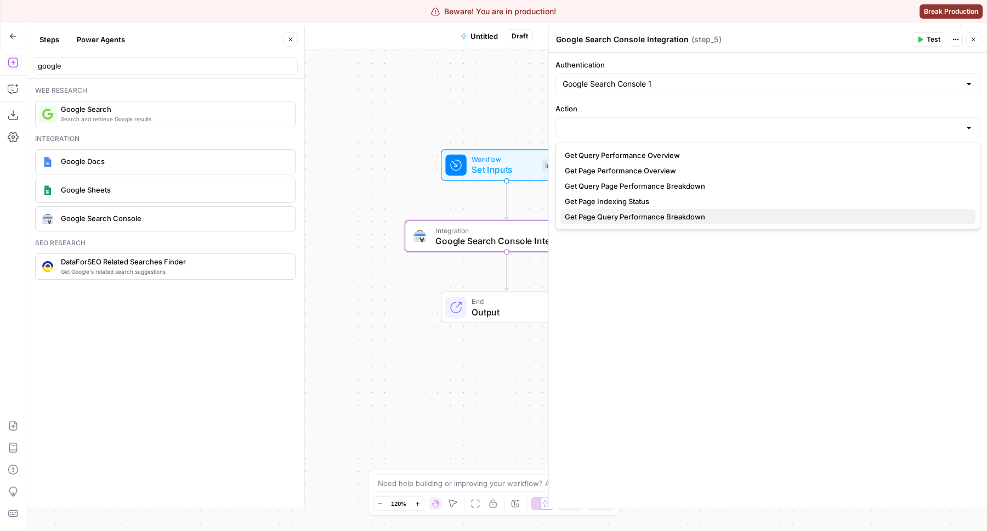
click at [660, 216] on span "Get Page Query Performance Breakdown" at bounding box center [766, 216] width 402 height 11
type input "Get Page Query Performance Breakdown"
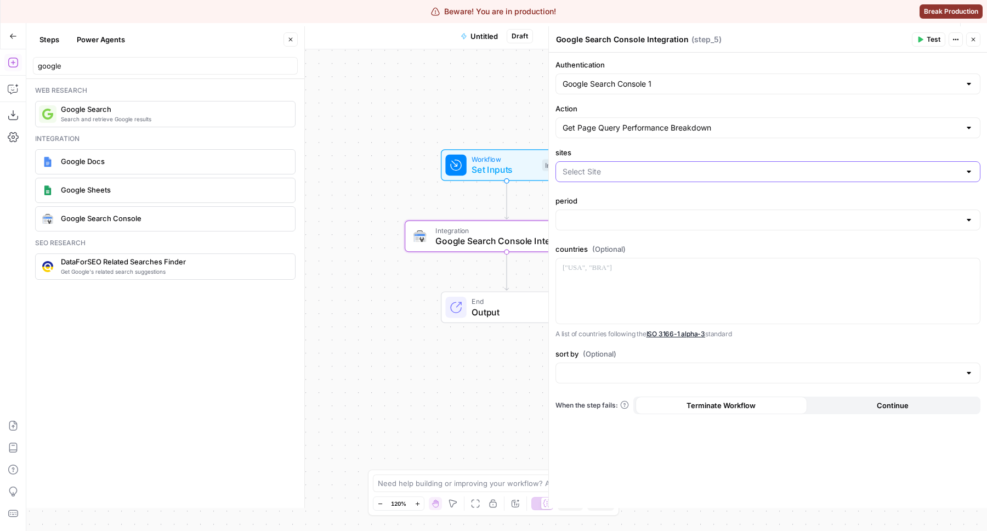
click at [587, 172] on input "sites" at bounding box center [762, 171] width 398 height 11
click at [600, 213] on span "sc-domain:[DOMAIN_NAME]" at bounding box center [766, 214] width 402 height 11
type input "sc-domain:[DOMAIN_NAME]"
click at [626, 223] on input "period" at bounding box center [762, 219] width 398 height 11
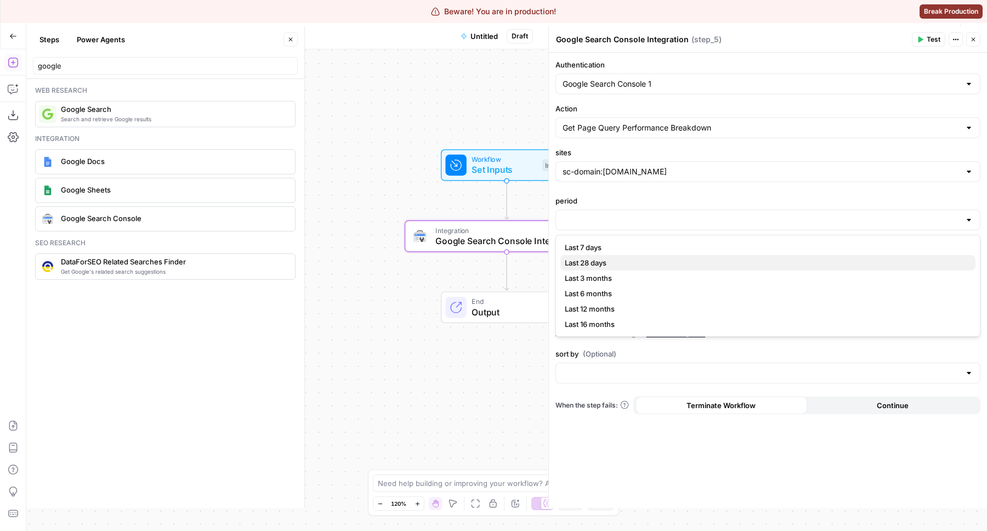
click at [605, 267] on span "Last 28 days" at bounding box center [766, 262] width 402 height 11
type input "Last 28 days"
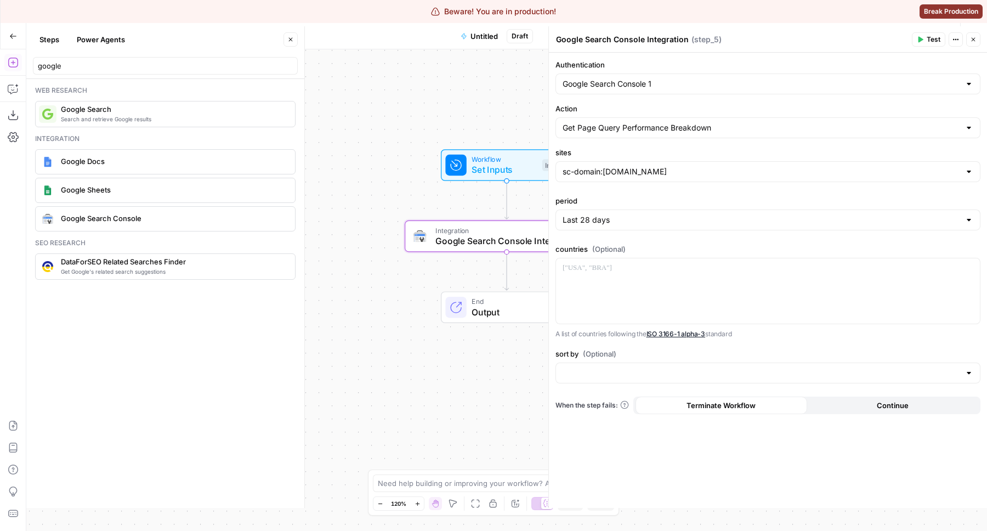
click at [921, 39] on icon "button" at bounding box center [921, 40] width 5 height 6
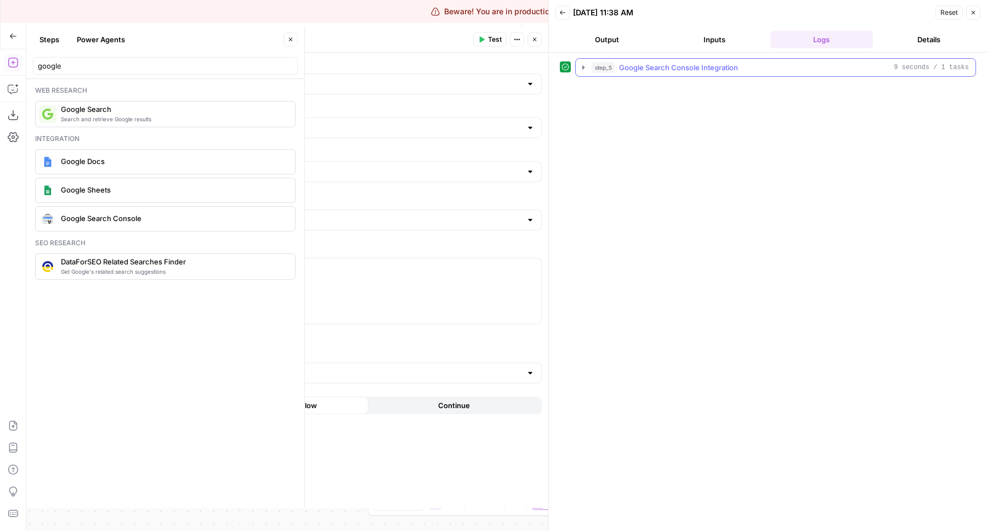
click at [610, 59] on button "step_5 Google Search Console Integration 9 seconds / 1 tasks" at bounding box center [776, 68] width 400 height 18
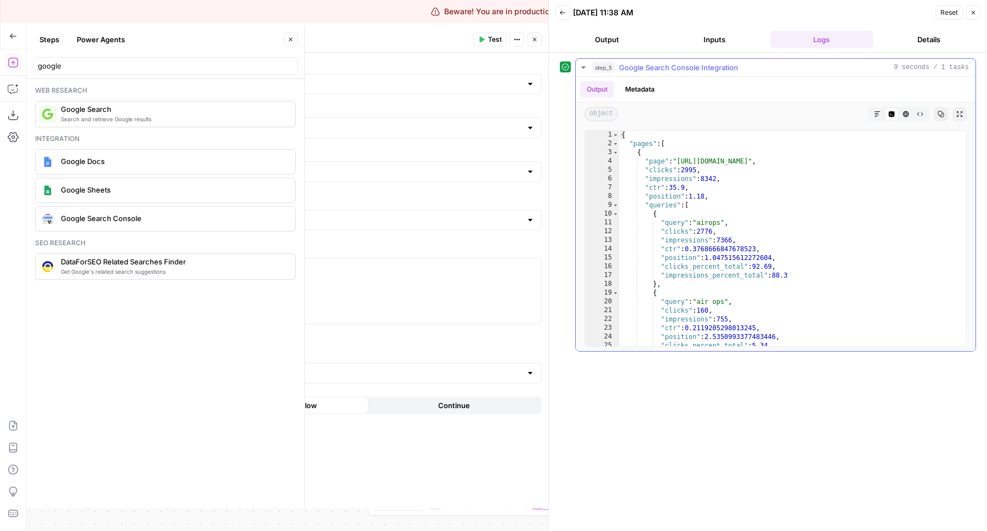
click at [610, 59] on button "step_5 Google Search Console Integration 9 seconds / 1 tasks" at bounding box center [776, 68] width 400 height 18
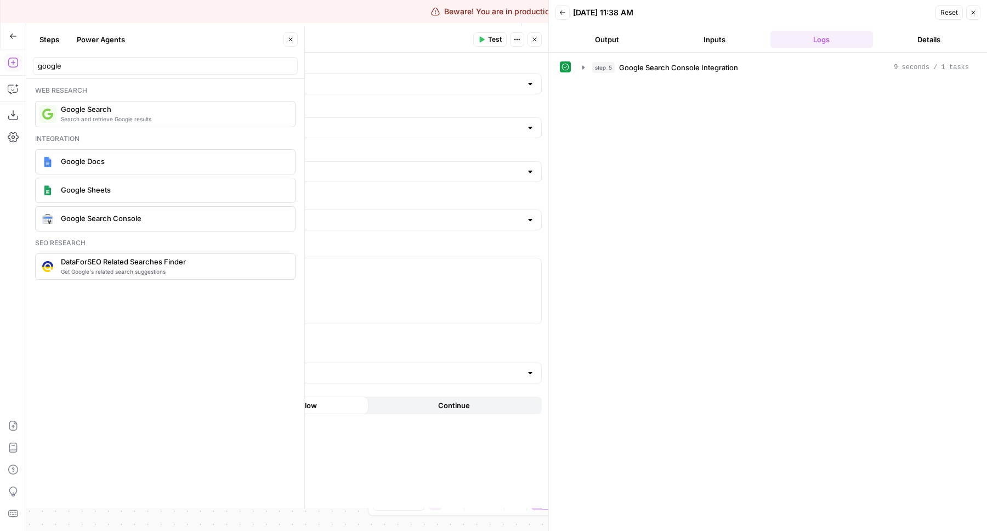
click at [541, 41] on button "Close" at bounding box center [535, 39] width 14 height 14
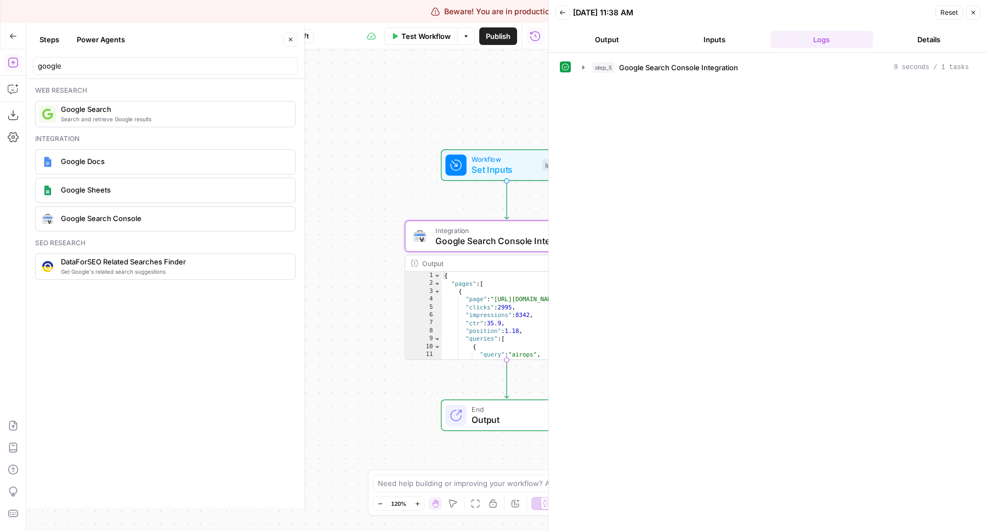
click at [977, 10] on button "Close" at bounding box center [973, 12] width 14 height 14
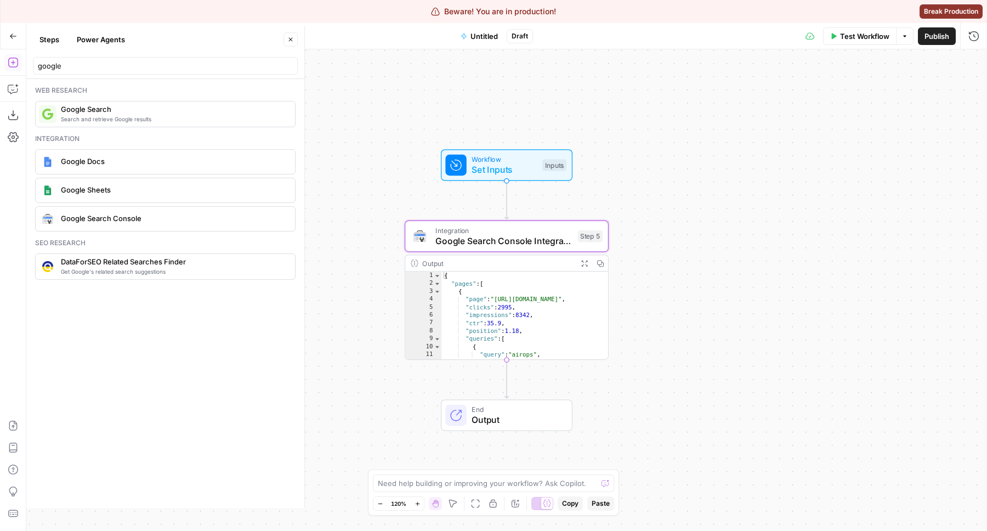
click at [539, 242] on span "Google Search Console Integration" at bounding box center [504, 240] width 137 height 13
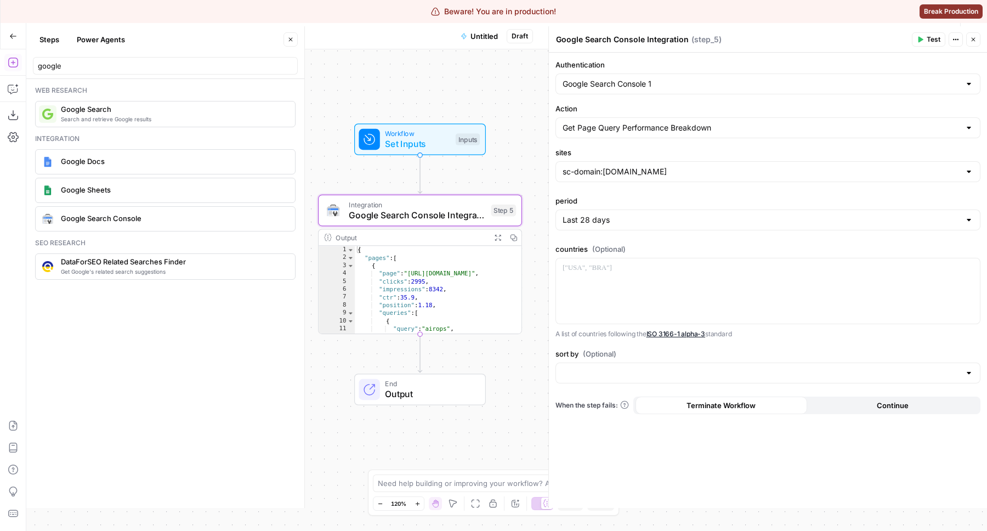
drag, startPoint x: 410, startPoint y: 189, endPoint x: 321, endPoint y: 160, distance: 94.0
click at [320, 160] on div "Workflow Set Inputs Inputs Integration Google Search Console Integration Step 5…" at bounding box center [506, 290] width 961 height 482
